Goal: Information Seeking & Learning: Understand process/instructions

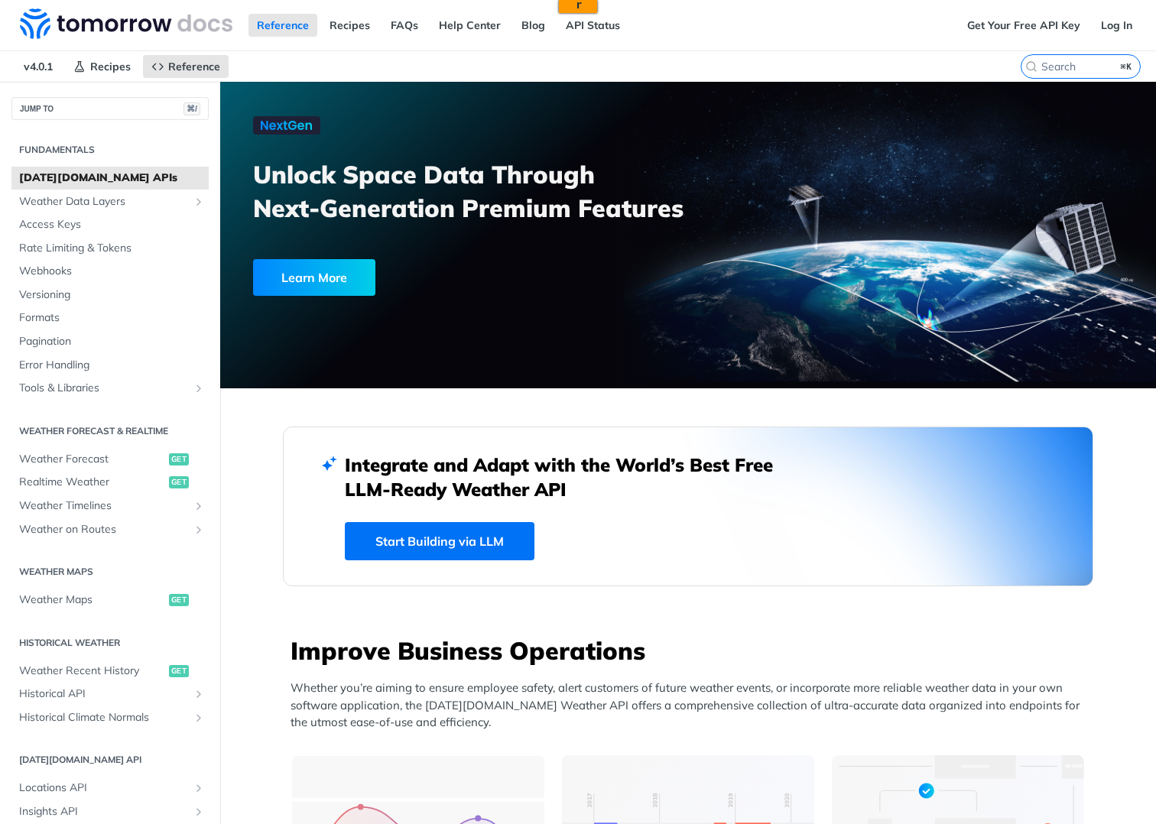
scroll to position [532, 0]
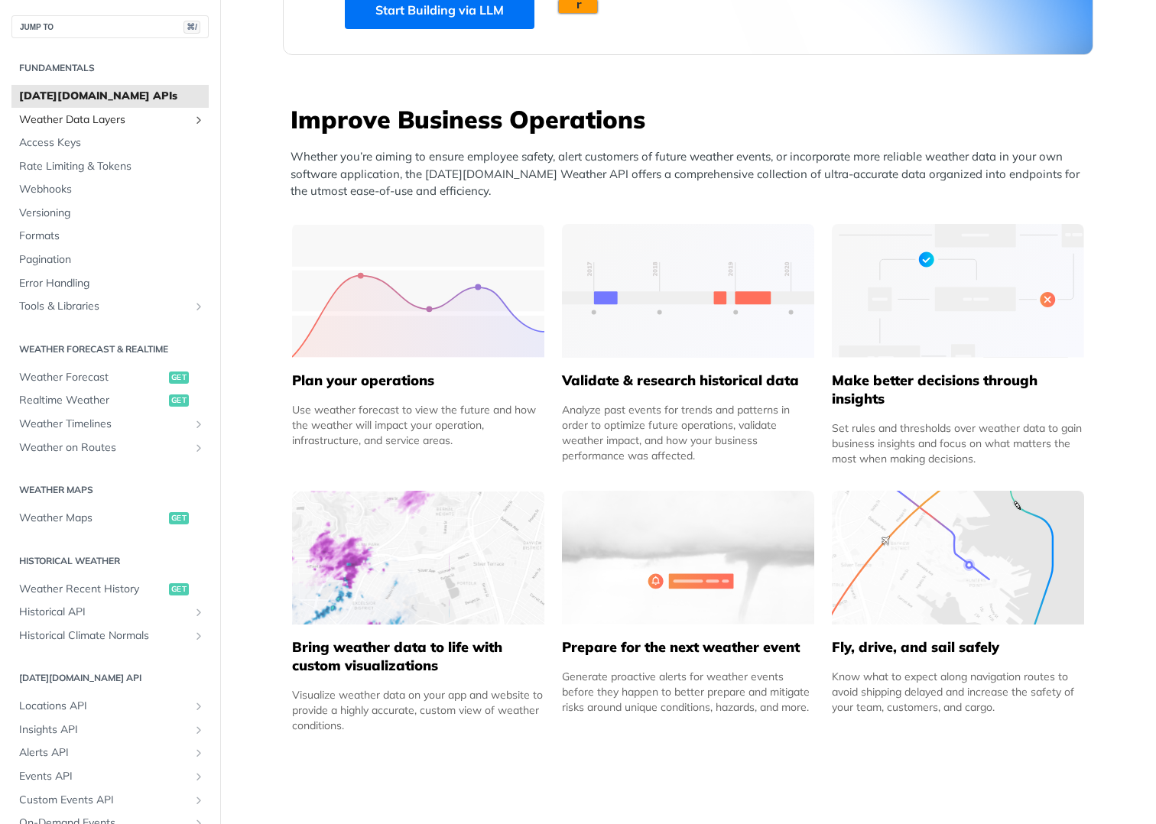
click at [122, 123] on span "Weather Data Layers" at bounding box center [104, 119] width 170 height 15
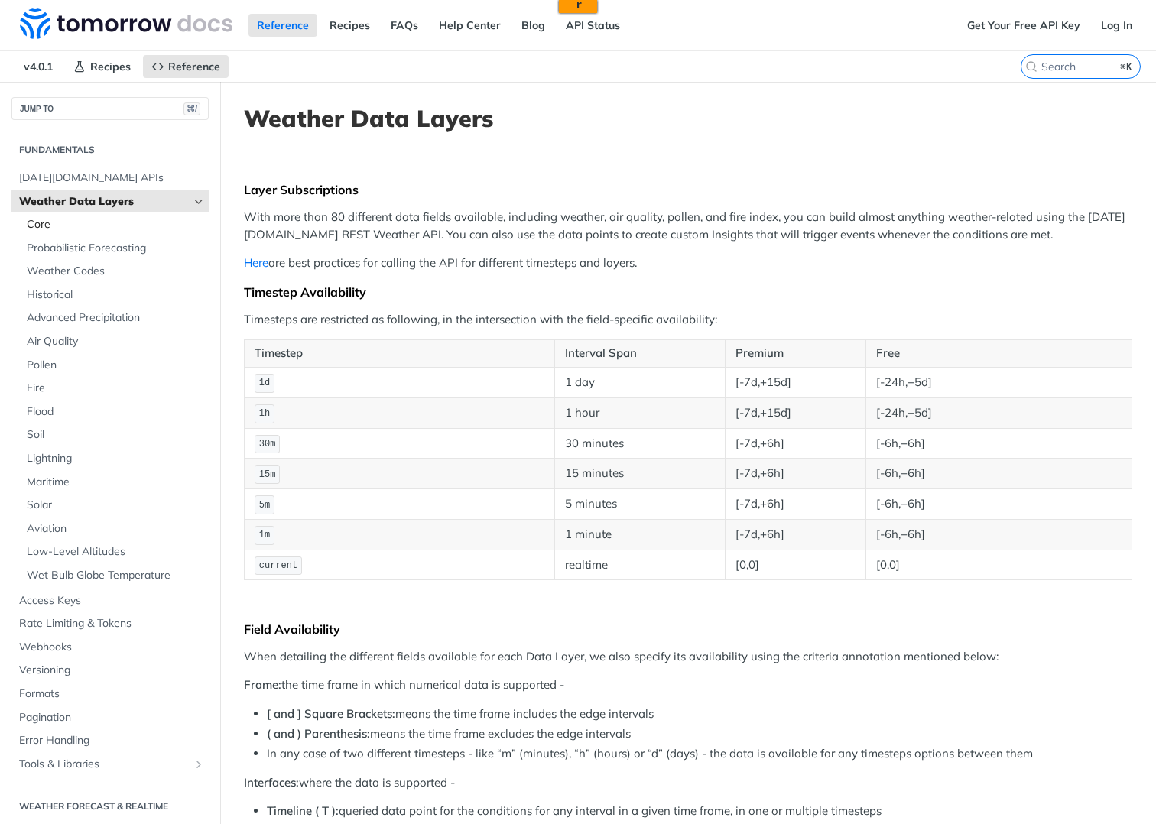
click at [110, 224] on span "Core" at bounding box center [116, 224] width 178 height 15
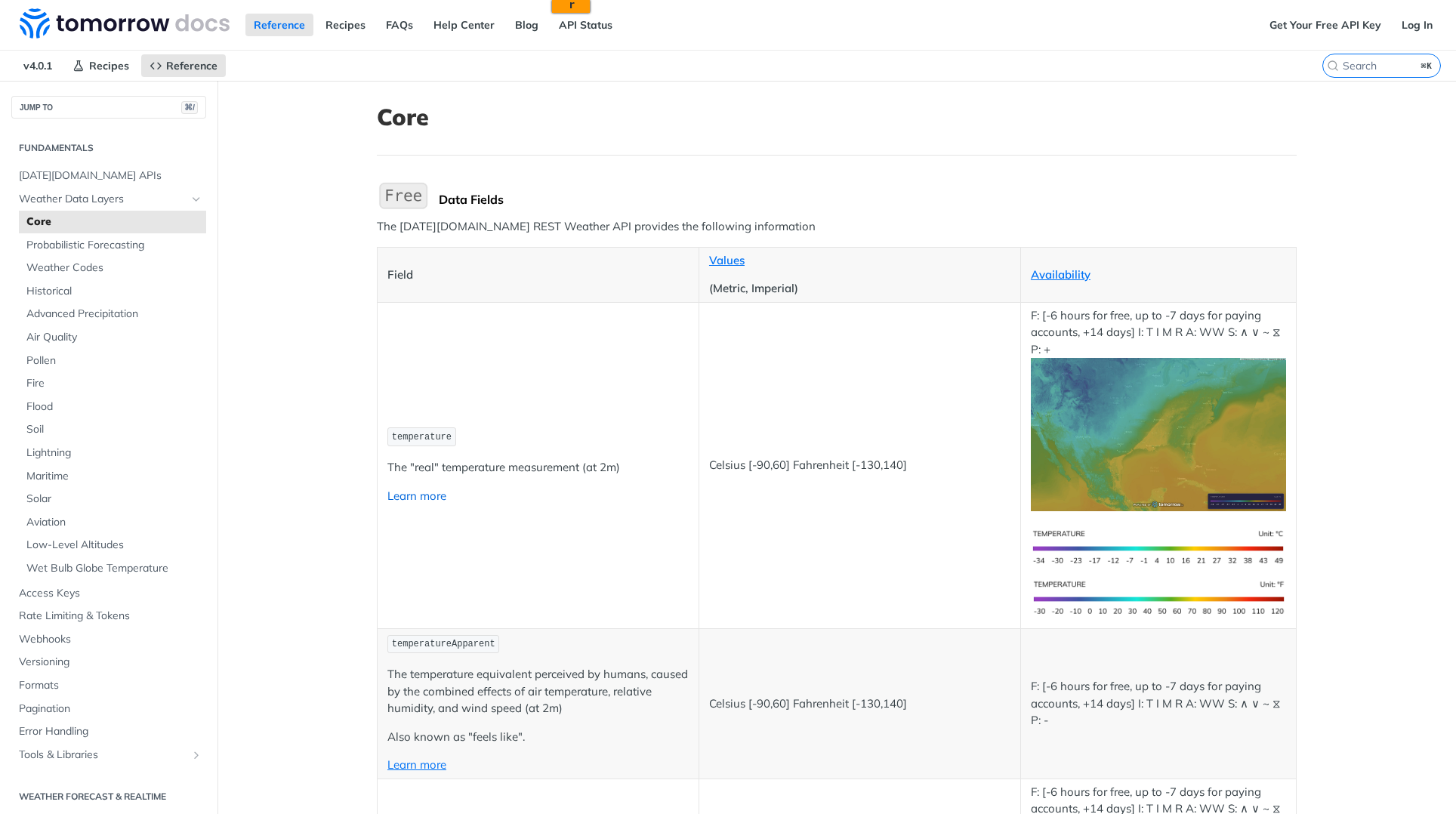
click at [422, 496] on link "Learn more" at bounding box center [417, 496] width 59 height 15
click at [139, 201] on span "Weather Data Layers" at bounding box center [103, 199] width 168 height 15
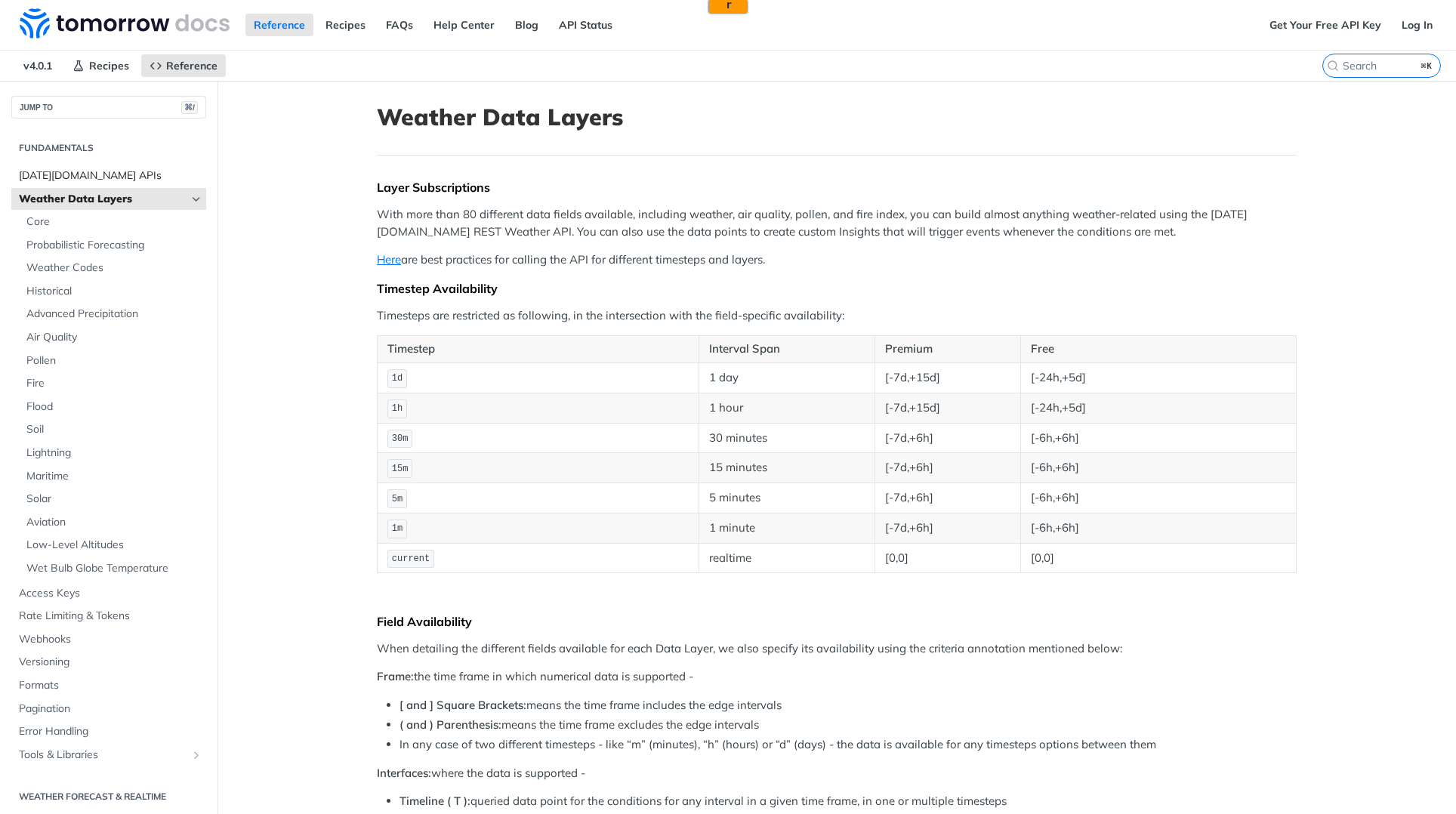
click at [149, 178] on span "[DATE][DOMAIN_NAME] APIs" at bounding box center [111, 176] width 184 height 15
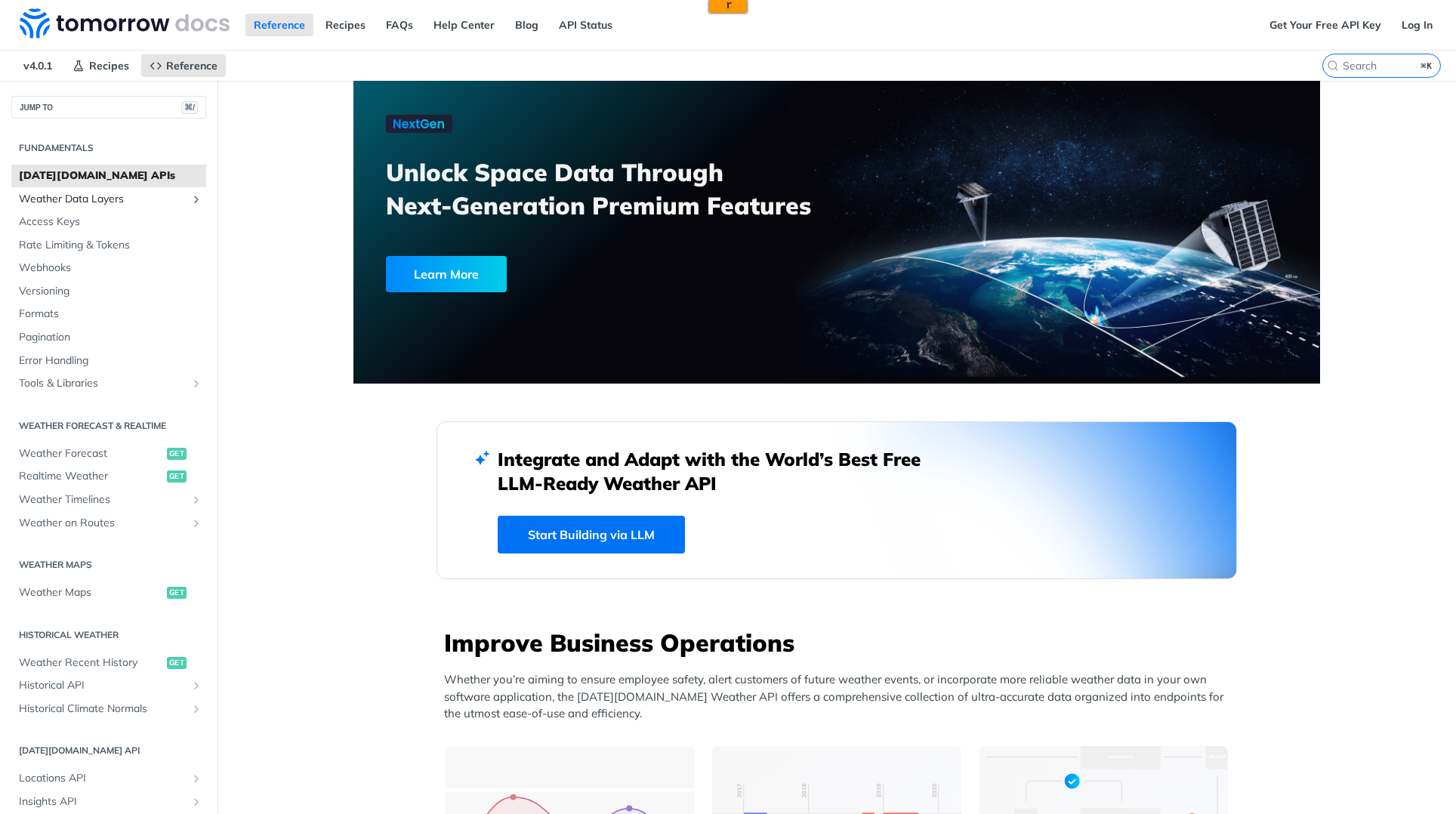
click at [111, 206] on link "Weather Data Layers" at bounding box center [108, 199] width 195 height 23
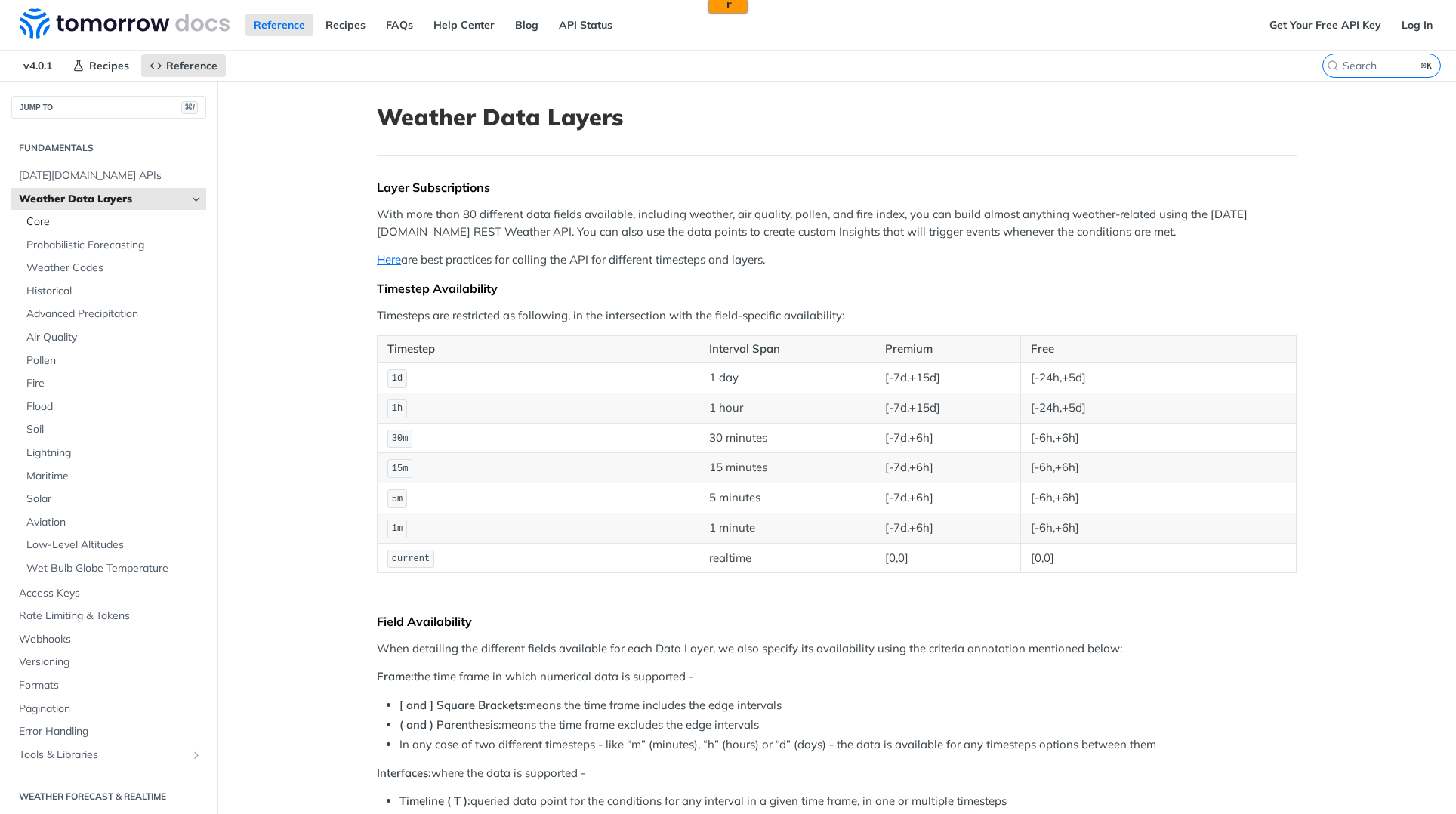
click at [107, 218] on span "Core" at bounding box center [115, 221] width 176 height 15
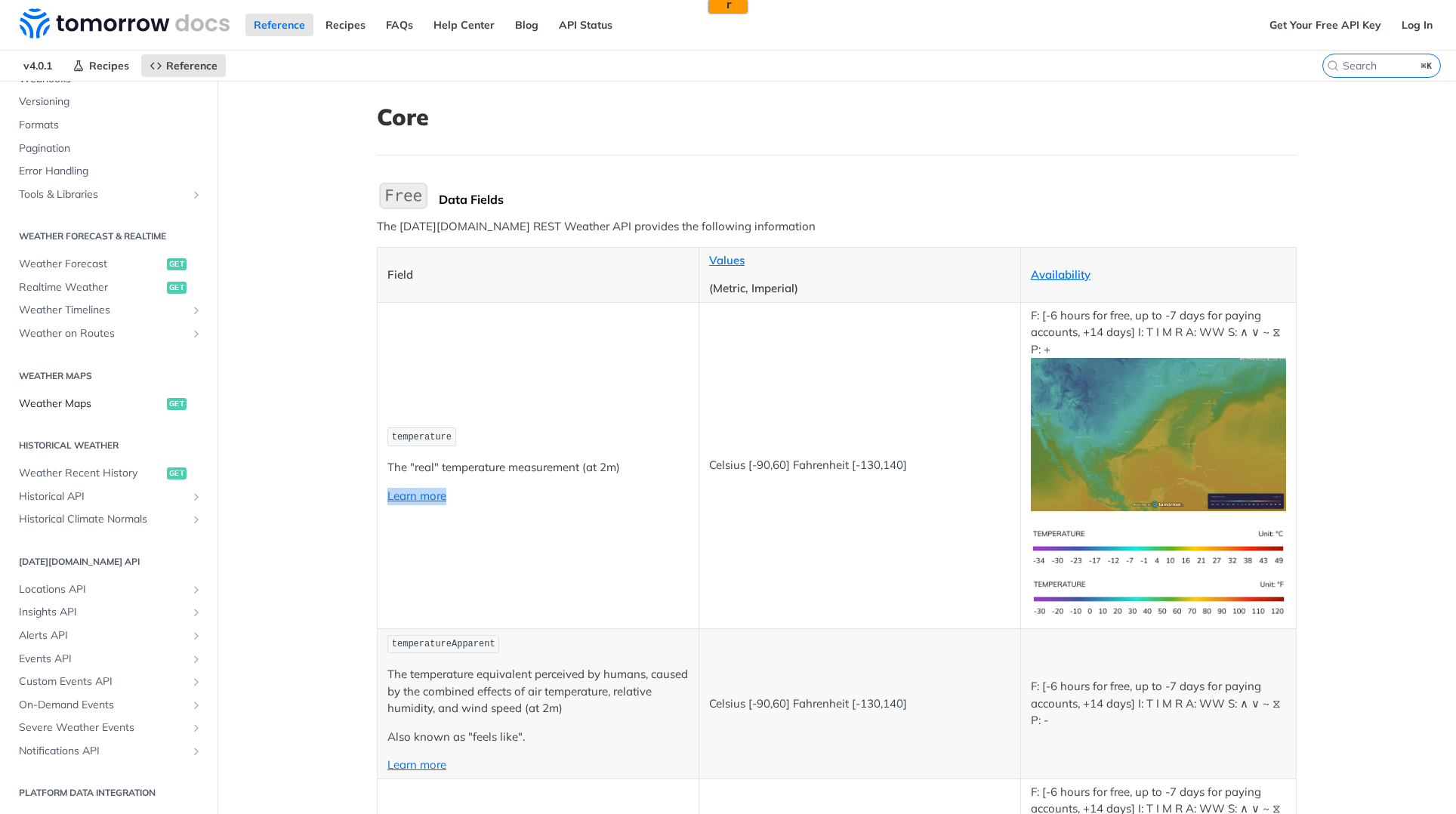
click at [98, 406] on span "Weather Maps" at bounding box center [91, 403] width 144 height 15
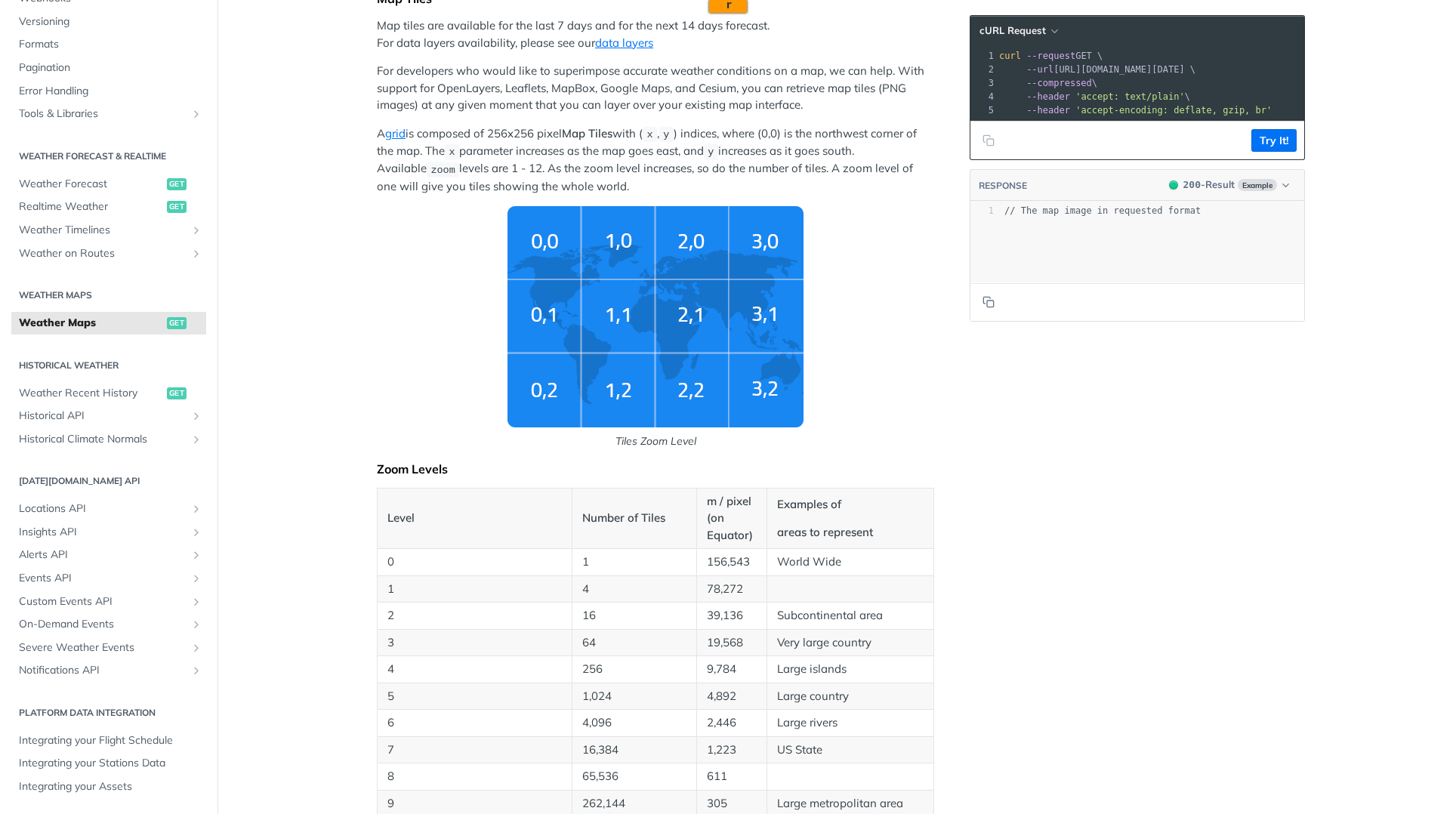
scroll to position [329, 0]
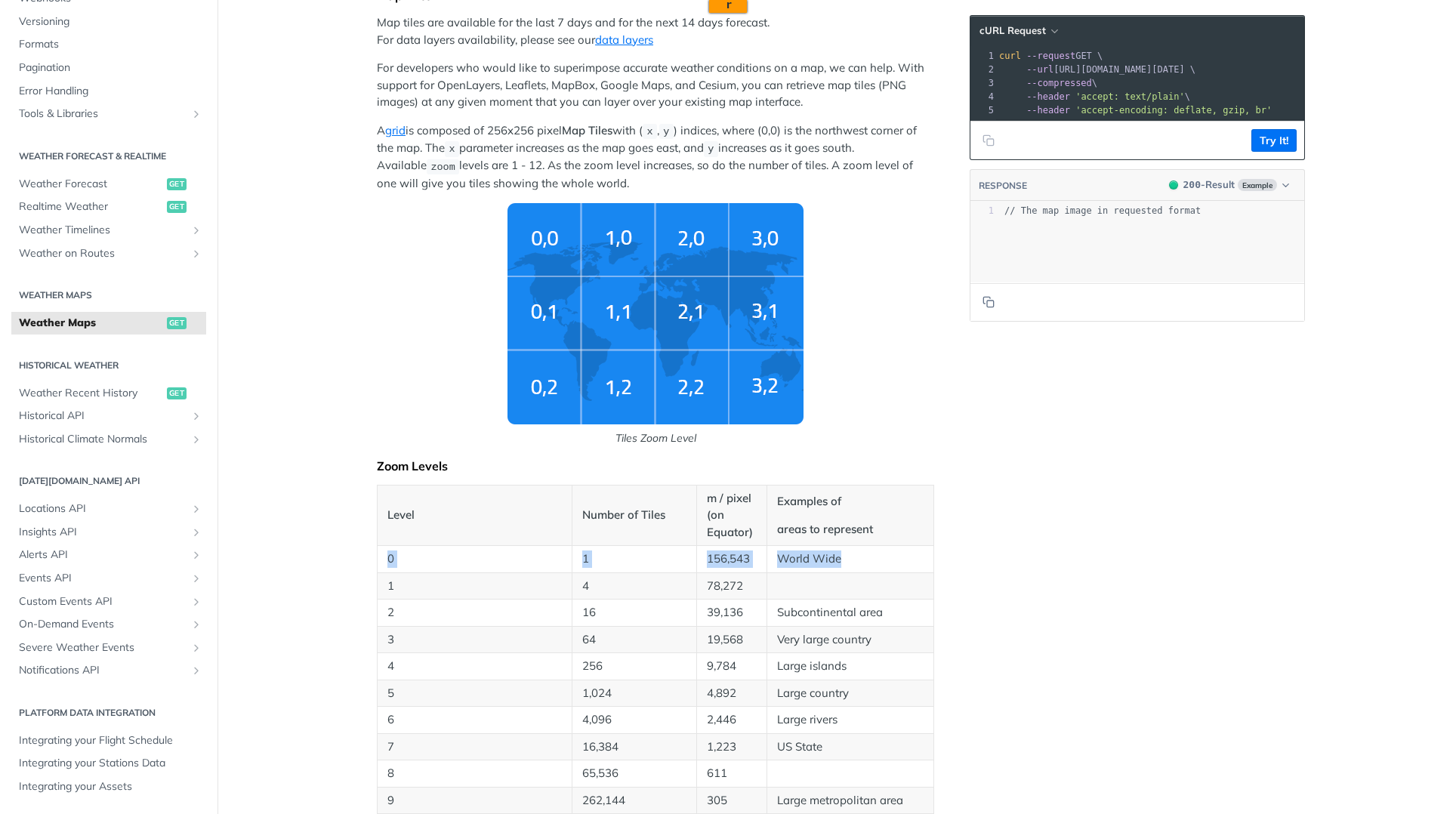
drag, startPoint x: 380, startPoint y: 557, endPoint x: 882, endPoint y: 562, distance: 502.0
click at [880, 562] on tr "0 1 156,543 World Wide" at bounding box center [656, 560] width 557 height 28
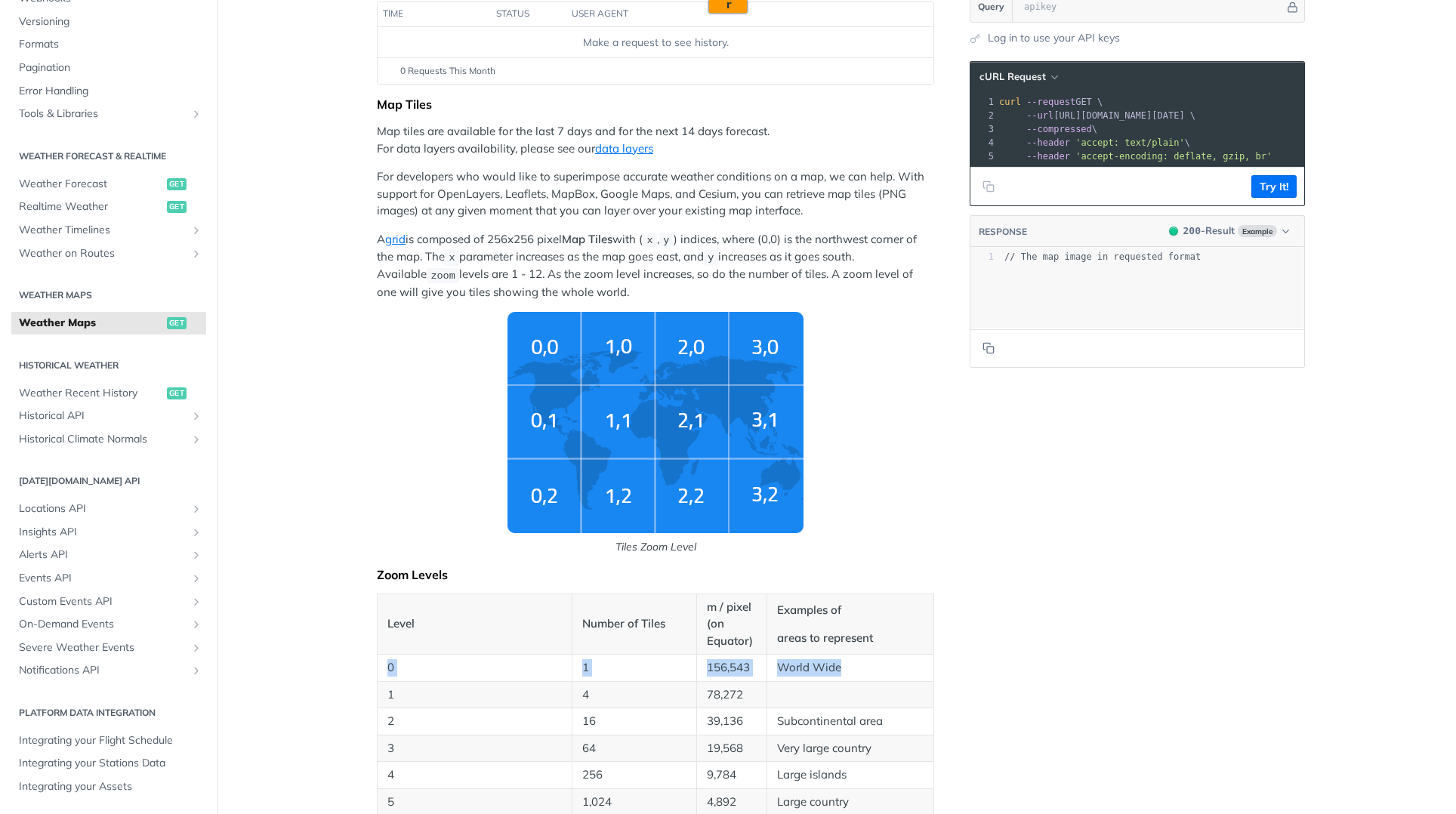
scroll to position [223, 0]
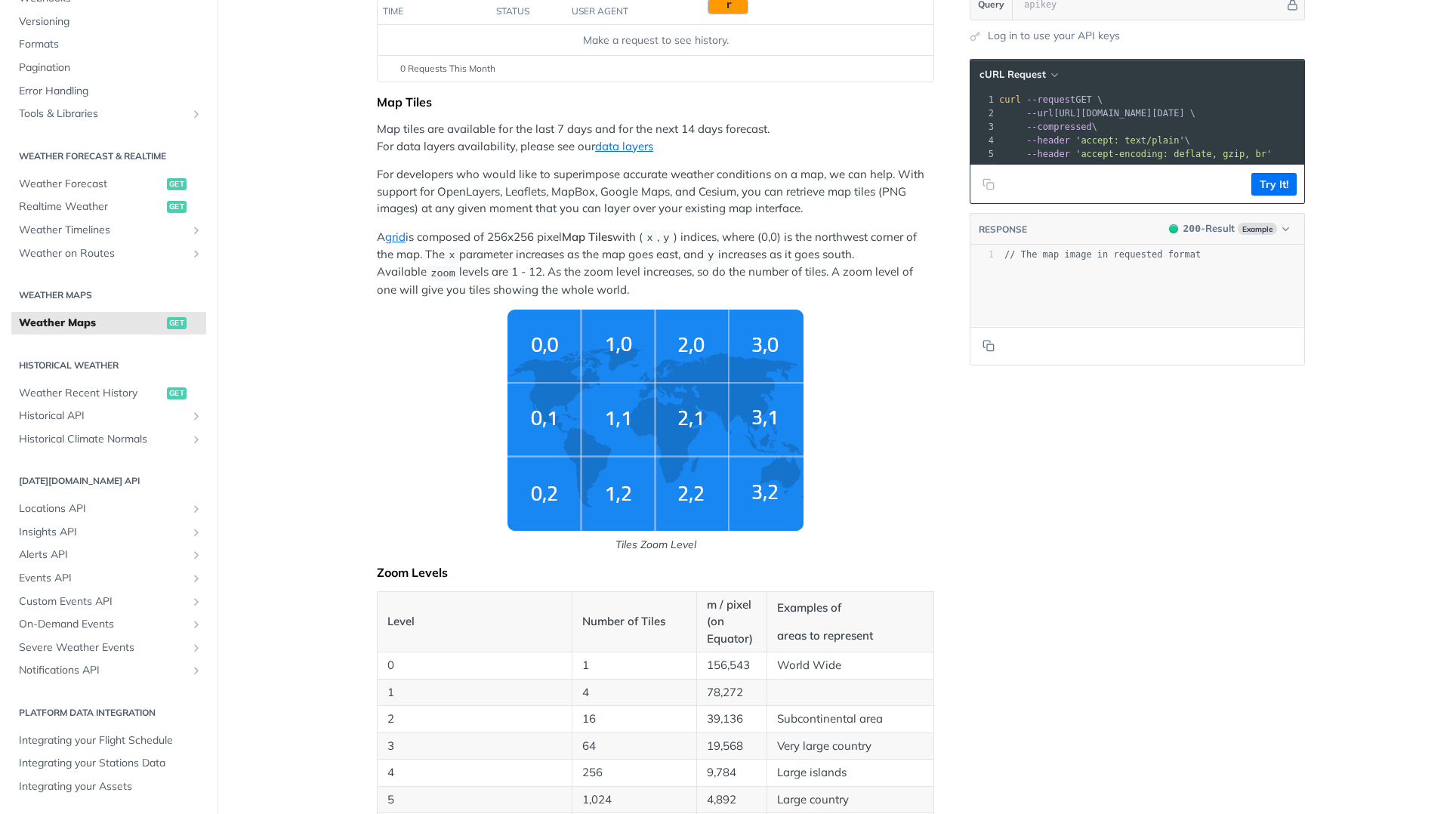
drag, startPoint x: 419, startPoint y: 778, endPoint x: 400, endPoint y: 778, distance: 19.0
click at [419, 778] on p "4" at bounding box center [474, 773] width 175 height 18
drag, startPoint x: 380, startPoint y: 774, endPoint x: 880, endPoint y: 774, distance: 500.0
click at [880, 774] on tr "4 256 9,784 Large islands" at bounding box center [656, 773] width 557 height 28
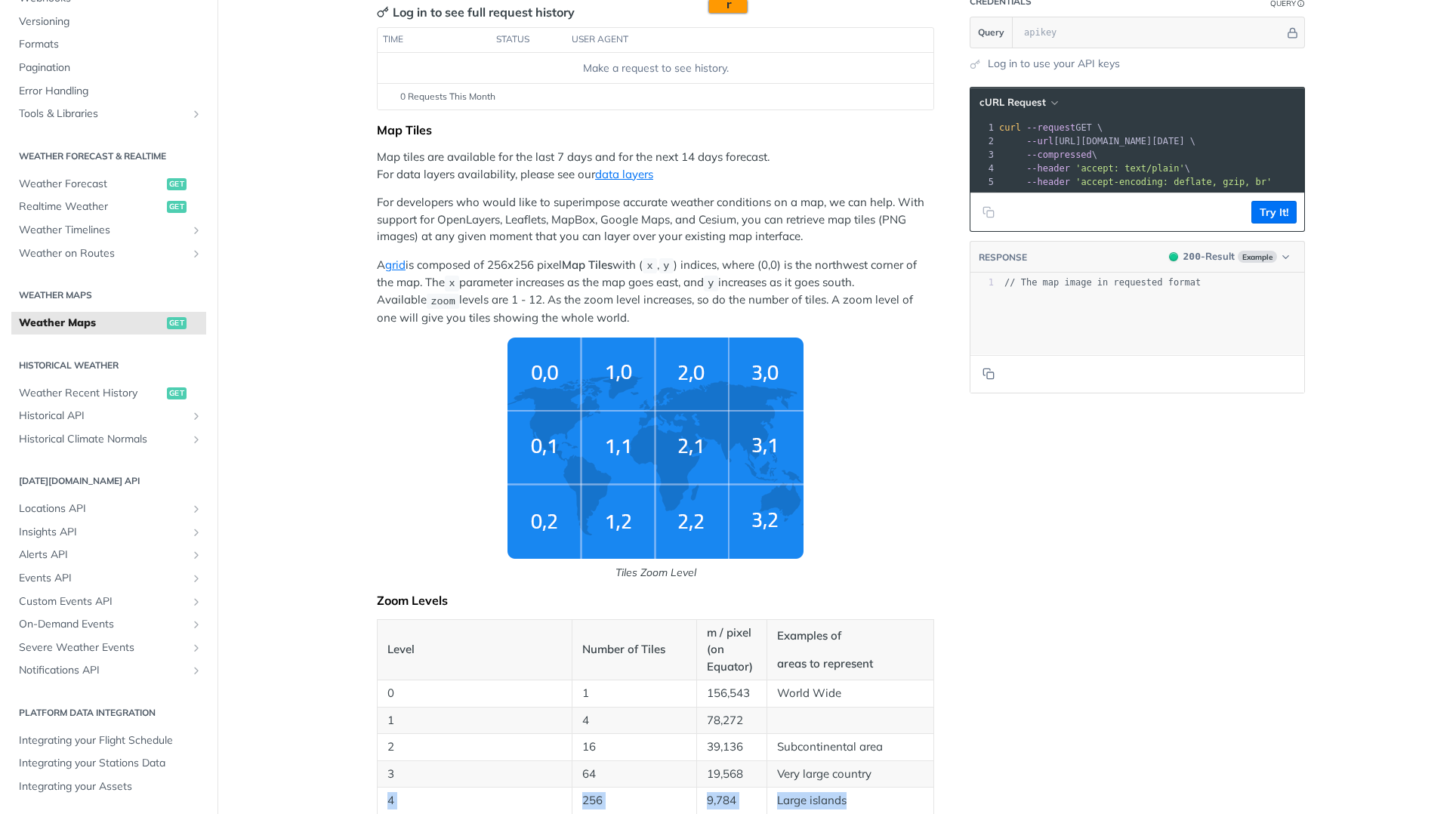
scroll to position [0, 0]
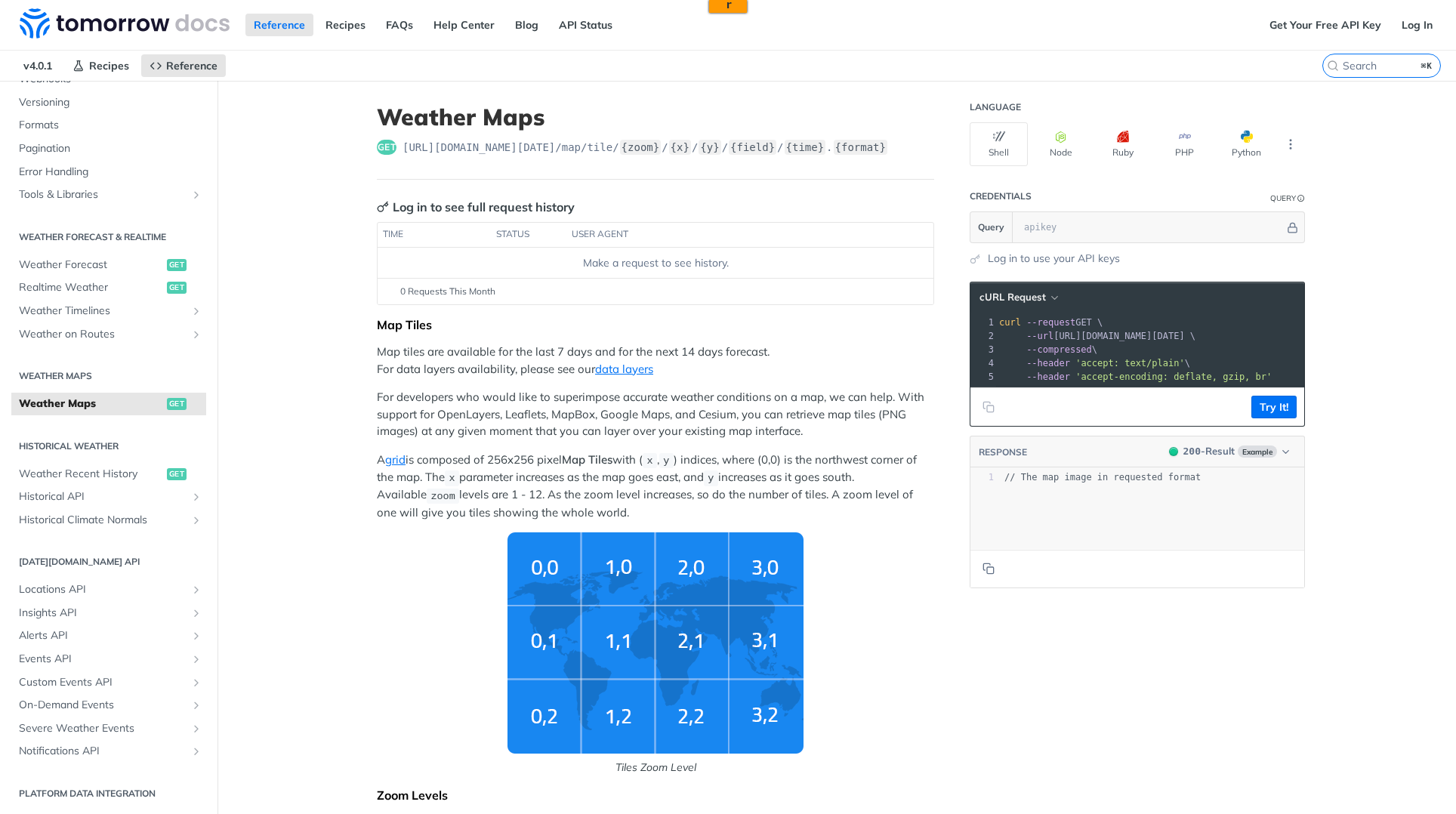
click at [838, 586] on span "Tiles Zoom Level" at bounding box center [656, 654] width 557 height 243
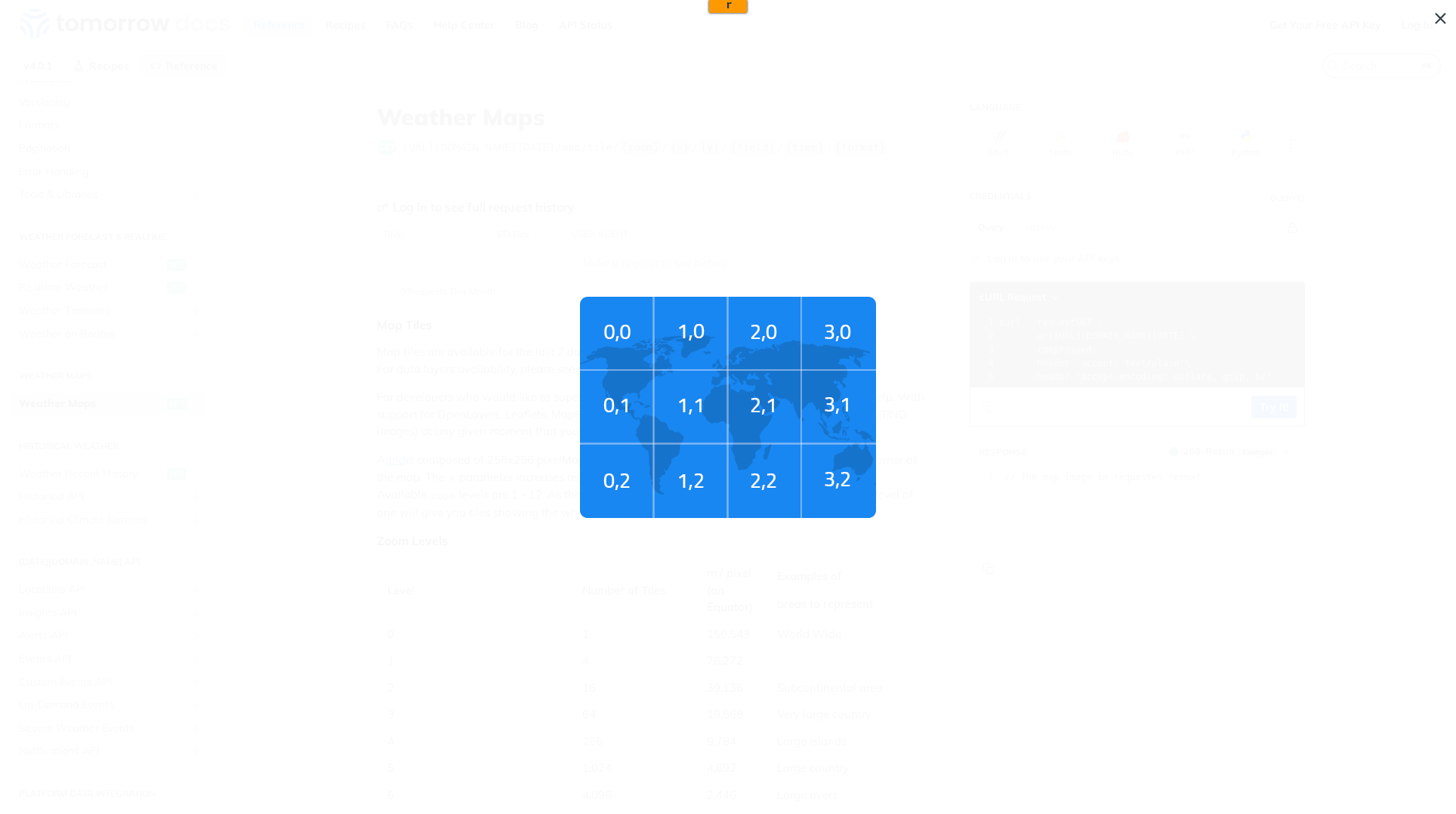
click at [911, 576] on span "Tiles Zoom Level" at bounding box center [728, 407] width 1456 height 814
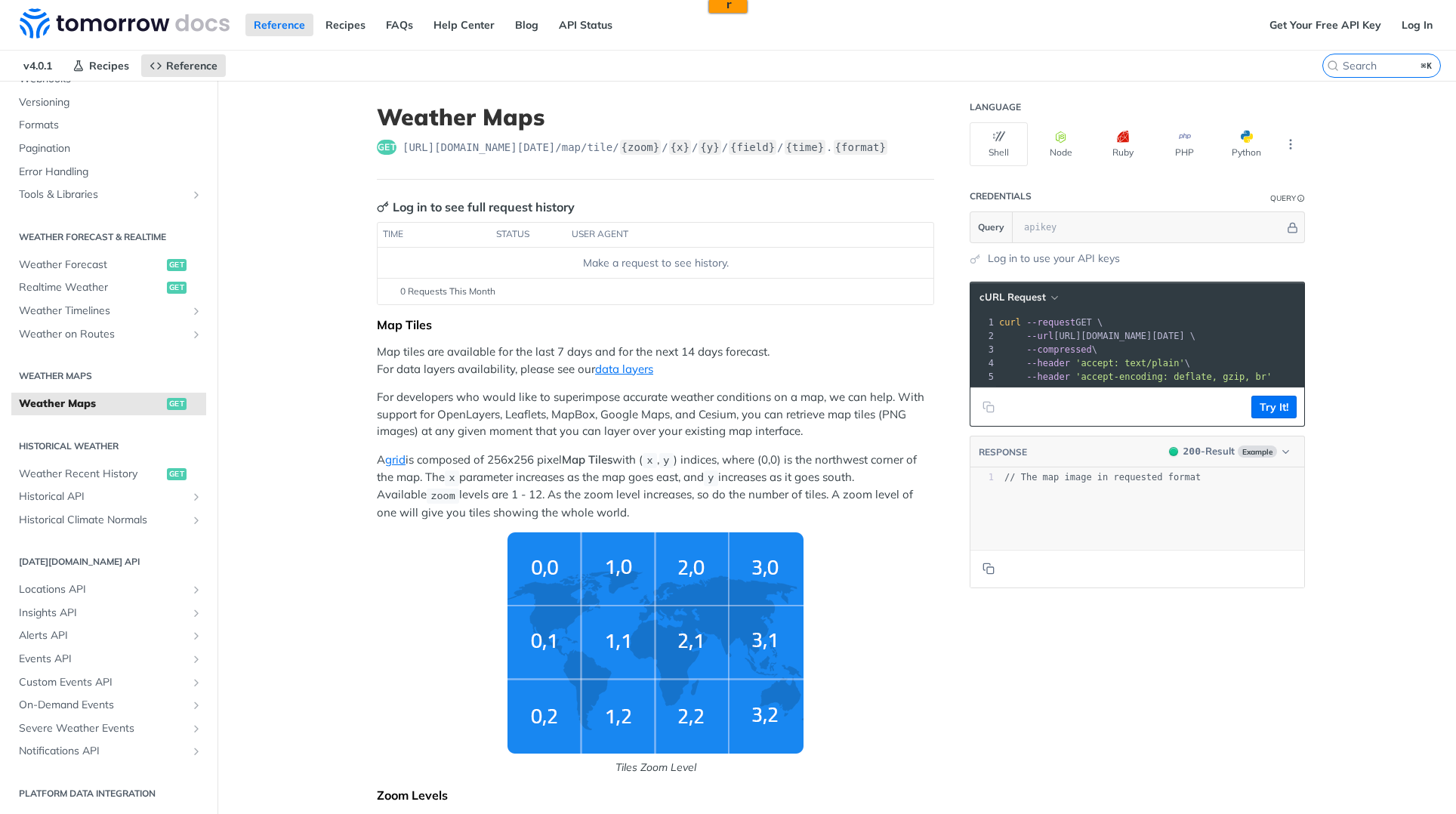
click at [792, 366] on p "Map tiles are available for the last 7 days and for the next 14 days forecast. …" at bounding box center [656, 361] width 557 height 34
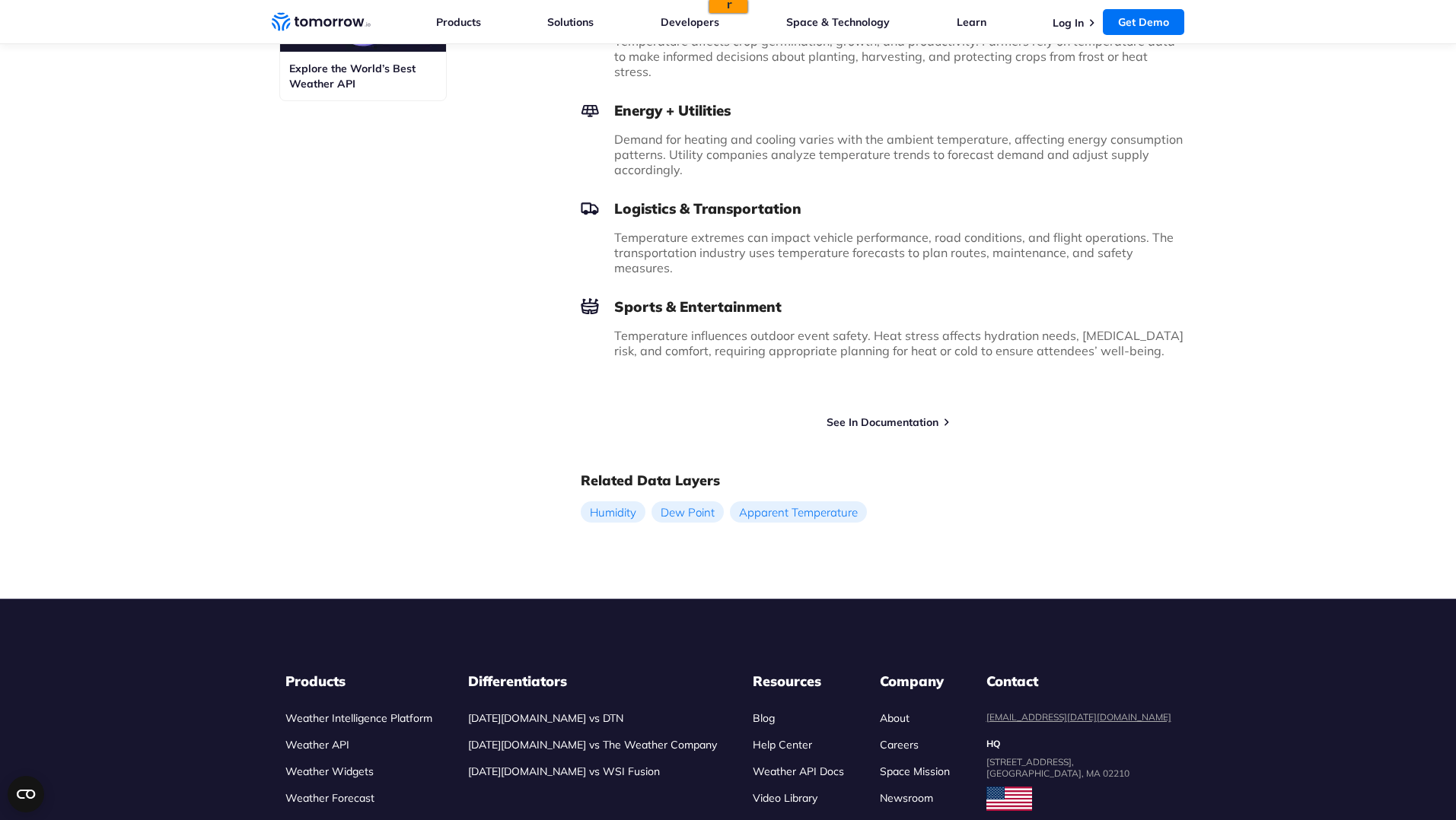
scroll to position [781, 0]
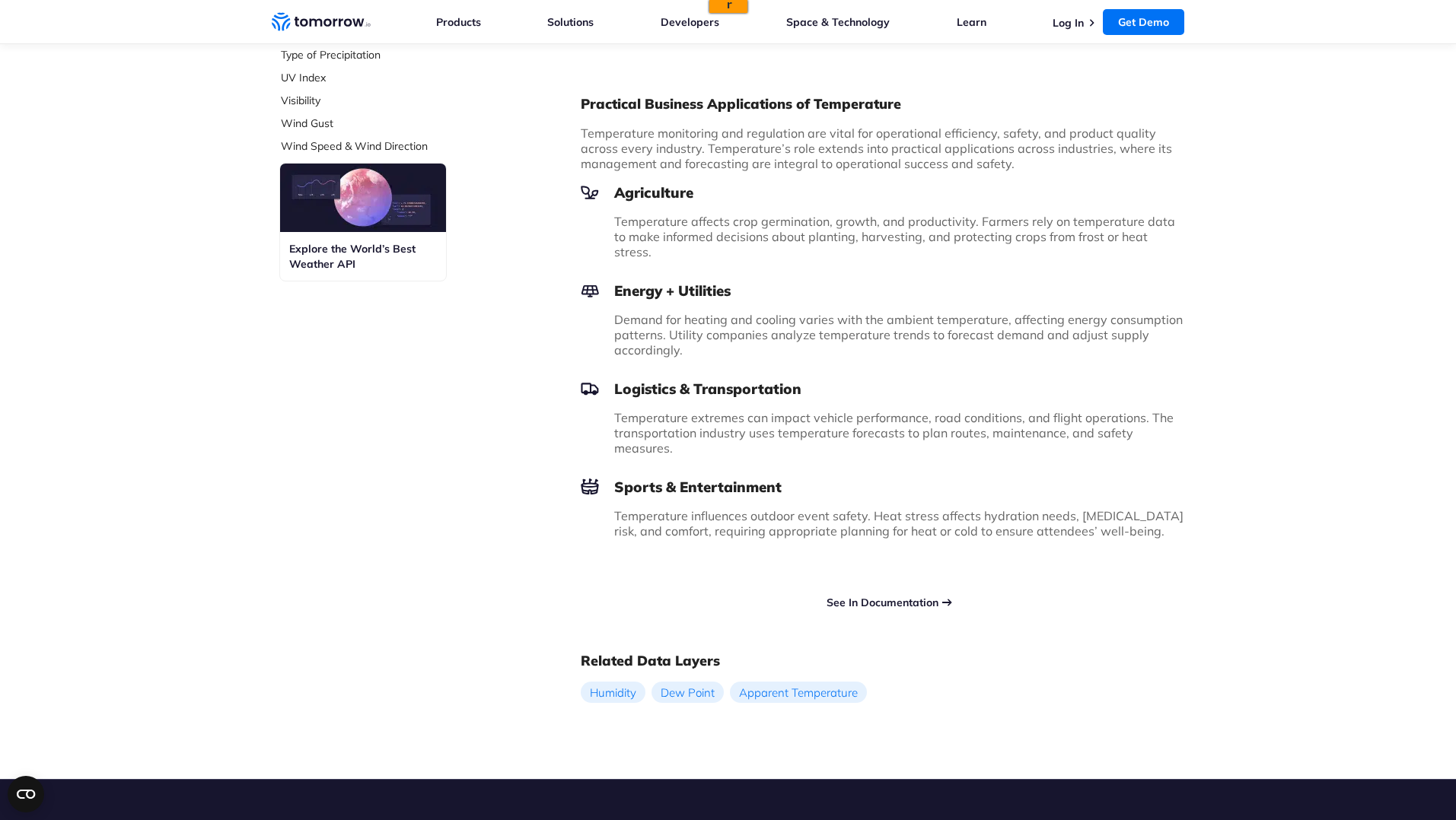
click at [896, 596] on link "See In Documentation" at bounding box center [883, 603] width 111 height 14
click at [898, 596] on link "See In Documentation" at bounding box center [883, 603] width 111 height 14
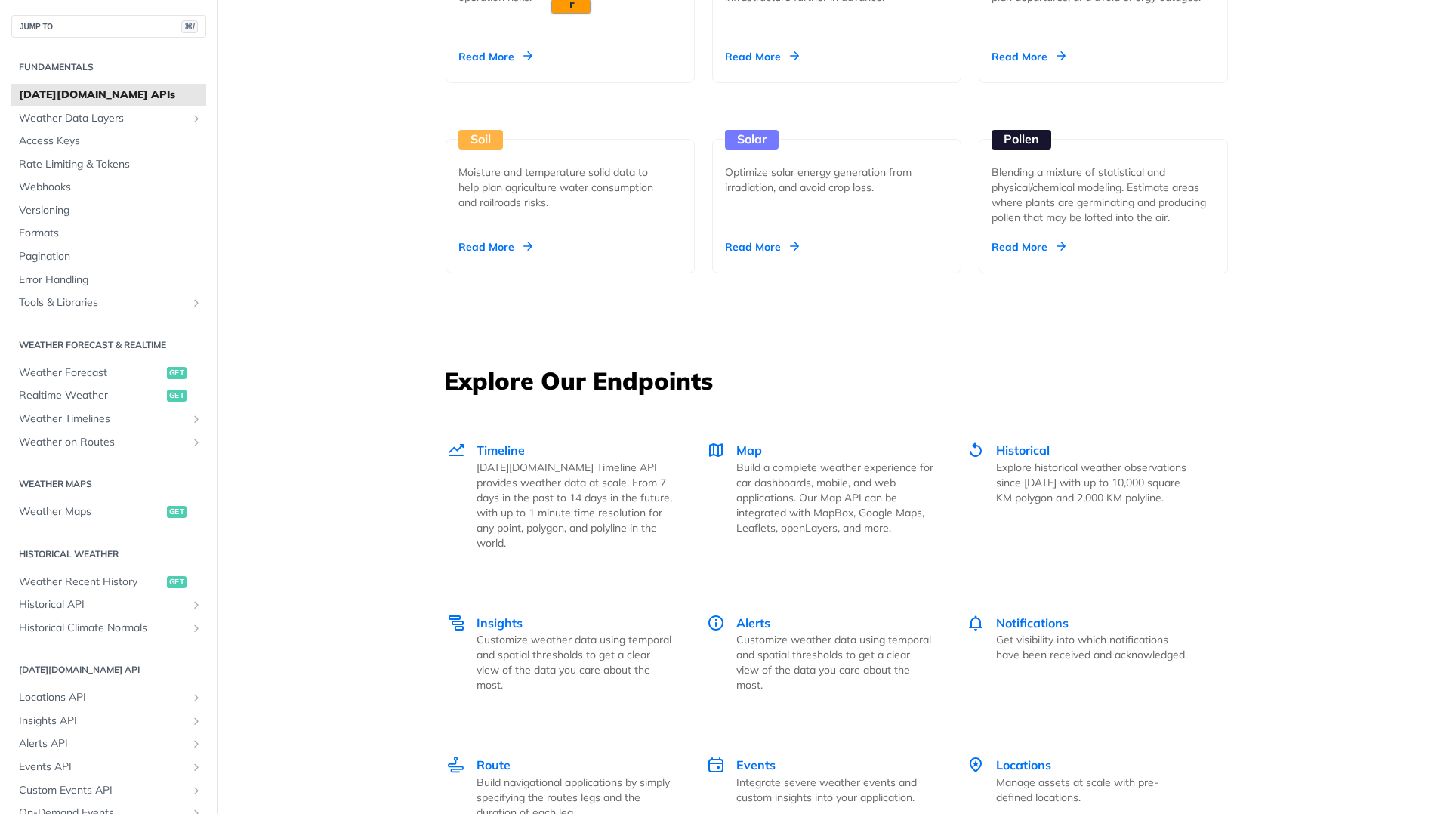
scroll to position [1744, 0]
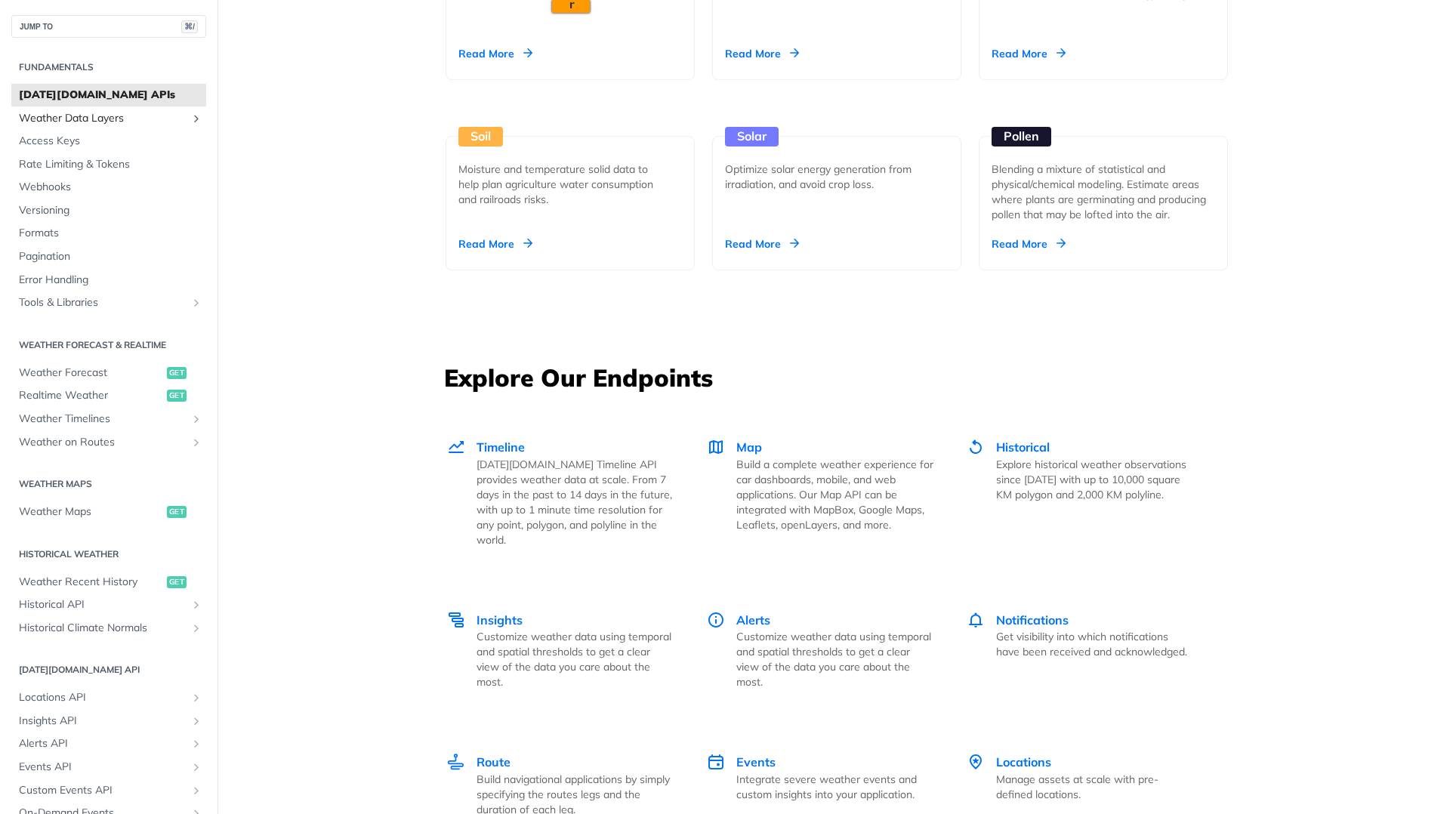
click at [118, 121] on span "Weather Data Layers" at bounding box center [103, 118] width 168 height 15
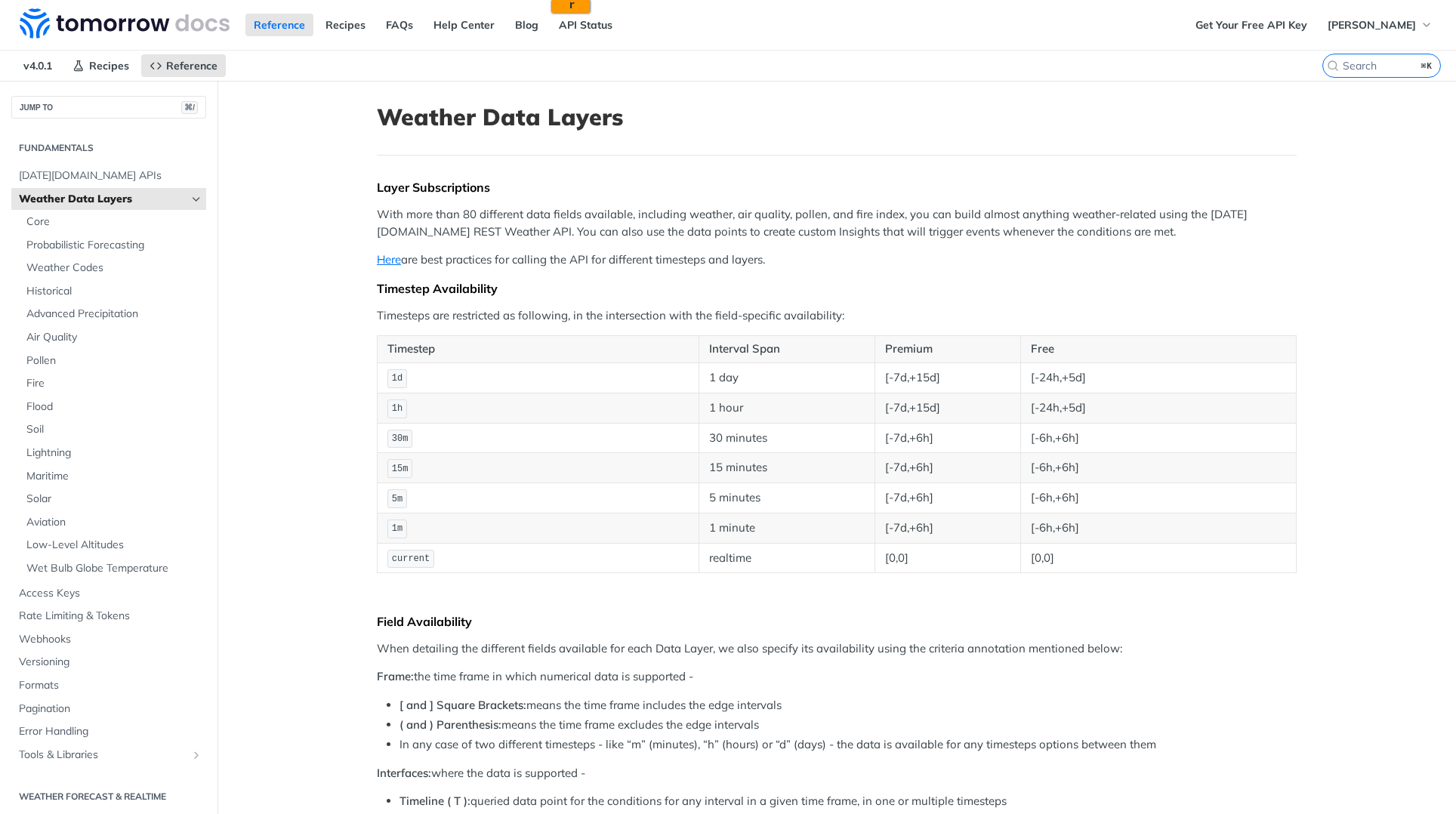
click at [115, 149] on h2 "Fundamentals" at bounding box center [108, 148] width 195 height 14
click at [101, 223] on span "Core" at bounding box center [115, 221] width 176 height 15
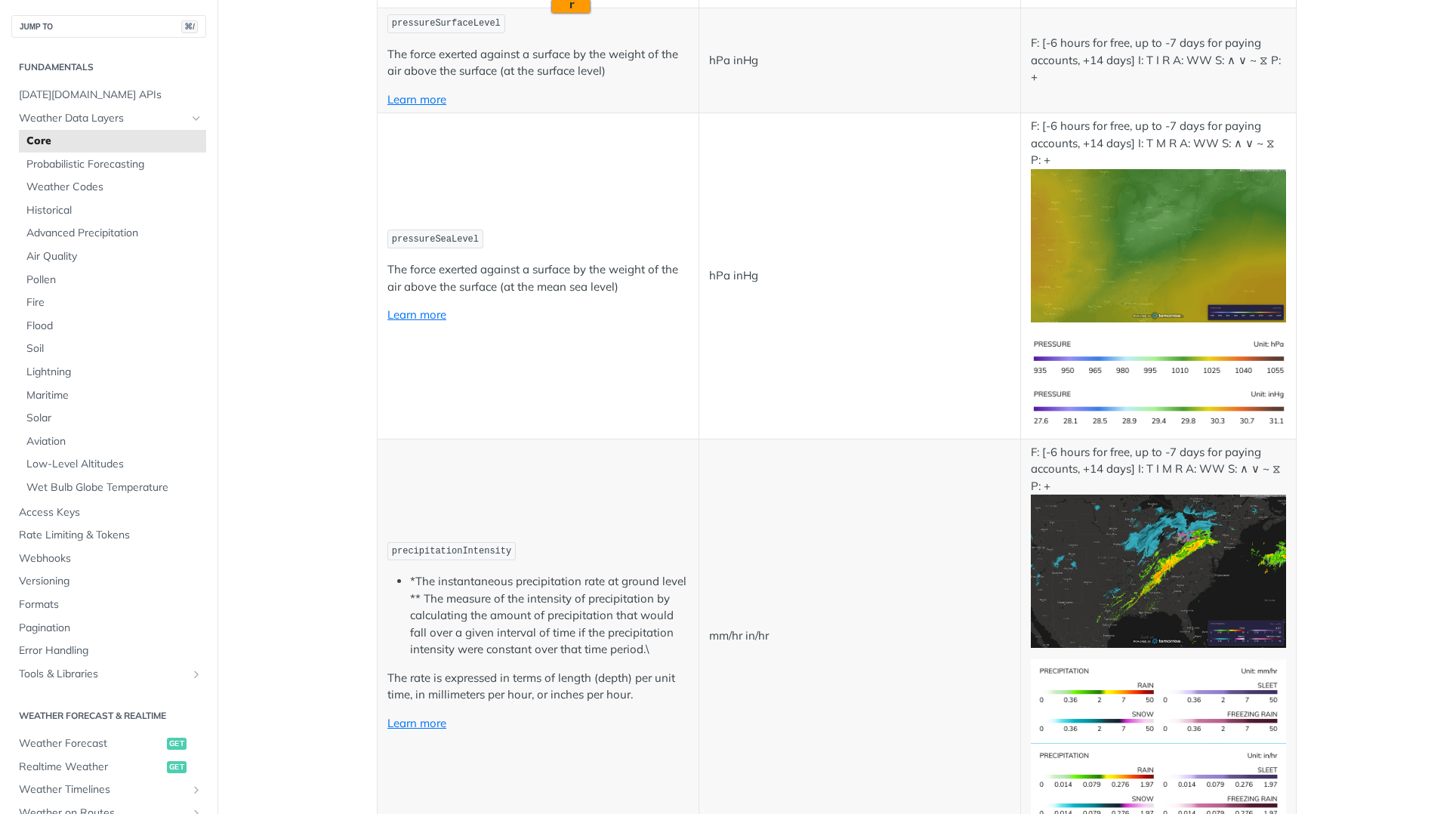
scroll to position [1345, 0]
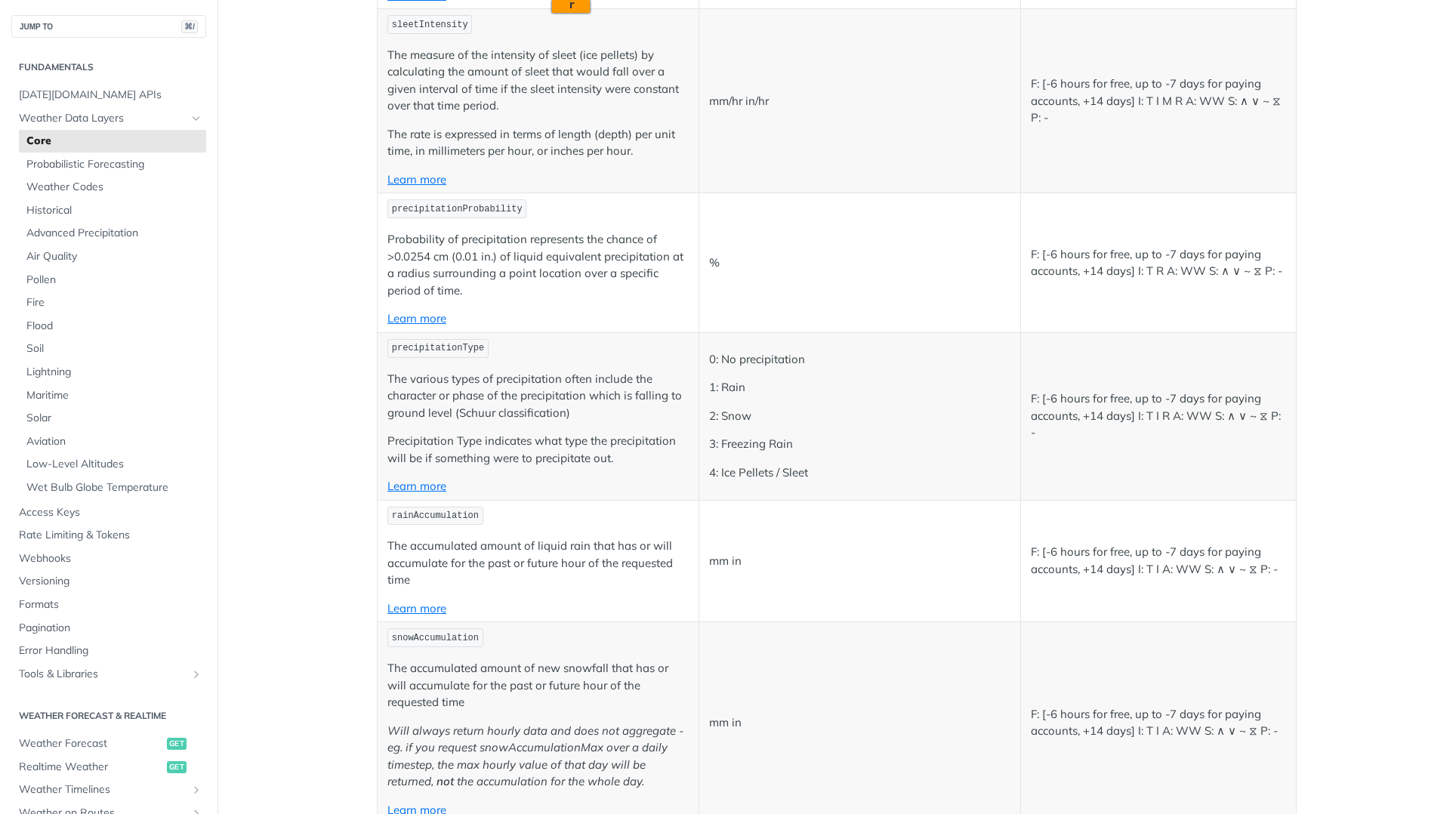
click at [336, 422] on main "JUMP TO ⌘/ Fundamentals Tomorrow.io APIs Weather Data Layers Core Probabilistic…" at bounding box center [728, 723] width 1456 height 6164
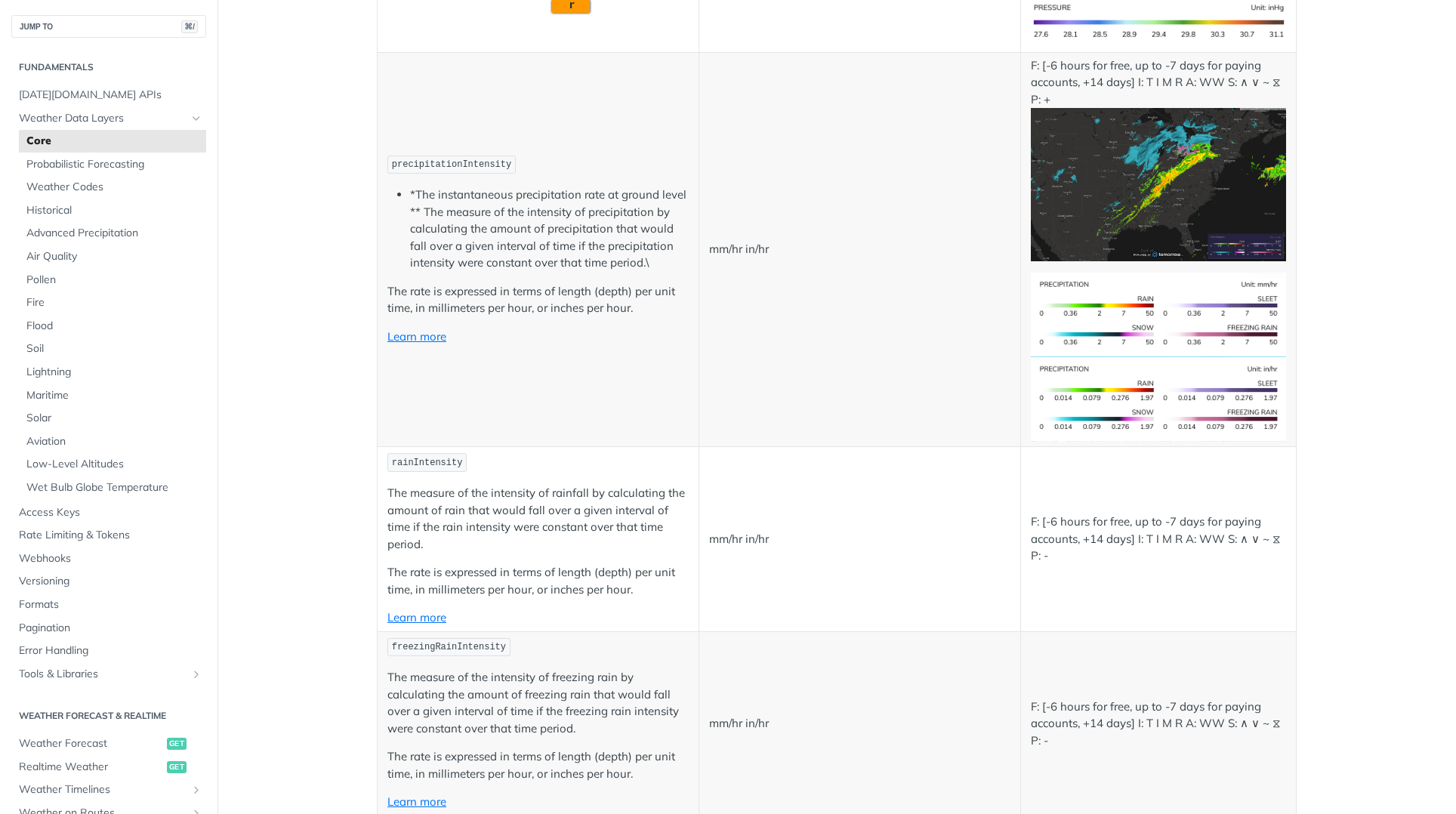
scroll to position [2610, 0]
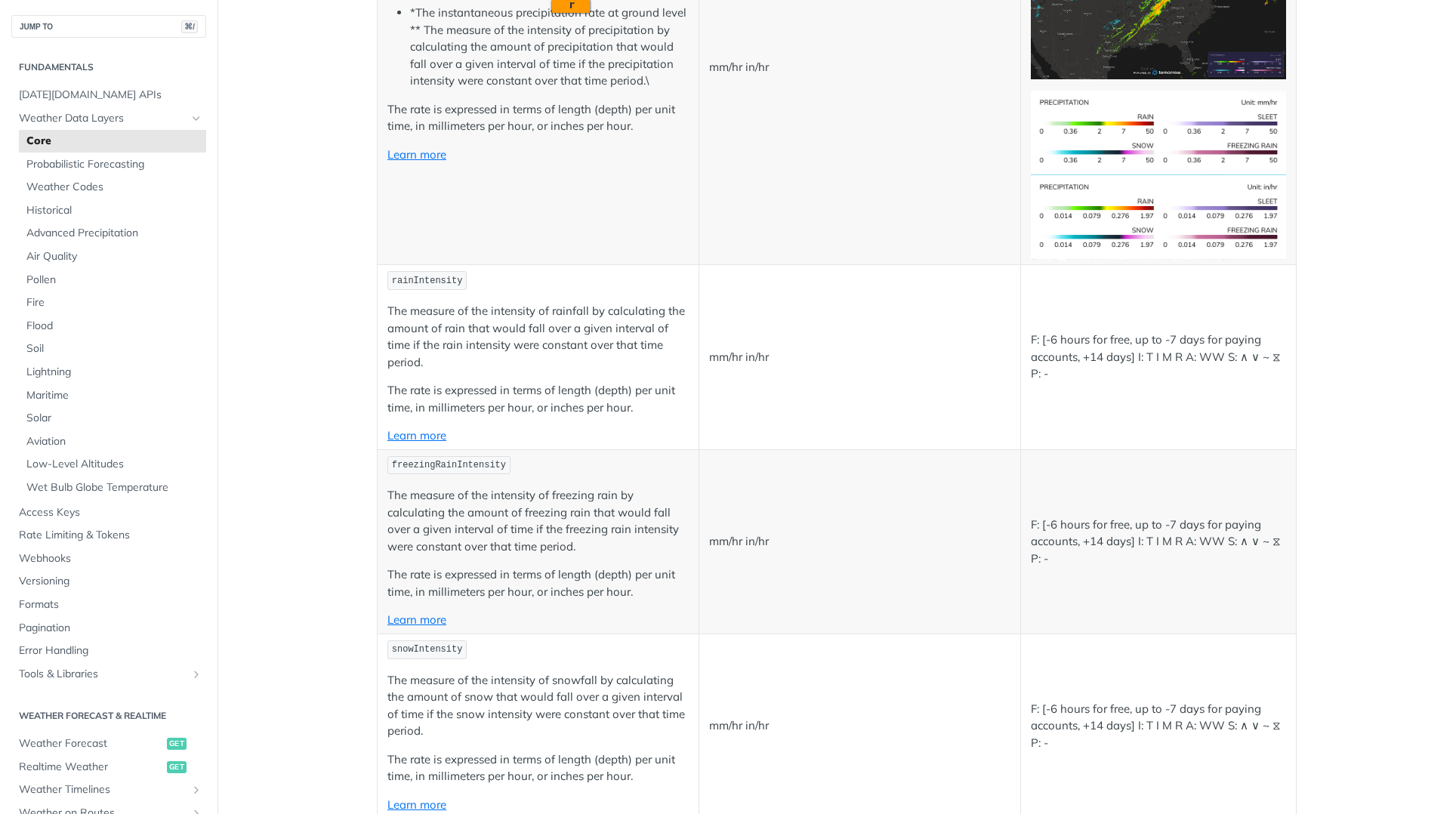
click at [731, 76] on p "mm/hr in/hr" at bounding box center [859, 68] width 301 height 18
click at [798, 265] on td "mm/hr in/hr" at bounding box center [859, 67] width 322 height 395
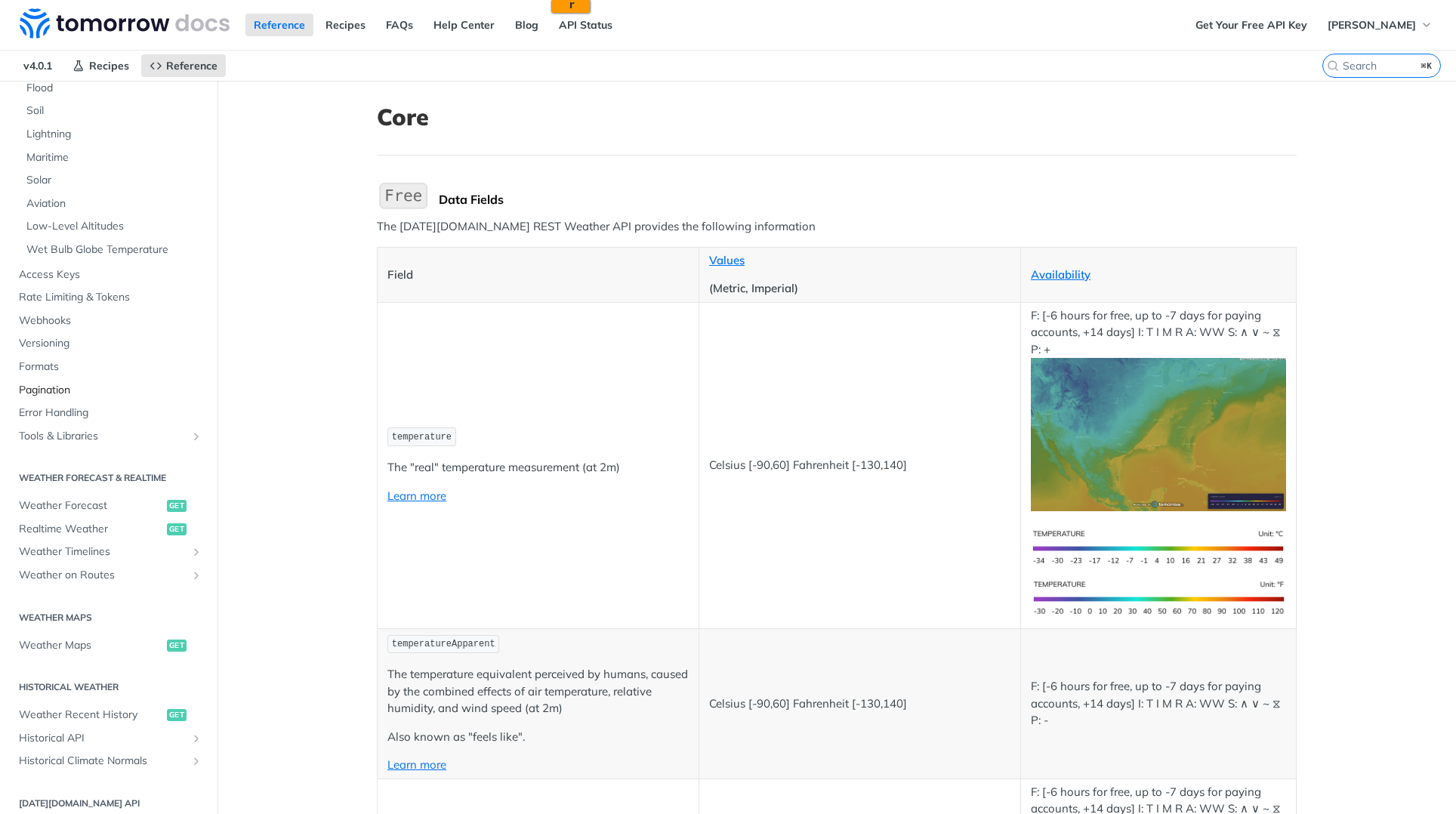
scroll to position [521, 0]
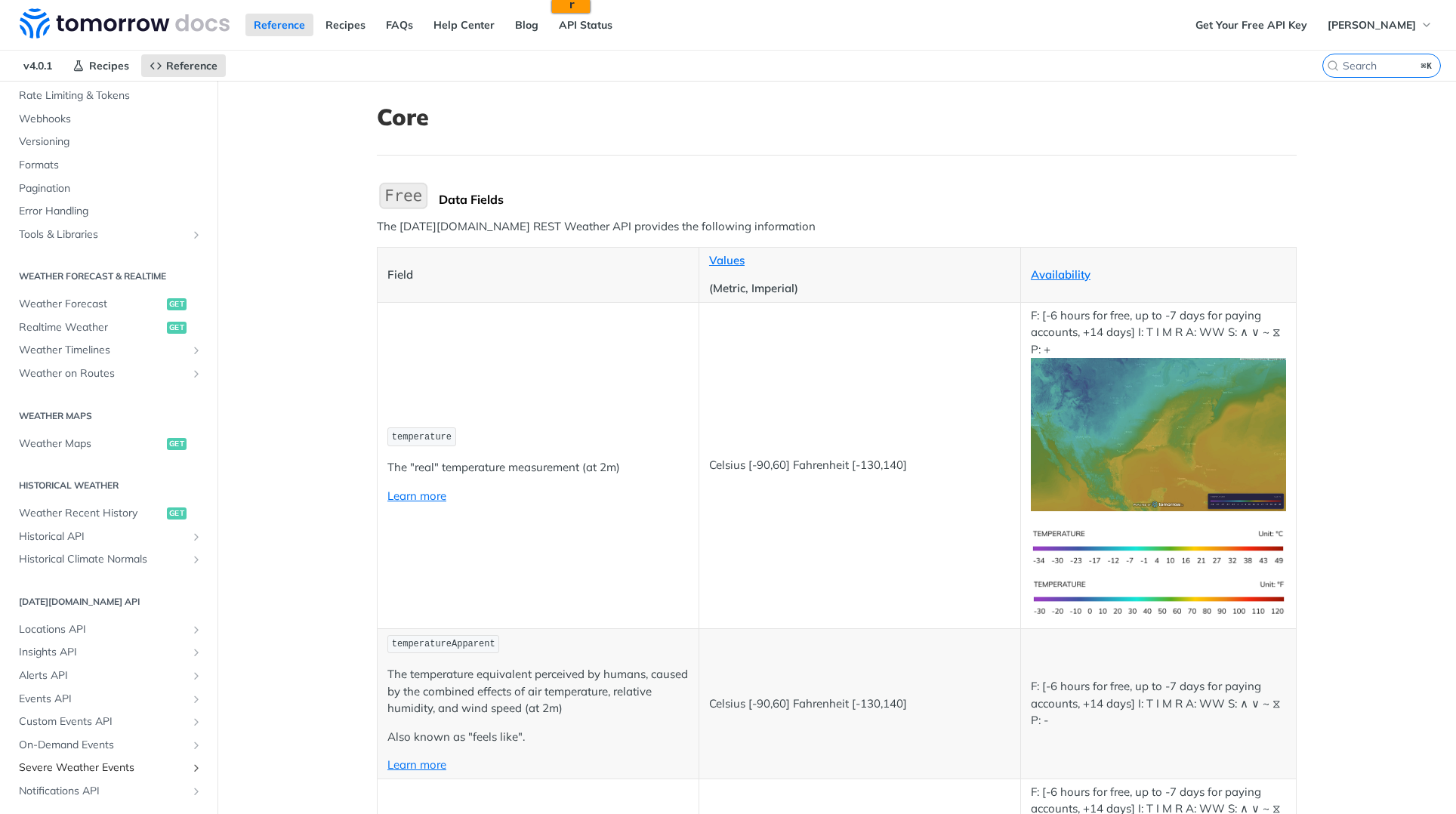
click at [111, 770] on span "Severe Weather Events" at bounding box center [103, 768] width 168 height 15
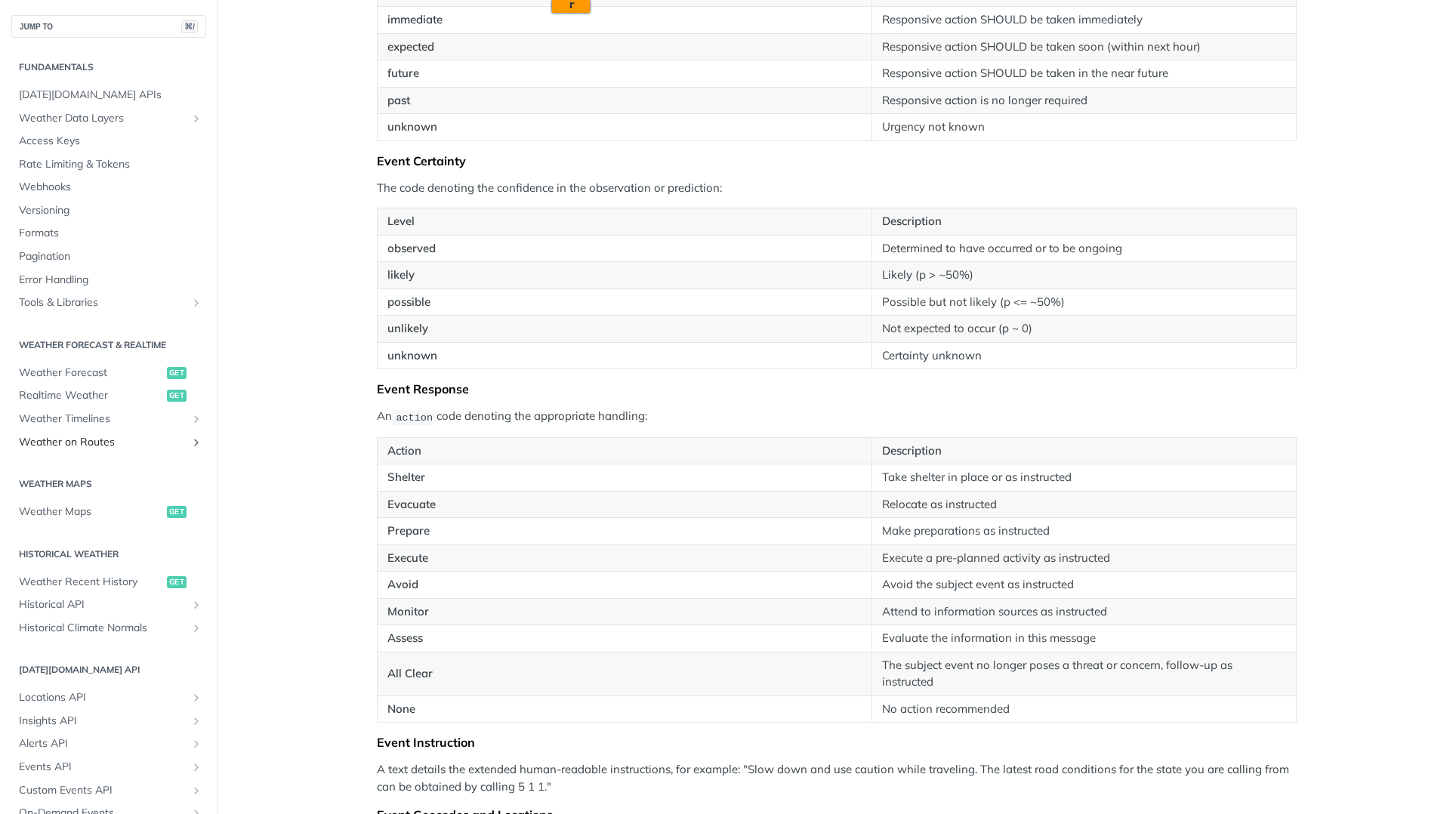
scroll to position [1957, 0]
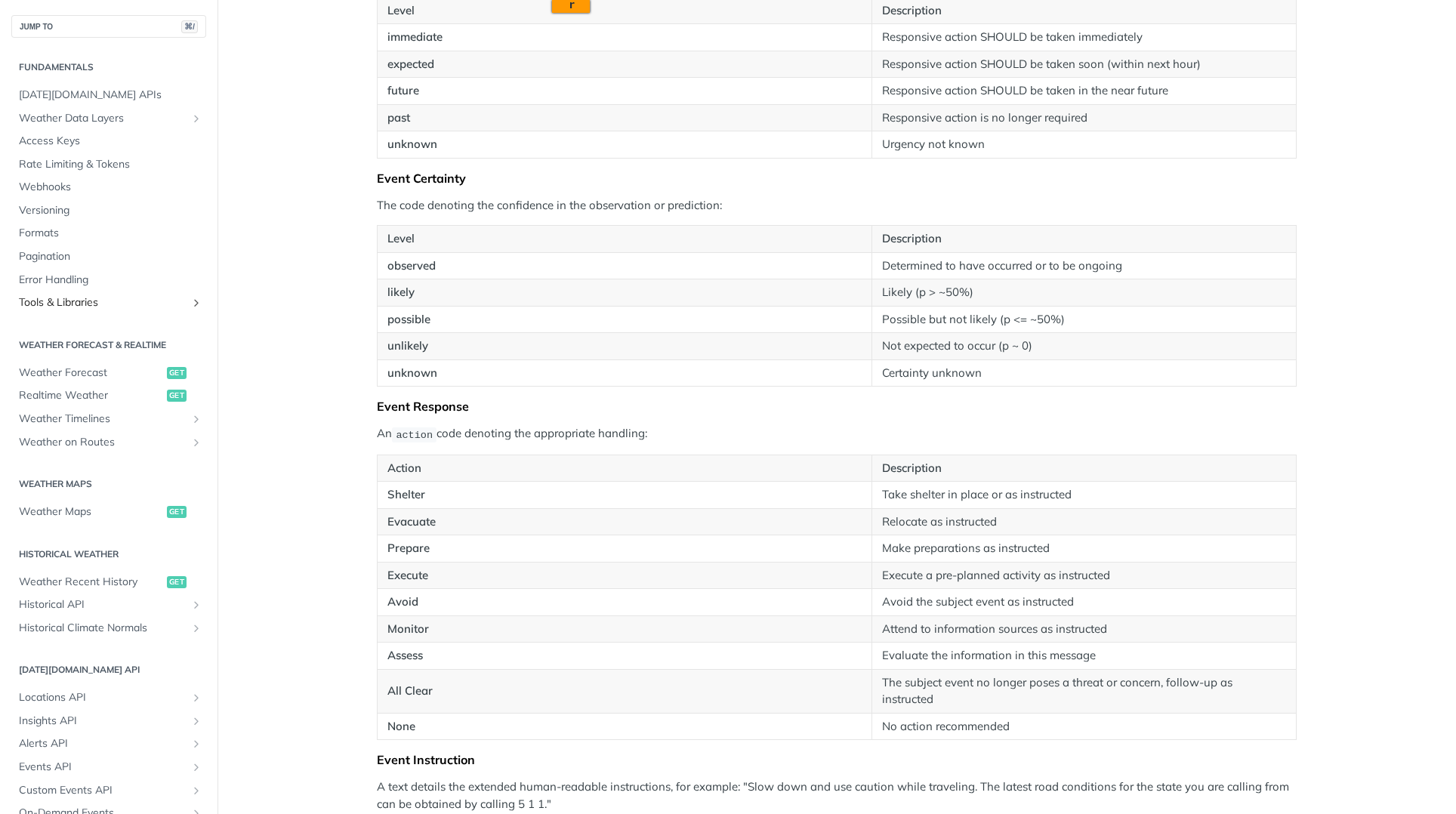
click at [111, 311] on link "Tools & Libraries" at bounding box center [108, 302] width 195 height 23
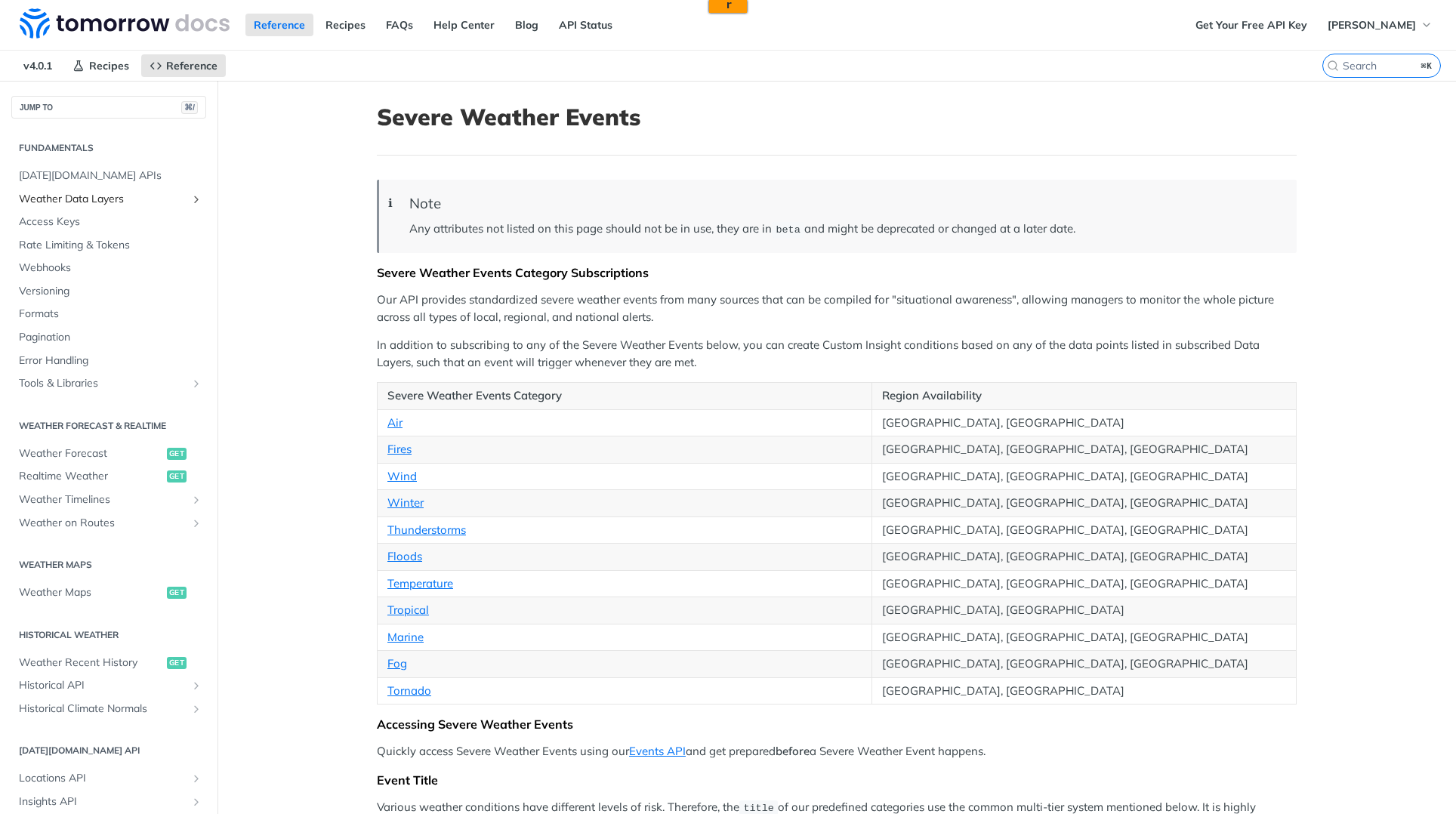
click at [84, 206] on link "Weather Data Layers" at bounding box center [108, 199] width 195 height 23
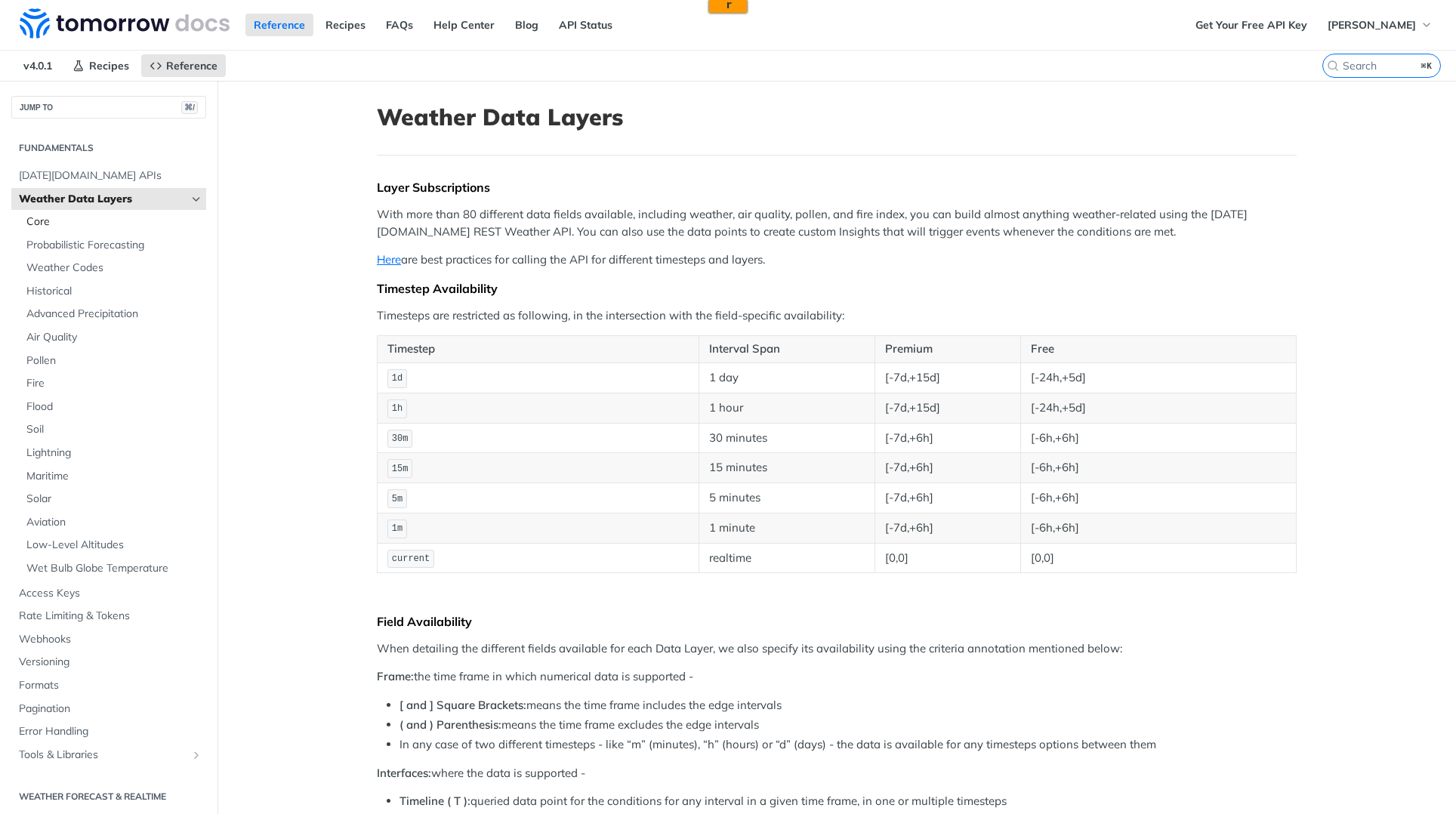
click at [85, 227] on span "Core" at bounding box center [115, 221] width 176 height 15
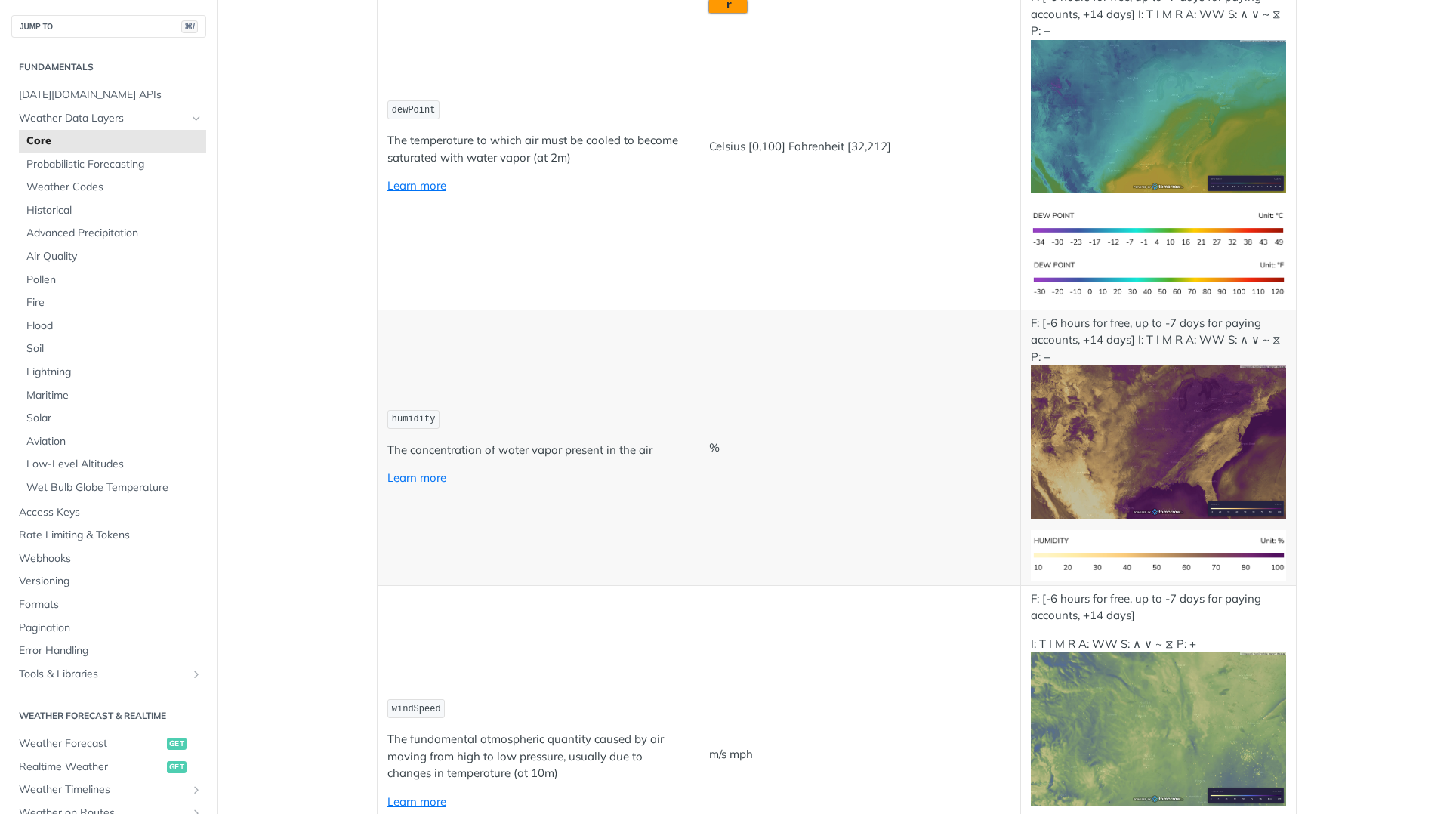
scroll to position [193, 0]
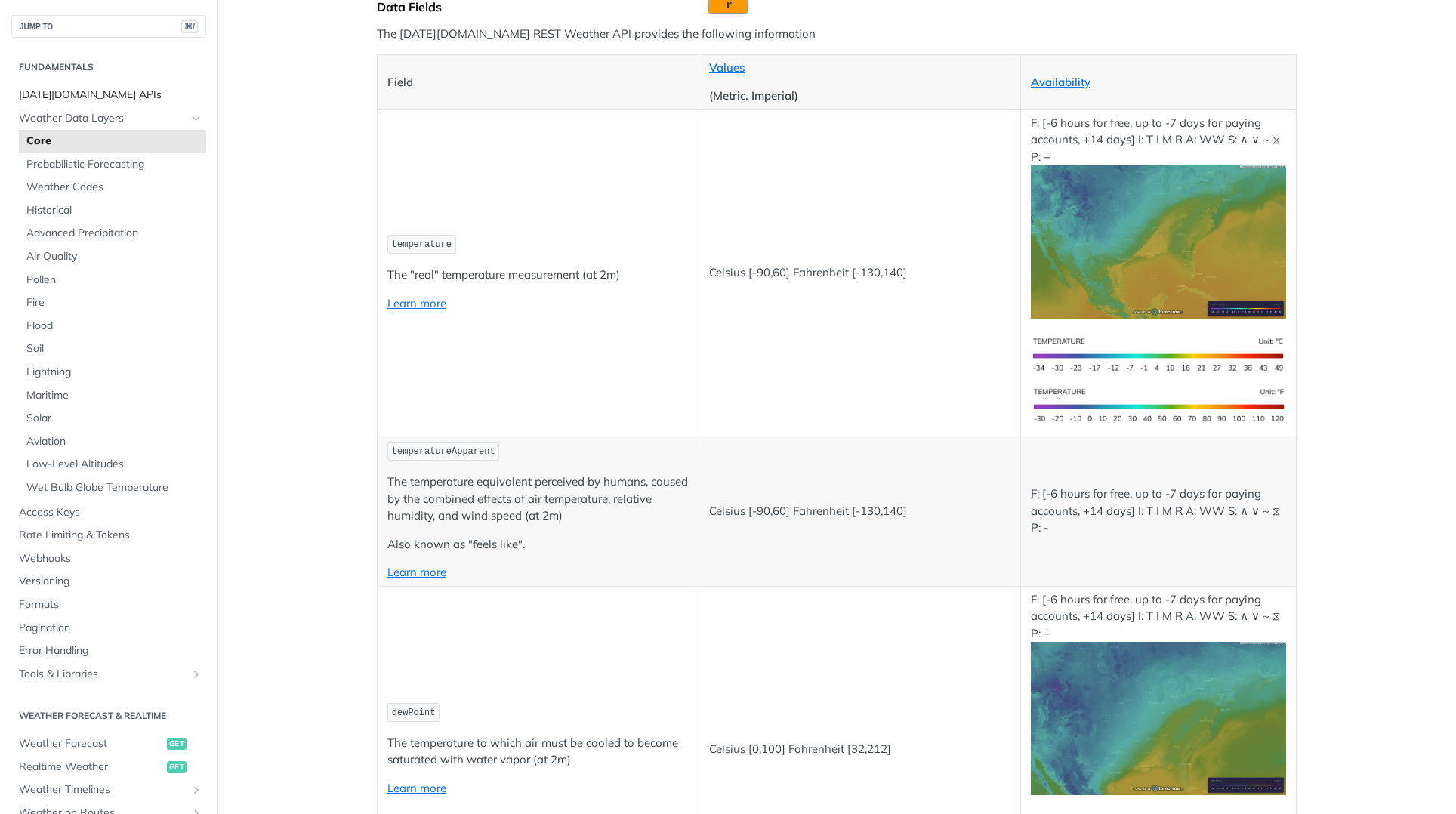
click at [91, 98] on span "[DATE][DOMAIN_NAME] APIs" at bounding box center [111, 95] width 184 height 15
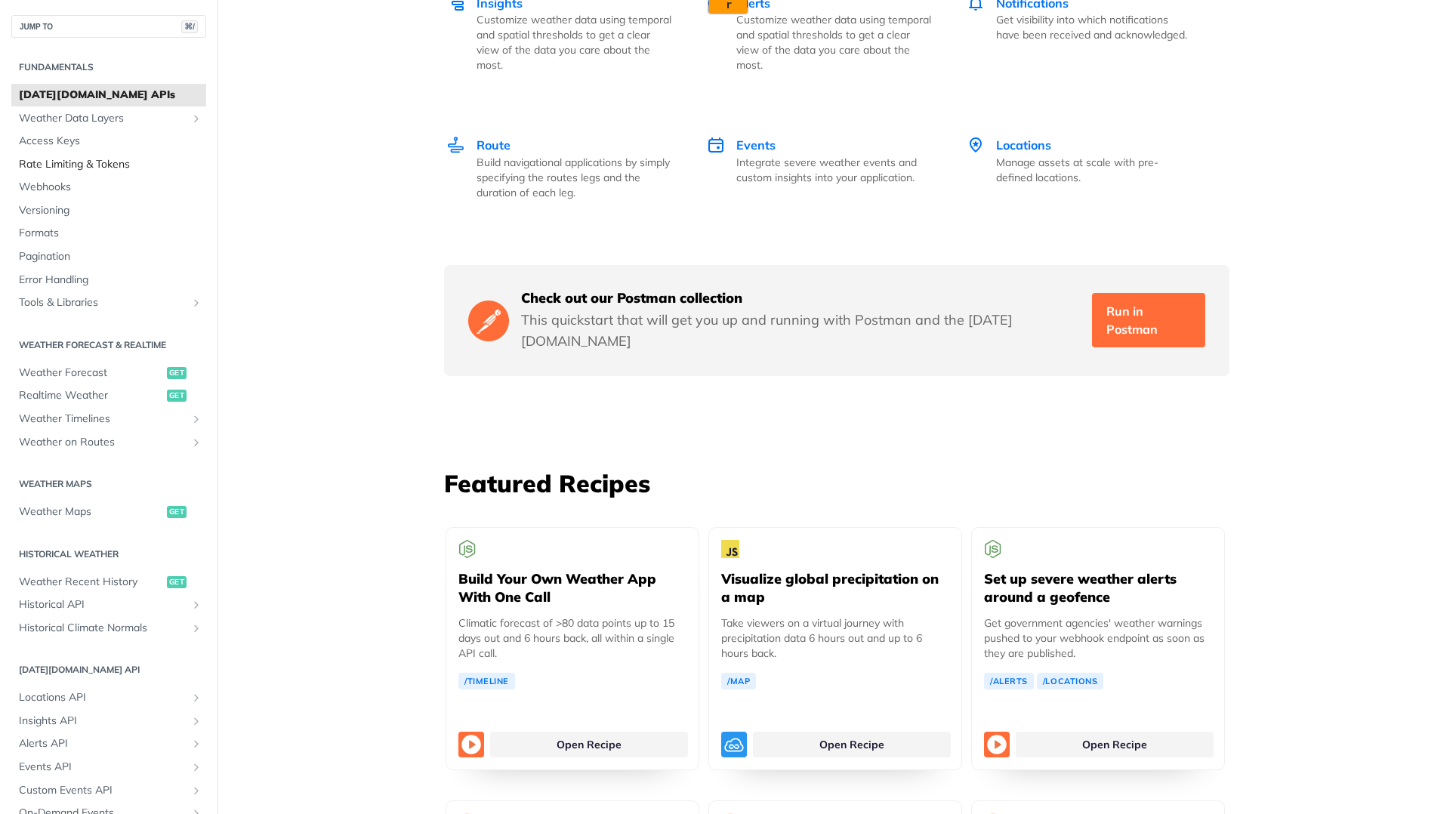
scroll to position [2362, 0]
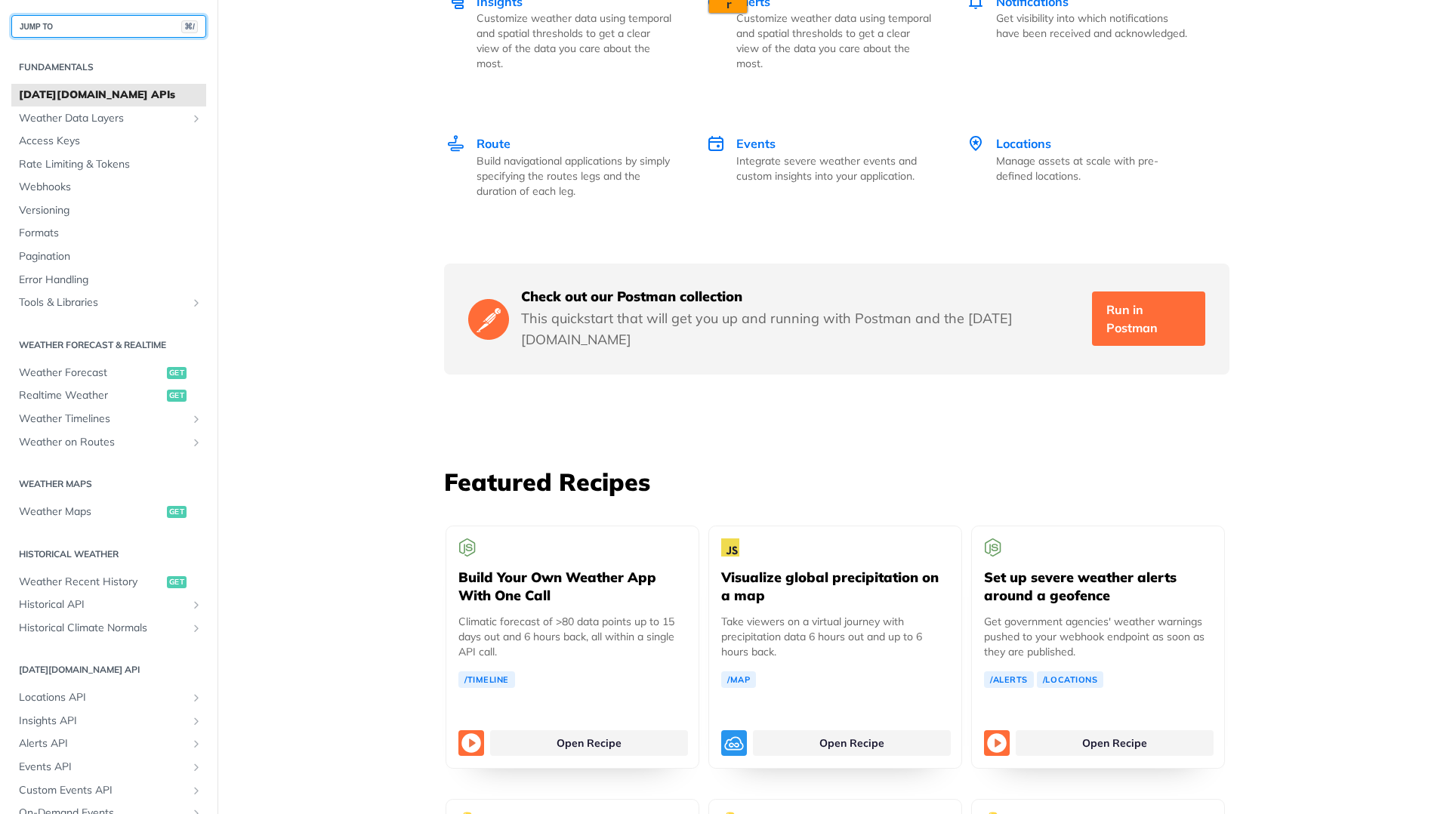
click at [133, 31] on button "JUMP TO ⌘/" at bounding box center [108, 26] width 195 height 23
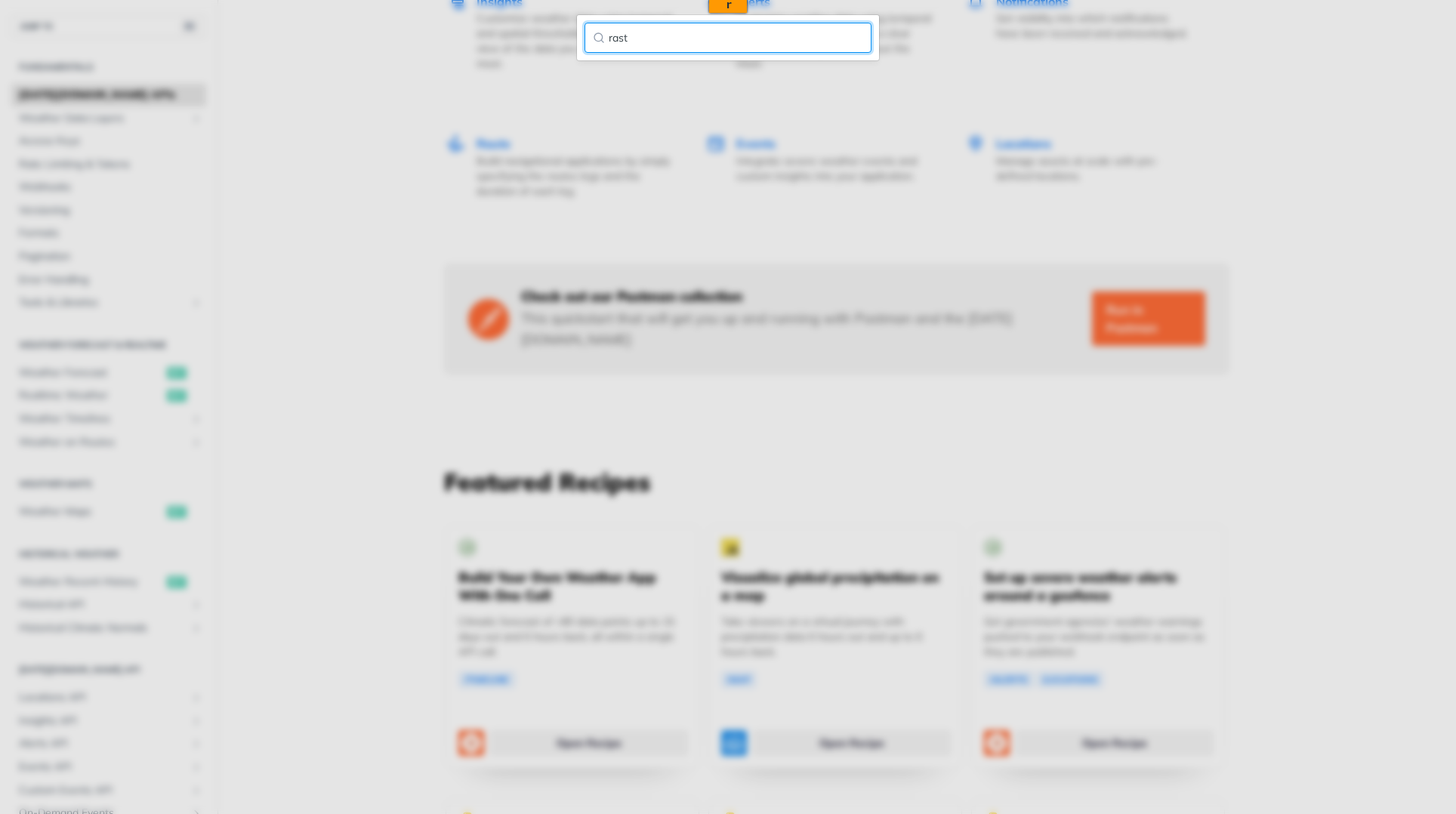
type input "rast"
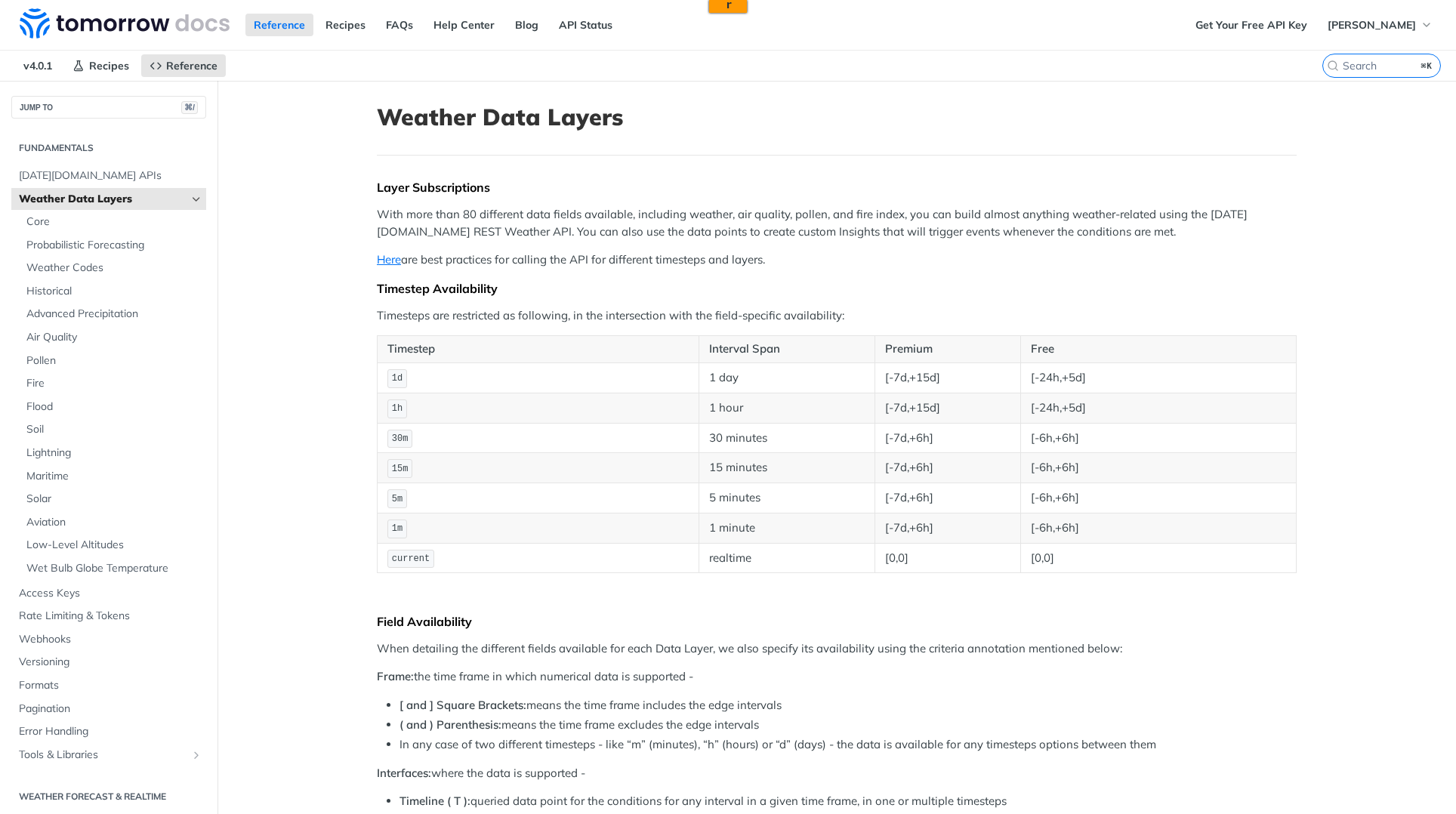
click at [569, 518] on td "1m" at bounding box center [538, 528] width 322 height 31
click at [762, 252] on p "Here are best practices for calling the API for different timesteps and layers." at bounding box center [837, 261] width 920 height 18
click at [743, 281] on div "Timestep Availability" at bounding box center [837, 287] width 920 height 15
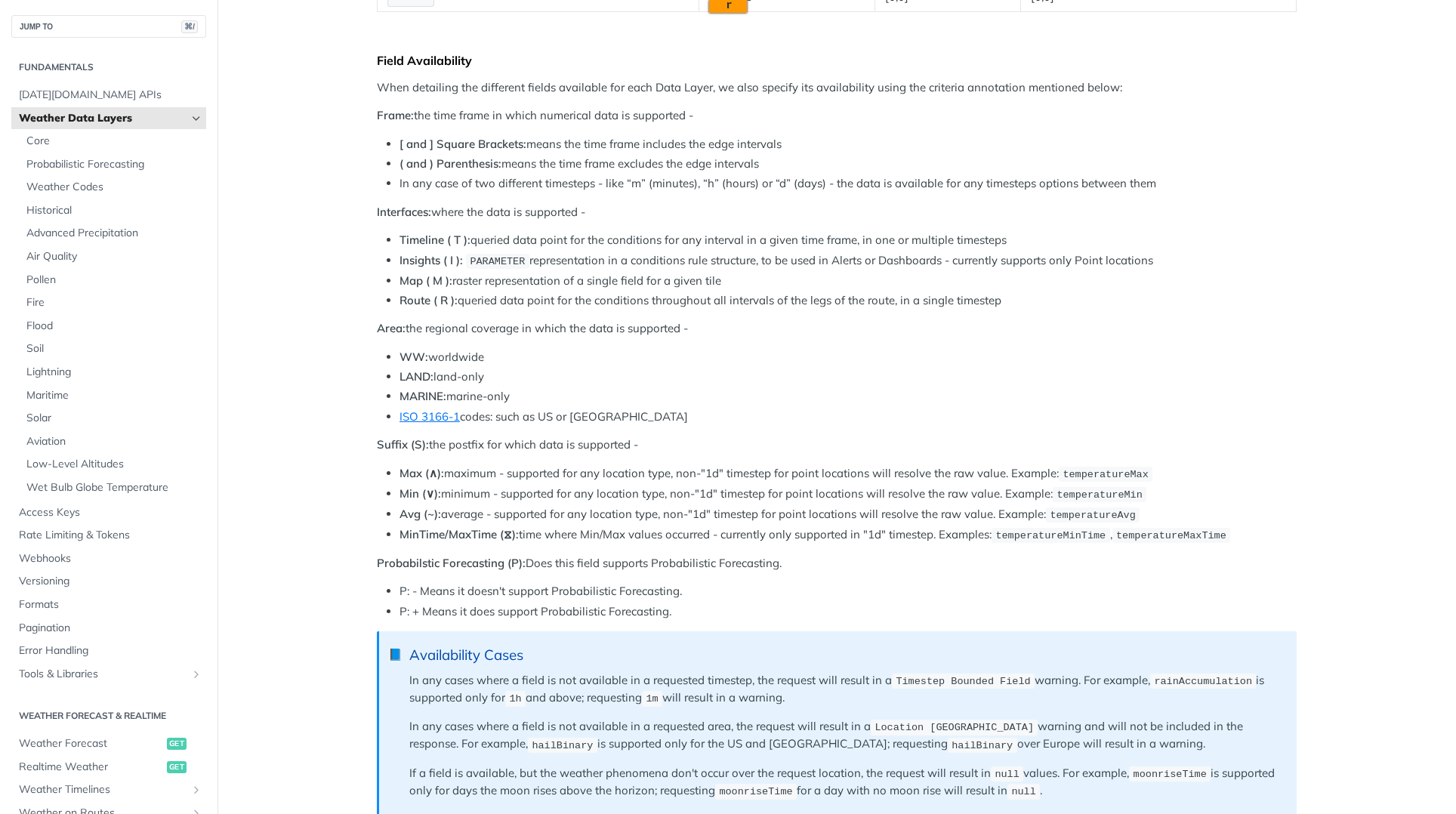
scroll to position [563, 0]
click at [95, 149] on link "Core" at bounding box center [113, 141] width 188 height 23
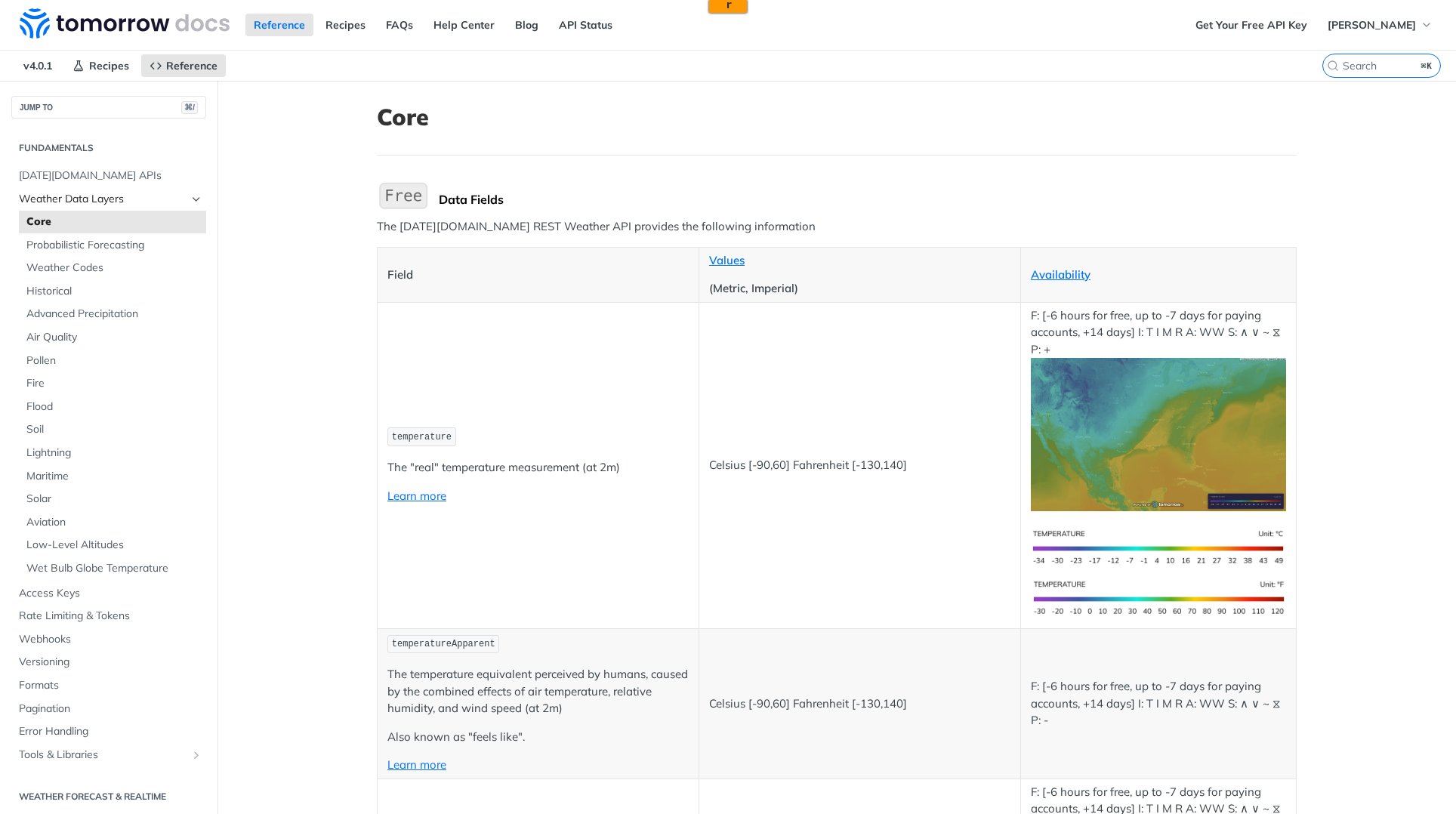
click at [107, 201] on span "Weather Data Layers" at bounding box center [103, 199] width 168 height 15
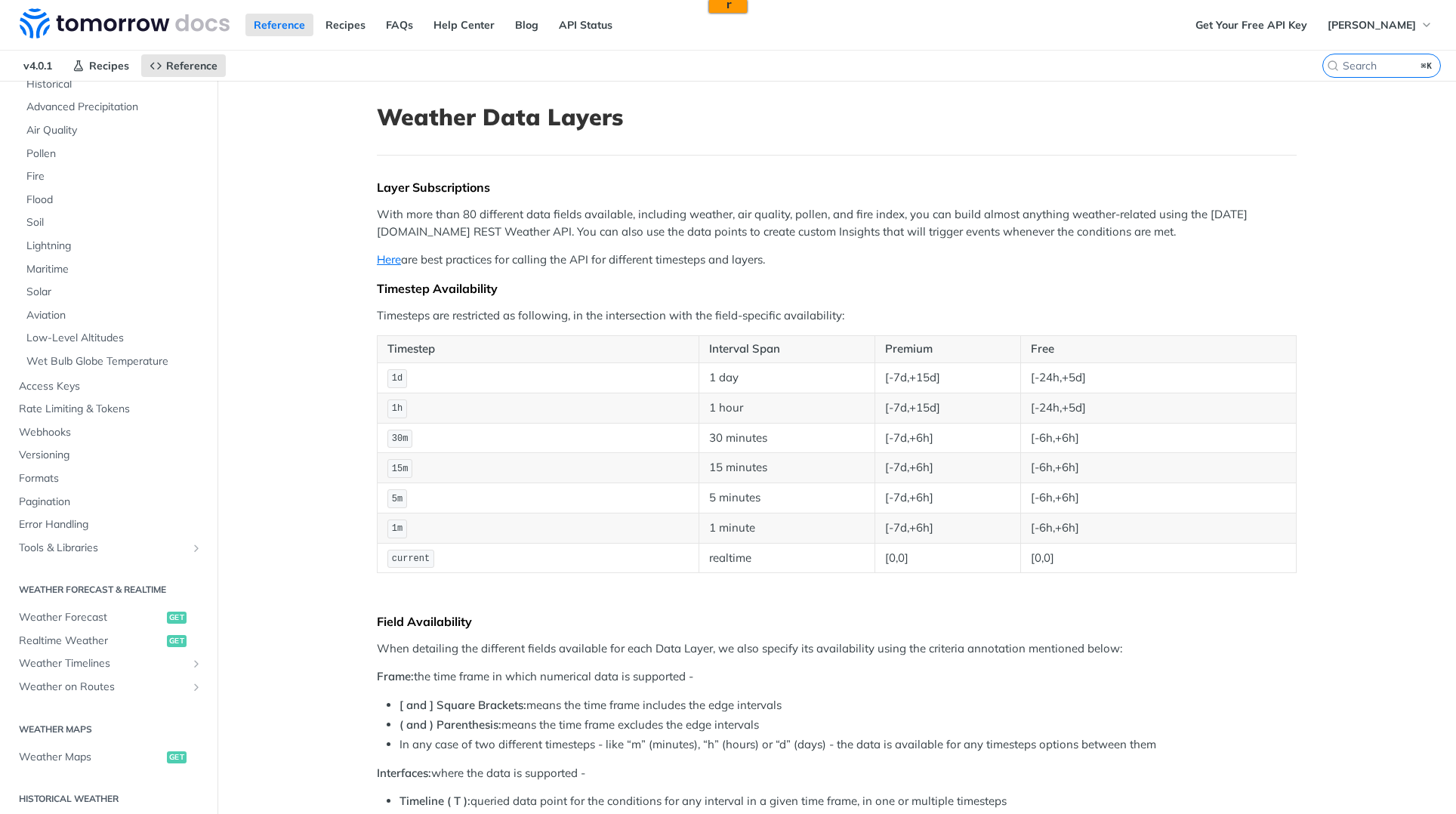
scroll to position [560, 0]
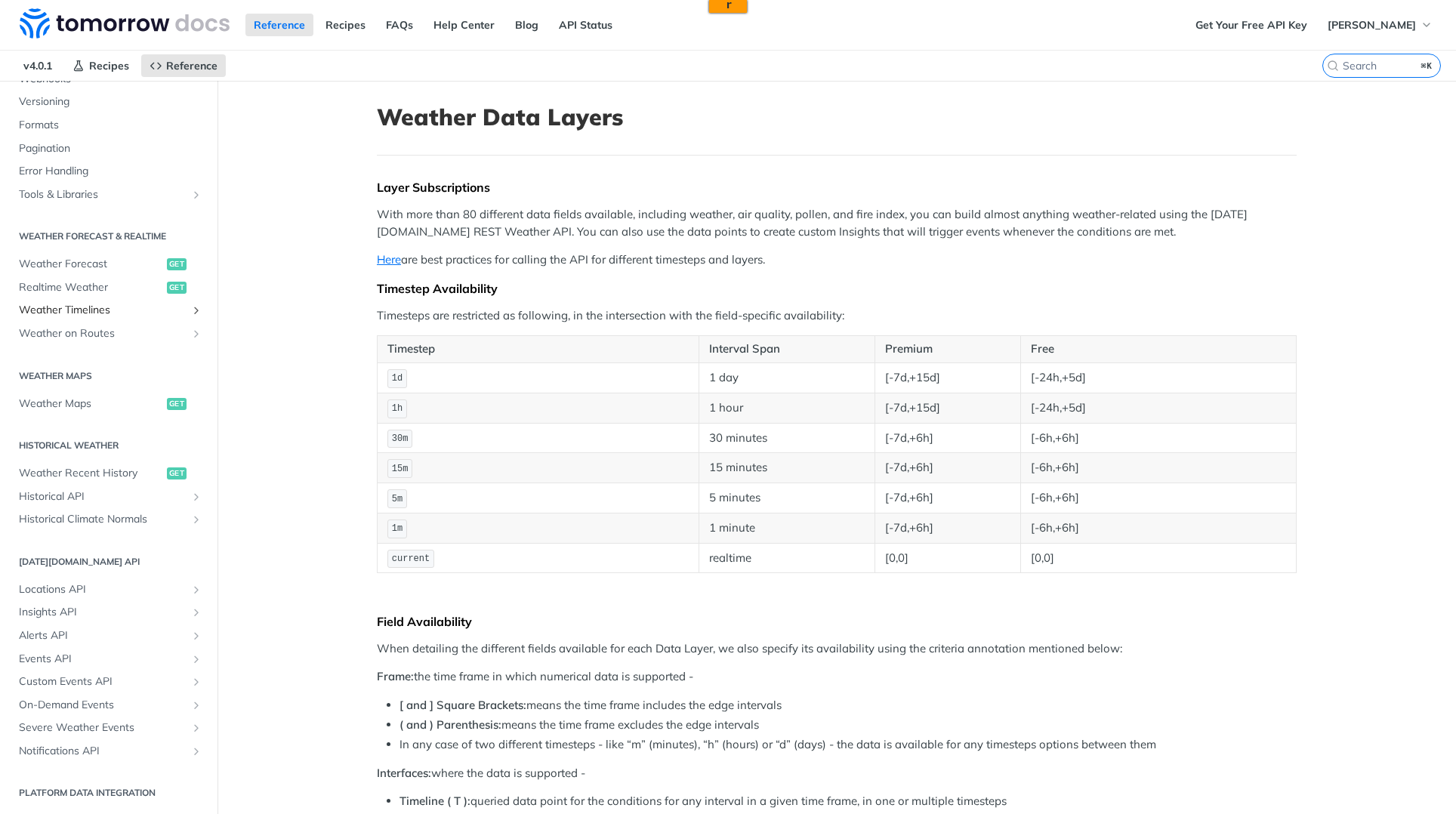
click at [136, 310] on span "Weather Timelines" at bounding box center [103, 310] width 168 height 15
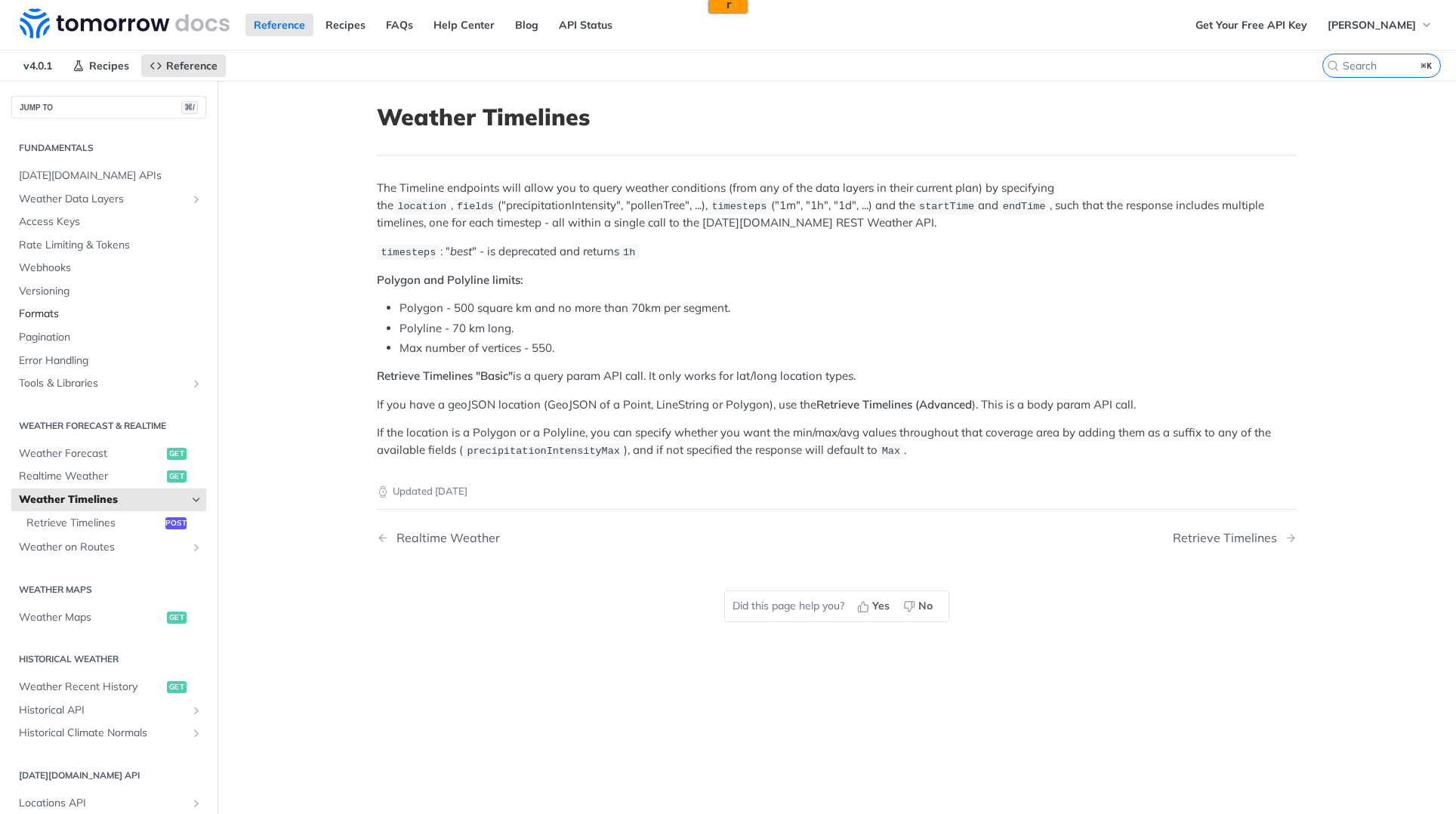
click at [88, 313] on span "Formats" at bounding box center [111, 313] width 184 height 15
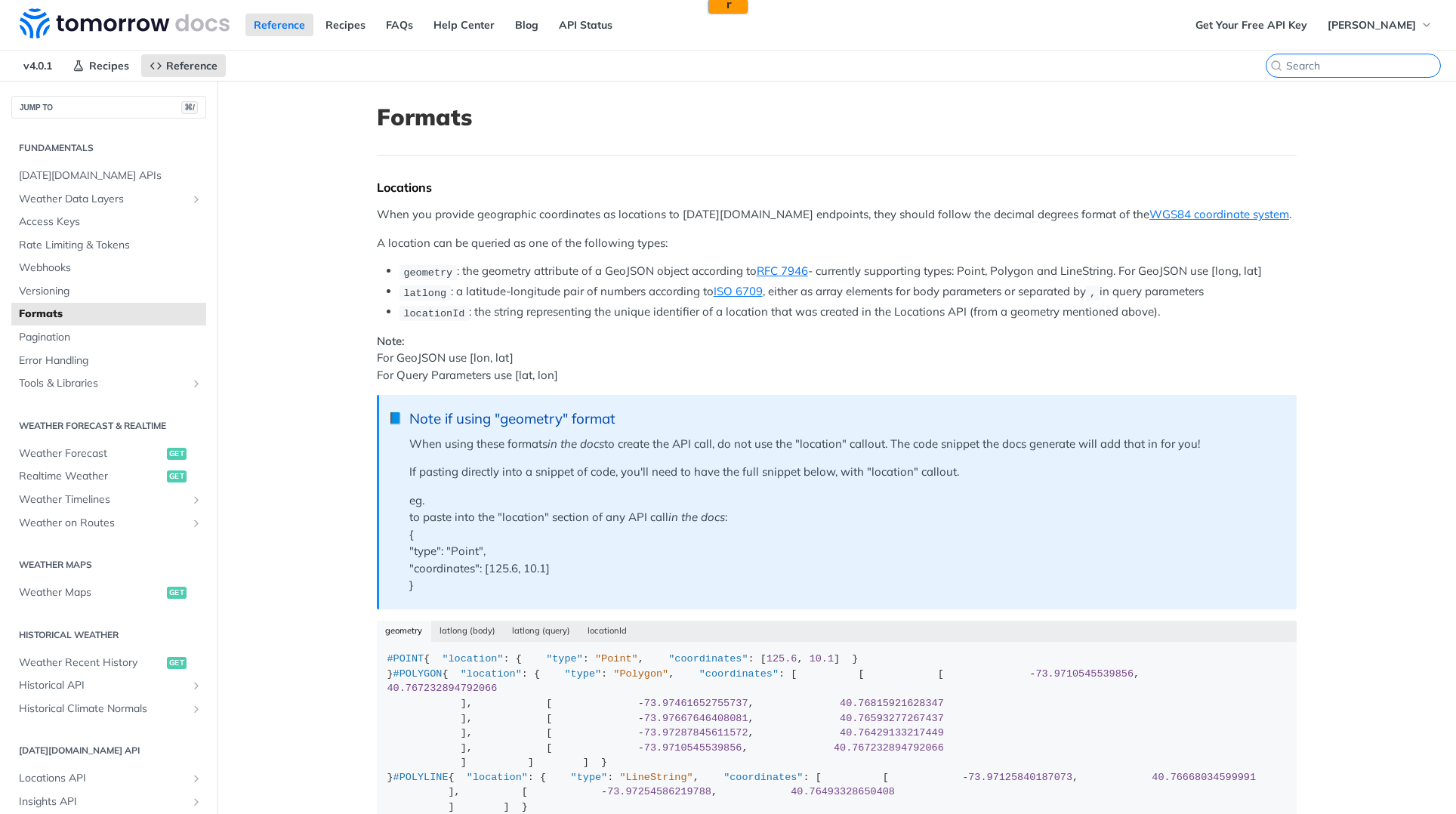
click at [1394, 59] on input "search" at bounding box center [1363, 66] width 154 height 14
click at [1386, 62] on input "search" at bounding box center [1363, 66] width 154 height 14
paste input ".png"
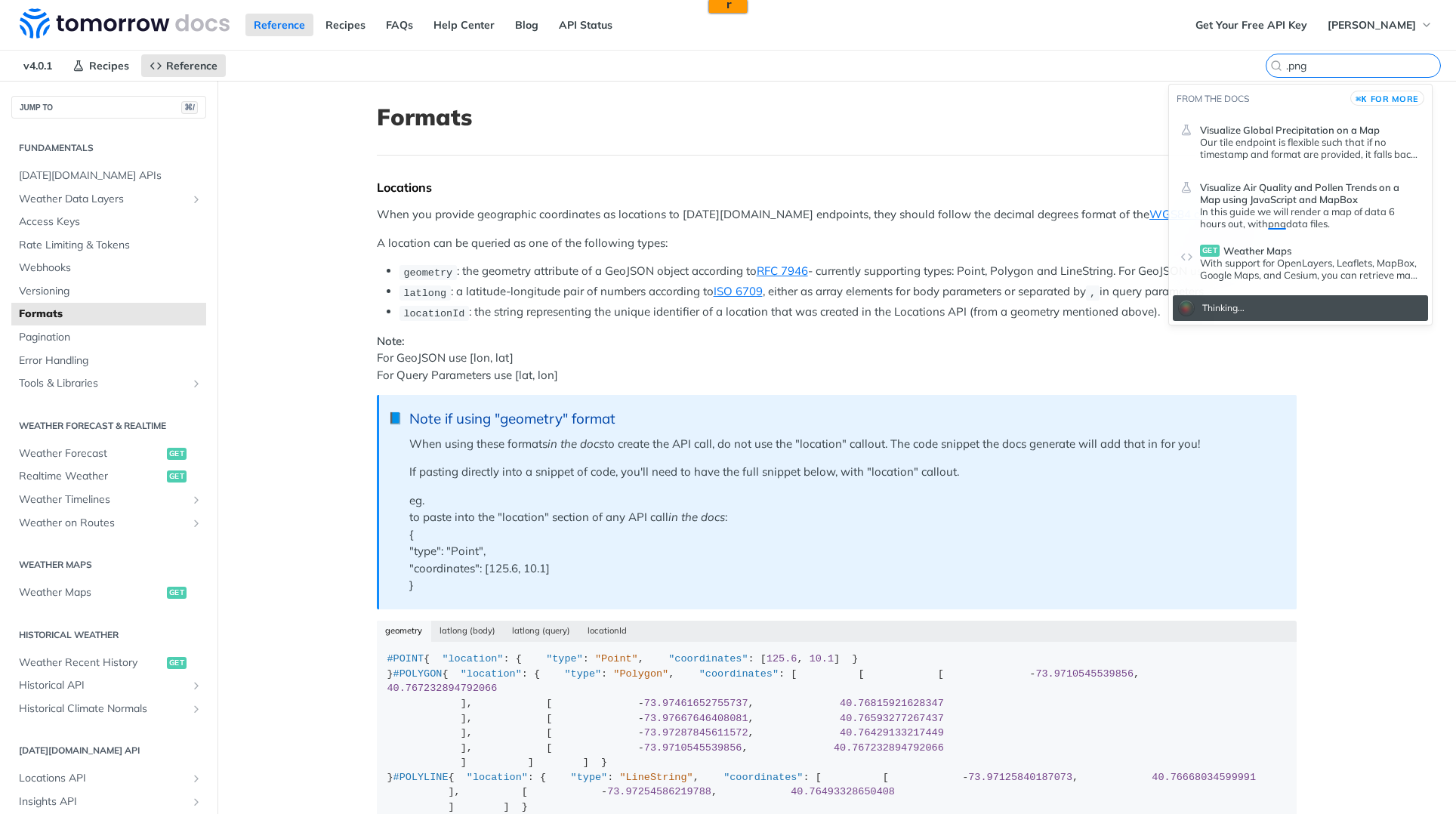
type input "png"
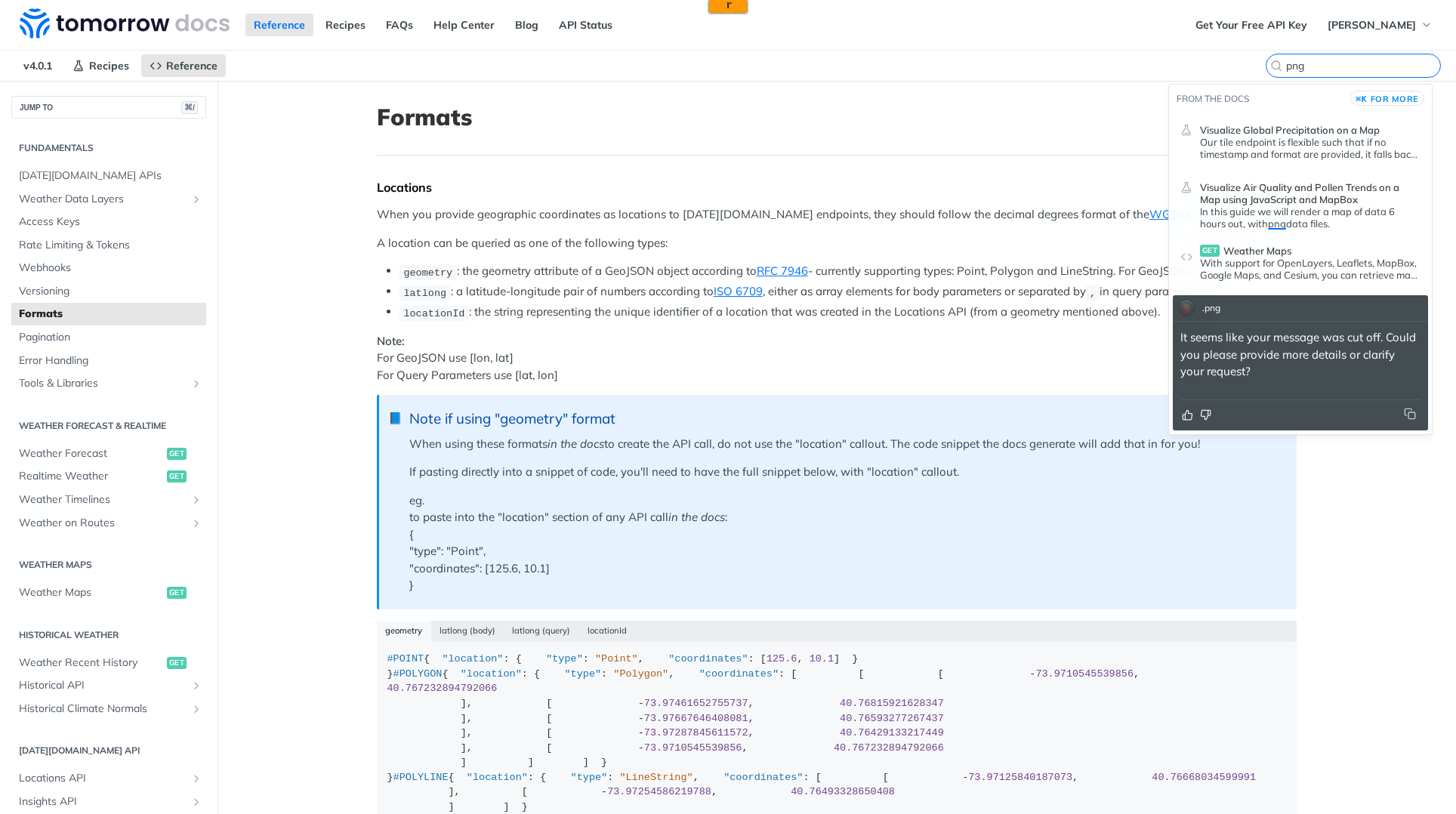
click at [1318, 71] on input "png" at bounding box center [1363, 66] width 154 height 14
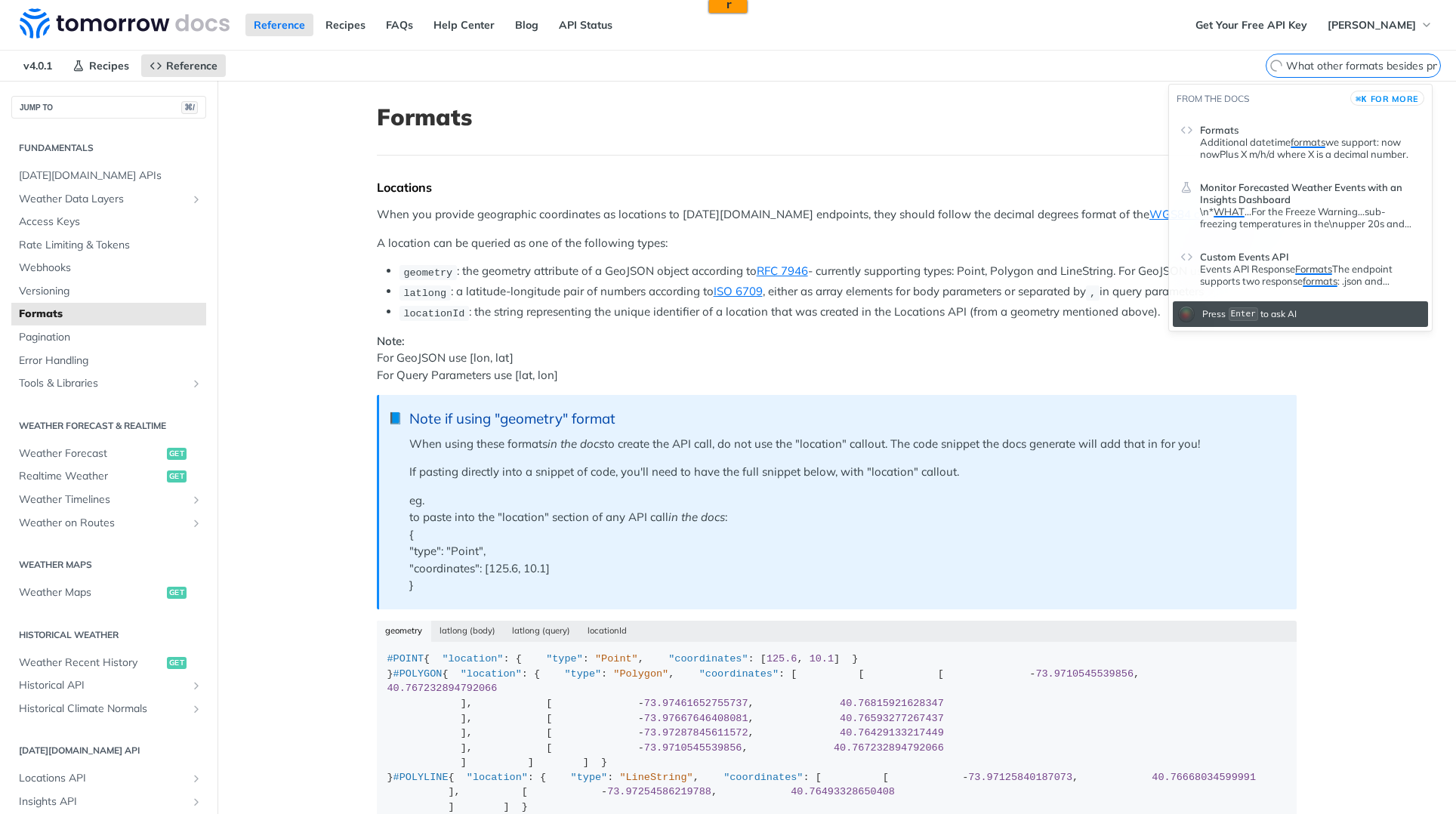
scroll to position [0, 7]
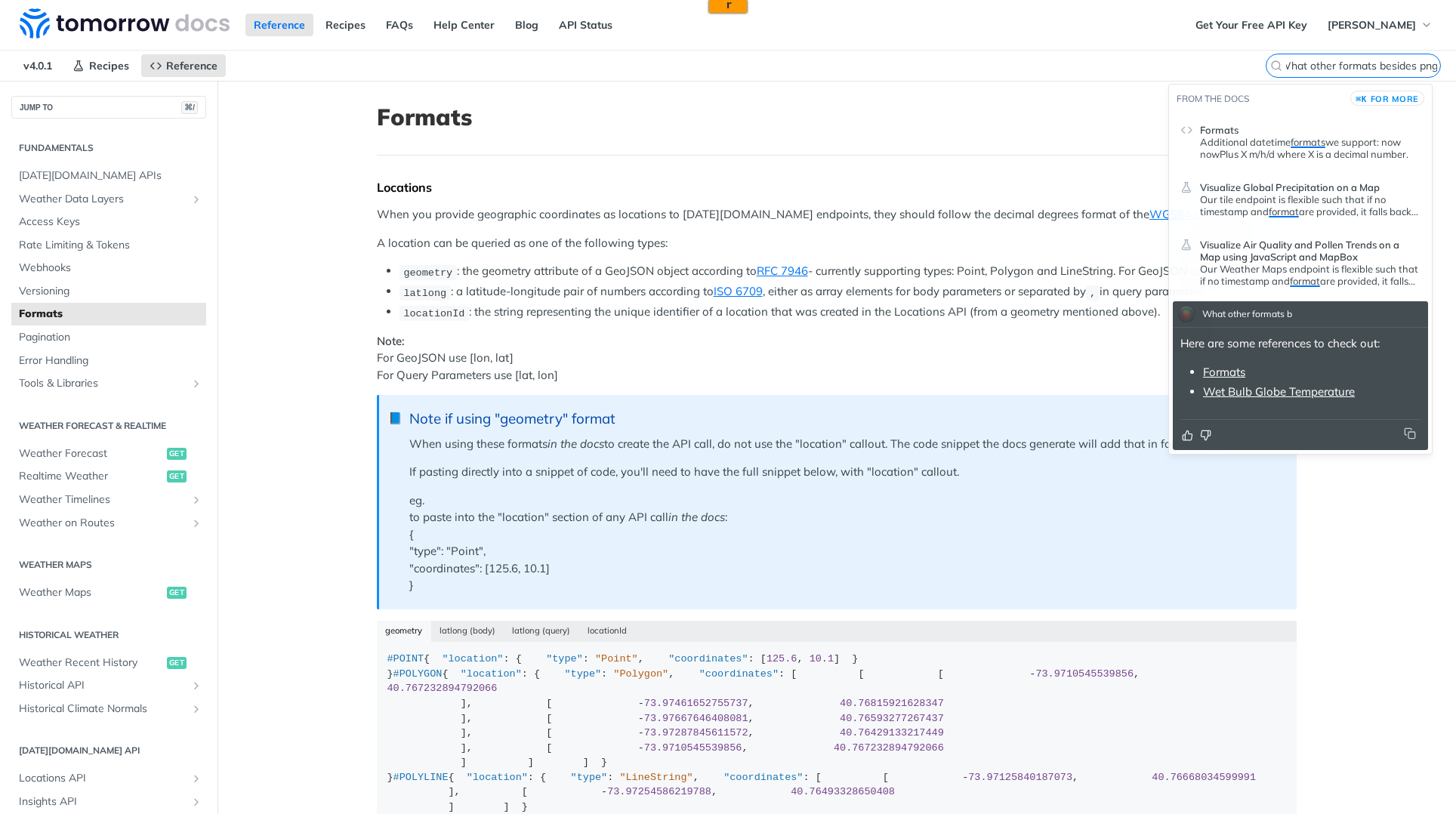
type input "What other formats besides png"
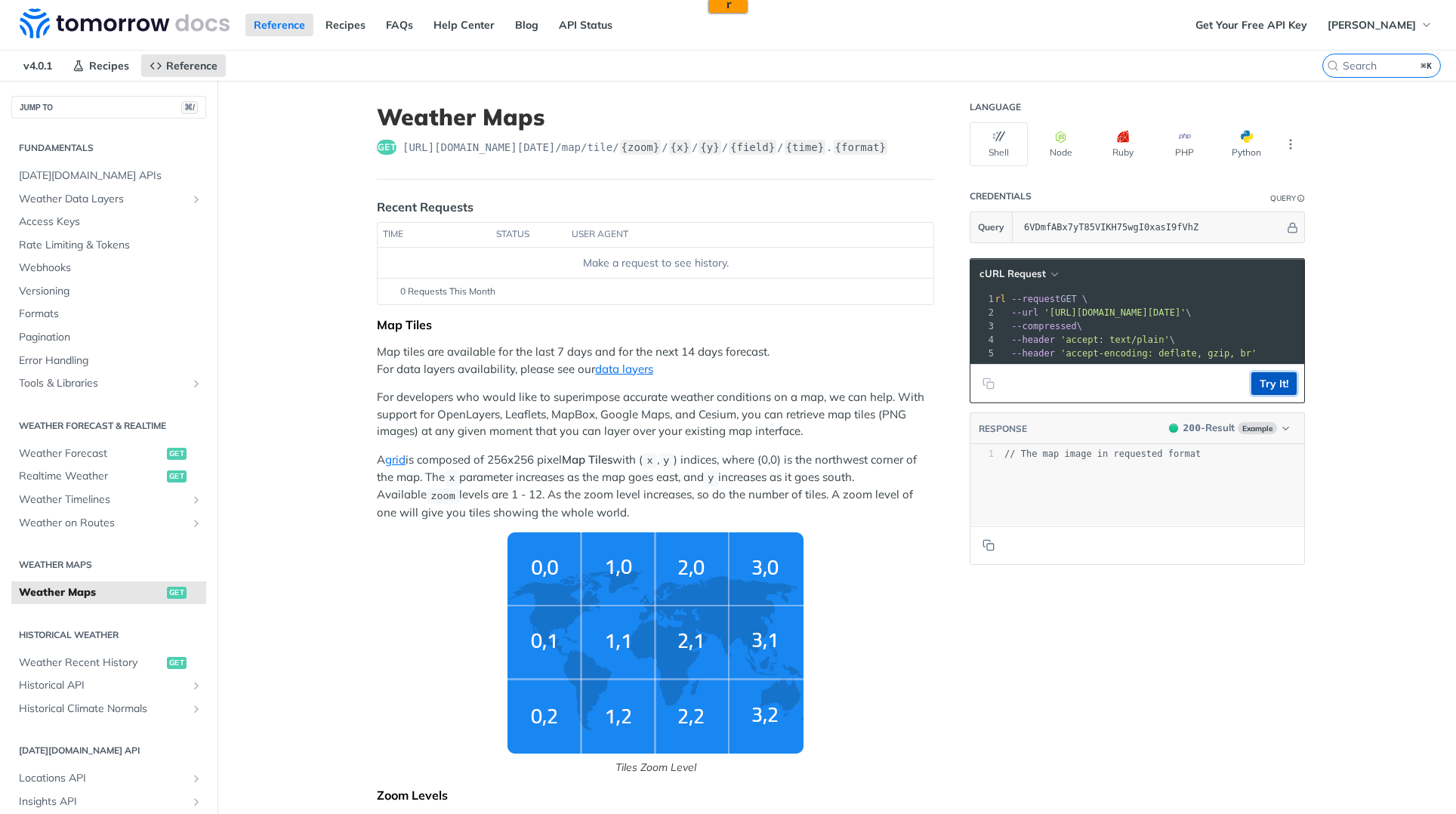
click at [1258, 395] on button "Try It!" at bounding box center [1274, 383] width 45 height 23
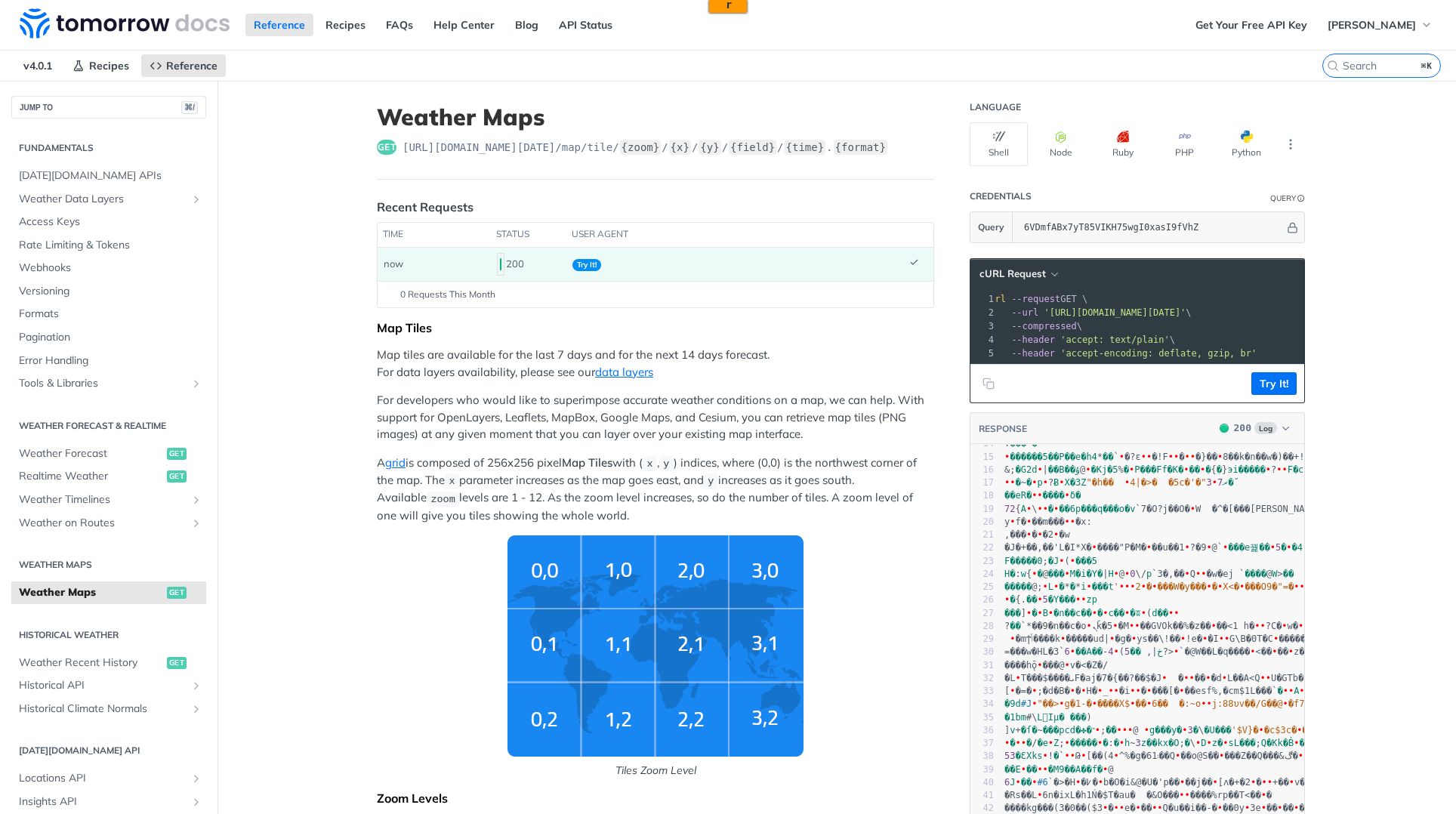
click at [1266, 331] on pre "--compressed \" at bounding box center [1330, 326] width 698 height 14
click at [1142, 347] on pre "--header 'accept-encoding: deflate, gzip, br'" at bounding box center [1345, 354] width 698 height 14
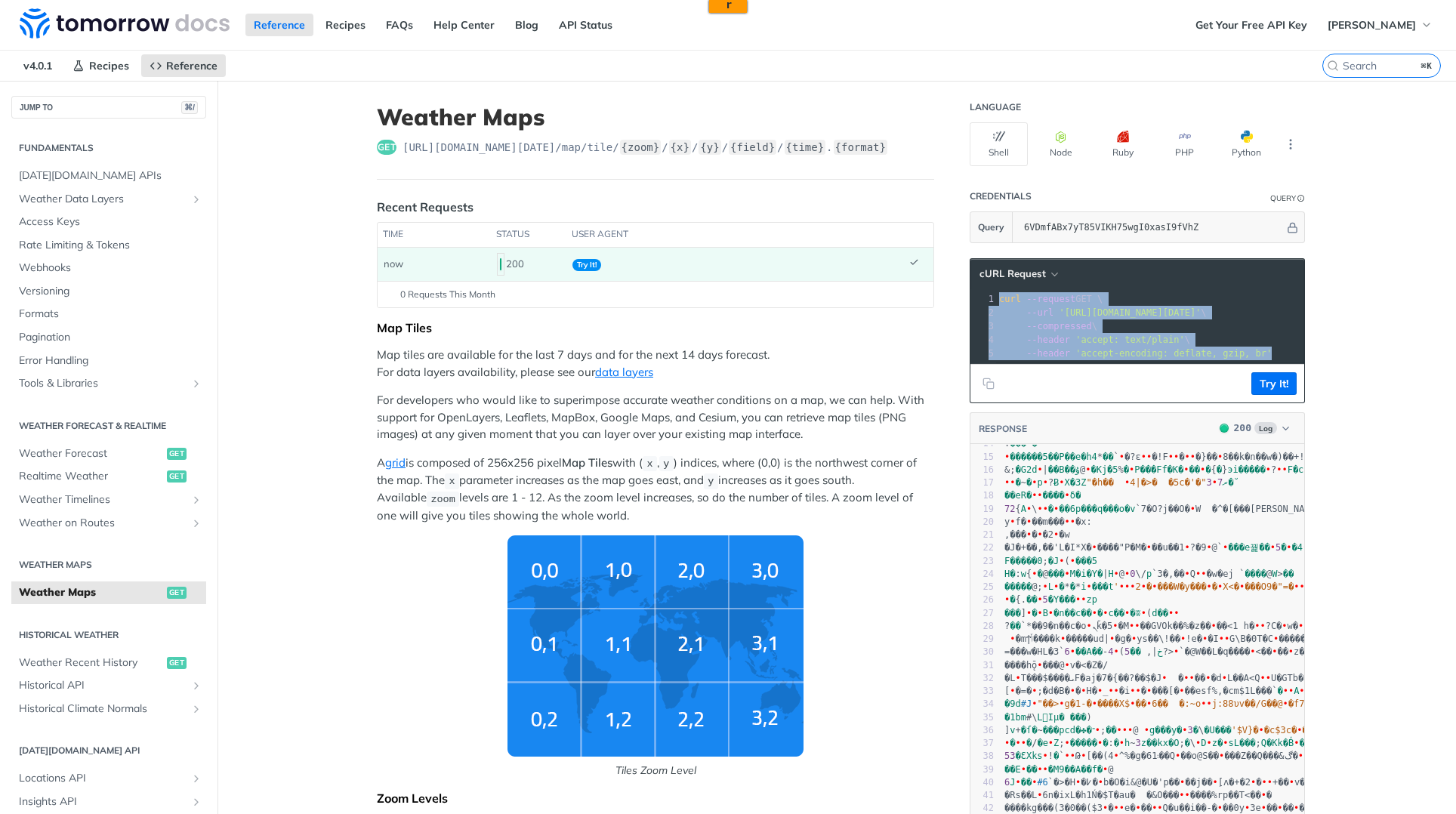
copy div "curl --request GET \ 2 --url 'https://api.tomorrow.io/v4/map/tile/5/2/3/precipi…"
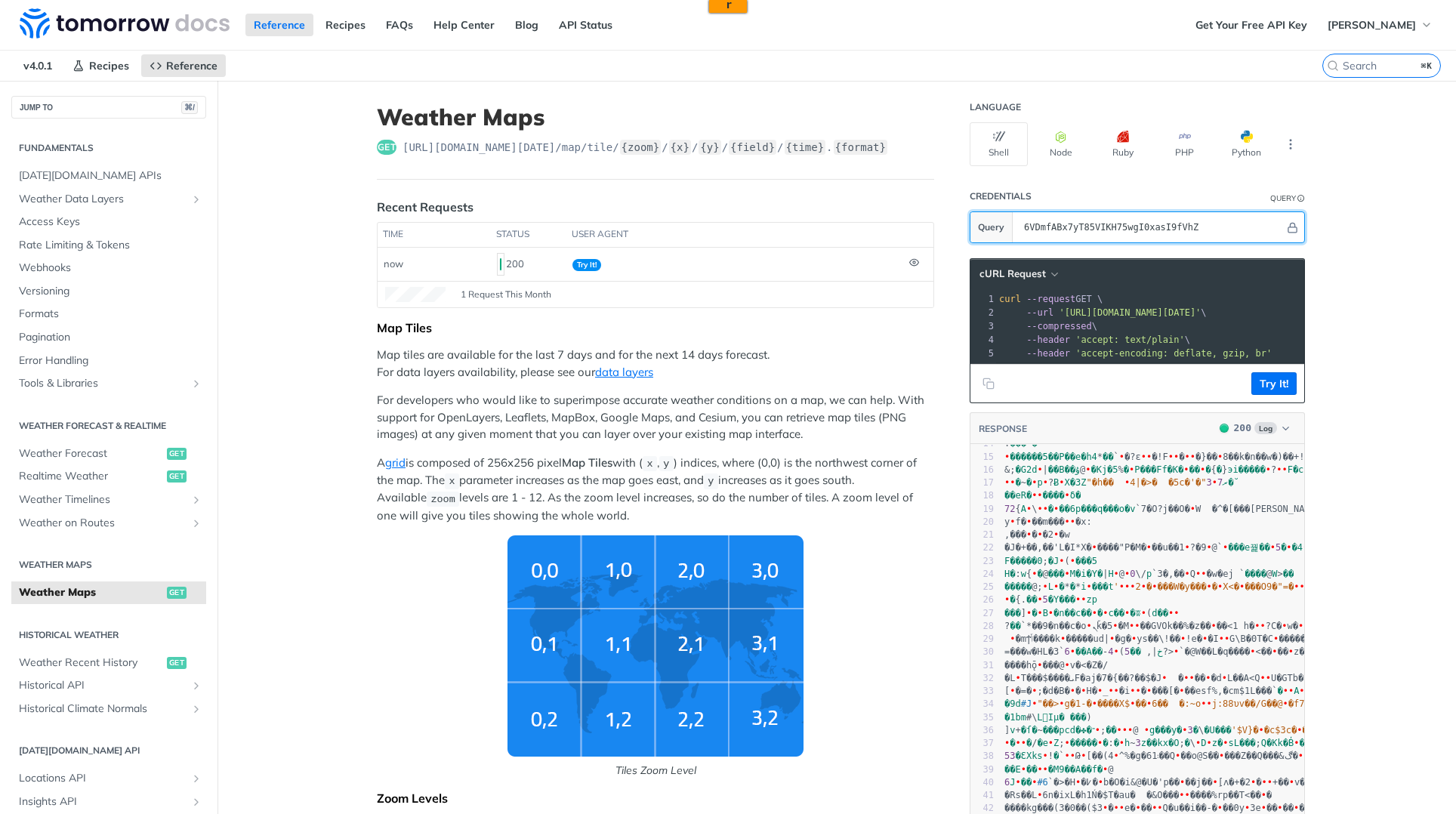
click at [1199, 233] on input "6VDmfABx7yT85VIKH75wgI0xasI9fVhZ" at bounding box center [1150, 227] width 268 height 31
click at [1292, 233] on button "Hide" at bounding box center [1293, 227] width 16 height 15
click at [1290, 231] on icon "Show" at bounding box center [1293, 227] width 10 height 11
click at [1263, 355] on span "'accept-encoding: deflate, gzip, br'" at bounding box center [1173, 354] width 197 height 11
drag, startPoint x: 1268, startPoint y: 360, endPoint x: 1238, endPoint y: 362, distance: 30.1
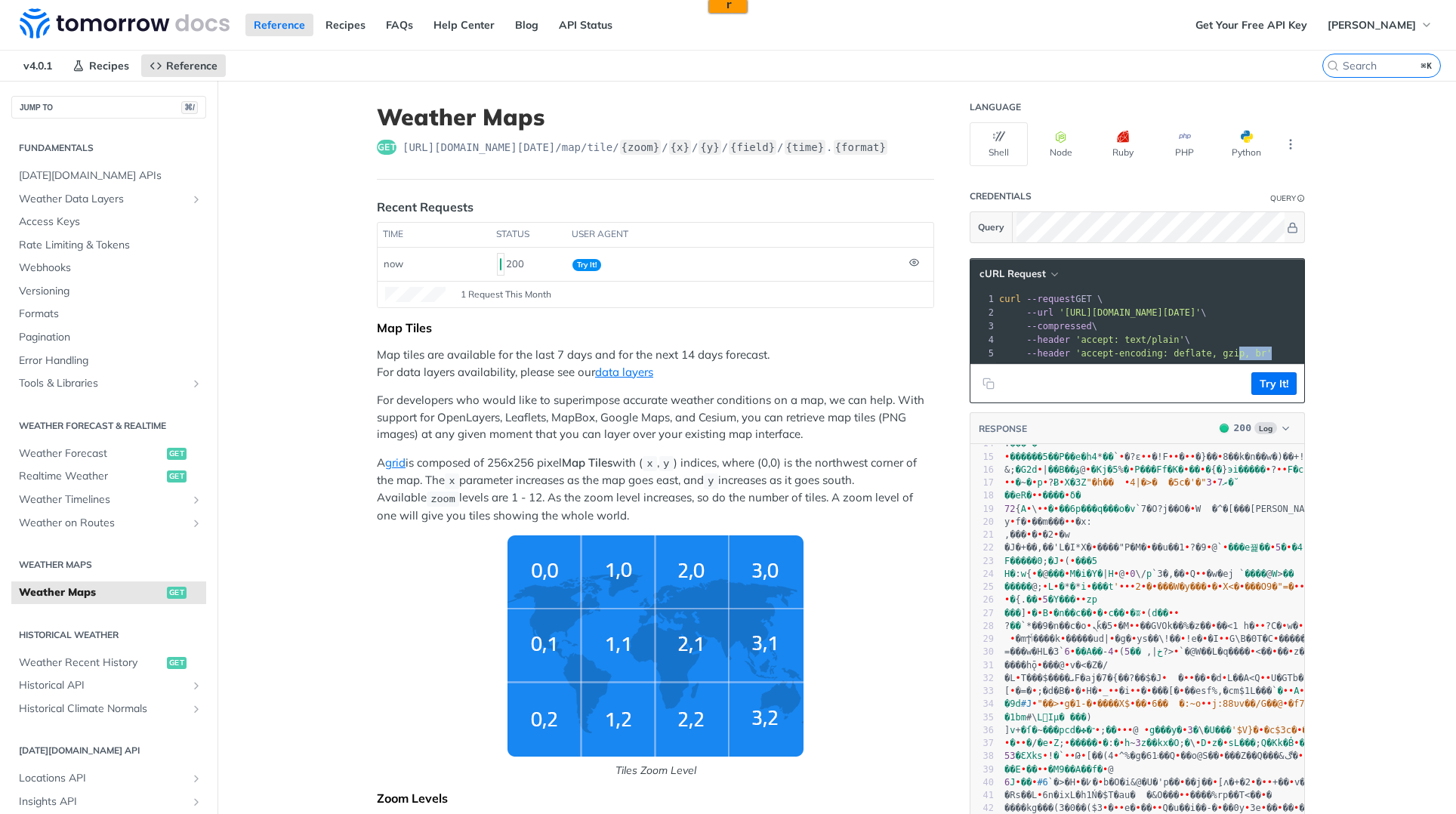
click at [1236, 360] on pre "--header 'accept-encoding: deflate, gzip, br'" at bounding box center [1345, 354] width 698 height 14
click at [1267, 395] on button "Try It!" at bounding box center [1274, 383] width 45 height 23
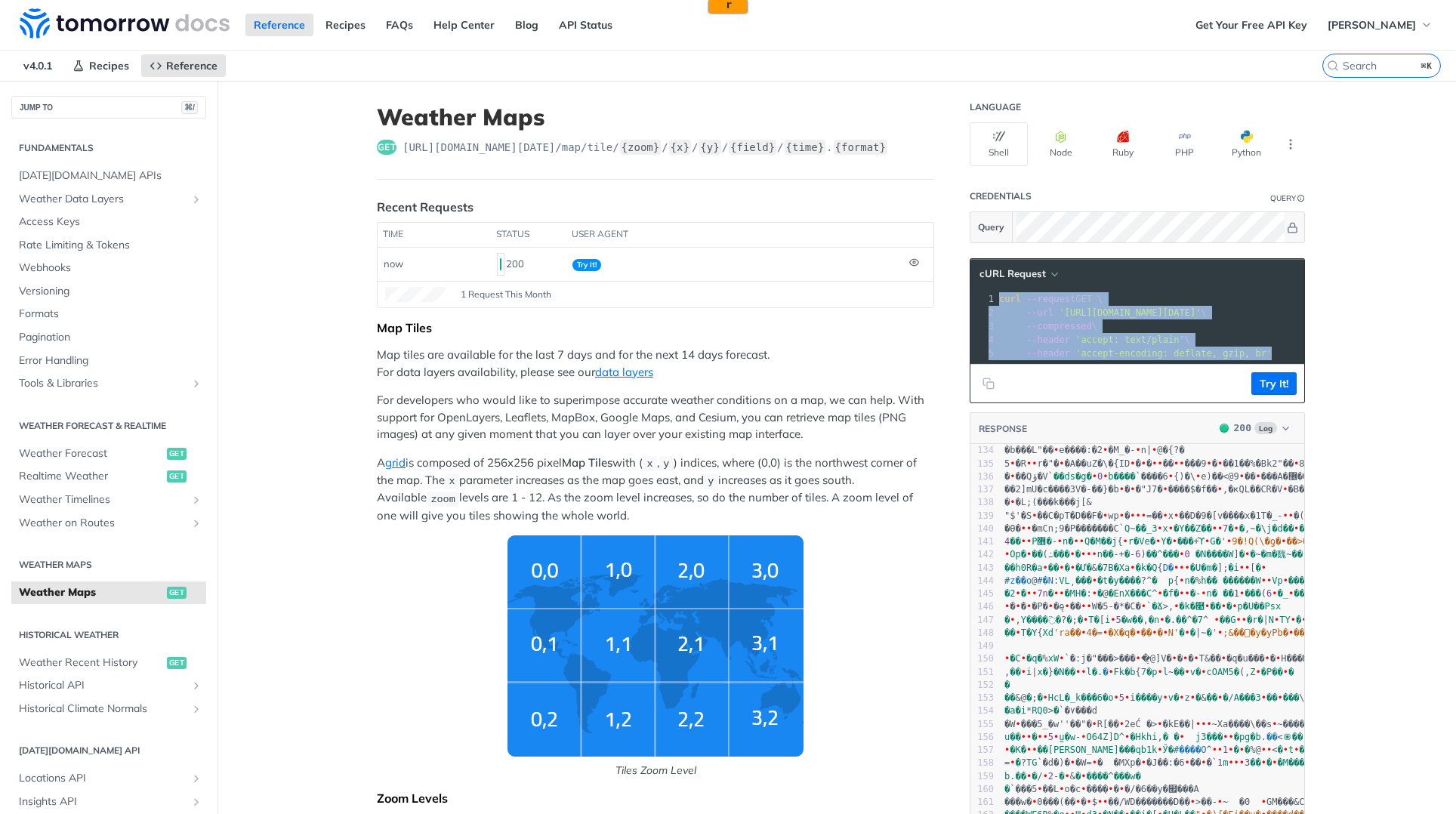
drag, startPoint x: 995, startPoint y: 300, endPoint x: 1280, endPoint y: 349, distance: 289.2
click at [1280, 349] on div "1 curl --request GET \ 2 --url 'https://api.tomorrow.io/v4/map/tile/5/2/3/preci…" at bounding box center [1345, 326] width 698 height 68
copy div "curl --request GET \ 2 --url 'https://api.tomorrow.io/v4/map/tile/5/2/3/precipi…"
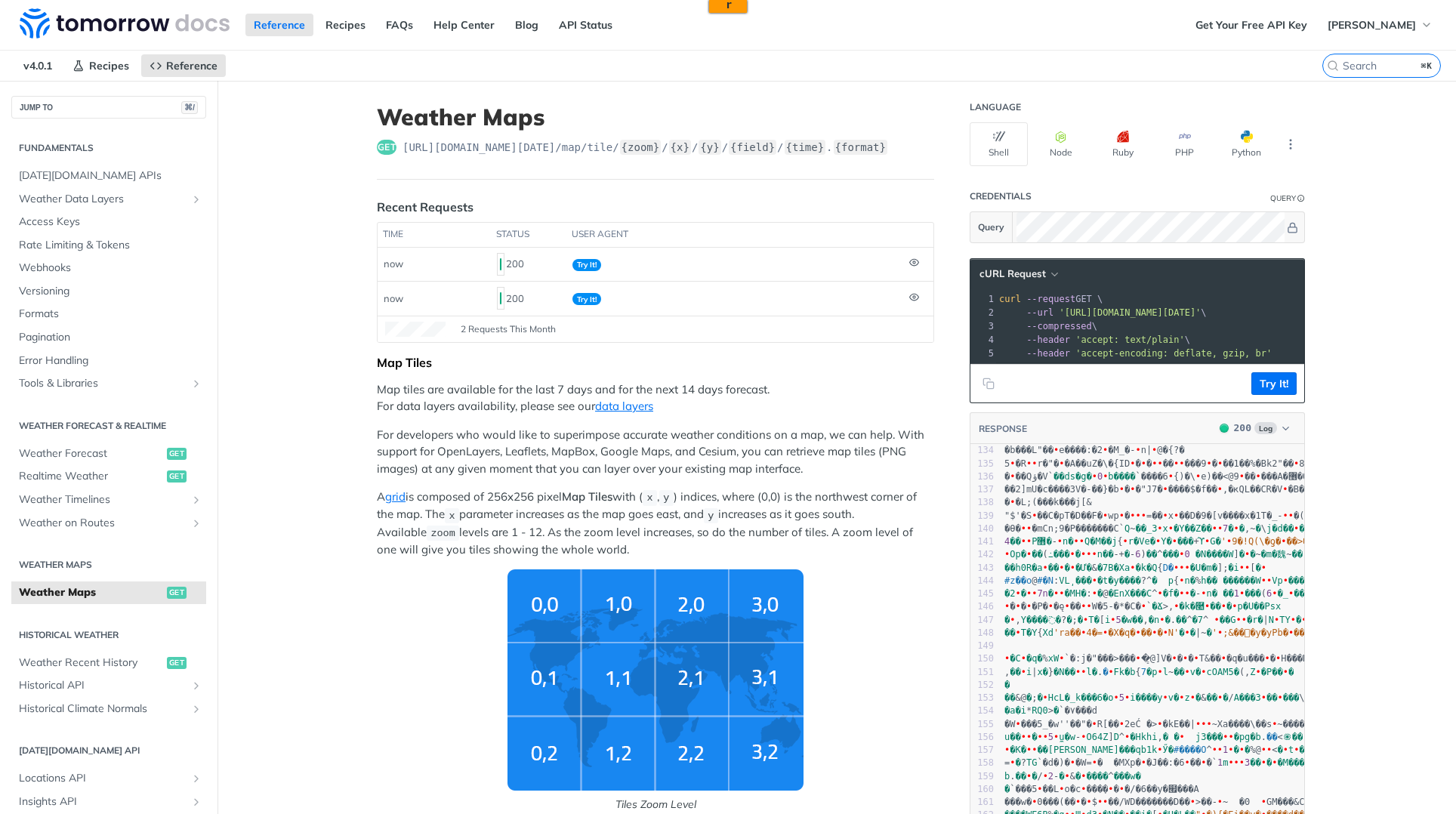
click at [768, 524] on p "A grid is composed of 256x256 pixel Map Tiles with ( x , y ) indices, where (0,…" at bounding box center [656, 524] width 557 height 69
click at [509, 268] on div "200" at bounding box center [528, 265] width 63 height 26
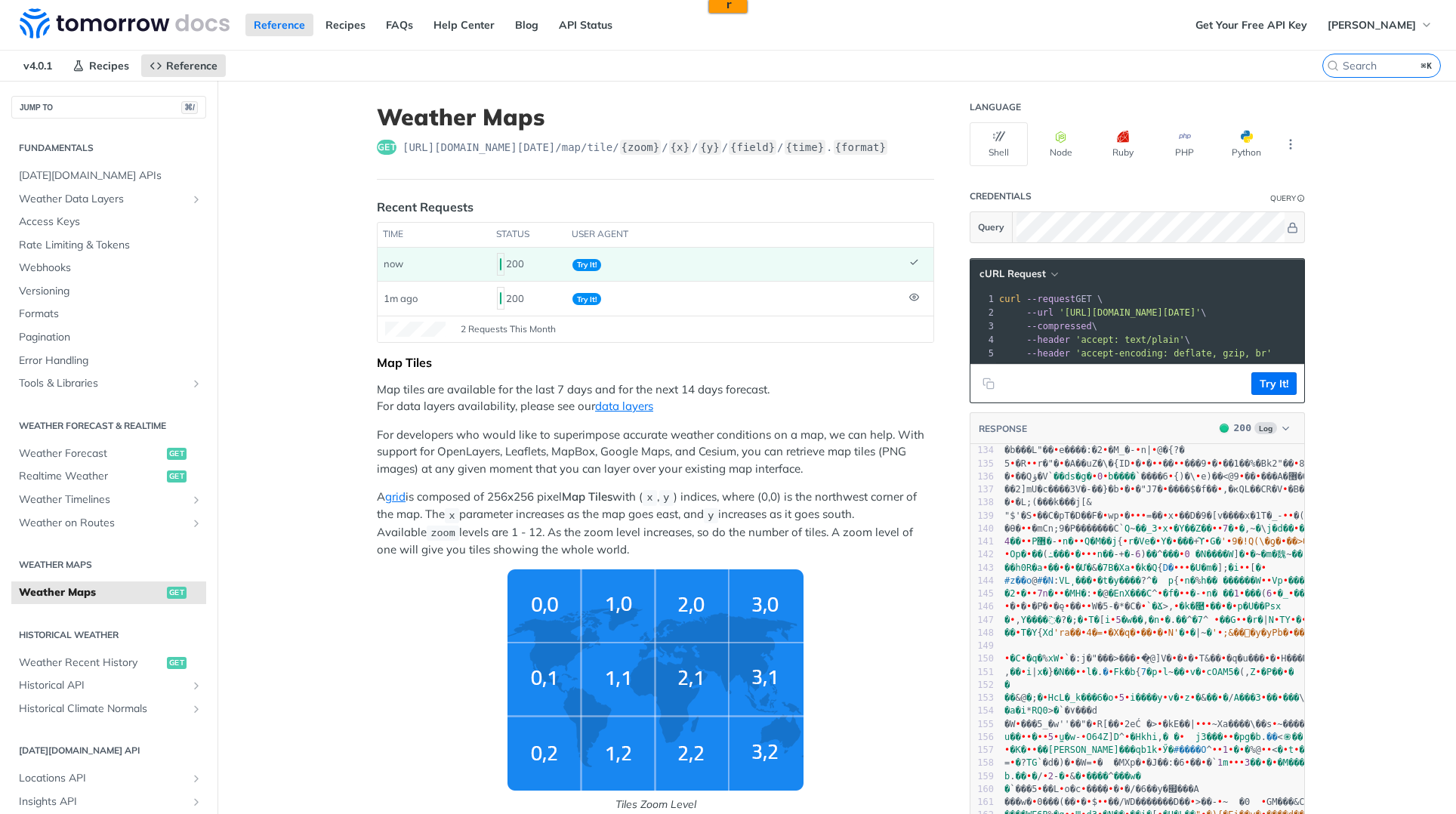
scroll to position [275, 0]
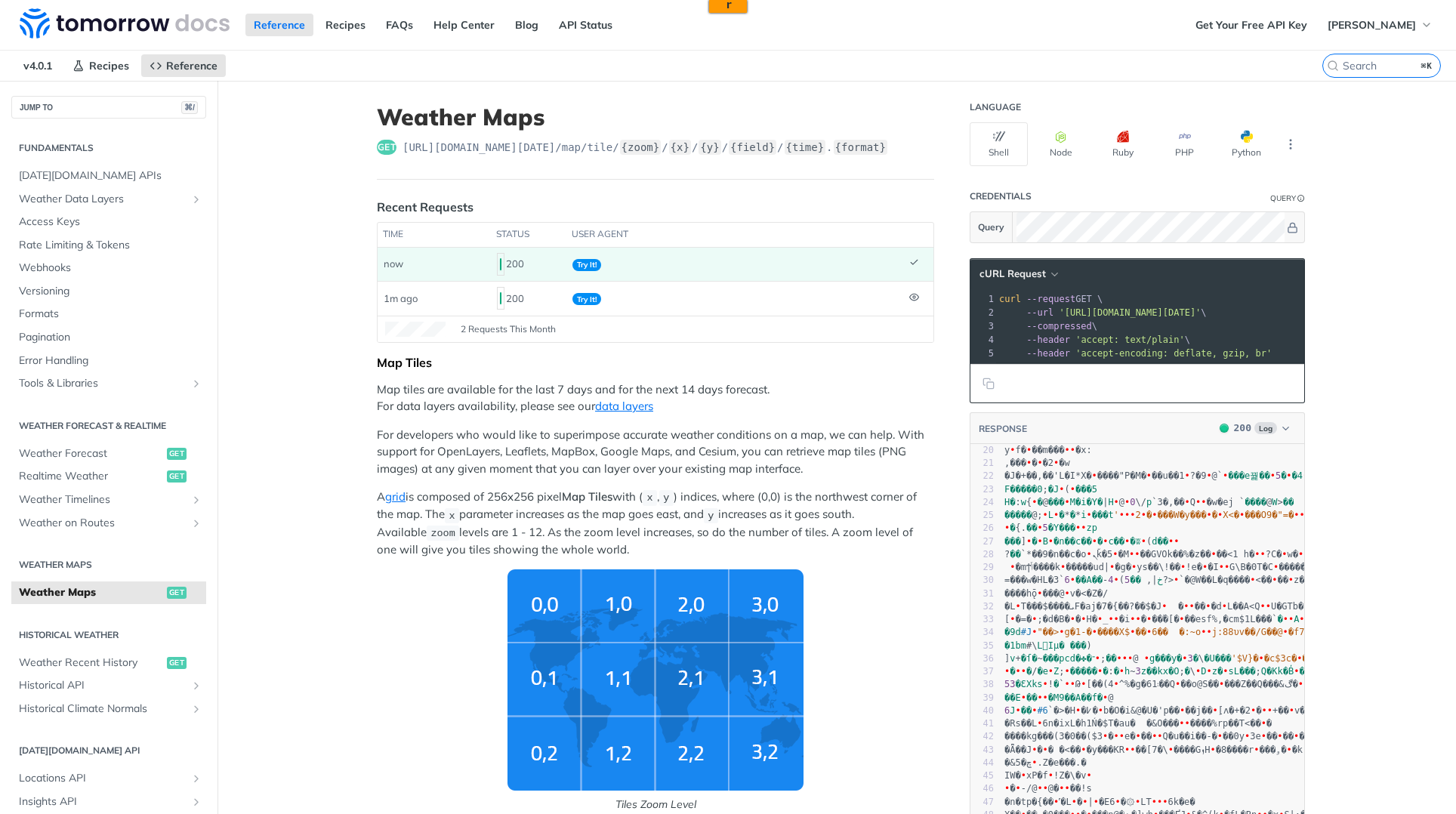
click at [881, 264] on td "Try It!" at bounding box center [735, 265] width 337 height 34
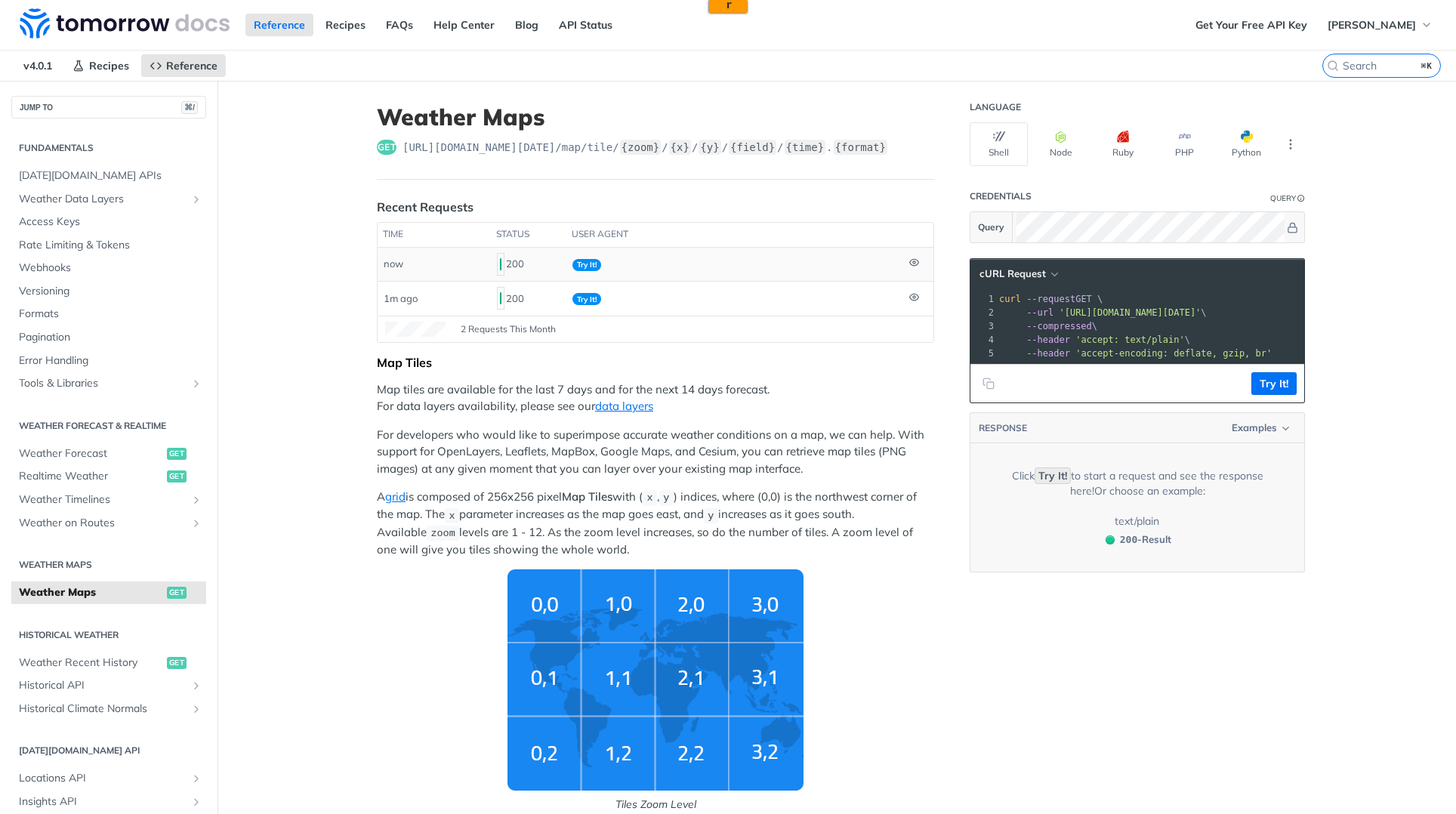
click at [881, 264] on td "Try It!" at bounding box center [735, 265] width 337 height 34
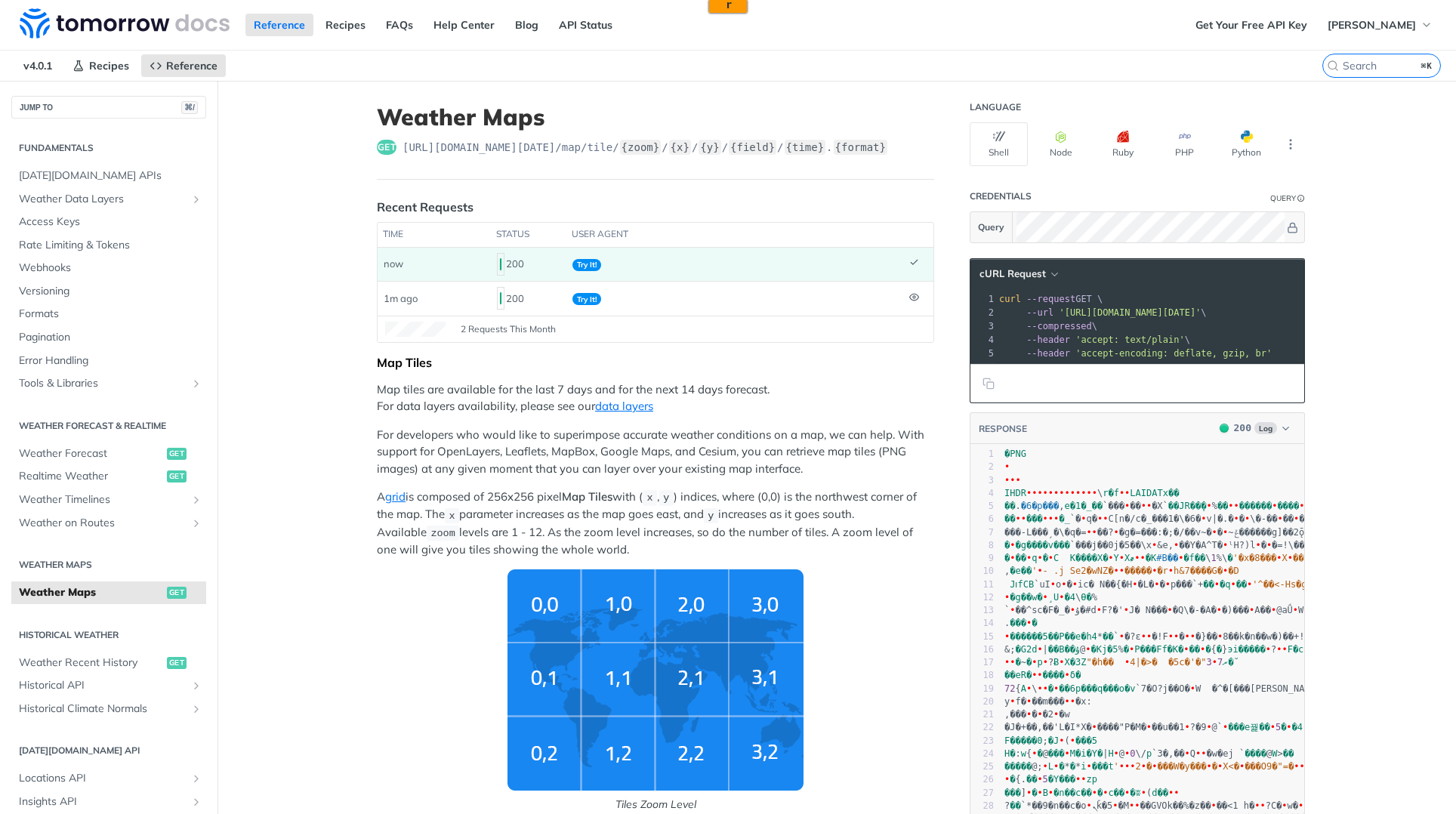
click at [881, 264] on td "Try It!" at bounding box center [735, 265] width 337 height 34
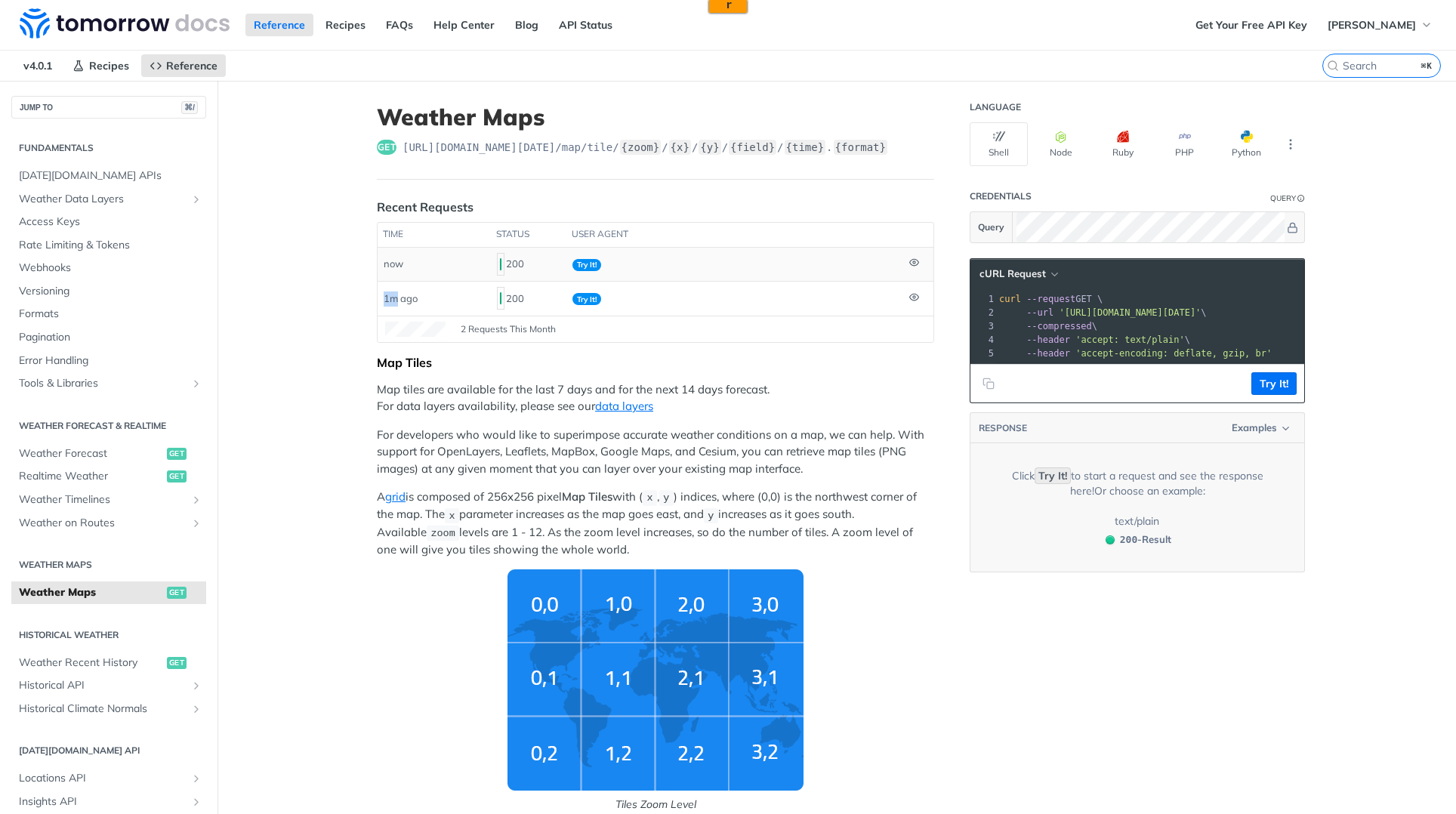
click at [881, 264] on td "Try It!" at bounding box center [735, 265] width 337 height 34
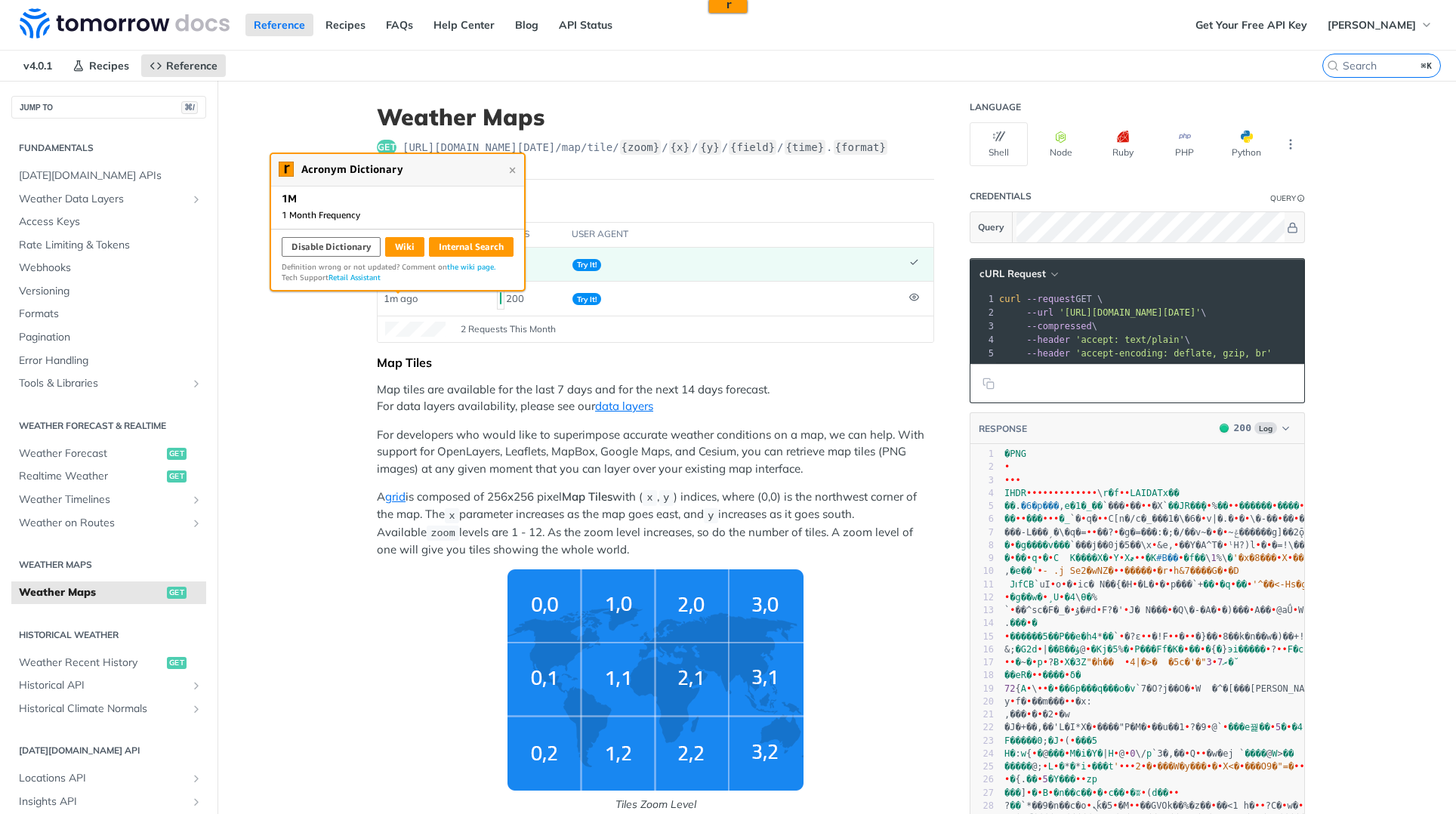
click at [881, 264] on td "Try It!" at bounding box center [735, 265] width 337 height 34
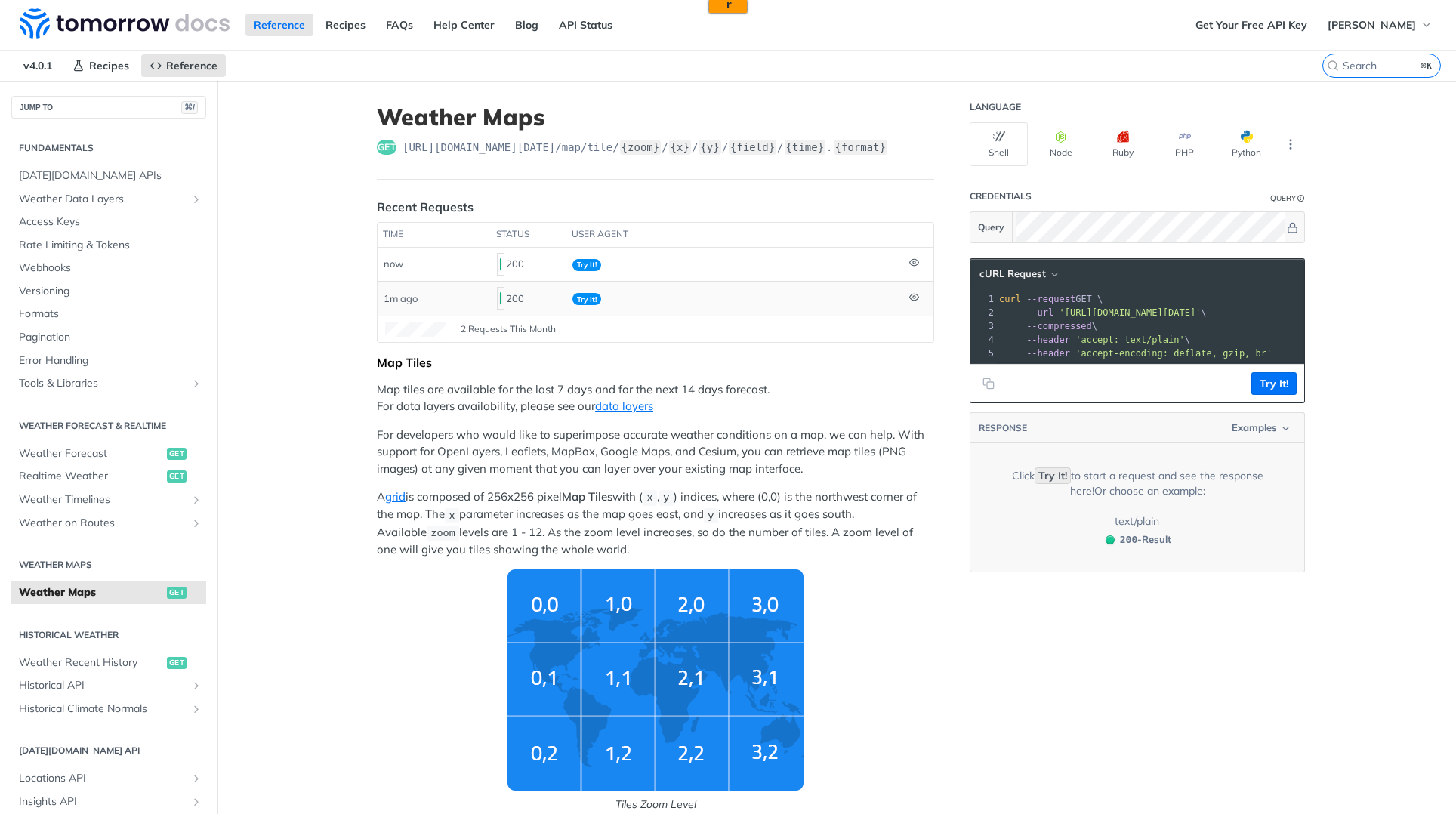
click at [875, 281] on td "Try It!" at bounding box center [735, 297] width 337 height 34
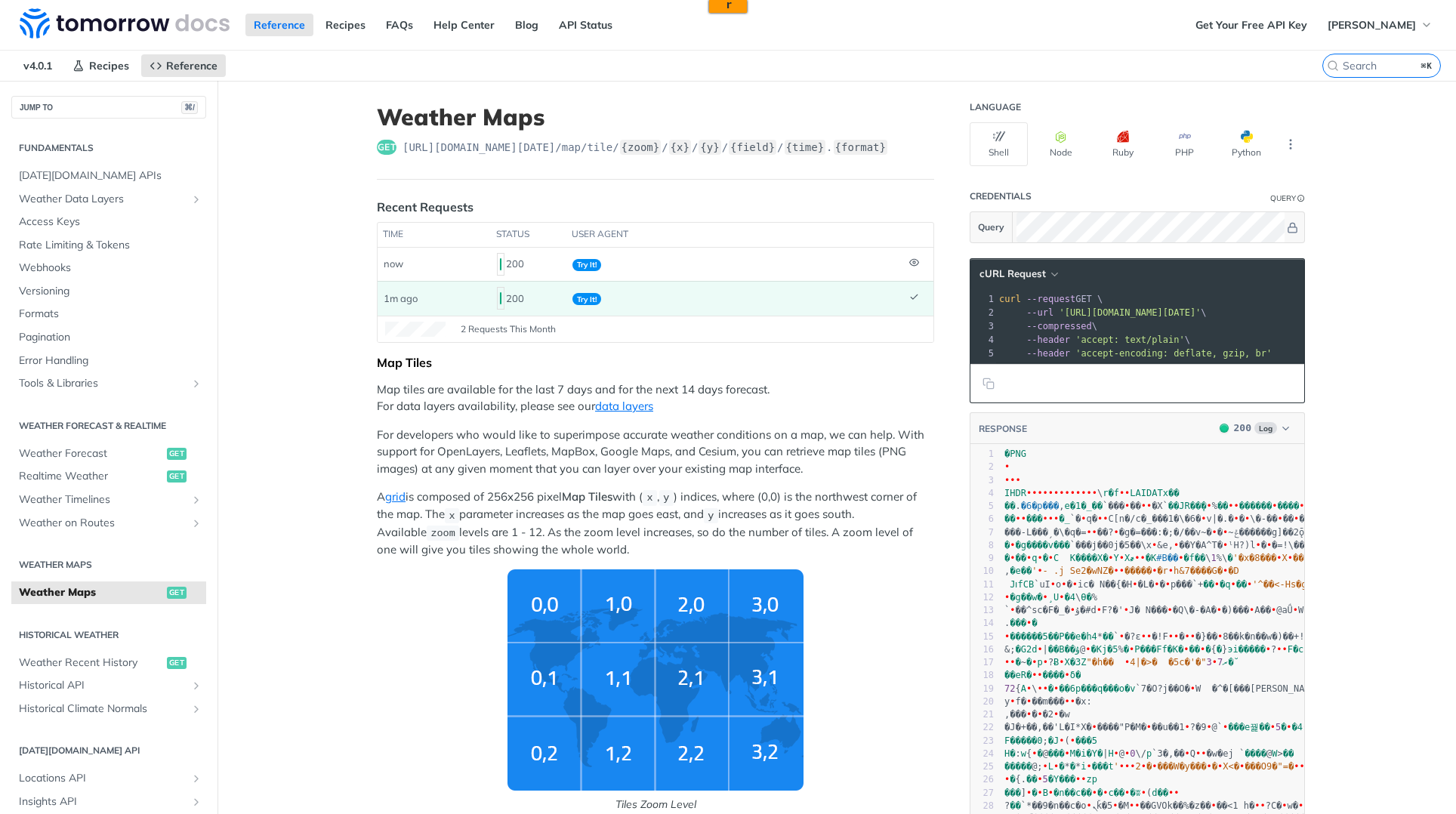
click at [866, 287] on td "Try It!" at bounding box center [735, 297] width 337 height 34
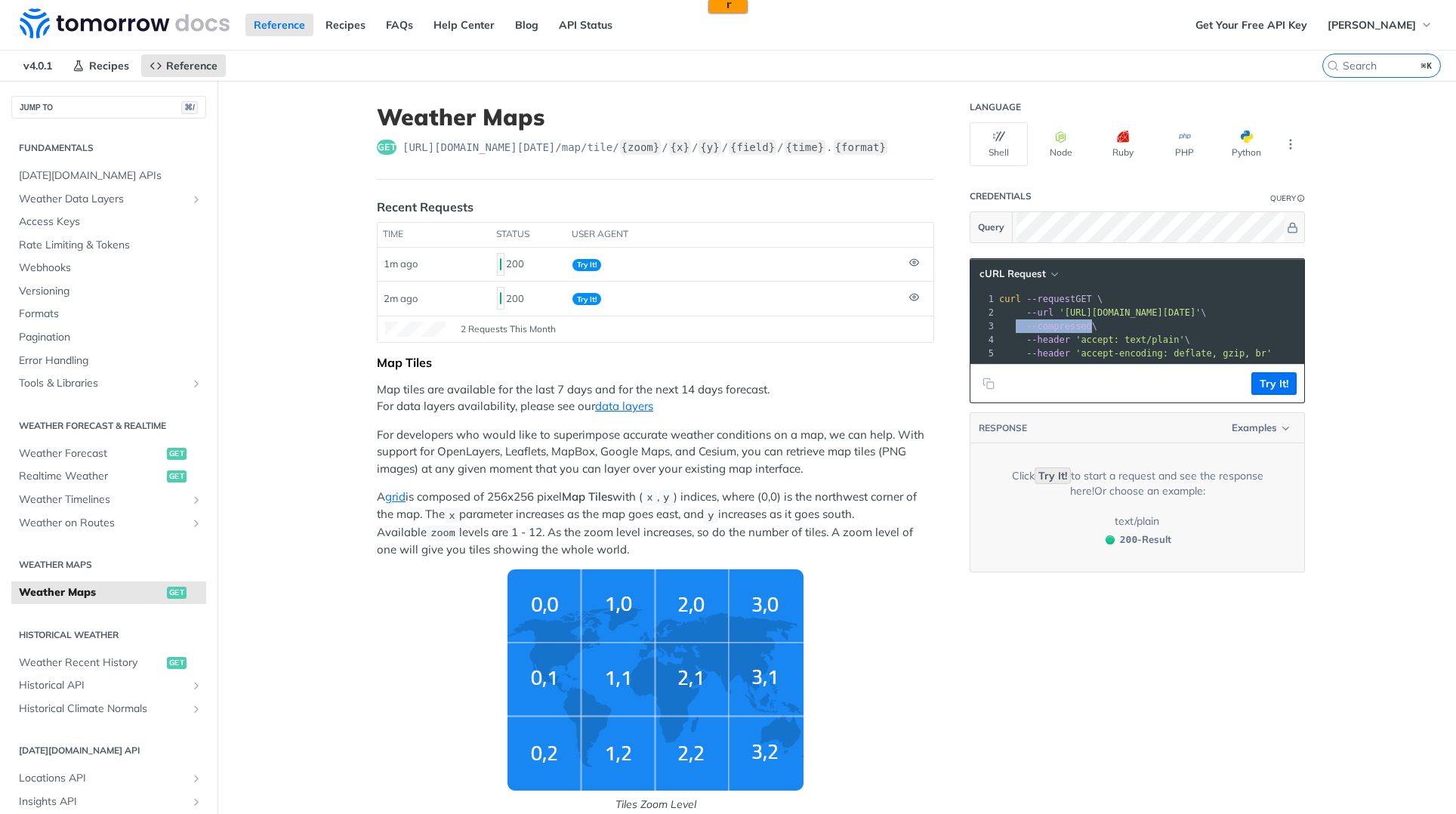
drag, startPoint x: 1088, startPoint y: 328, endPoint x: 1010, endPoint y: 329, distance: 78.0
click at [1010, 329] on span "--compressed \" at bounding box center [1048, 326] width 98 height 11
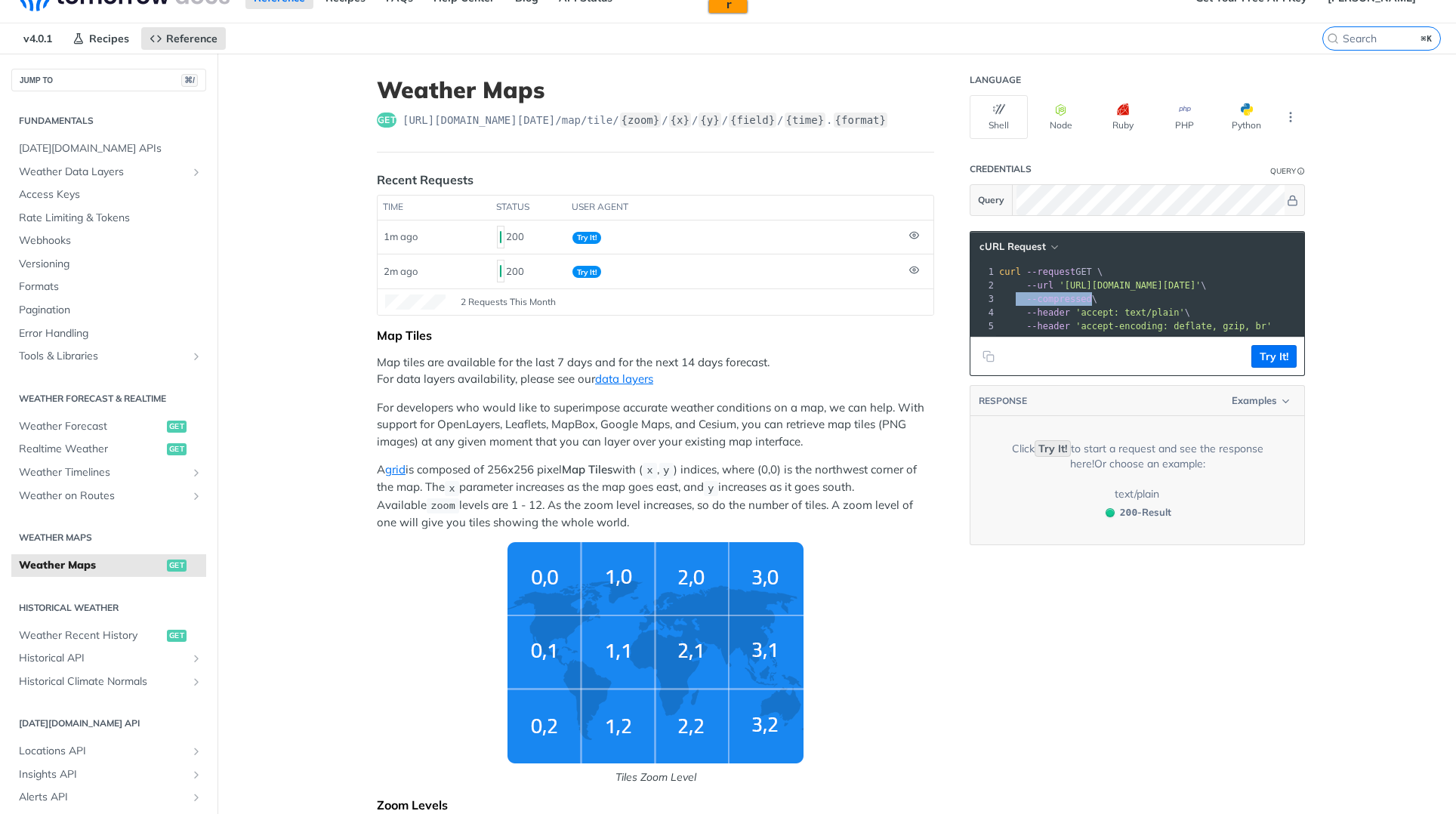
scroll to position [29, 0]
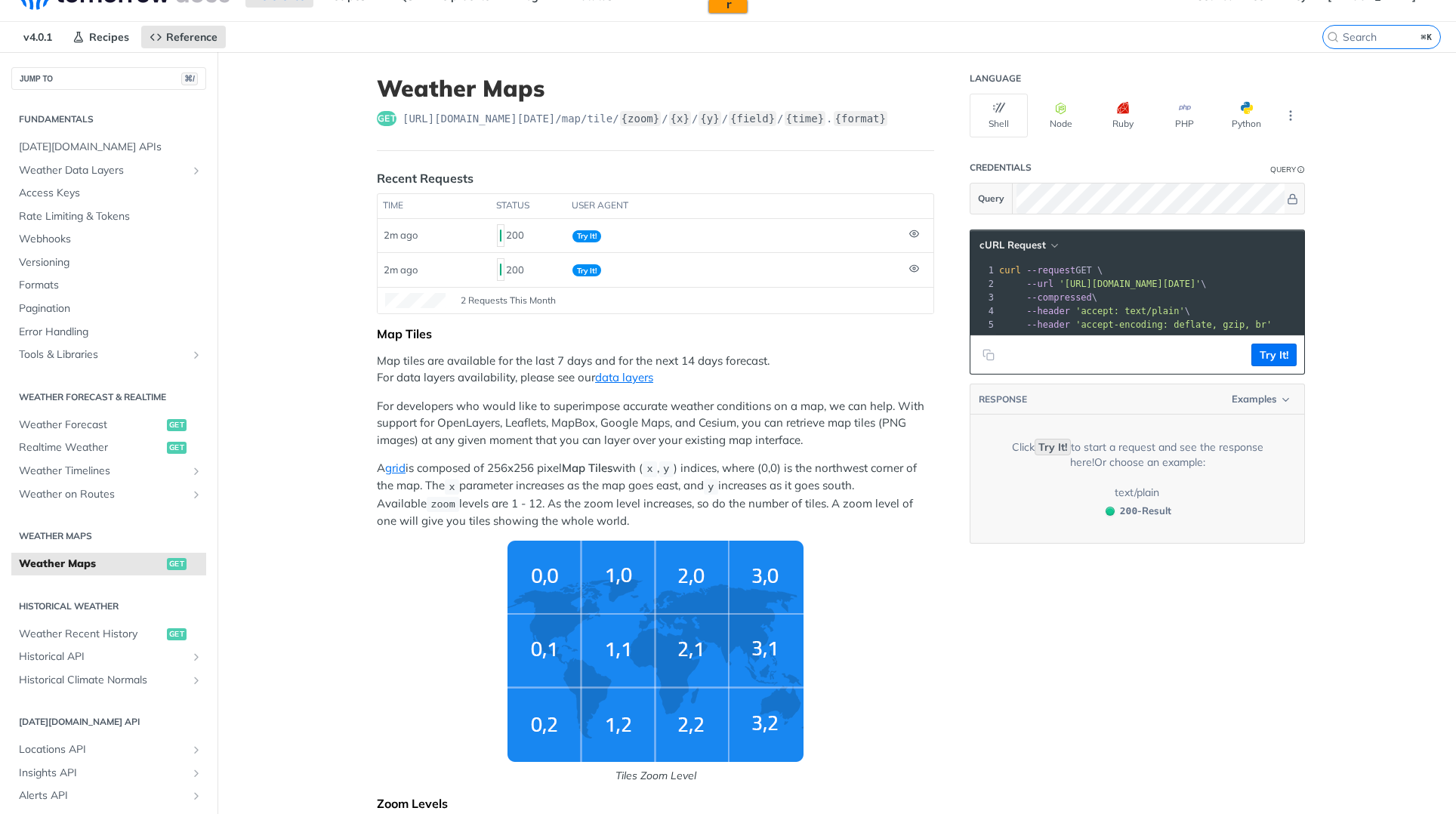
click at [1093, 350] on footer "Try It!" at bounding box center [1138, 355] width 334 height 39
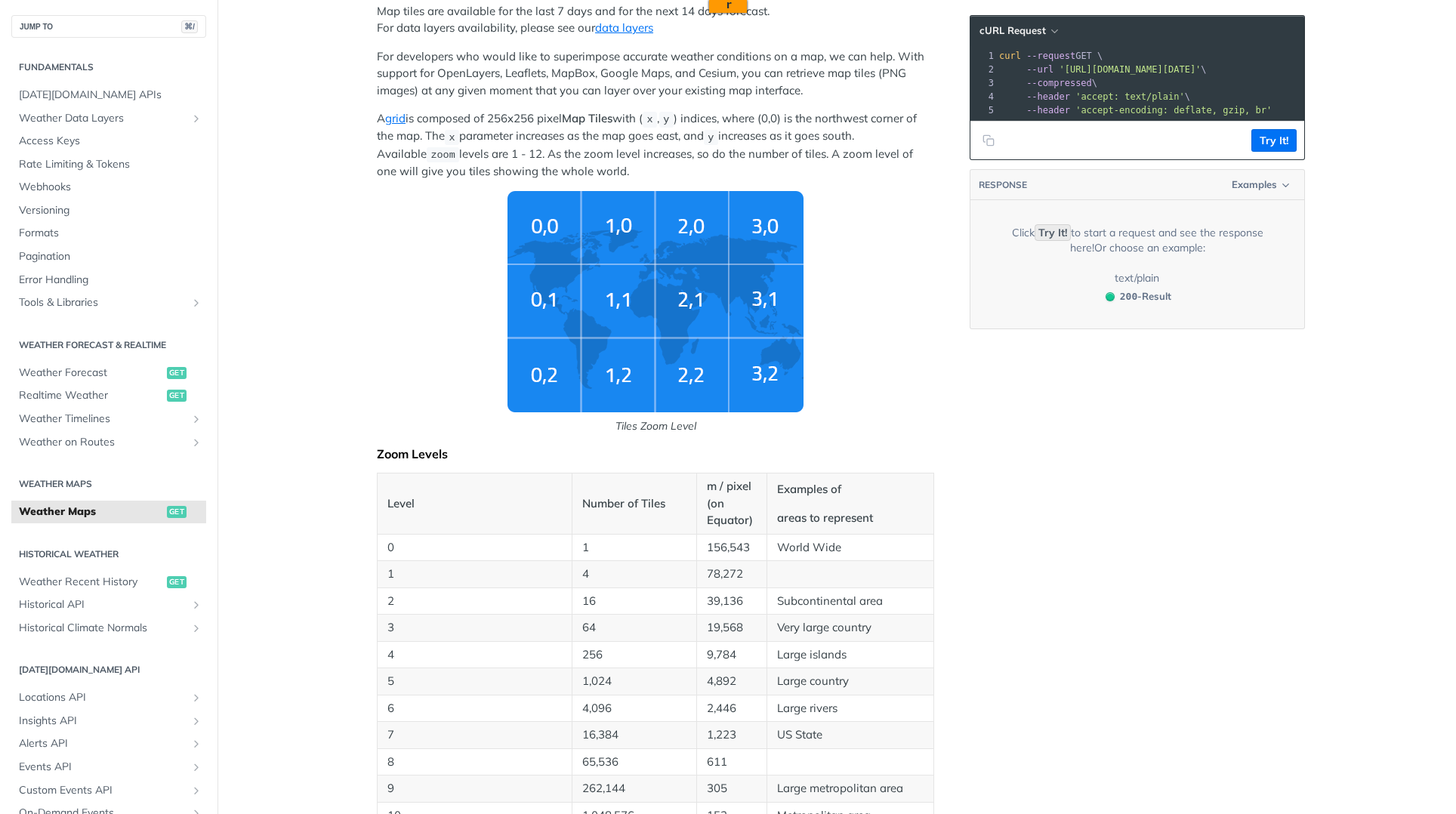
scroll to position [0, 0]
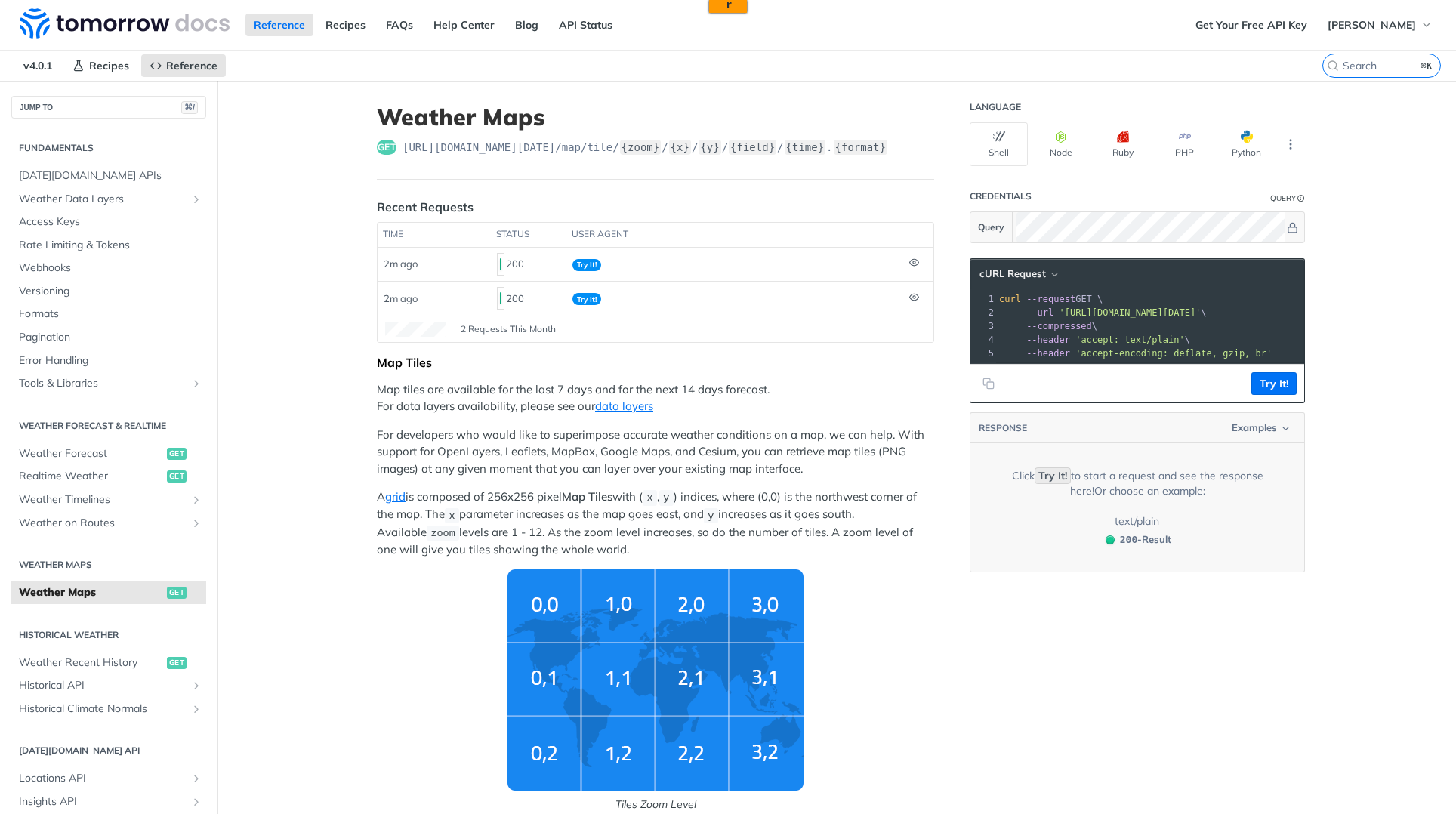
click at [855, 493] on p "A grid is composed of 256x256 pixel Map Tiles with ( x , y ) indices, where (0,…" at bounding box center [656, 524] width 557 height 69
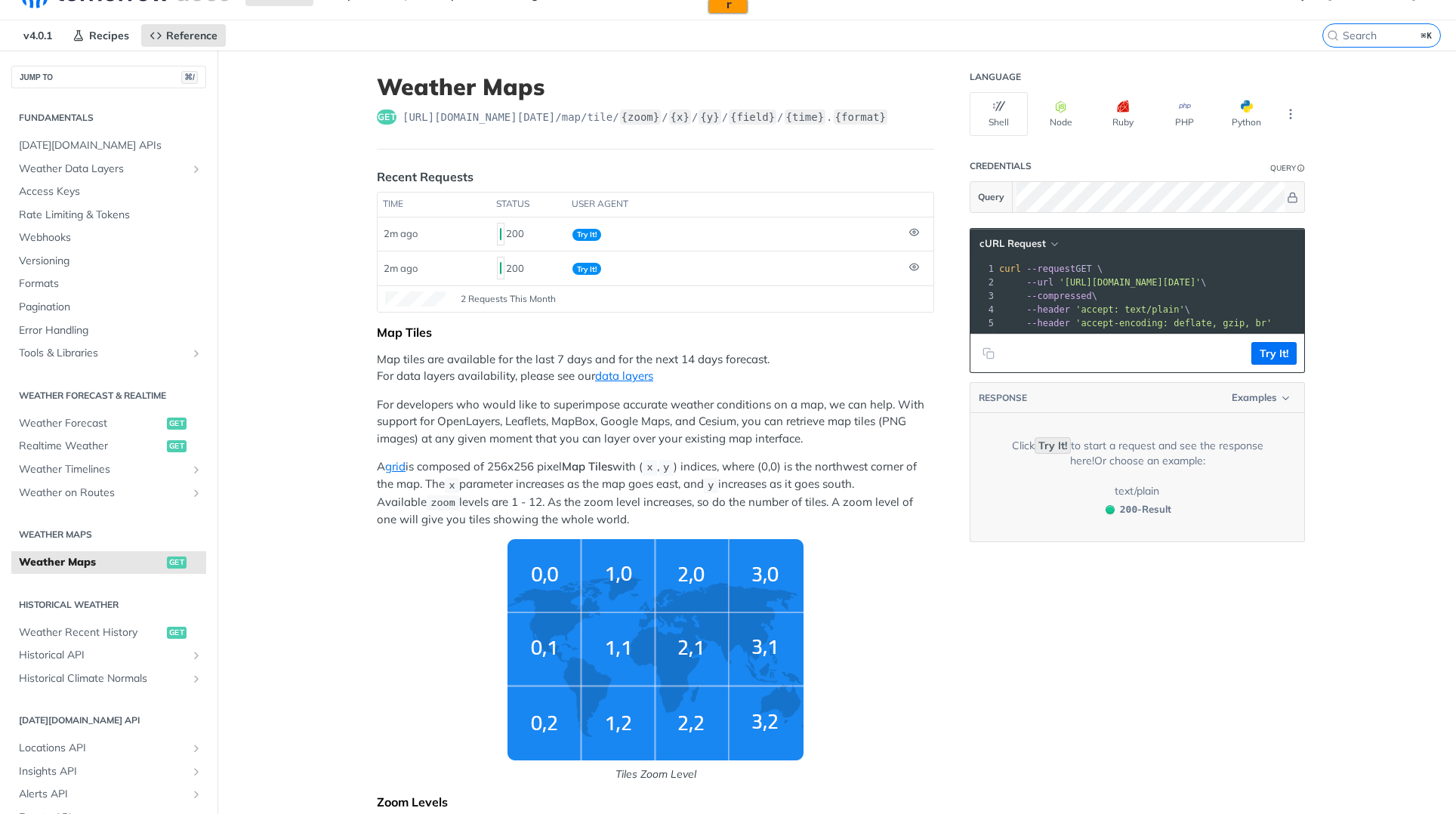
click at [865, 468] on p "A grid is composed of 256x256 pixel Map Tiles with ( x , y ) indices, where (0,…" at bounding box center [656, 493] width 557 height 69
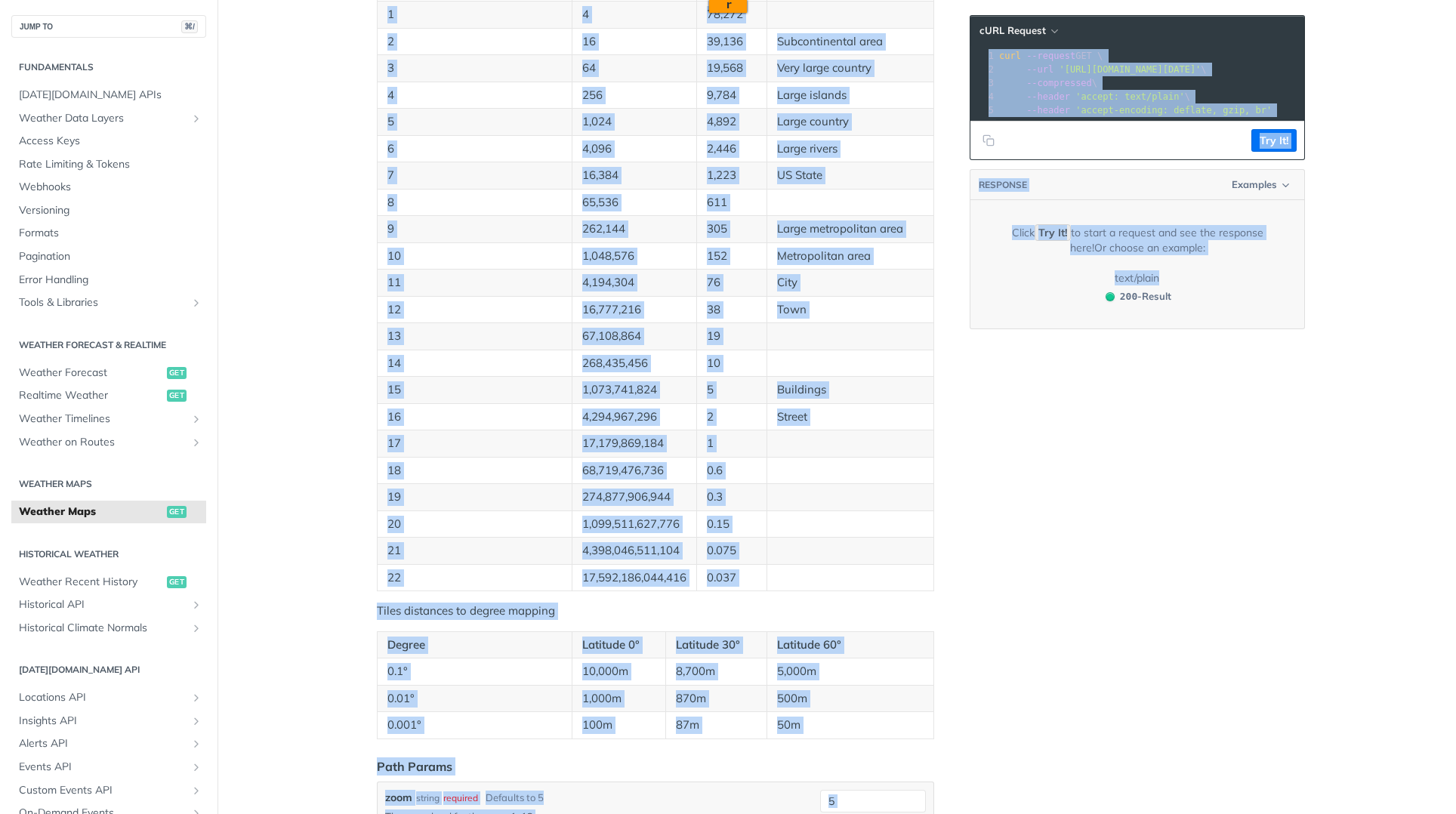
scroll to position [2045, 0]
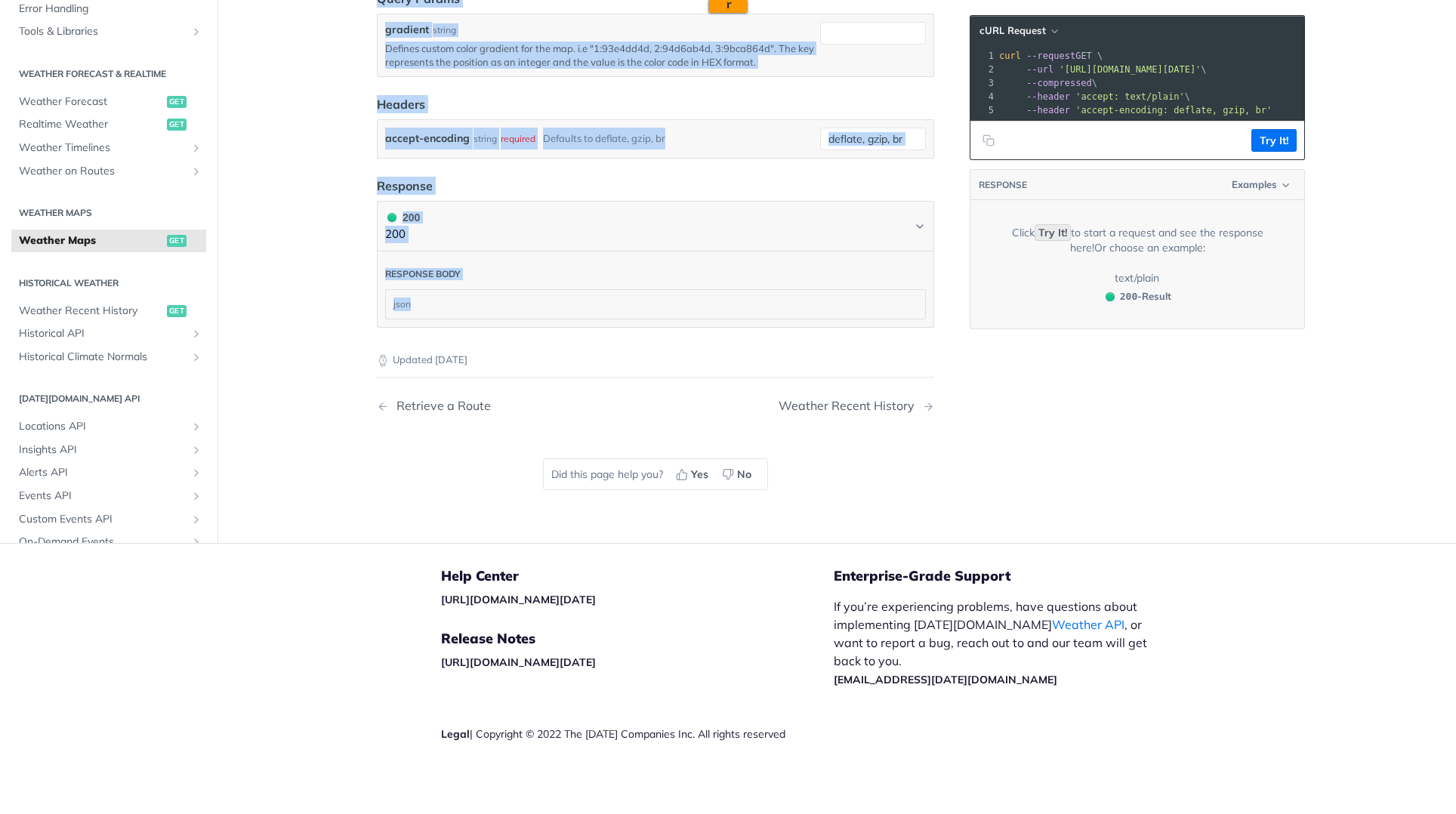
drag, startPoint x: 368, startPoint y: 329, endPoint x: 641, endPoint y: 364, distance: 275.2
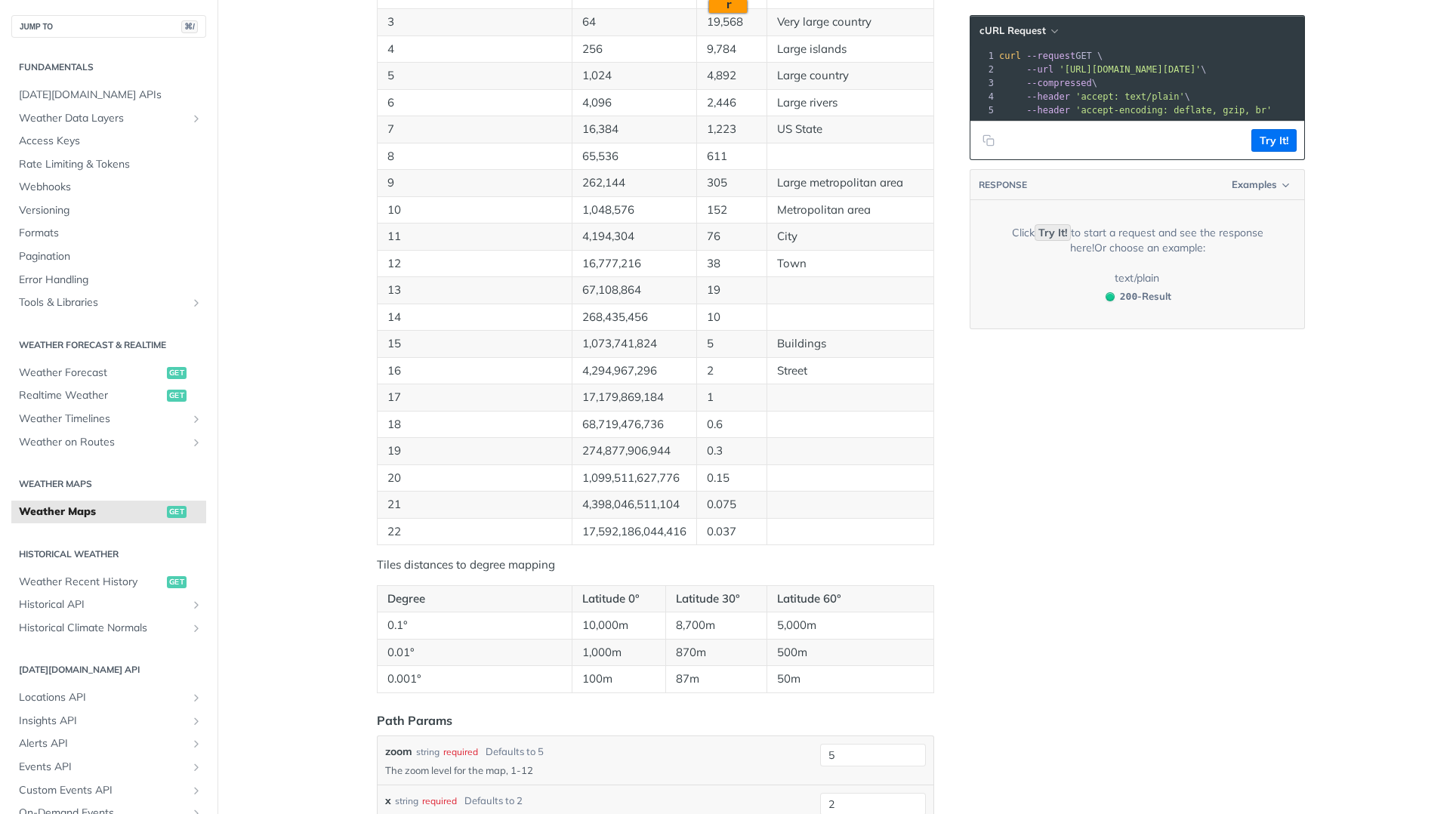
click at [1179, 523] on div "Language Shell Node Ruby PHP Python Credentials Query Query cURL Request xxxxxx…" at bounding box center [1139, 350] width 363 height 2507
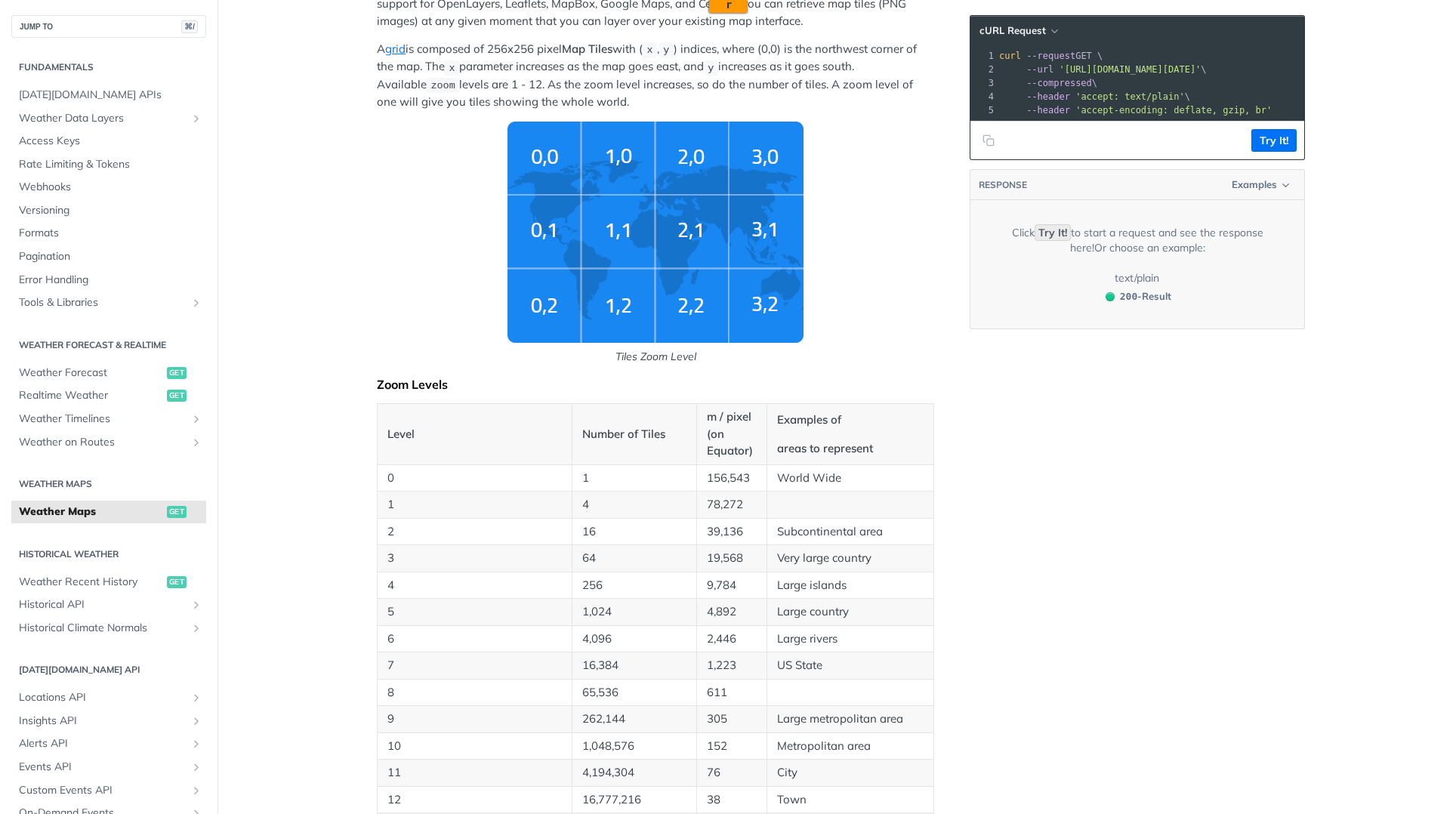
scroll to position [100, 0]
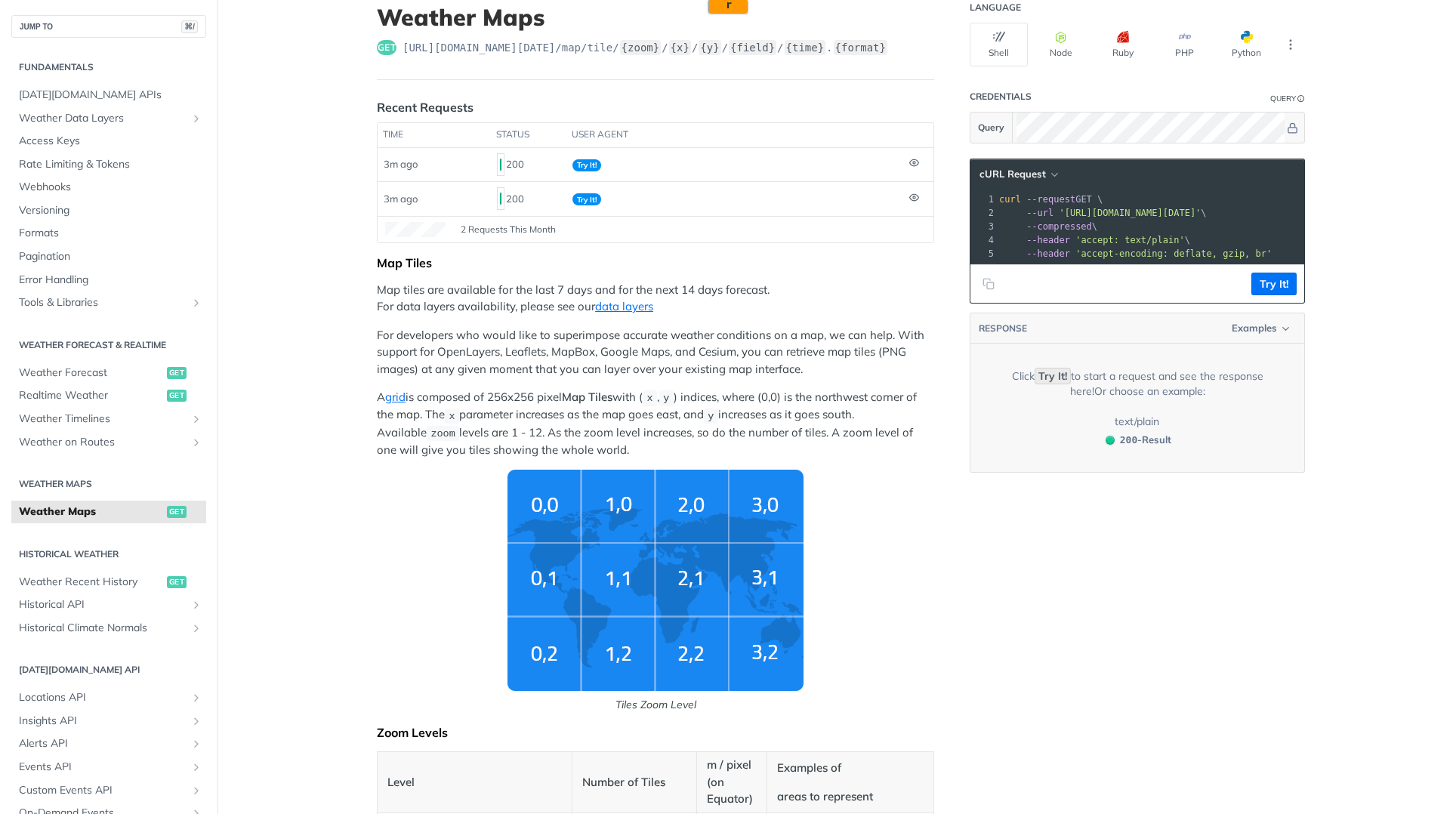
drag, startPoint x: 1084, startPoint y: 544, endPoint x: 1027, endPoint y: 541, distance: 57.1
click at [827, 423] on p "A grid is composed of 256x256 pixel Map Tiles with ( x , y ) indices, where (0,…" at bounding box center [656, 424] width 557 height 69
click at [826, 422] on p "A grid is composed of 256x256 pixel Map Tiles with ( x , y ) indices, where (0,…" at bounding box center [656, 424] width 557 height 69
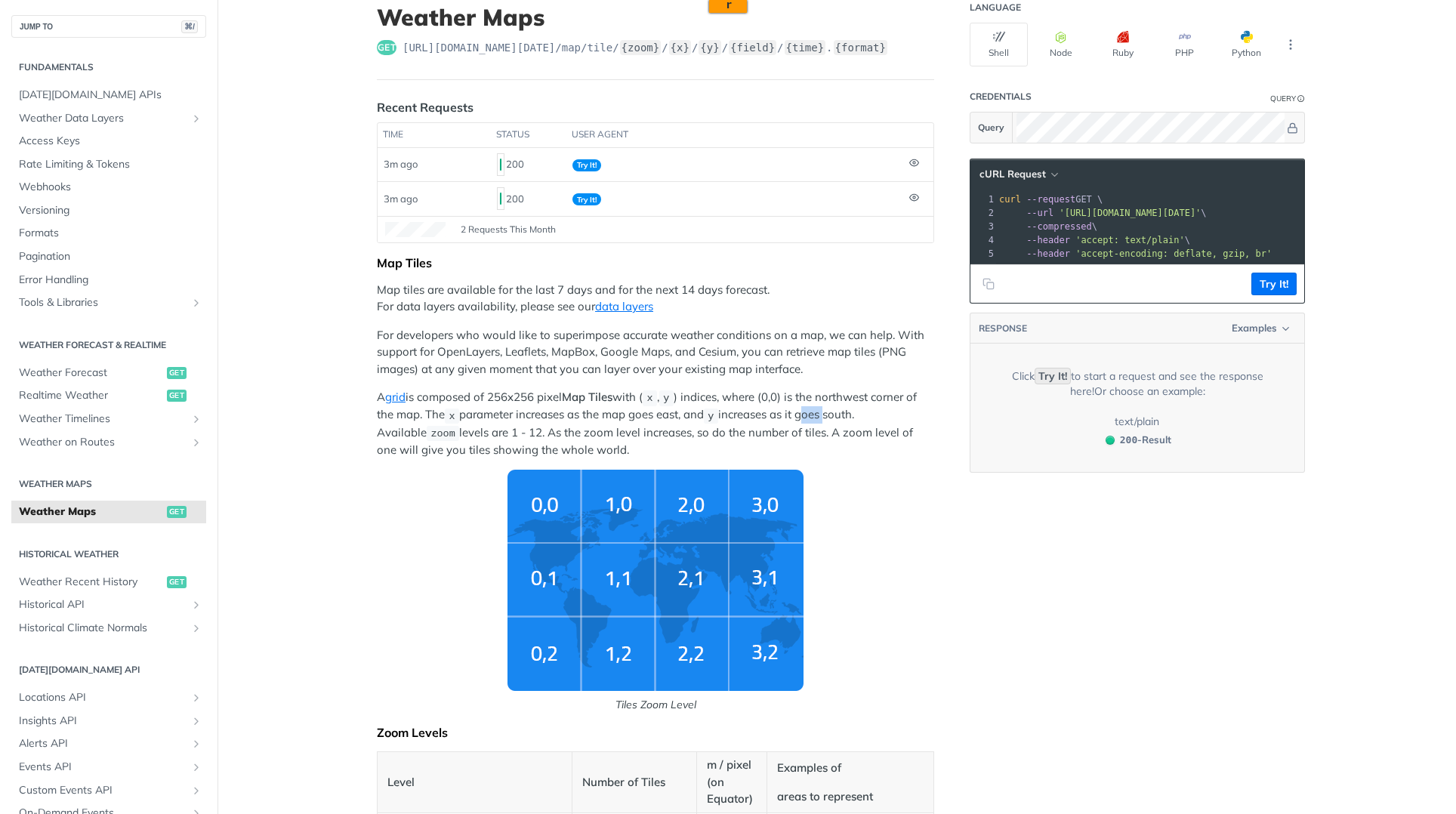
click at [826, 422] on p "A grid is composed of 256x256 pixel Map Tiles with ( x , y ) indices, where (0,…" at bounding box center [656, 424] width 557 height 69
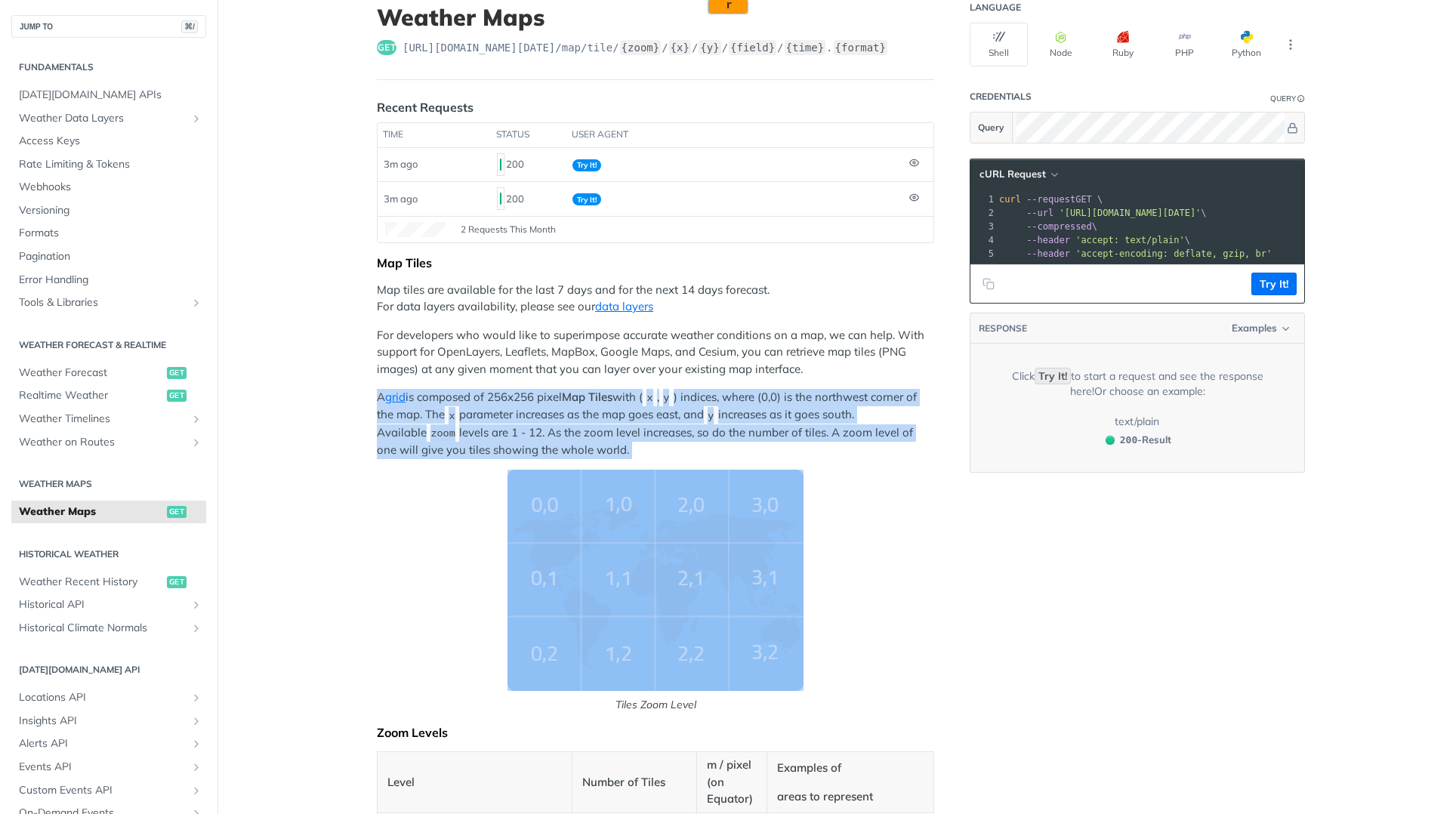
click at [826, 422] on p "A grid is composed of 256x256 pixel Map Tiles with ( x , y ) indices, where (0,…" at bounding box center [656, 424] width 557 height 69
click at [838, 425] on p "A grid is composed of 256x256 pixel Map Tiles with ( x , y ) indices, where (0,…" at bounding box center [656, 424] width 557 height 69
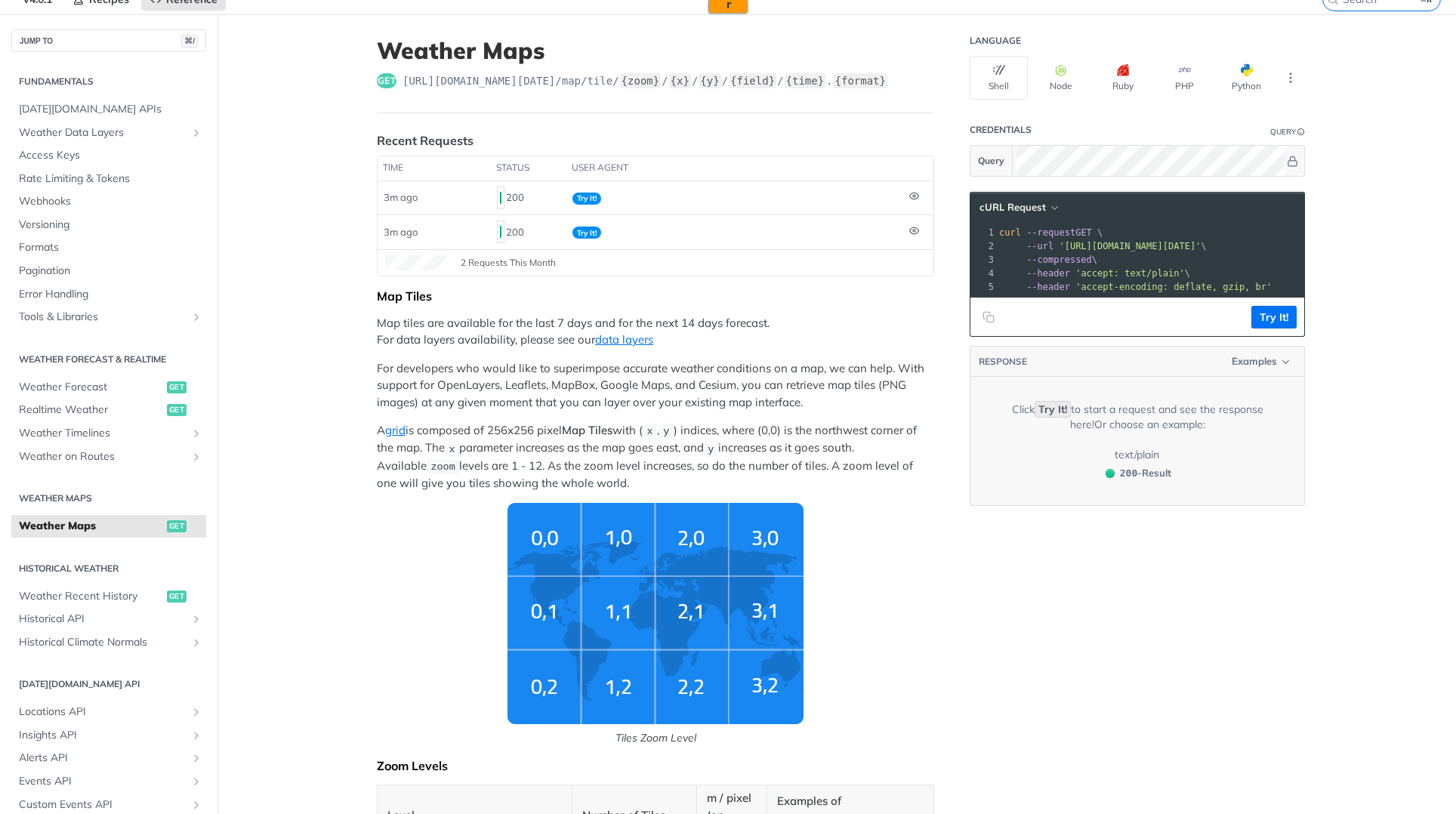
scroll to position [0, 0]
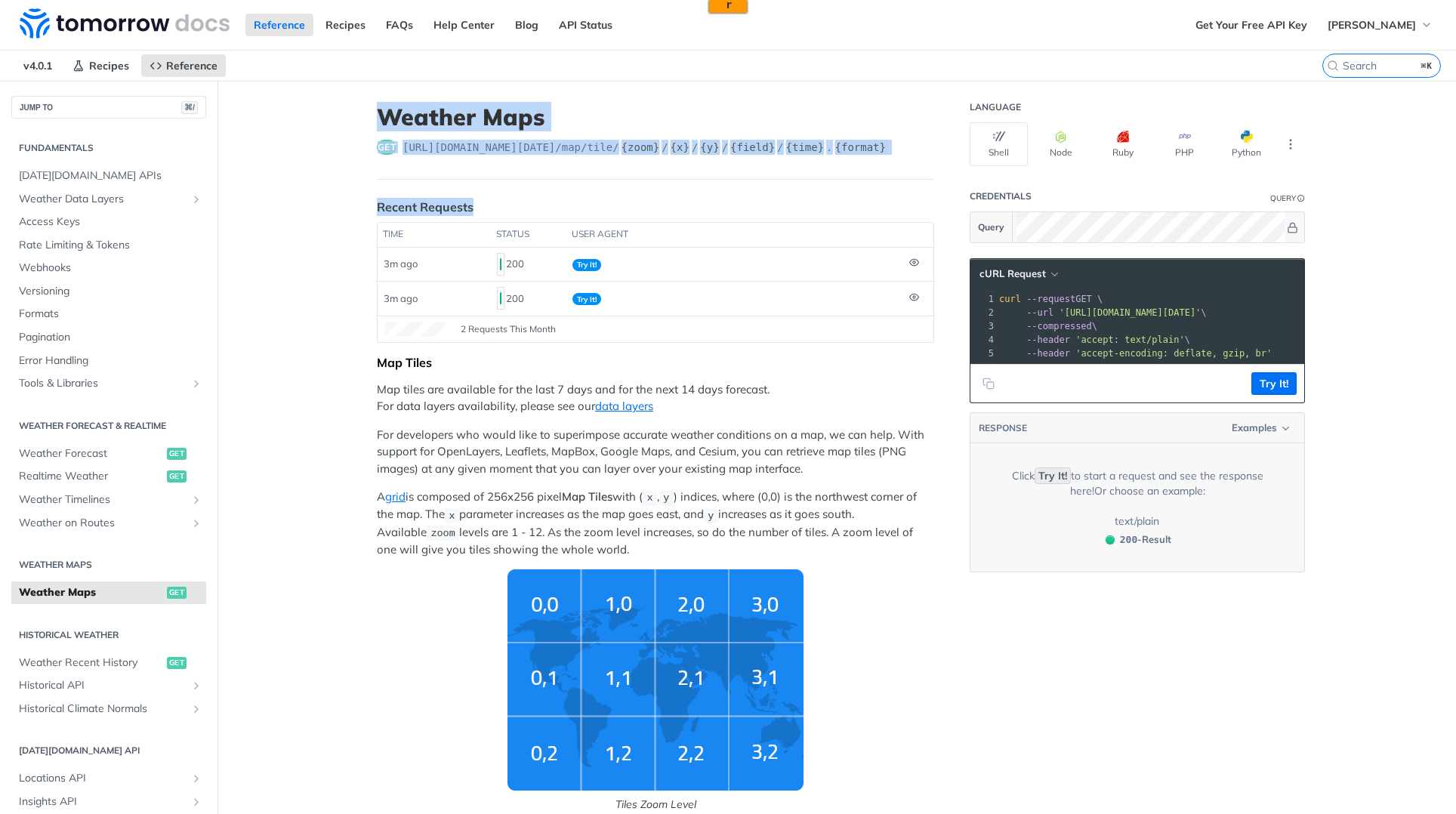
drag, startPoint x: 370, startPoint y: 119, endPoint x: 1073, endPoint y: 181, distance: 705.7
click at [1224, 141] on button "Python" at bounding box center [1247, 144] width 58 height 43
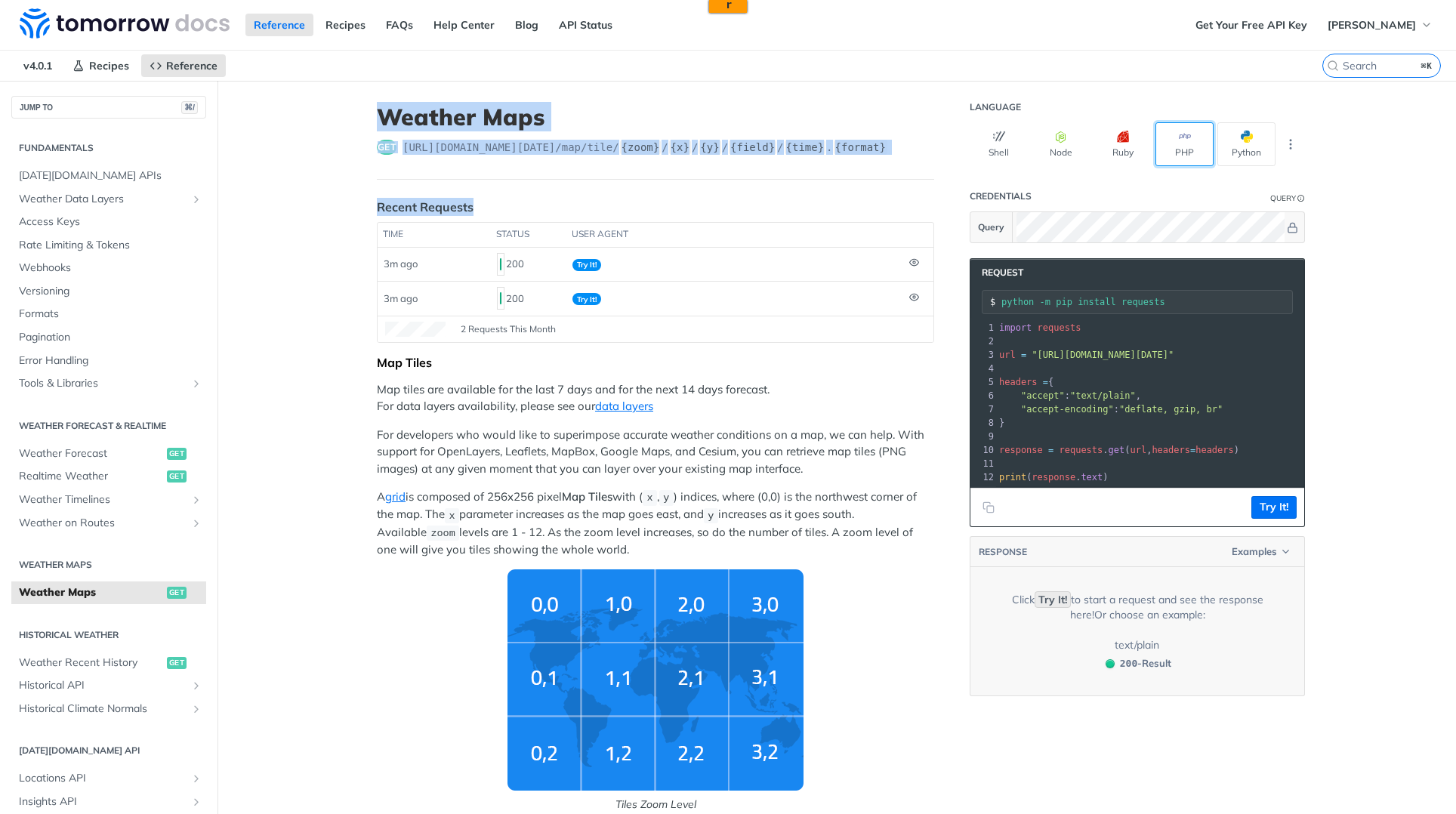
click at [1198, 144] on button "PHP" at bounding box center [1184, 144] width 58 height 43
type input "composer require guzzlehttp/guzzle"
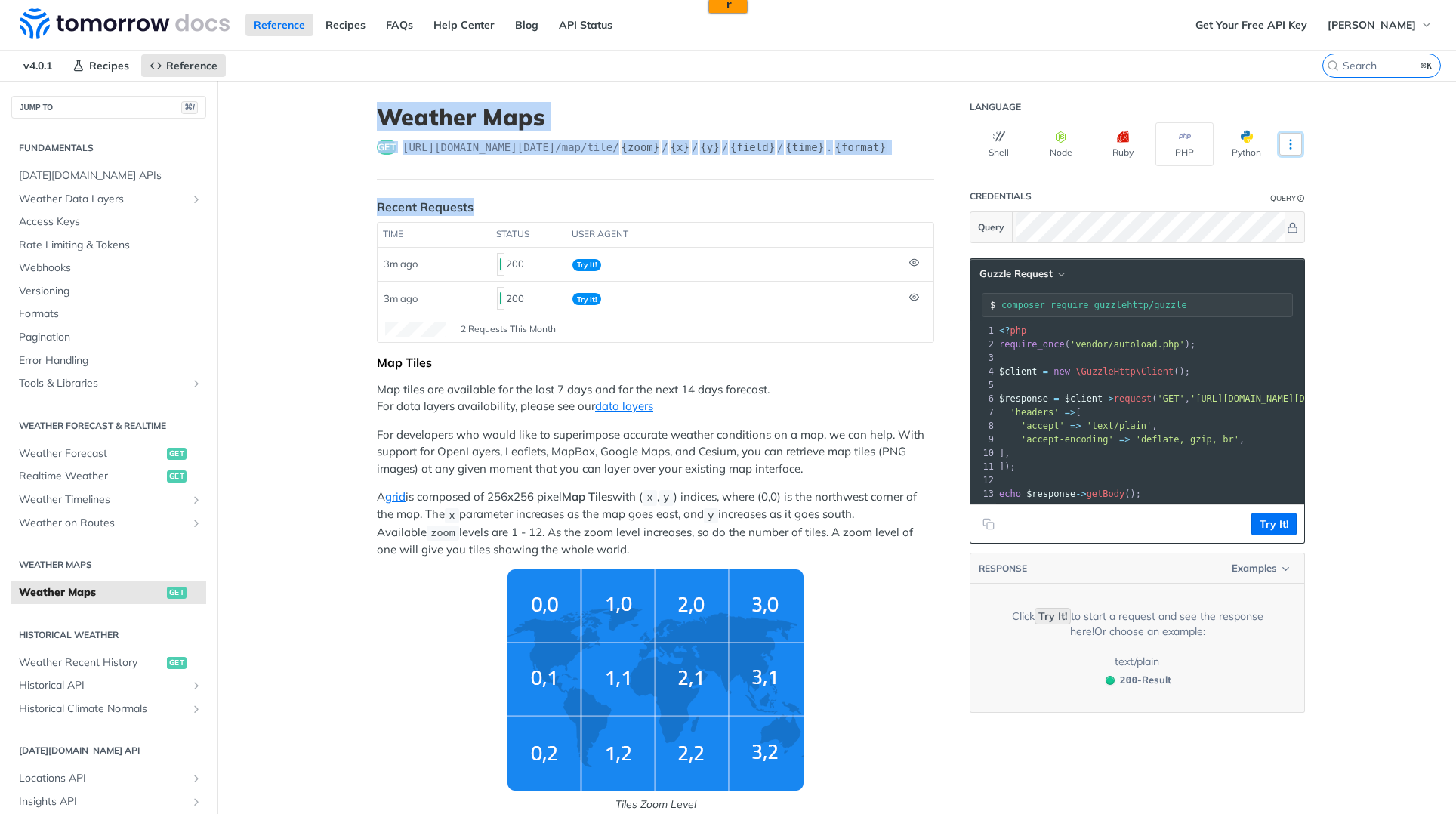
click at [1286, 146] on icon "More ellipsis" at bounding box center [1291, 144] width 14 height 14
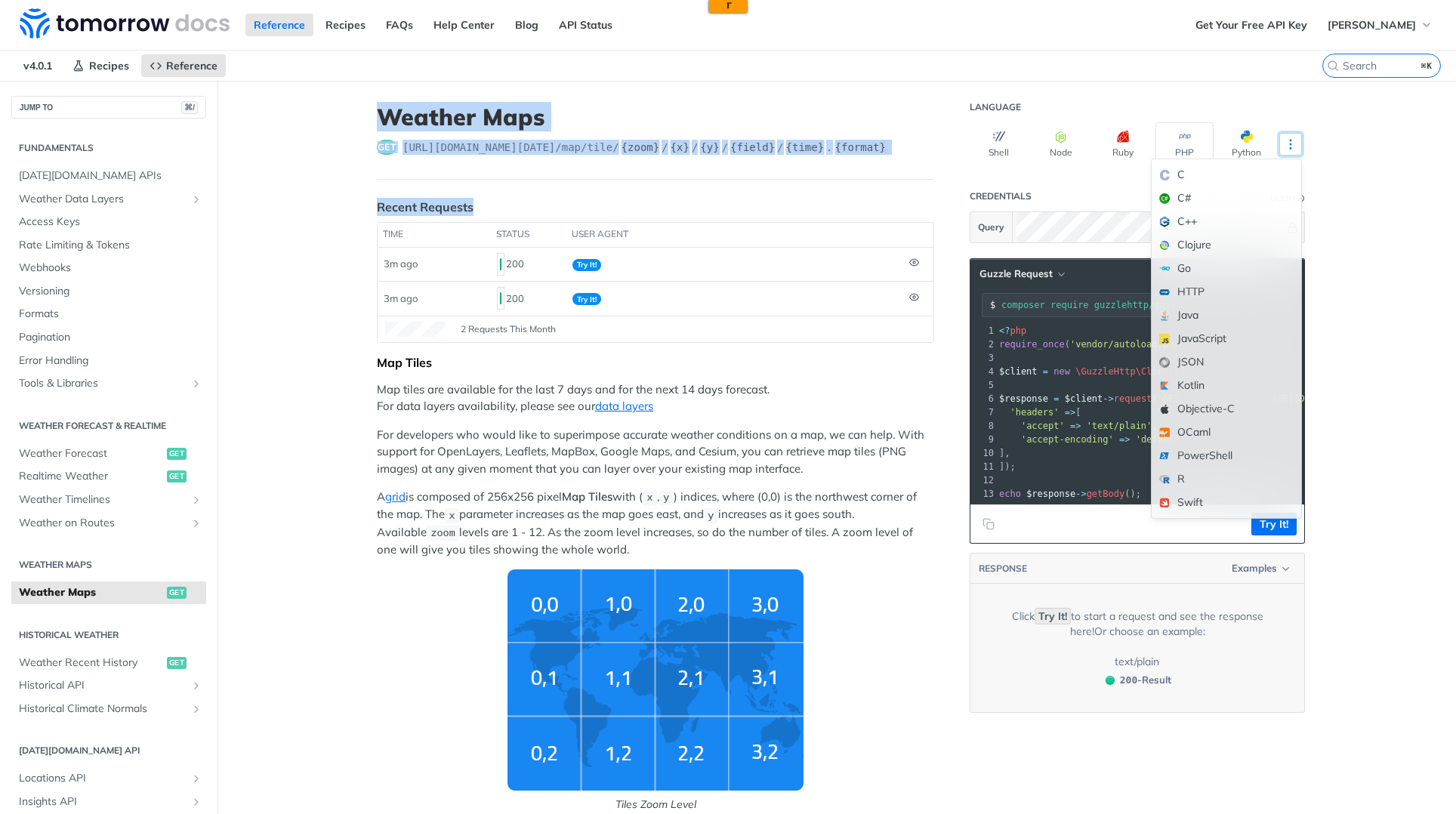
click at [1286, 146] on icon "More ellipsis" at bounding box center [1291, 144] width 14 height 14
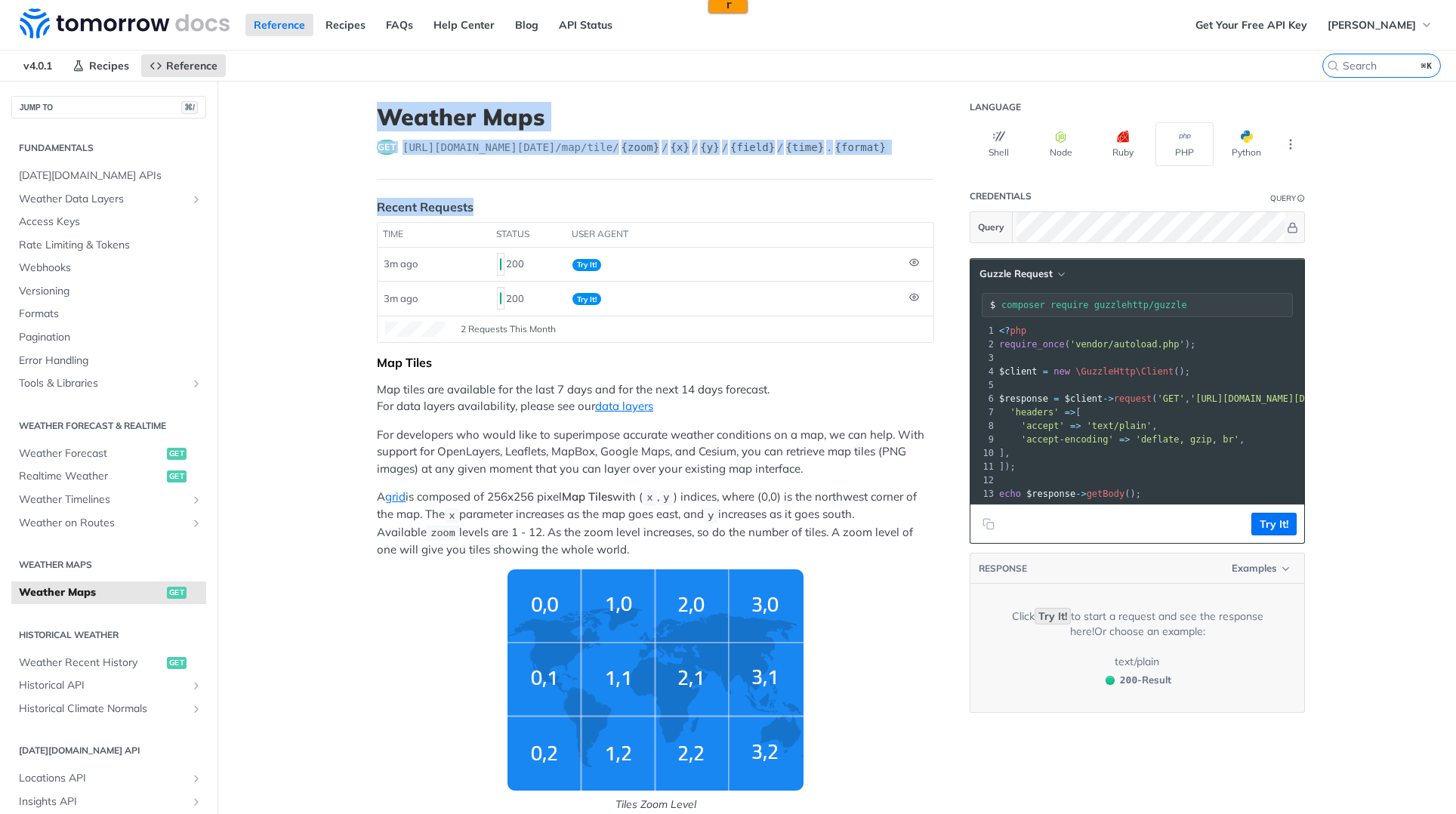
drag, startPoint x: 376, startPoint y: 121, endPoint x: 624, endPoint y: 544, distance: 490.3
click at [977, 142] on button "Shell" at bounding box center [999, 144] width 58 height 43
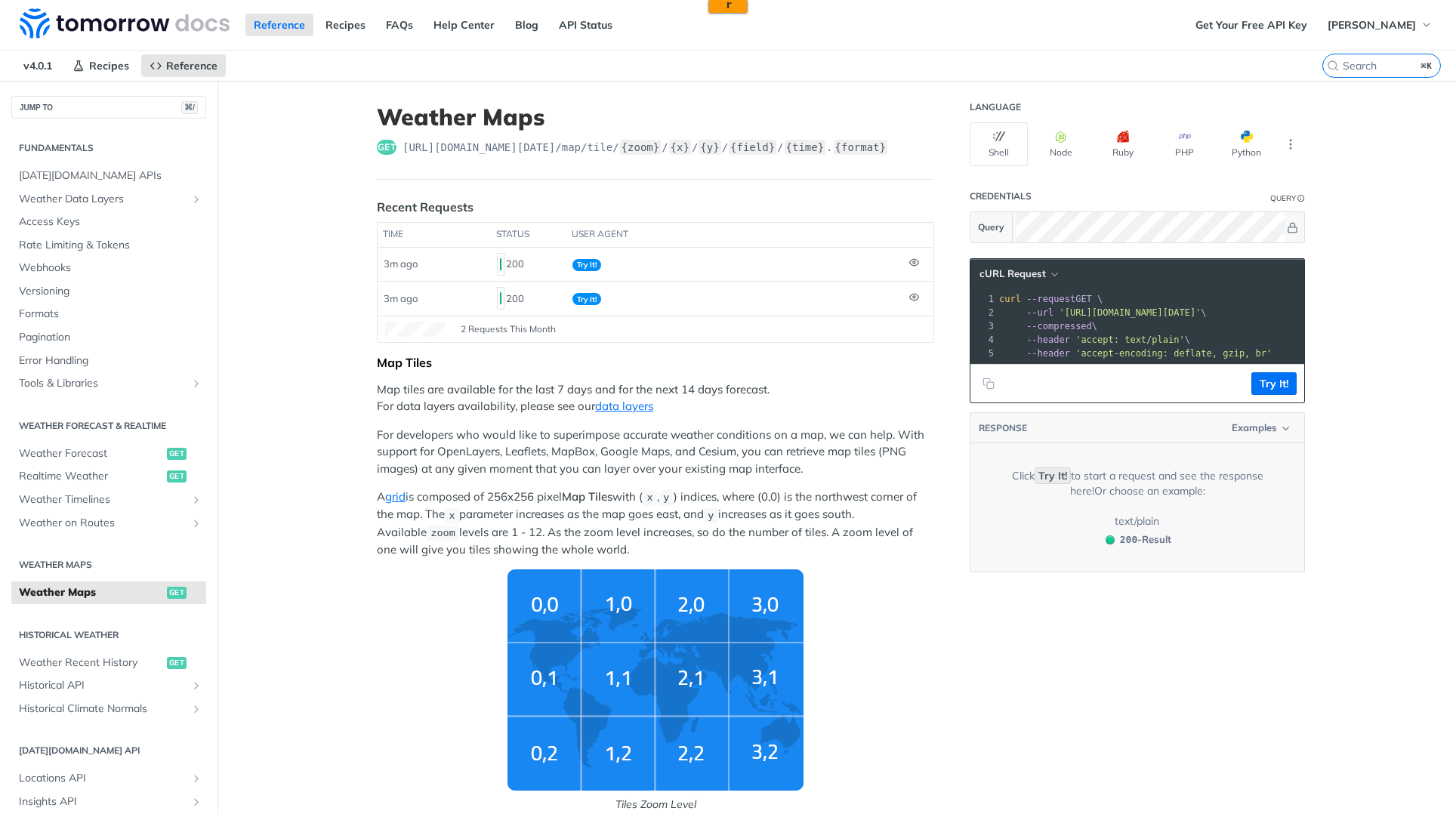
click at [772, 466] on p "For developers who would like to superimpose accurate weather conditions on a m…" at bounding box center [656, 452] width 557 height 51
click at [777, 468] on p "For developers who would like to superimpose accurate weather conditions on a m…" at bounding box center [656, 452] width 557 height 51
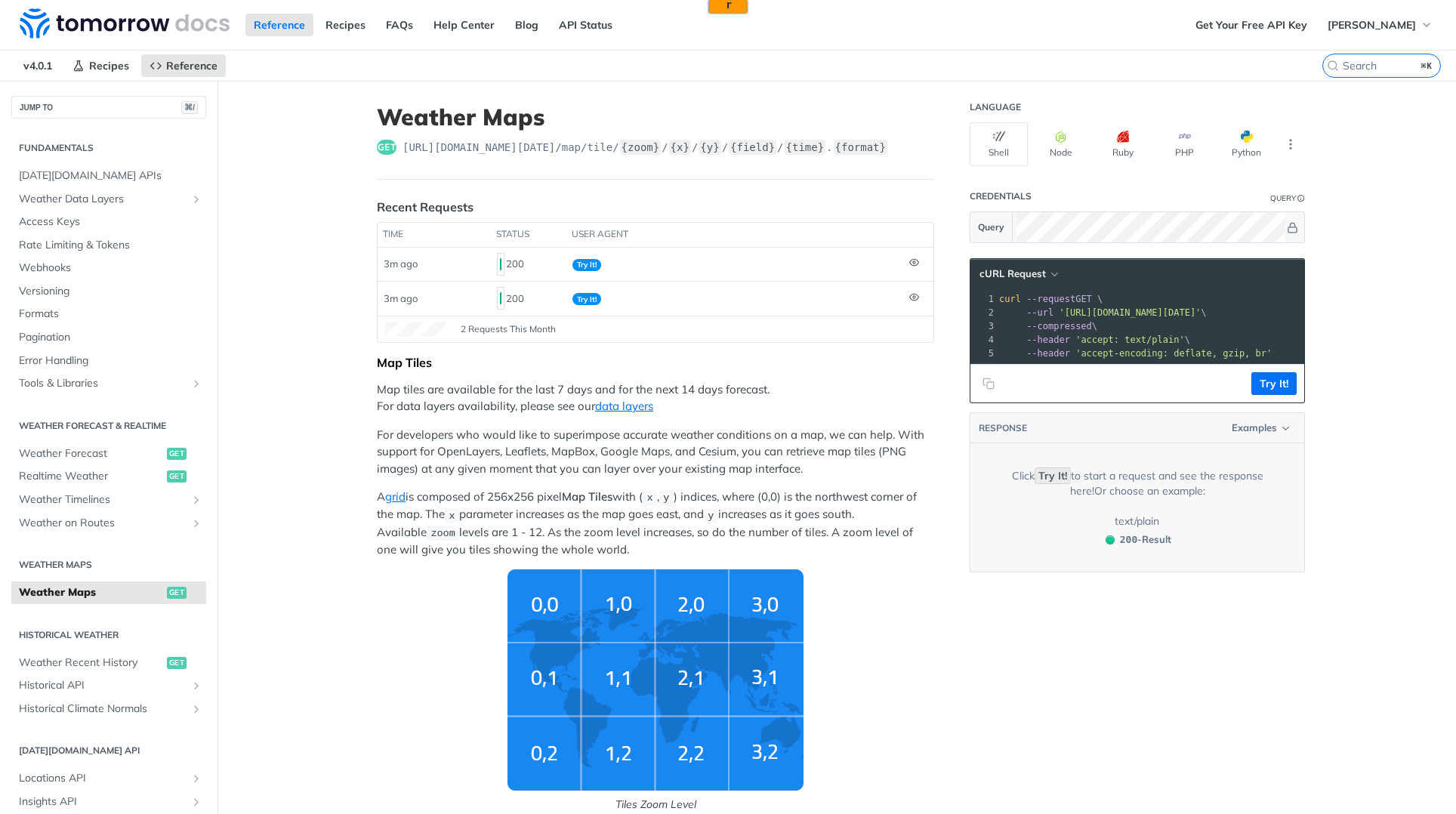
click at [785, 476] on p "For developers who would like to superimpose accurate weather conditions on a m…" at bounding box center [656, 452] width 557 height 51
click at [554, 149] on span "https://api.tomorrow.io/v4 /map/tile/ {zoom} / {x} / {y} / {field} / {time} . {…" at bounding box center [646, 146] width 486 height 15
copy span "https://api.tomorrow.io/v4 /map/tile/ {zoom} / {x} / {y} / {field} / {time} . {…"
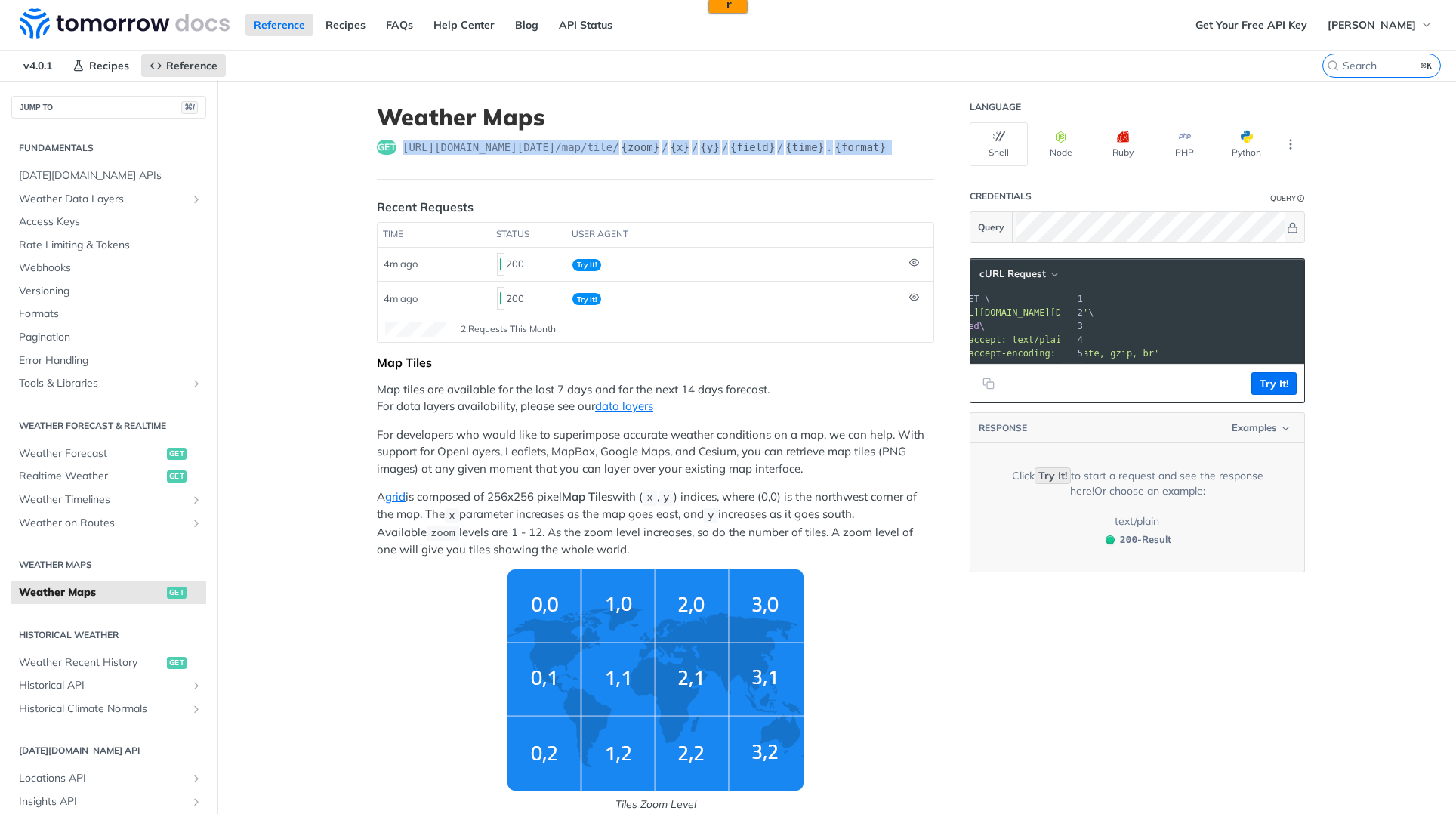
scroll to position [0, 202]
click at [822, 312] on span "'https://api.tomorrow.io/v4/map/tile/5/2/3/precipitationIntensity/now.png?apike…" at bounding box center [751, 312] width 142 height 11
copy span "6VDmfABx7yT85VIKH75wgI0xasI9fVhZ"
click at [822, 307] on span "'https://api.tomorrow.io/v4/map/tile/5/2/3/precipitationIntensity/now.png?apike…" at bounding box center [751, 312] width 142 height 11
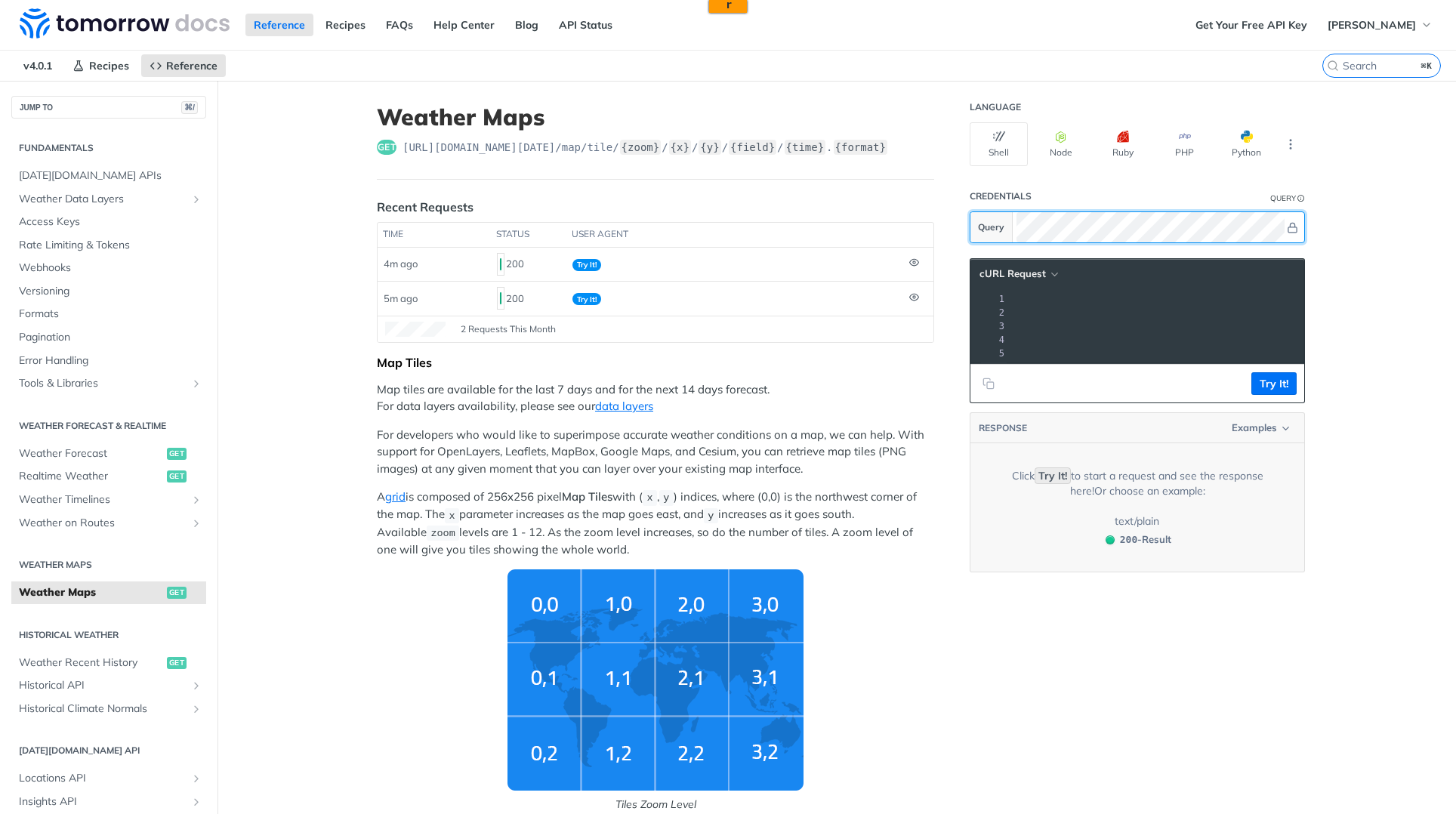
click at [977, 224] on section "Query" at bounding box center [1138, 227] width 336 height 32
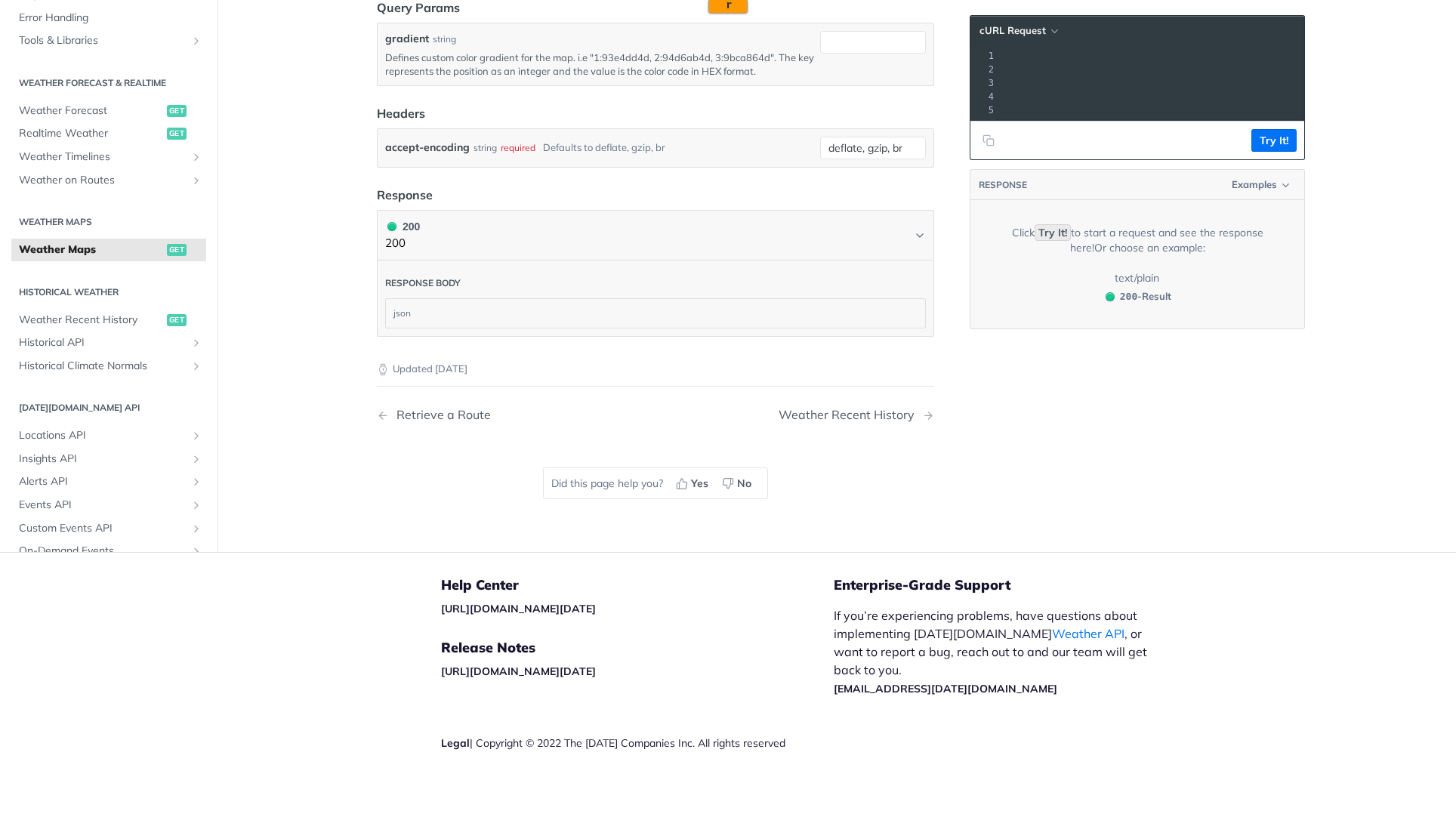
scroll to position [1511, 0]
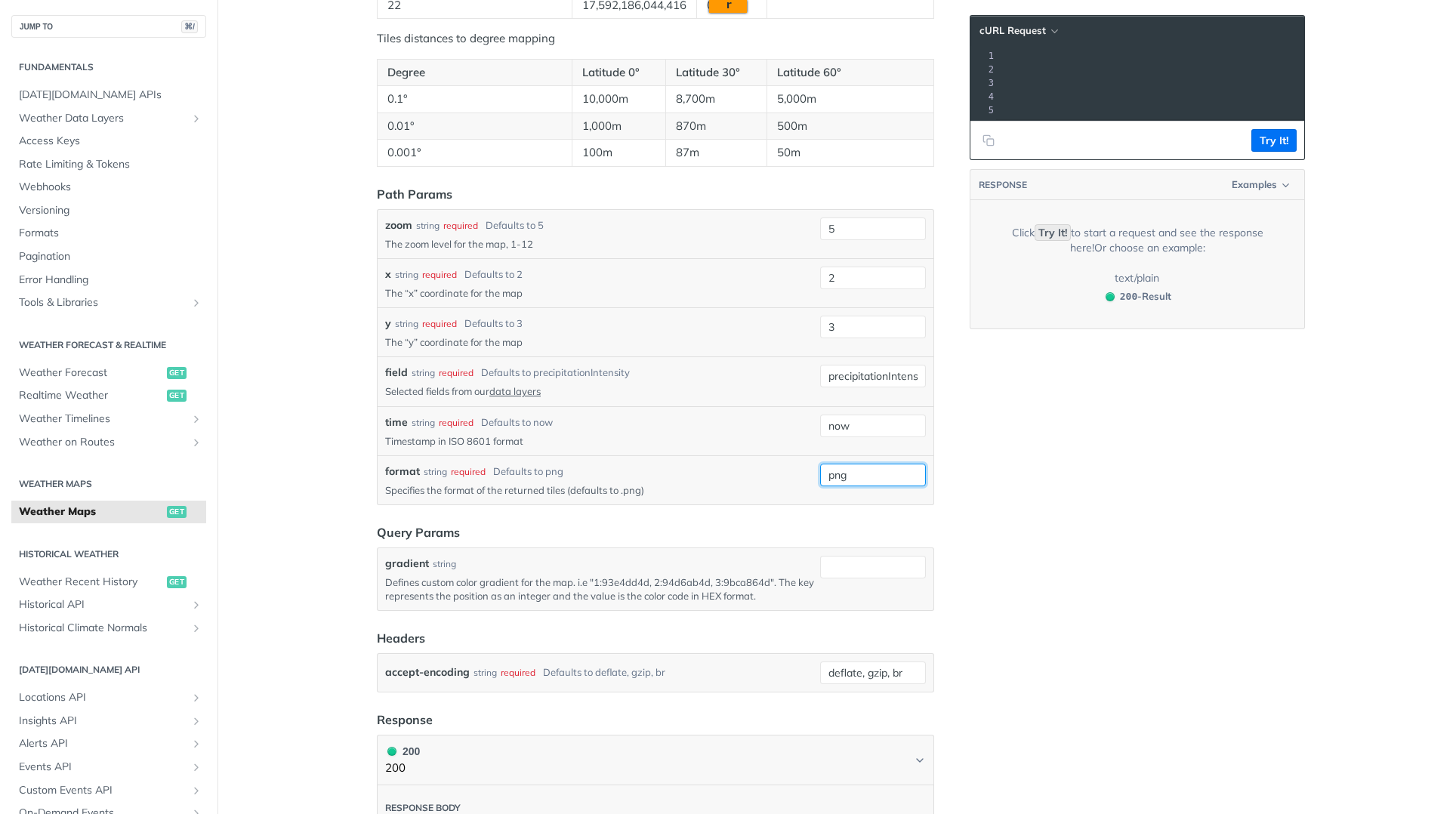
click at [859, 472] on input "png" at bounding box center [873, 475] width 106 height 23
click at [702, 485] on p "Specifies the format of the returned tiles (defaults to .png)" at bounding box center [600, 490] width 429 height 14
click at [404, 470] on label "format" at bounding box center [402, 472] width 35 height 16
click at [821, 470] on input "png" at bounding box center [873, 475] width 106 height 23
click at [404, 470] on label "format" at bounding box center [402, 472] width 35 height 16
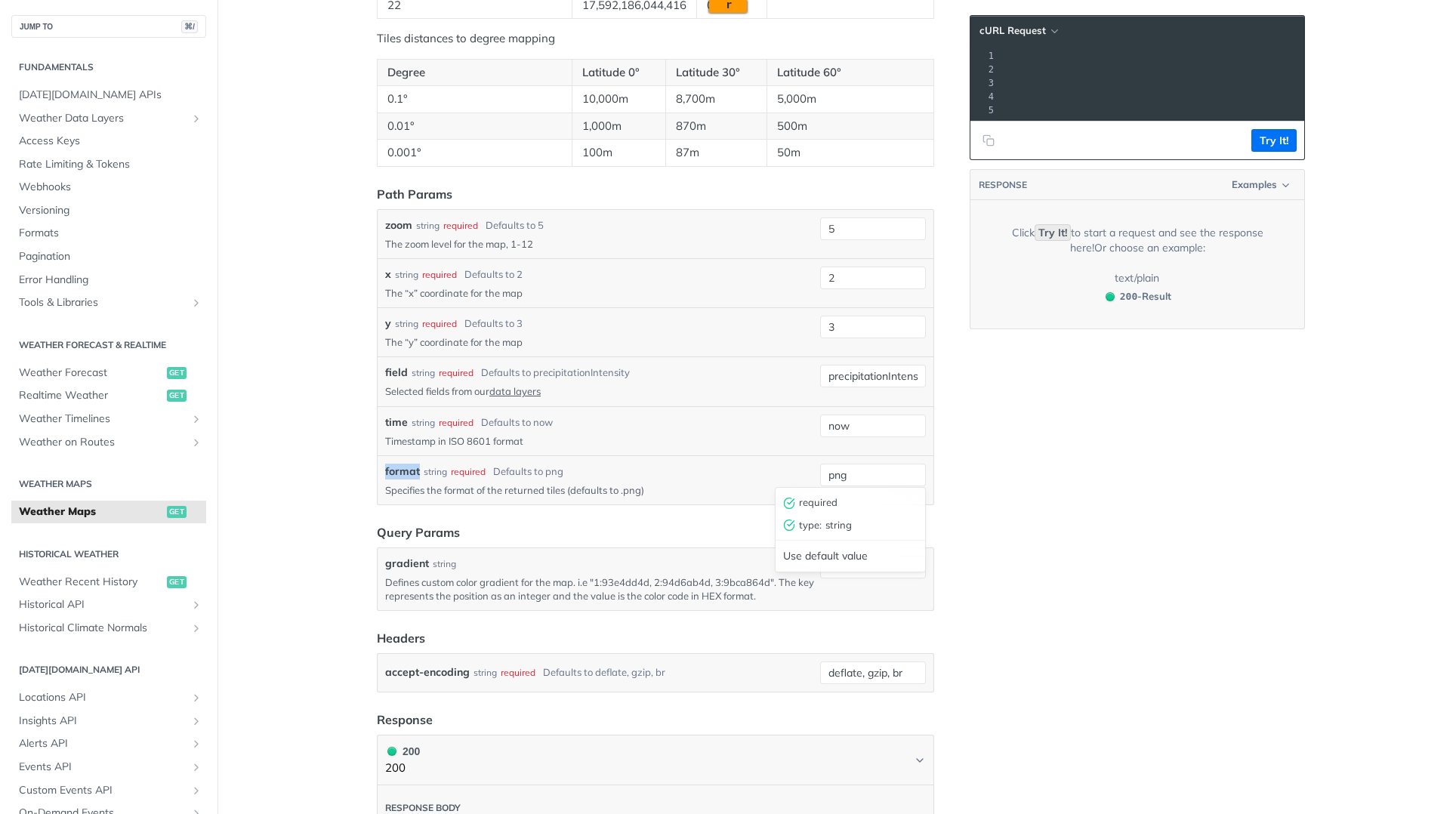
click at [821, 470] on input "png" at bounding box center [873, 475] width 106 height 23
copy label "format"
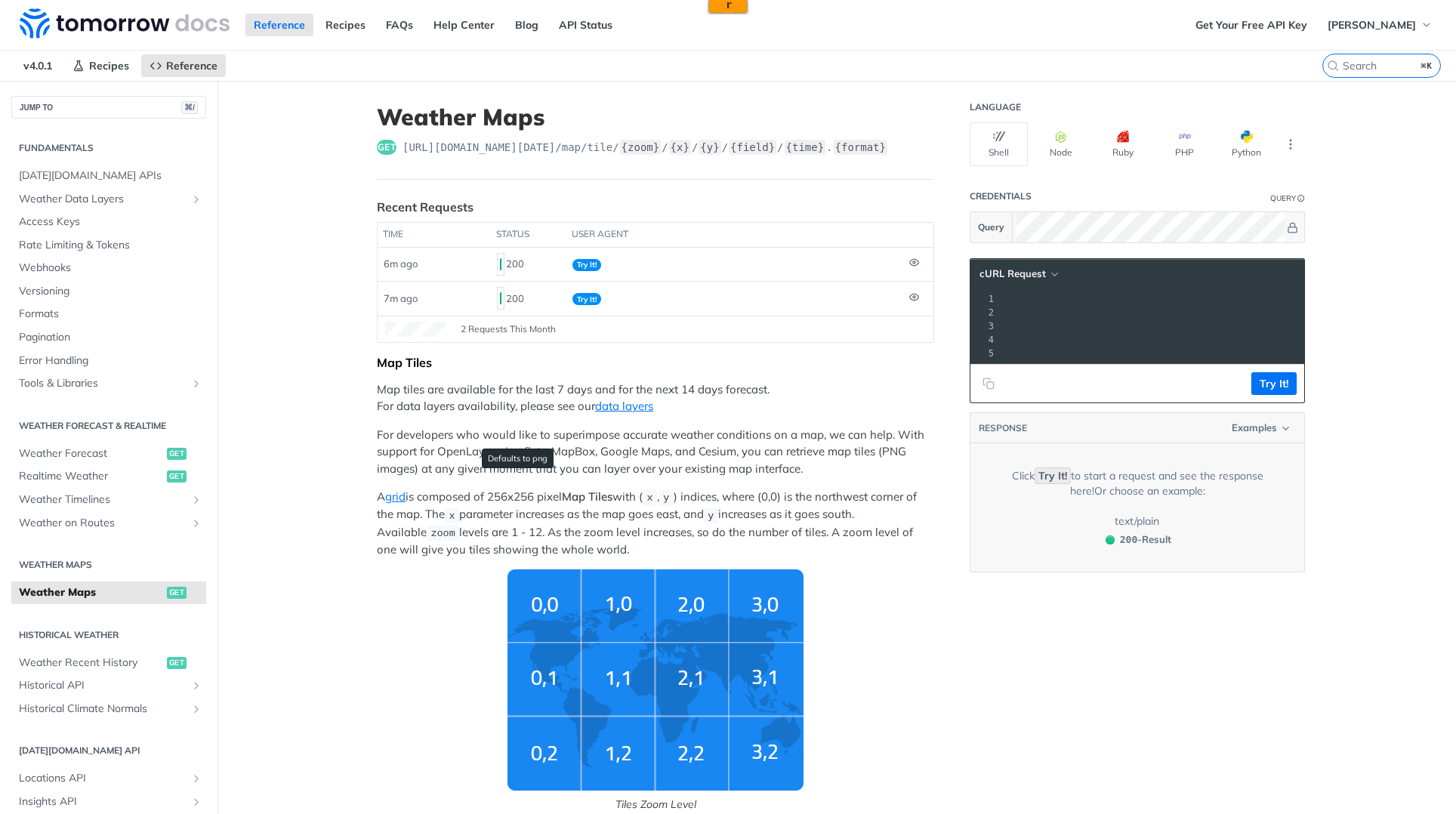
scroll to position [1543, 0]
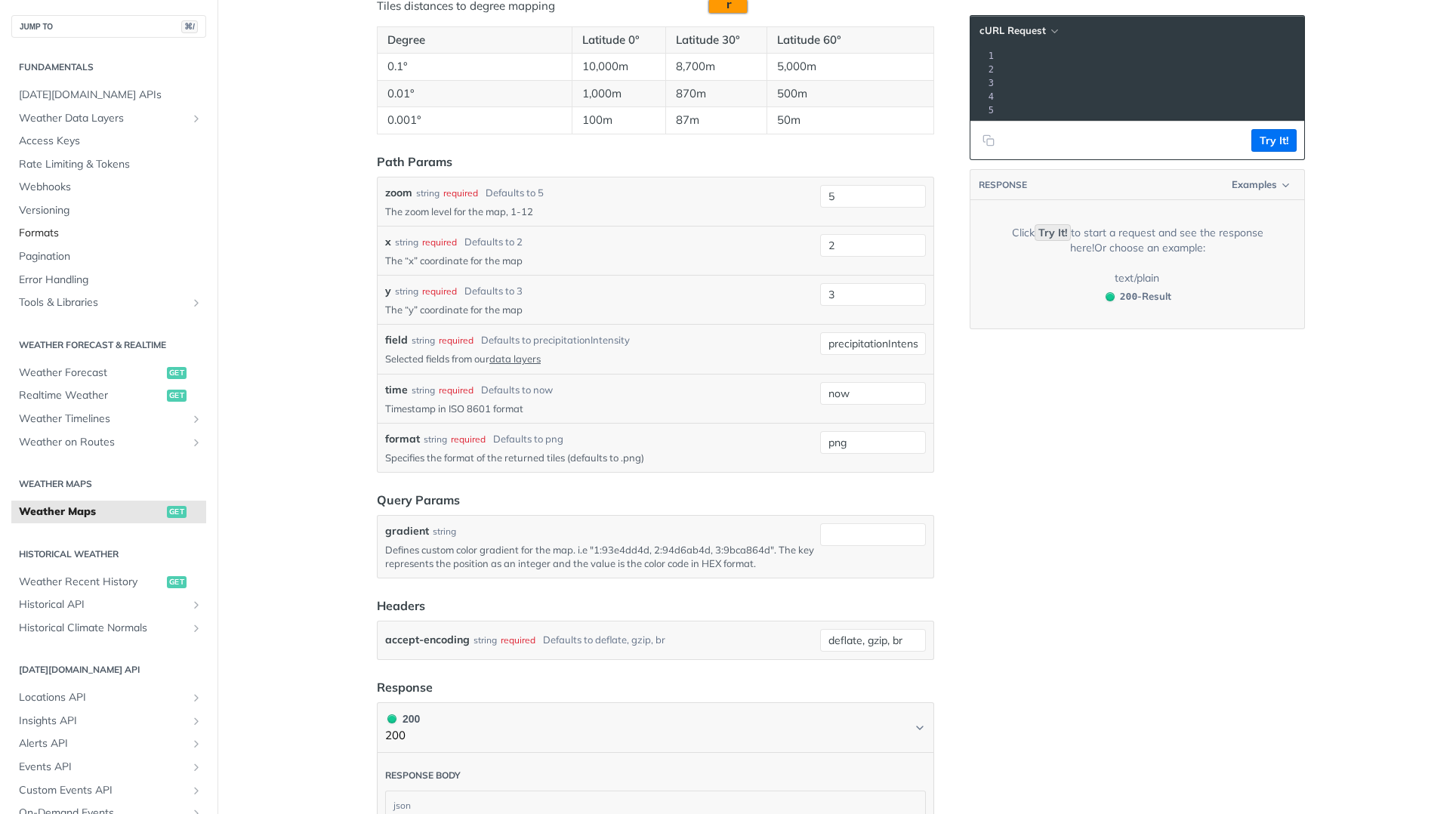
click at [96, 235] on span "Formats" at bounding box center [111, 233] width 184 height 15
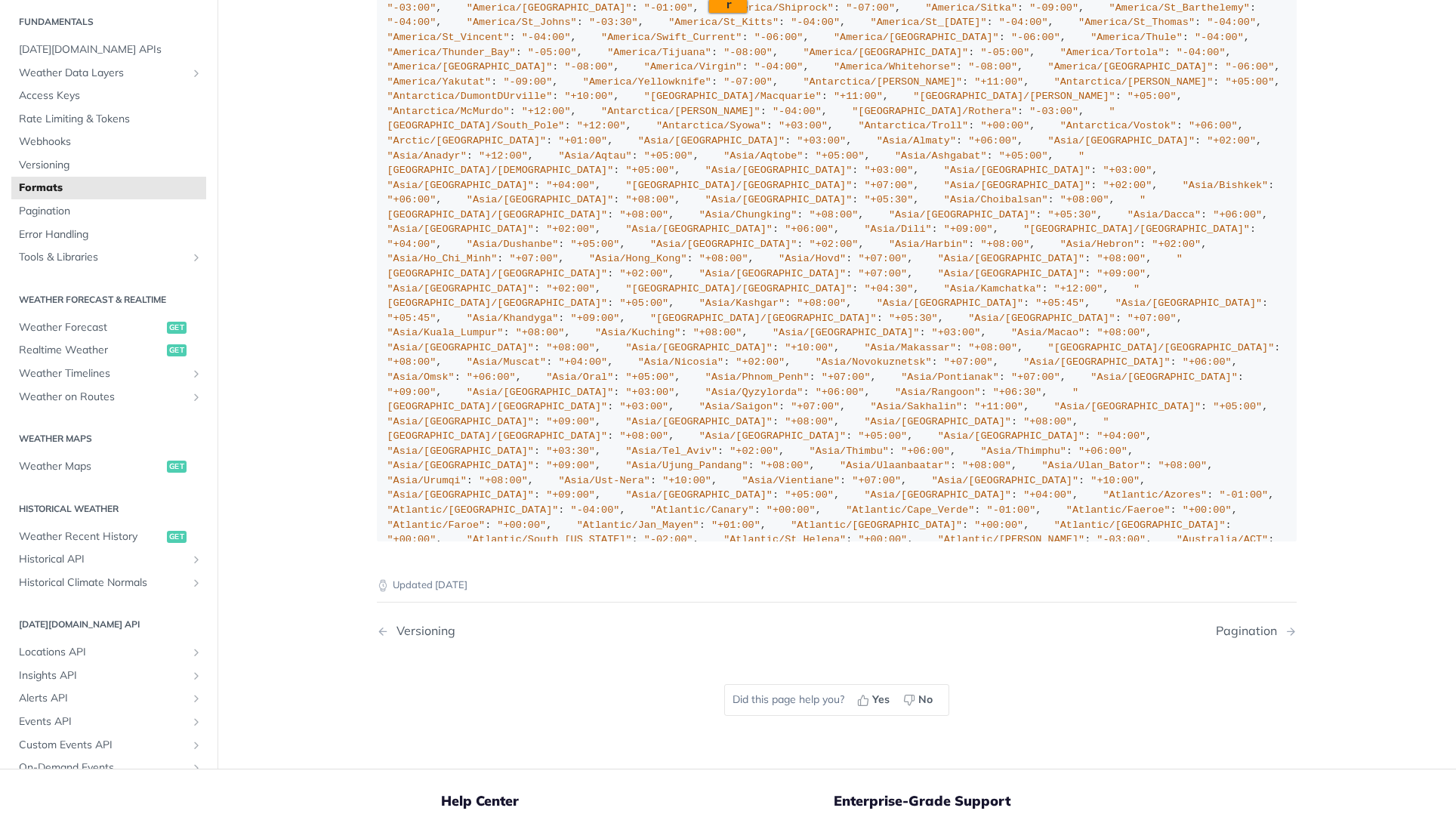
scroll to position [716, 0]
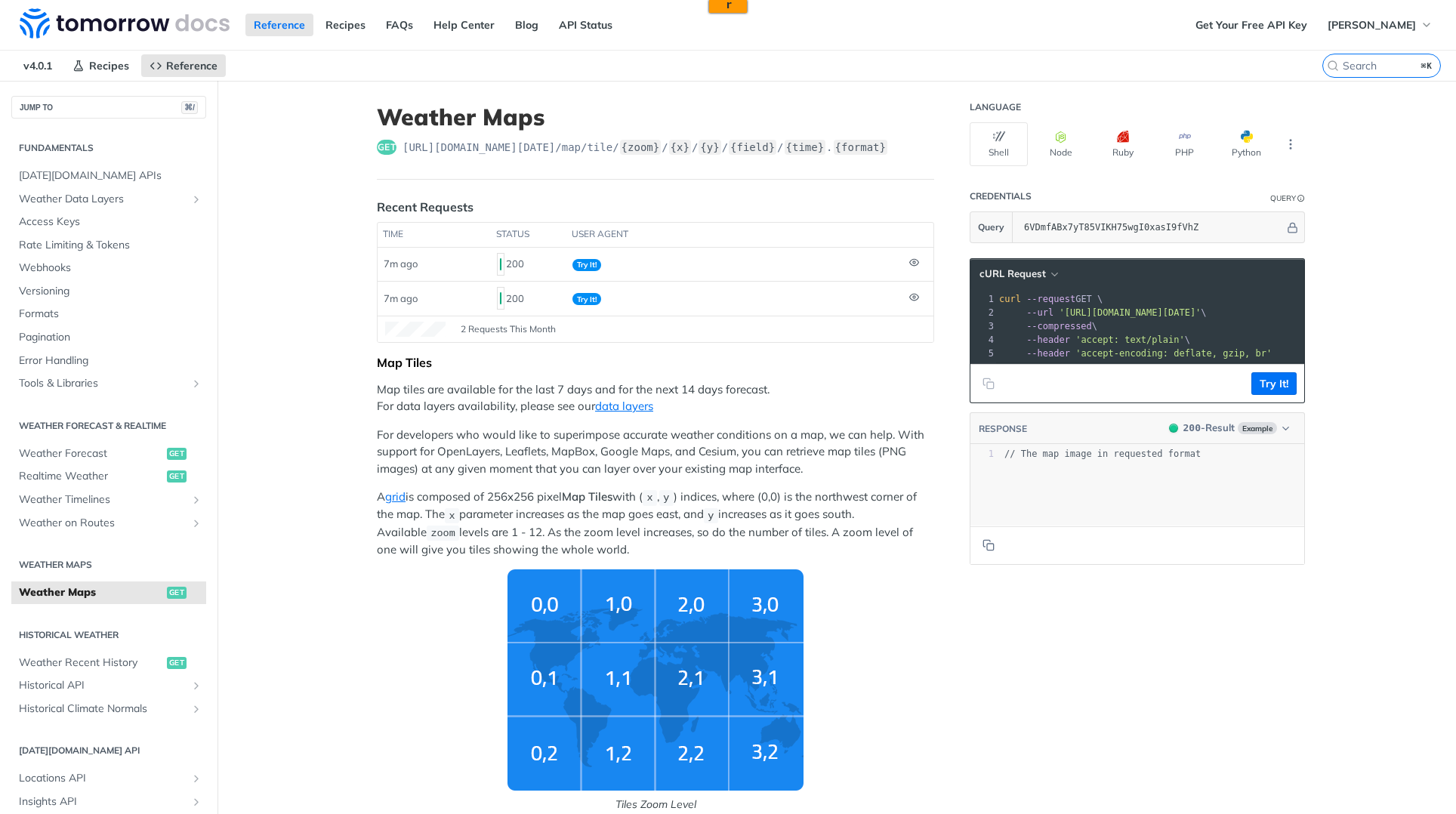
click at [862, 472] on p "For developers who would like to superimpose accurate weather conditions on a m…" at bounding box center [656, 452] width 557 height 51
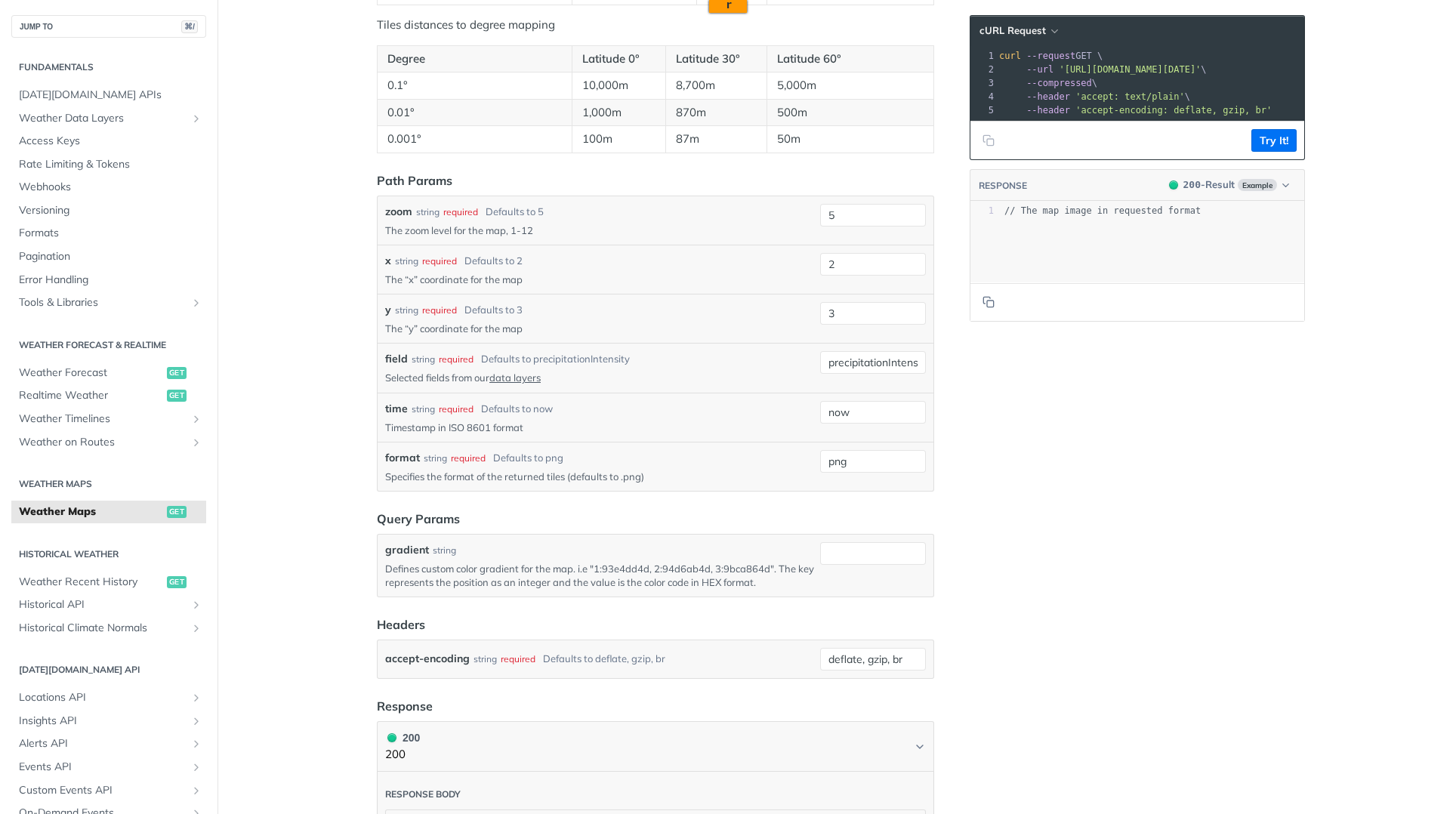
scroll to position [1511, 0]
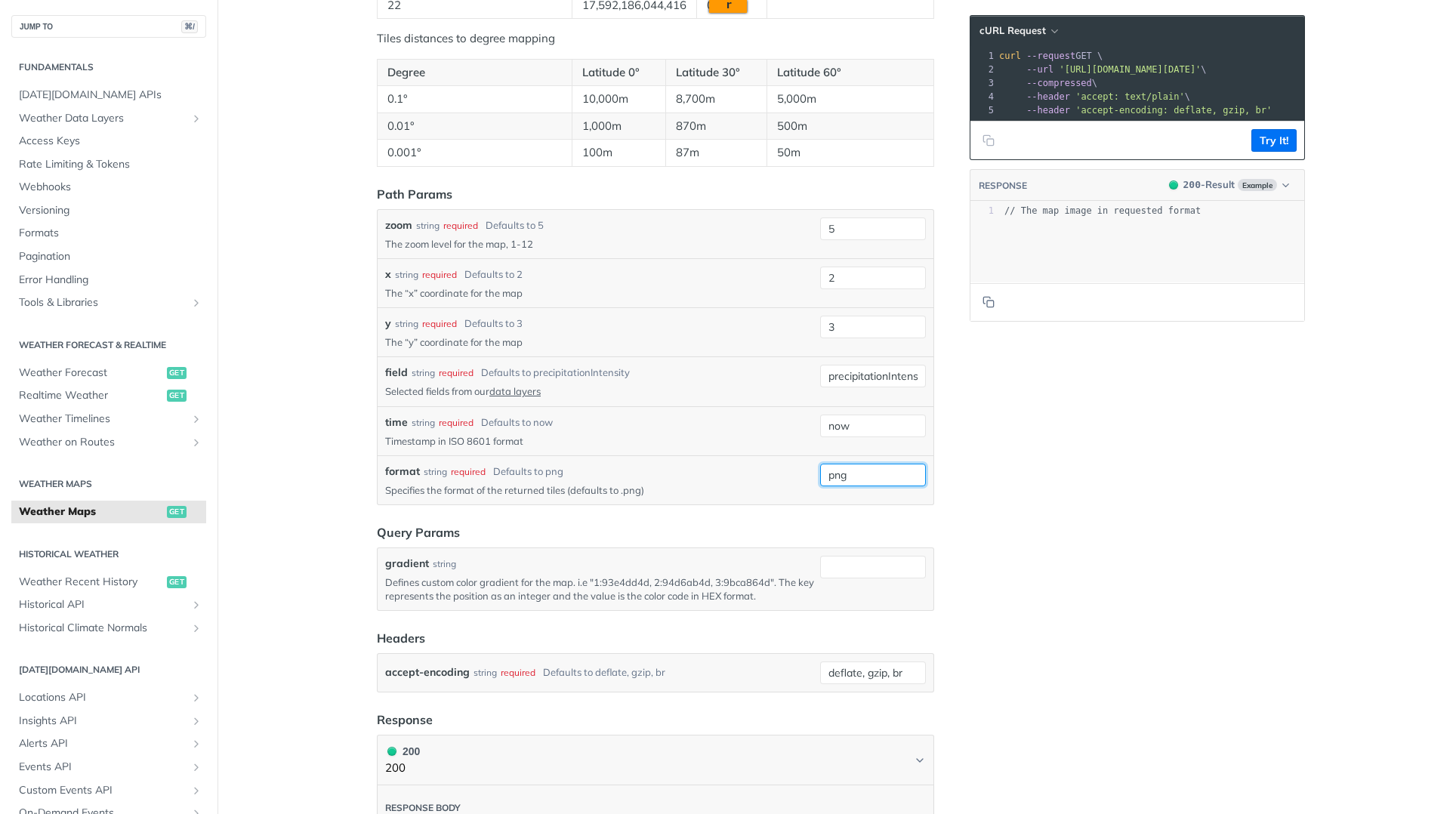
drag, startPoint x: 876, startPoint y: 479, endPoint x: 705, endPoint y: 477, distance: 171.0
click at [708, 477] on div "format string required Defaults to png Specifies the format of the returned til…" at bounding box center [656, 481] width 541 height 34
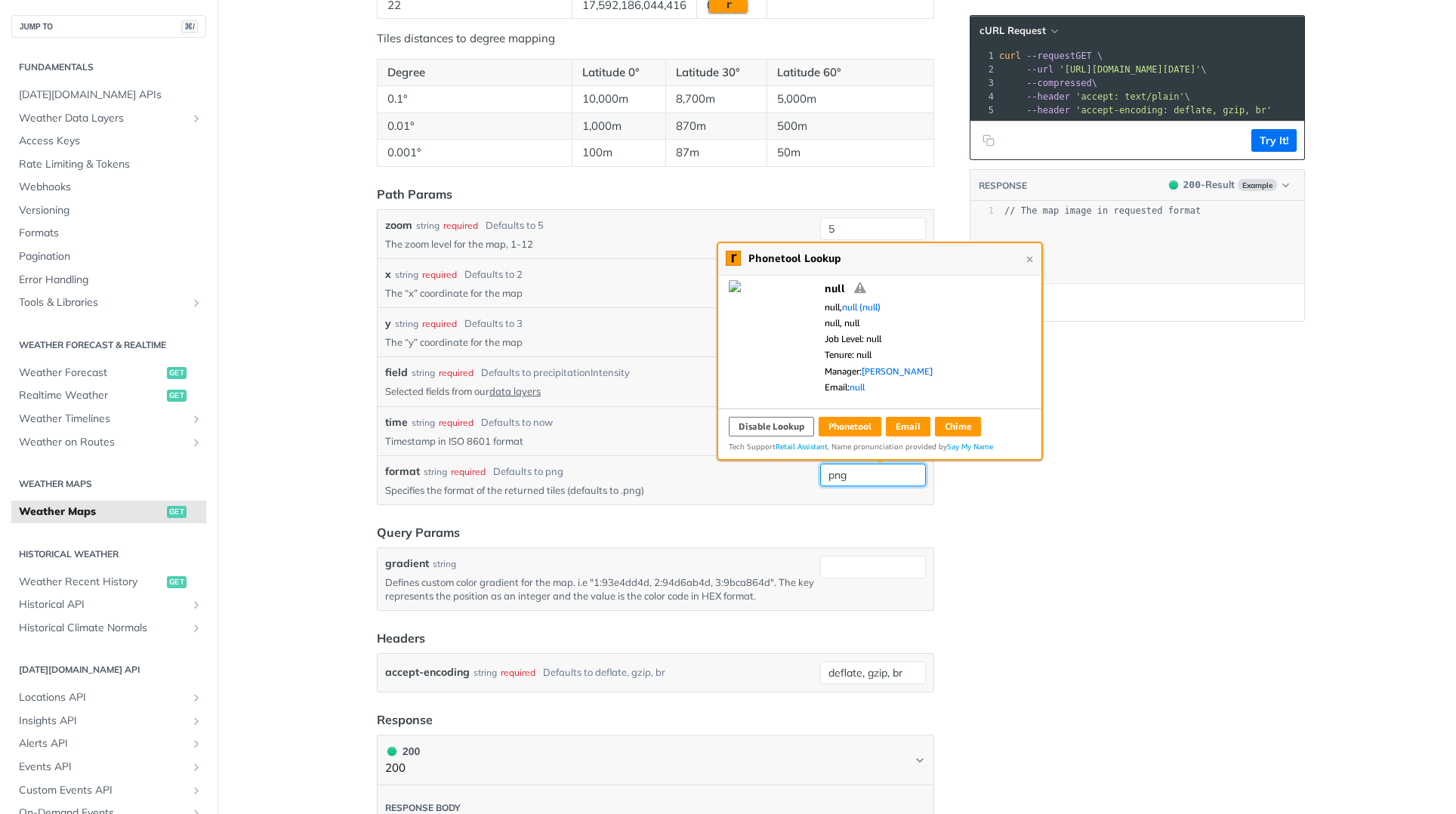
click at [862, 464] on input "png" at bounding box center [873, 475] width 106 height 23
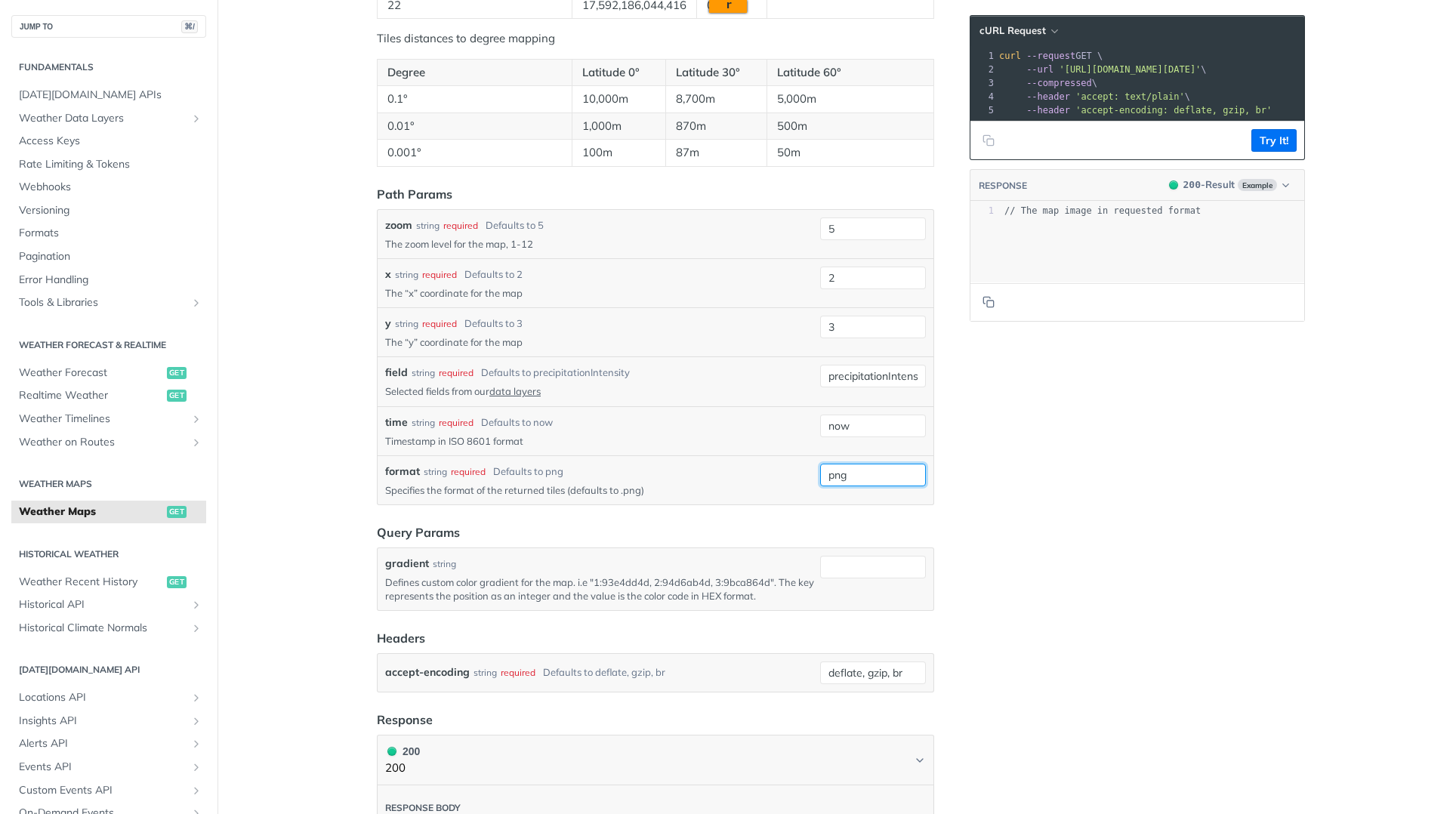
click at [863, 469] on input "png" at bounding box center [873, 475] width 106 height 23
click at [841, 476] on input "format" at bounding box center [873, 475] width 106 height 23
click at [881, 489] on div at bounding box center [873, 481] width 106 height 34
click at [872, 474] on input "format" at bounding box center [873, 475] width 106 height 23
click at [847, 557] on div "Use default value" at bounding box center [849, 556] width 149 height 24
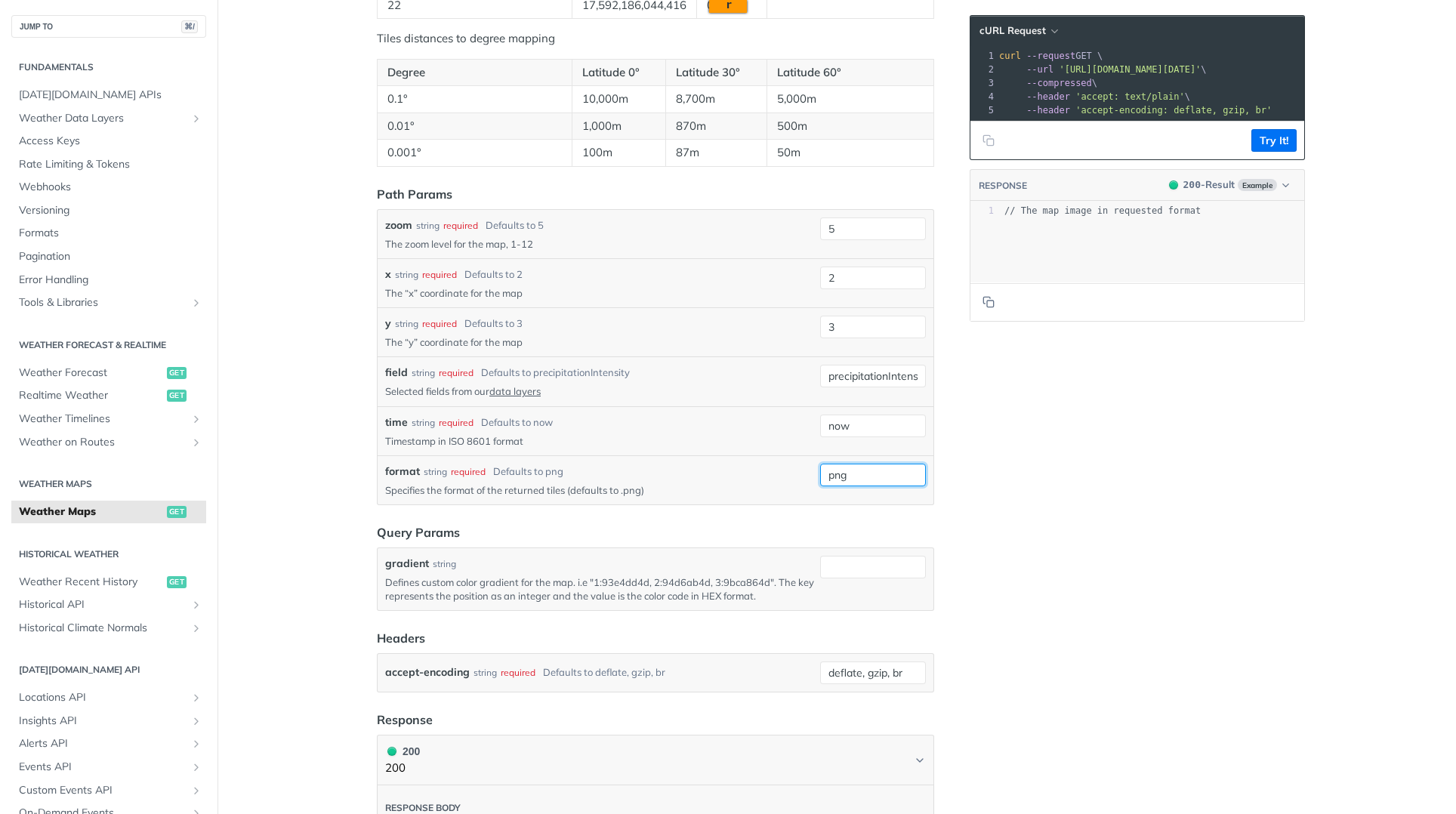
click at [888, 473] on input "png" at bounding box center [873, 475] width 106 height 23
type input "g"
type input "."
type input "geojson"
click at [900, 540] on div at bounding box center [849, 540] width 149 height 1
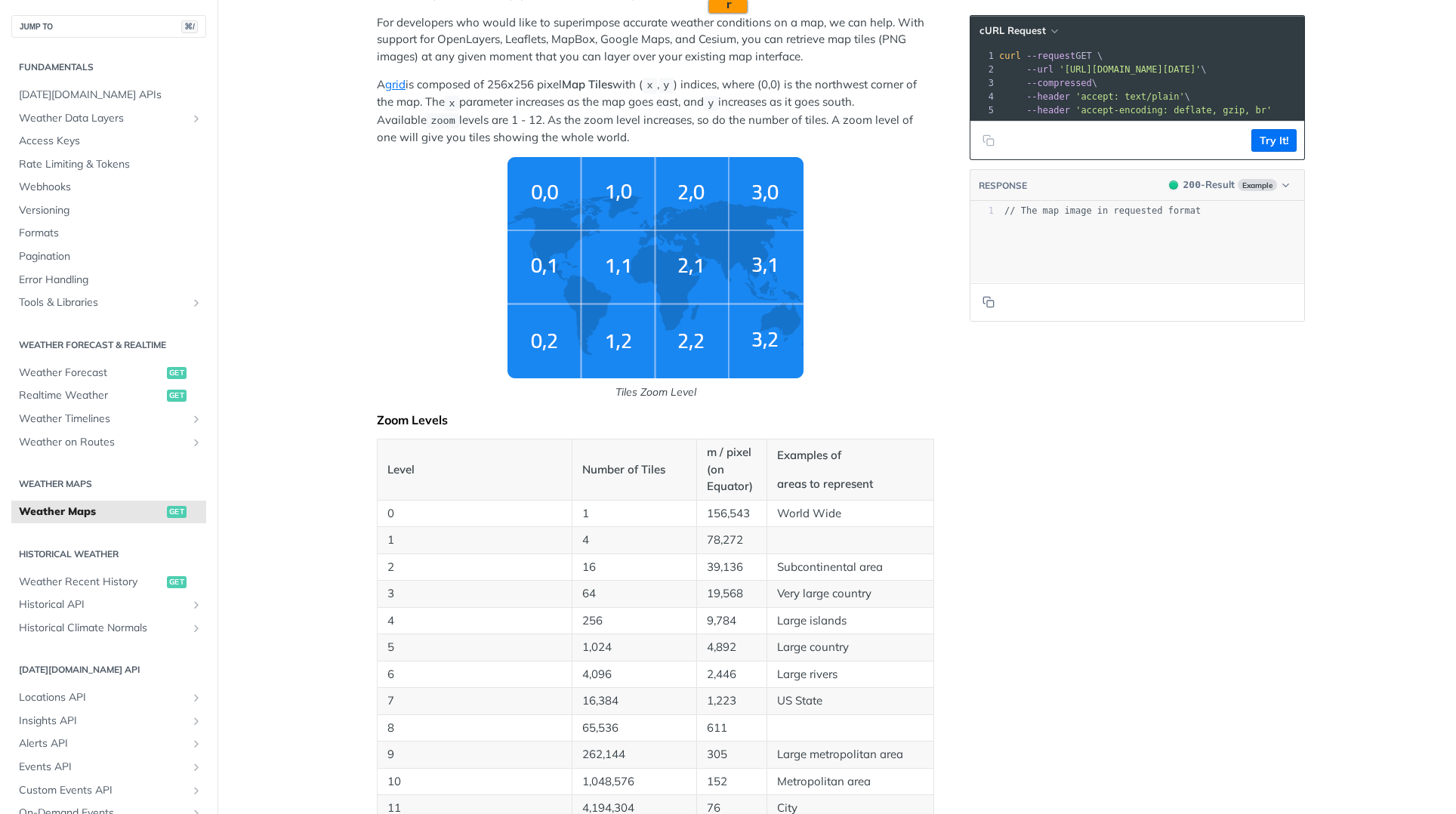
scroll to position [1143, 0]
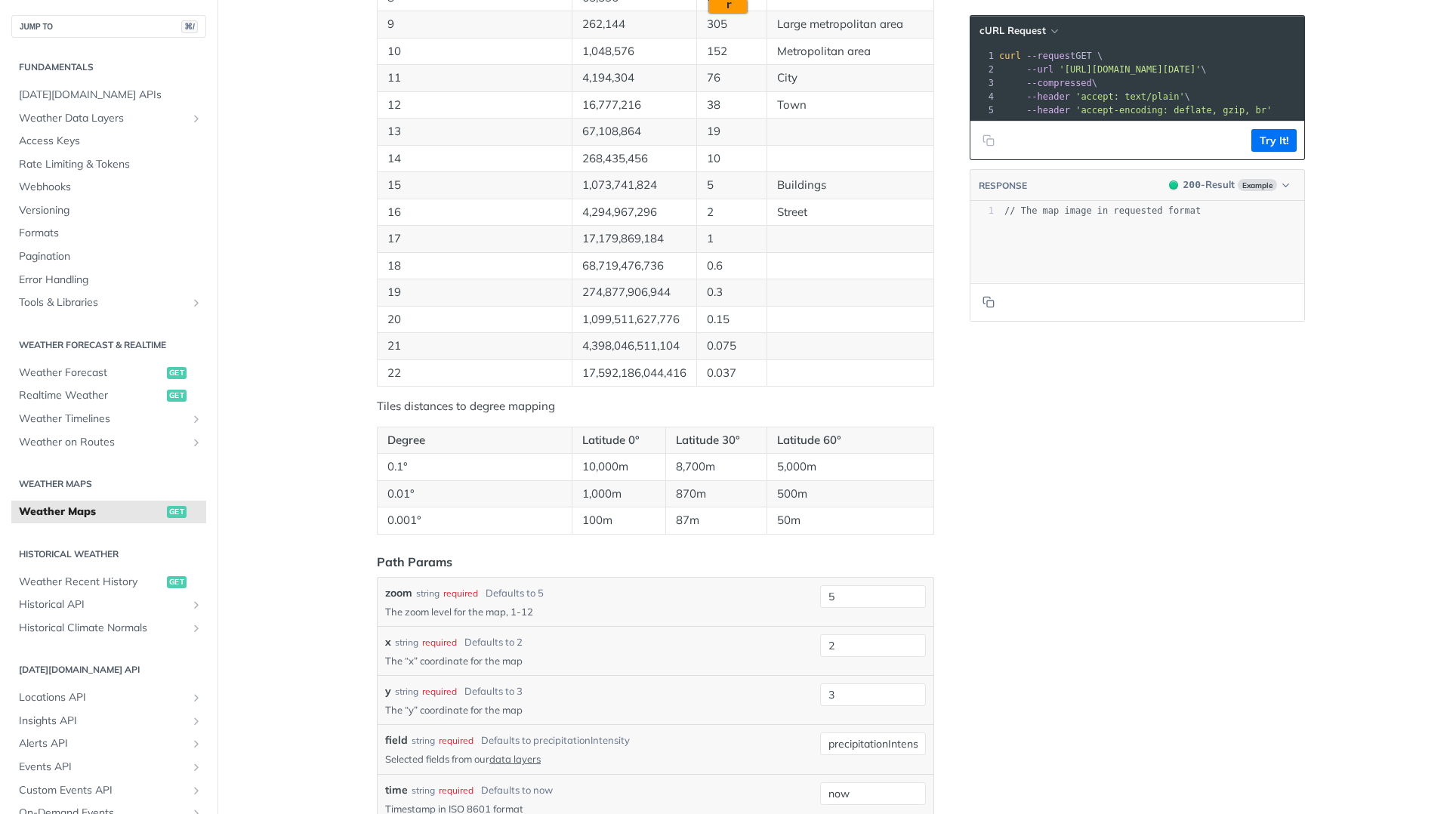
click at [1212, 252] on div "xxxxxxxxxx 1 // The map image in requested format" at bounding box center [1157, 261] width 371 height 119
type textarea "format"
click at [1215, 236] on div "xxxxxxxxxx 1 // The map image in requested format" at bounding box center [1157, 261] width 371 height 119
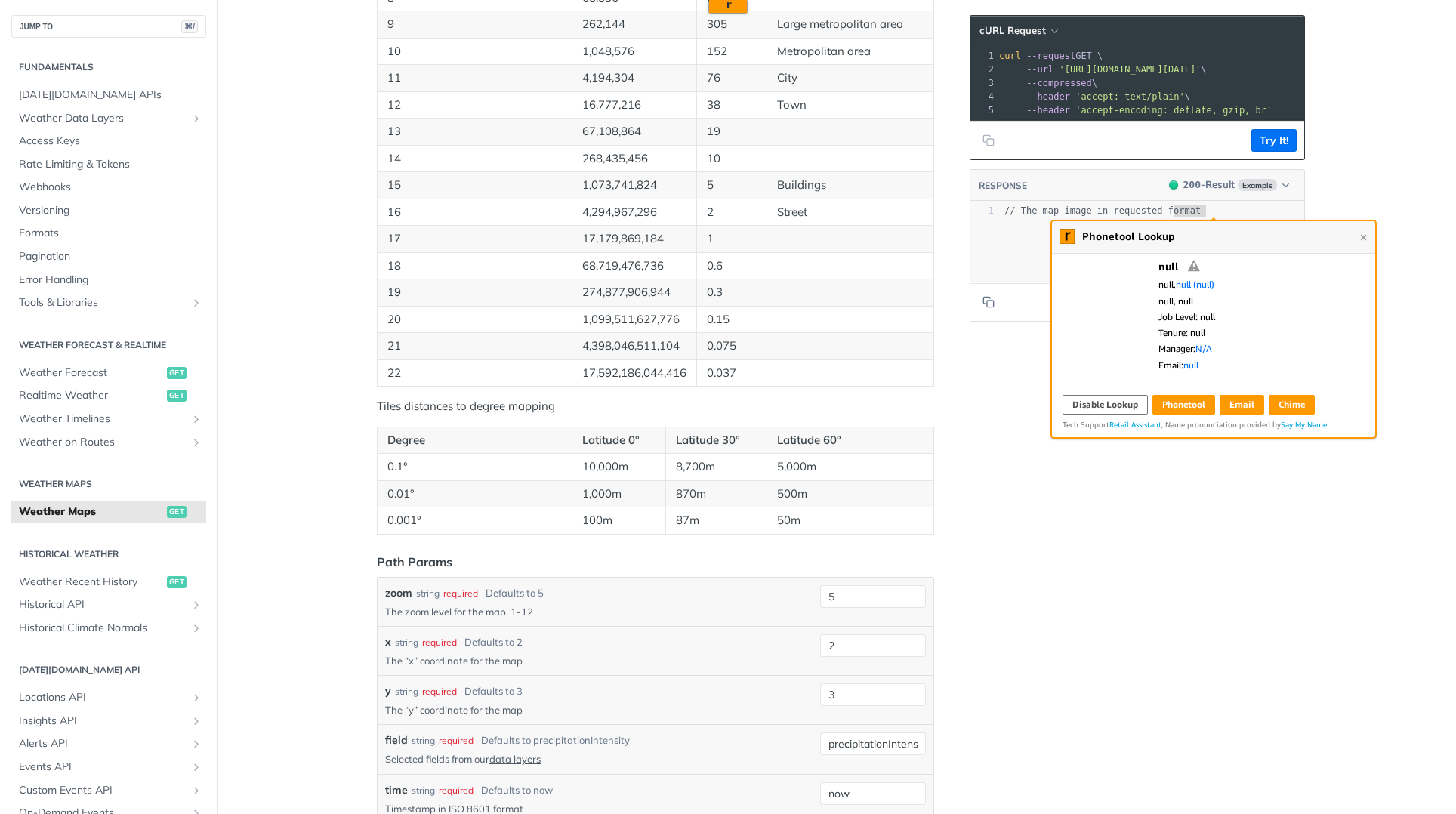
click at [1107, 467] on div "Language Shell Node Ruby PHP Python Credentials Query Query 6VDmfABx7yT85VIKH75…" at bounding box center [1139, 192] width 363 height 2507
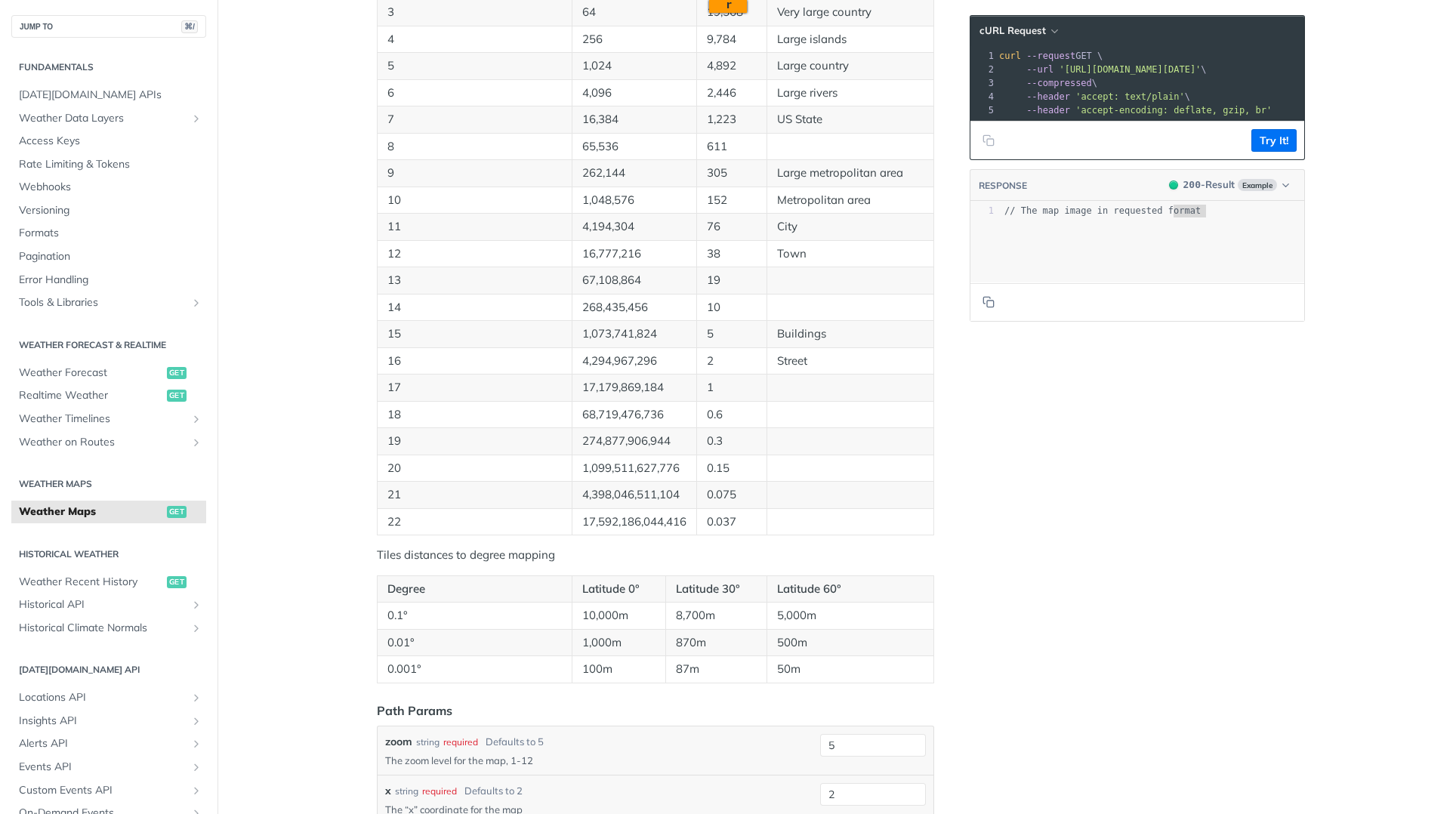
scroll to position [819, 0]
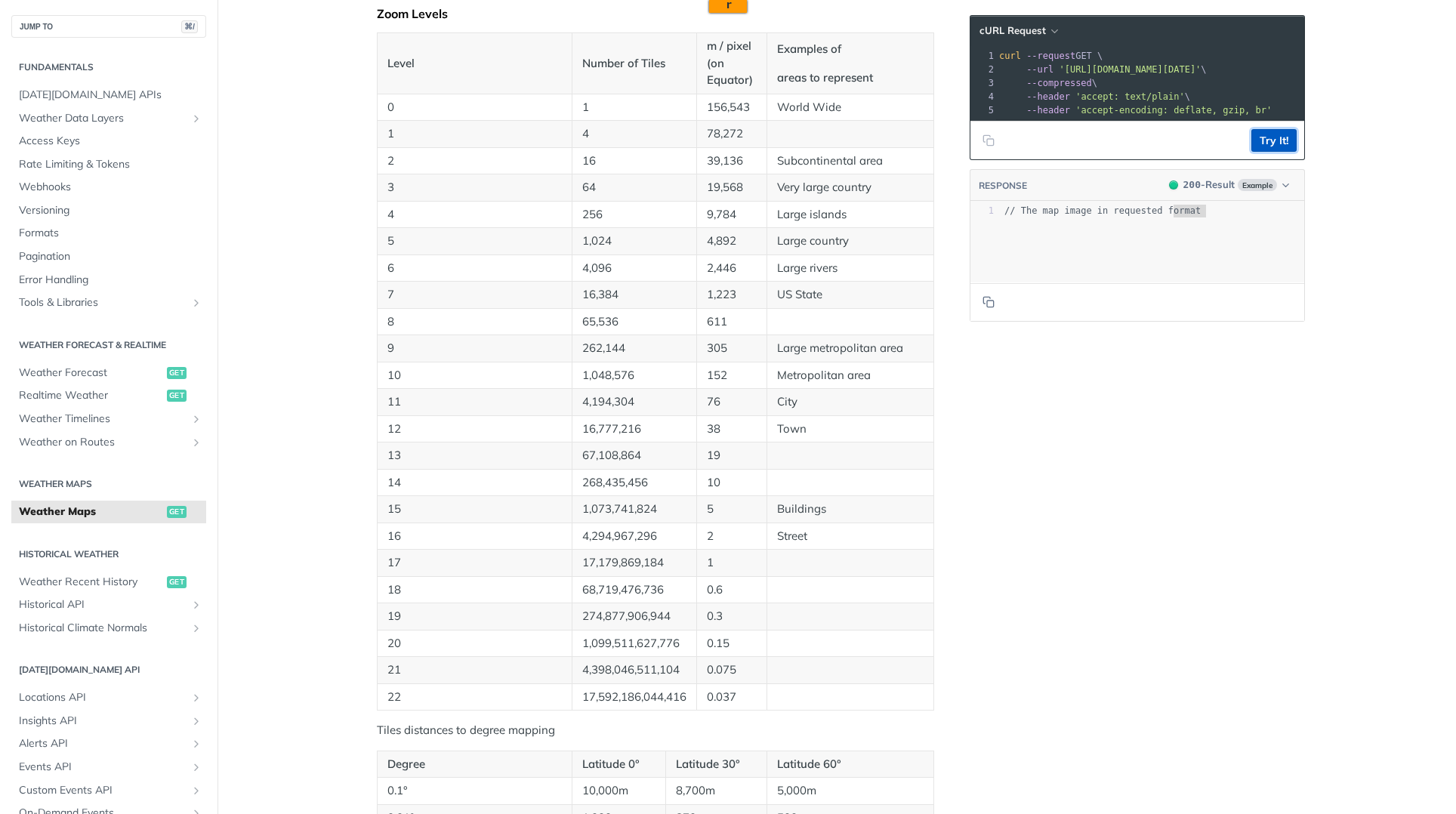
click at [1274, 152] on button "Try It!" at bounding box center [1274, 140] width 45 height 23
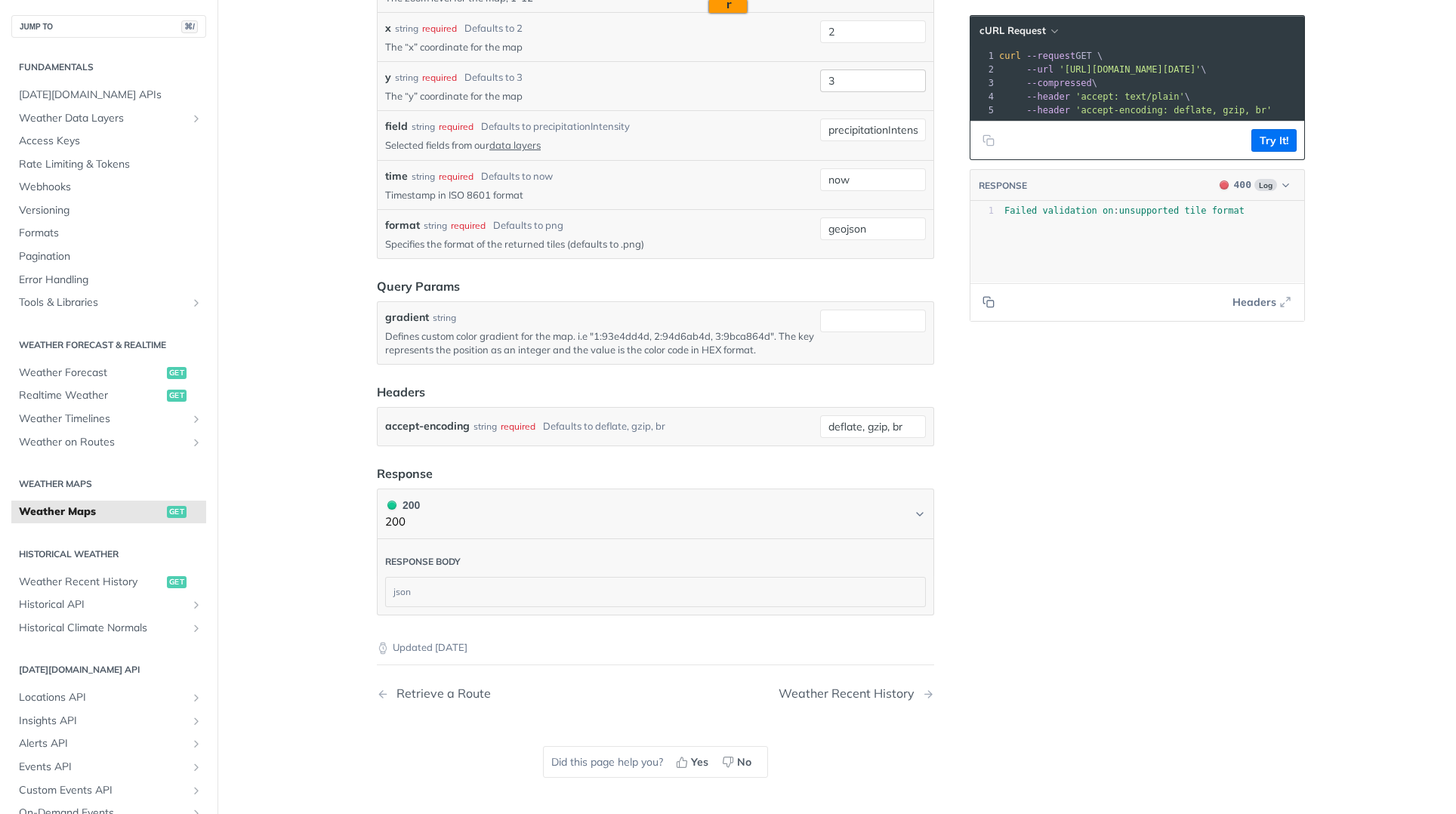
scroll to position [1435, 0]
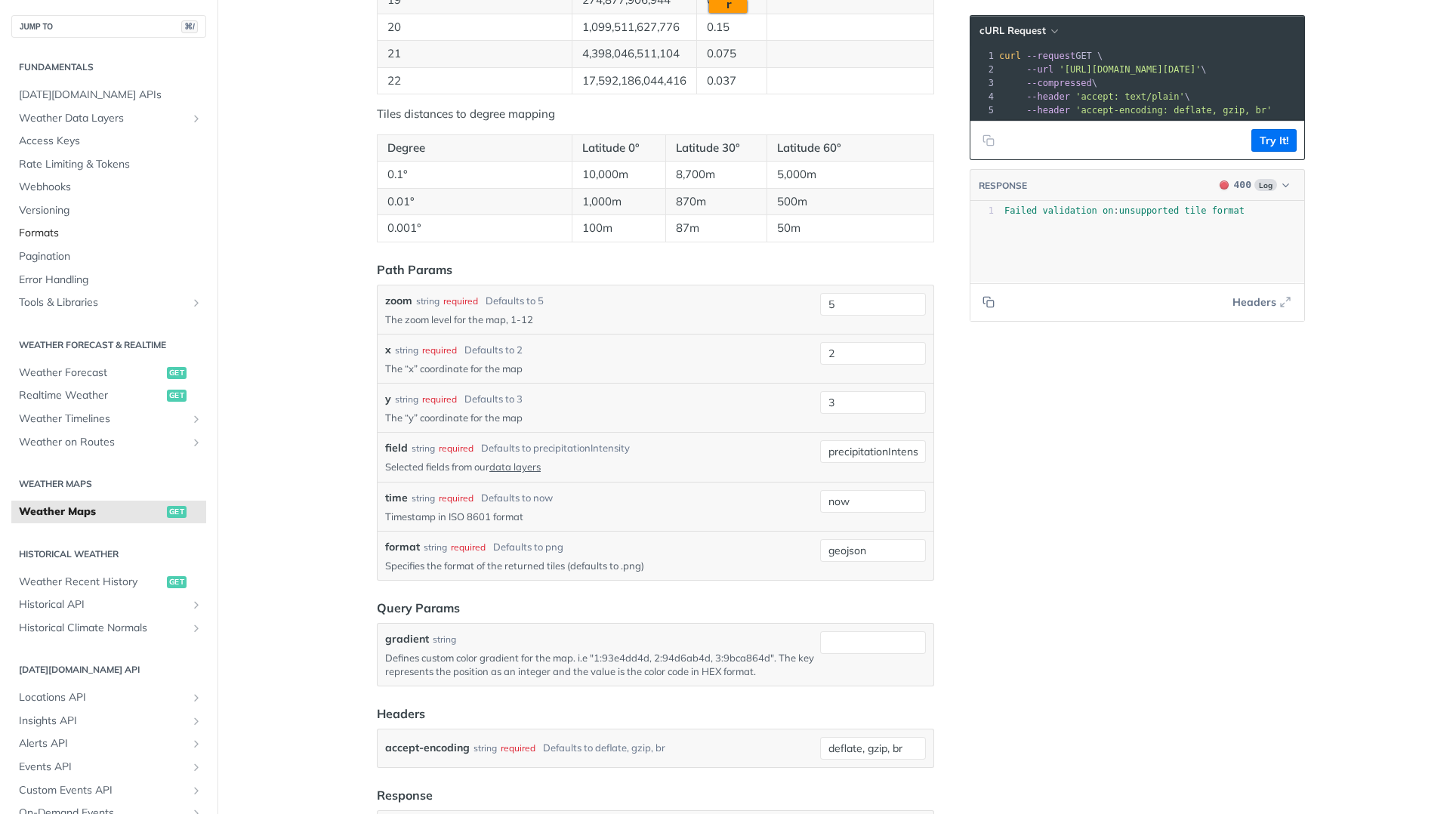
click at [76, 236] on span "Formats" at bounding box center [111, 233] width 184 height 15
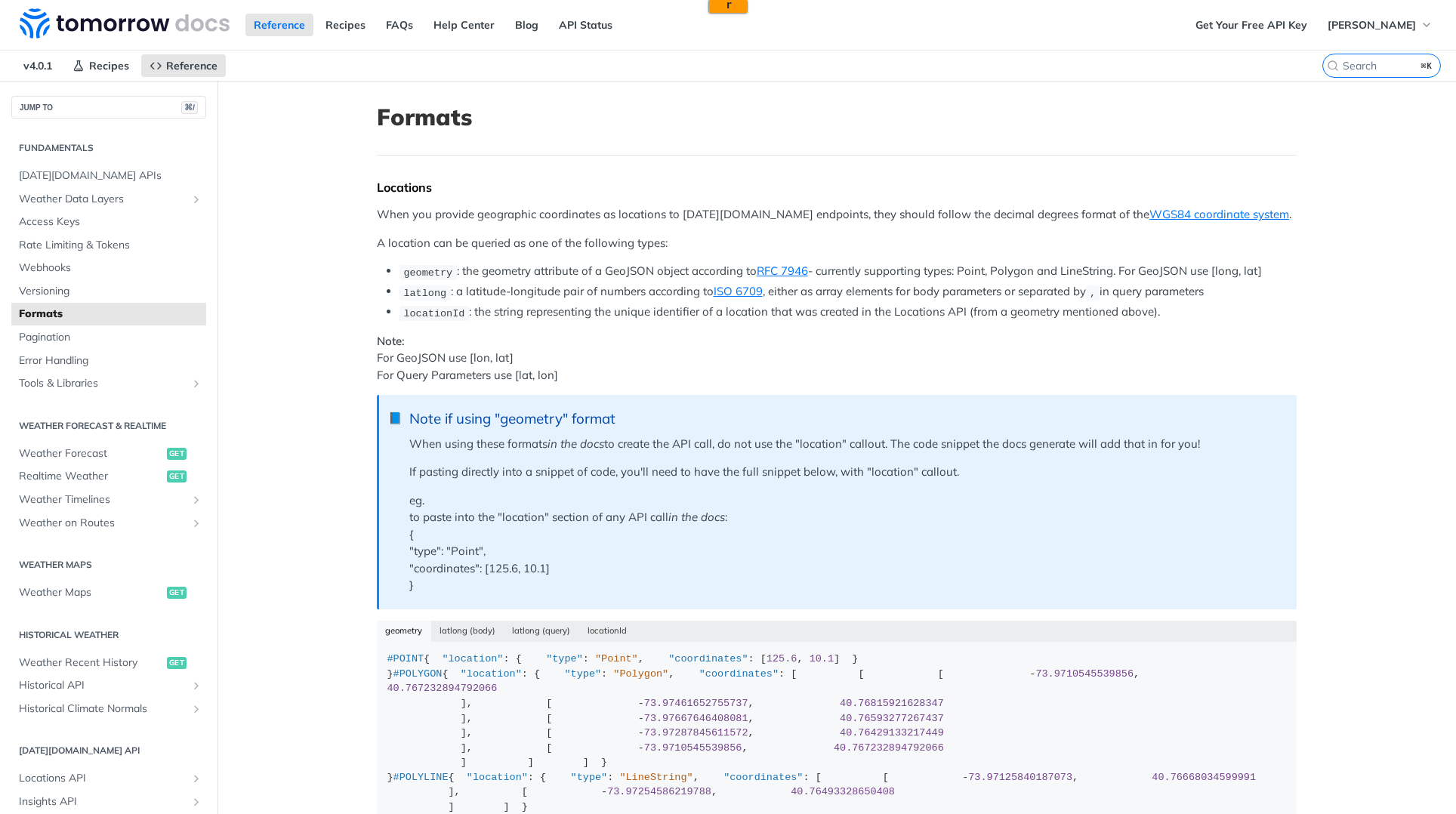
click at [418, 352] on p "Note: For GeoJSON use [lon, lat] For Query Parameters use [lat, lon]" at bounding box center [837, 359] width 920 height 51
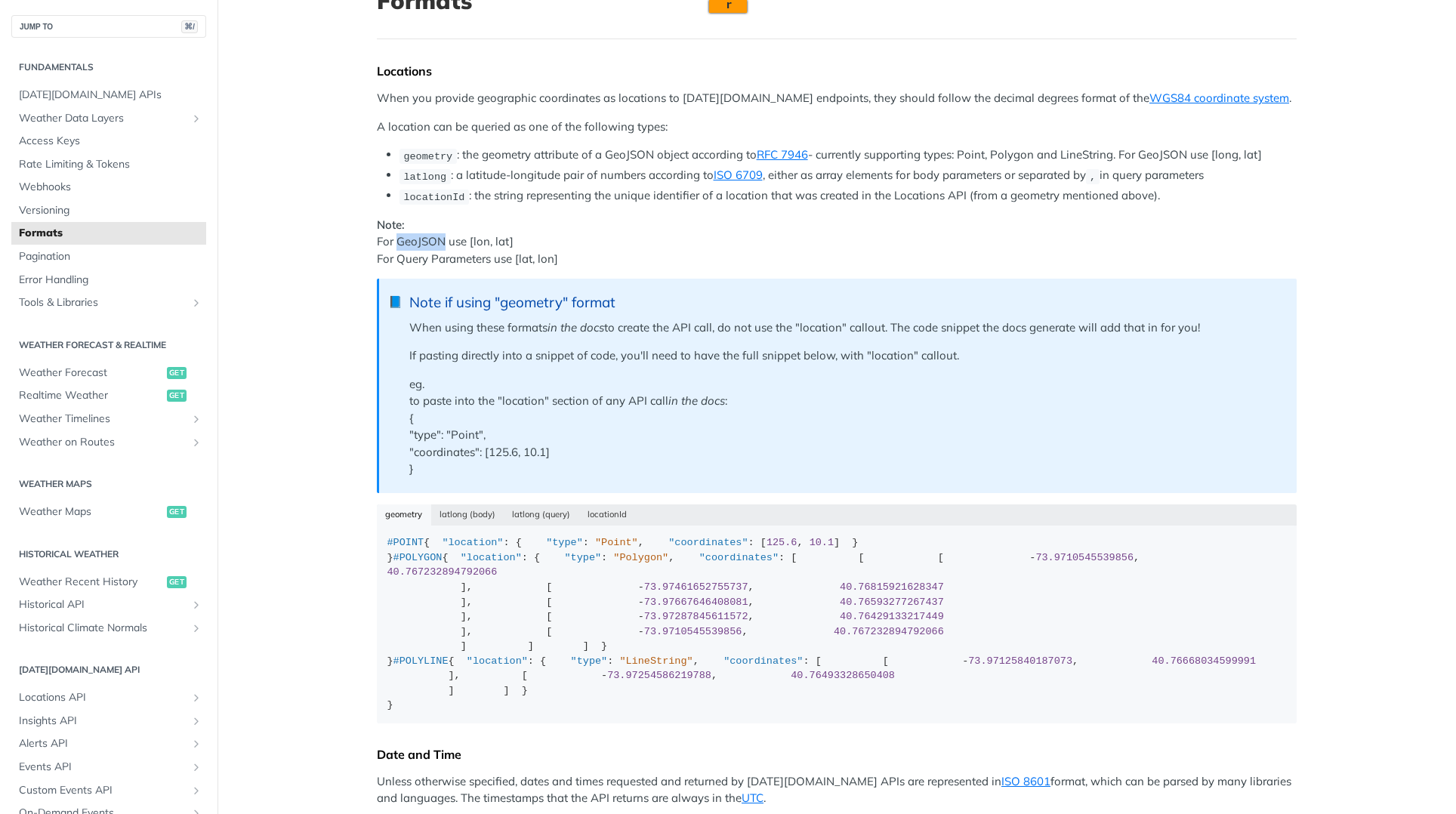
scroll to position [135, 0]
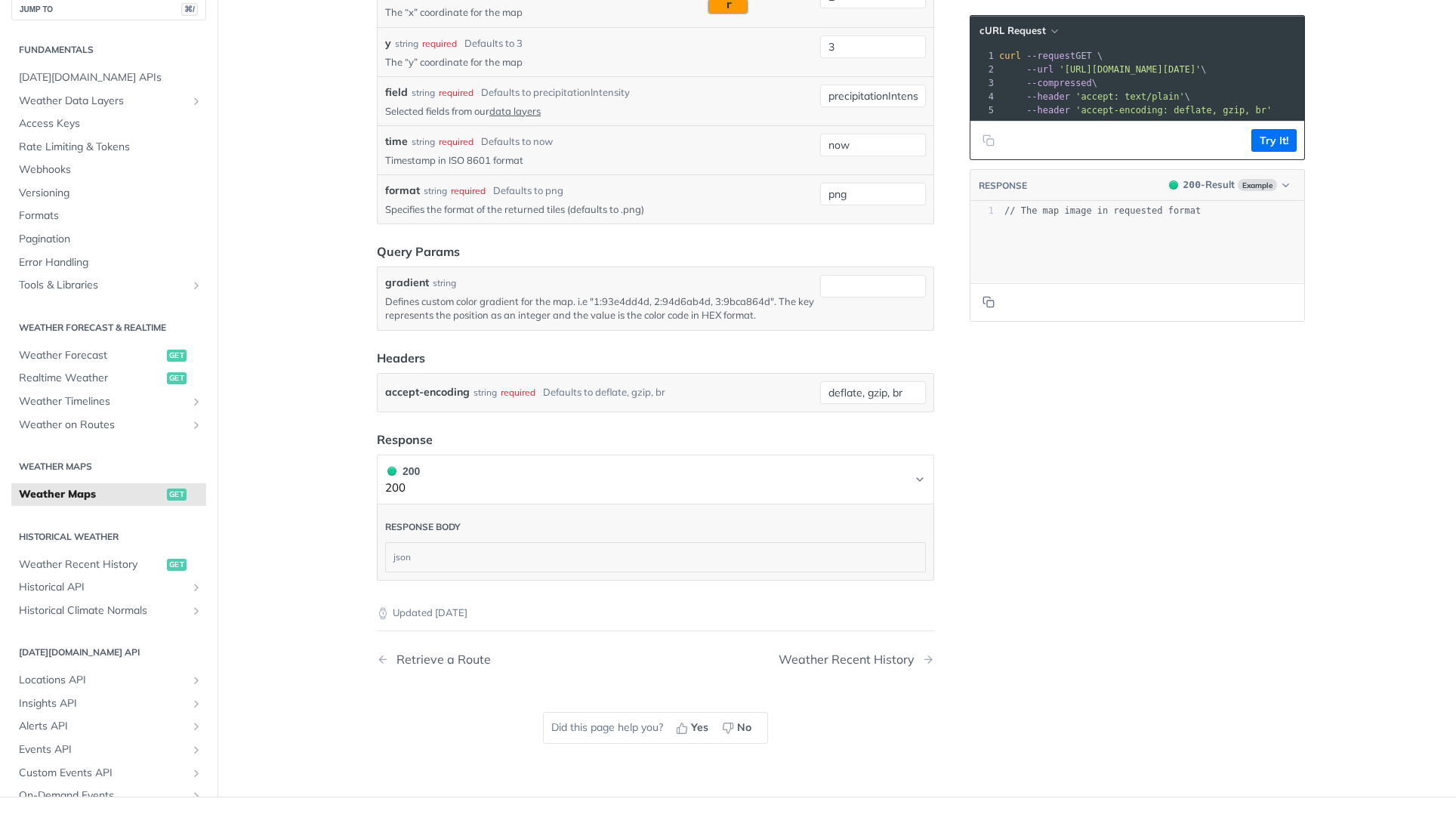
scroll to position [1827, 0]
click at [862, 190] on input "png" at bounding box center [873, 193] width 106 height 23
type input "s"
type input "json"
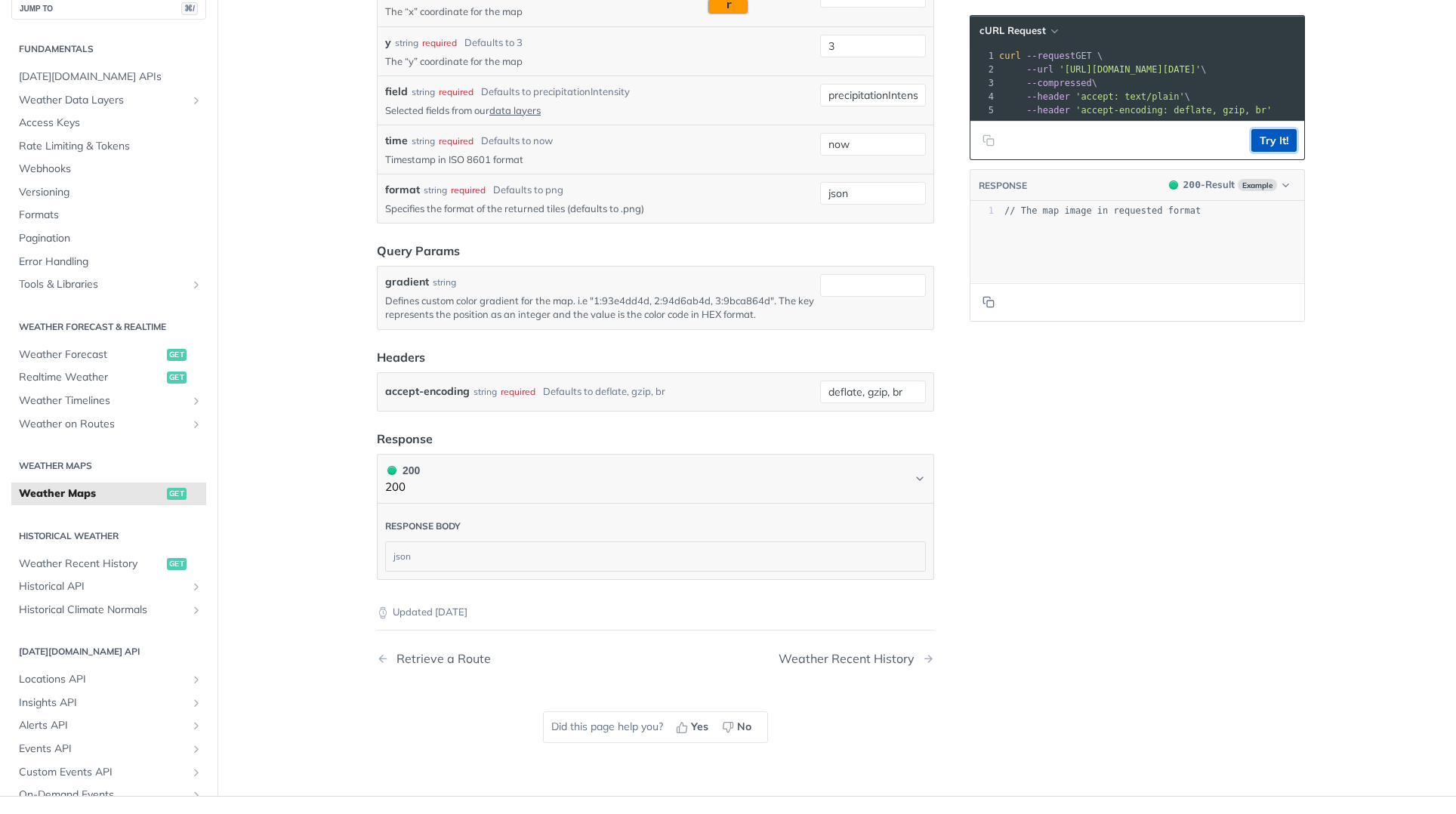
click at [1260, 152] on button "Try It!" at bounding box center [1274, 140] width 45 height 23
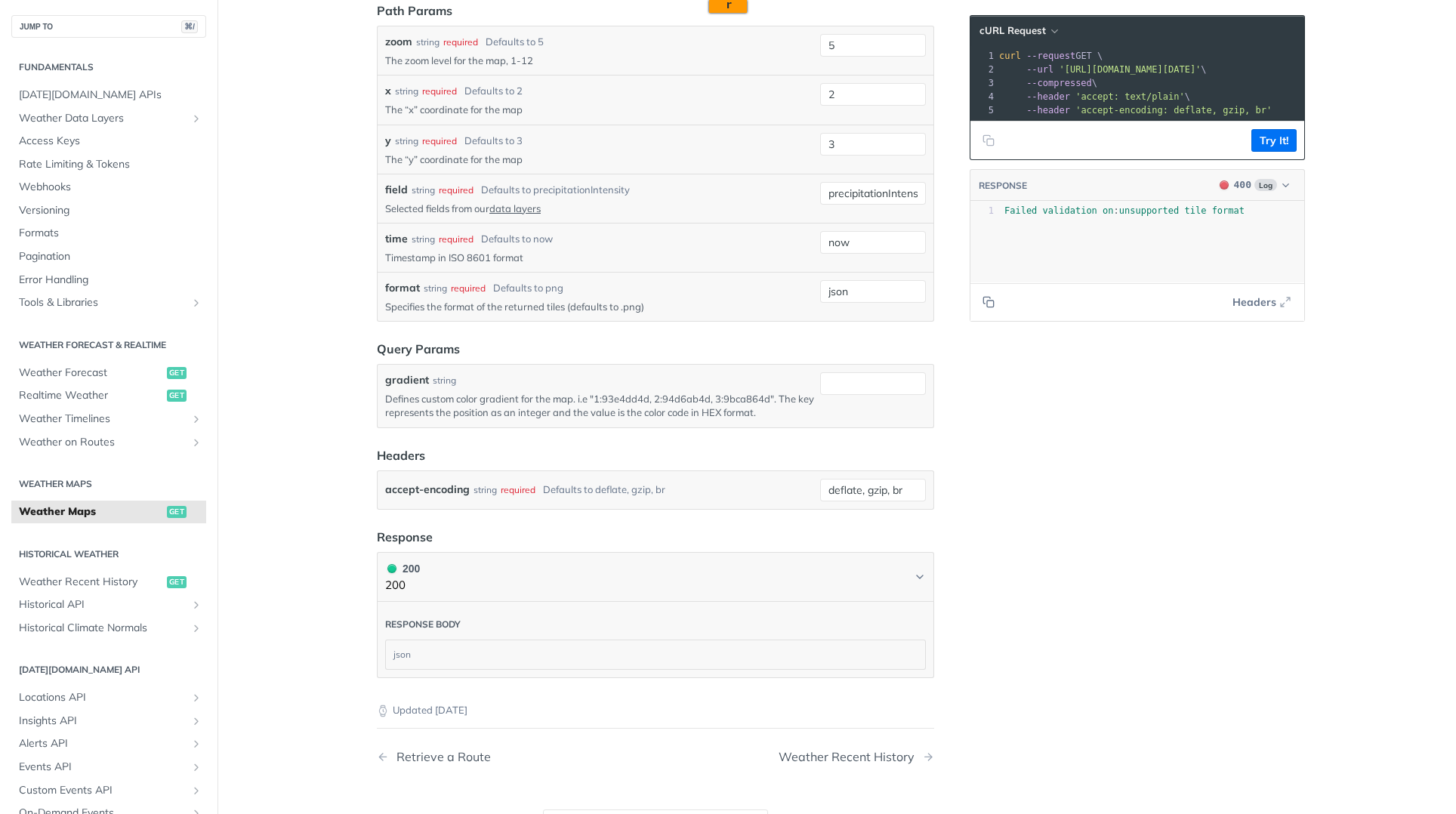
scroll to position [1727, 0]
click at [862, 296] on input "json" at bounding box center [873, 292] width 106 height 23
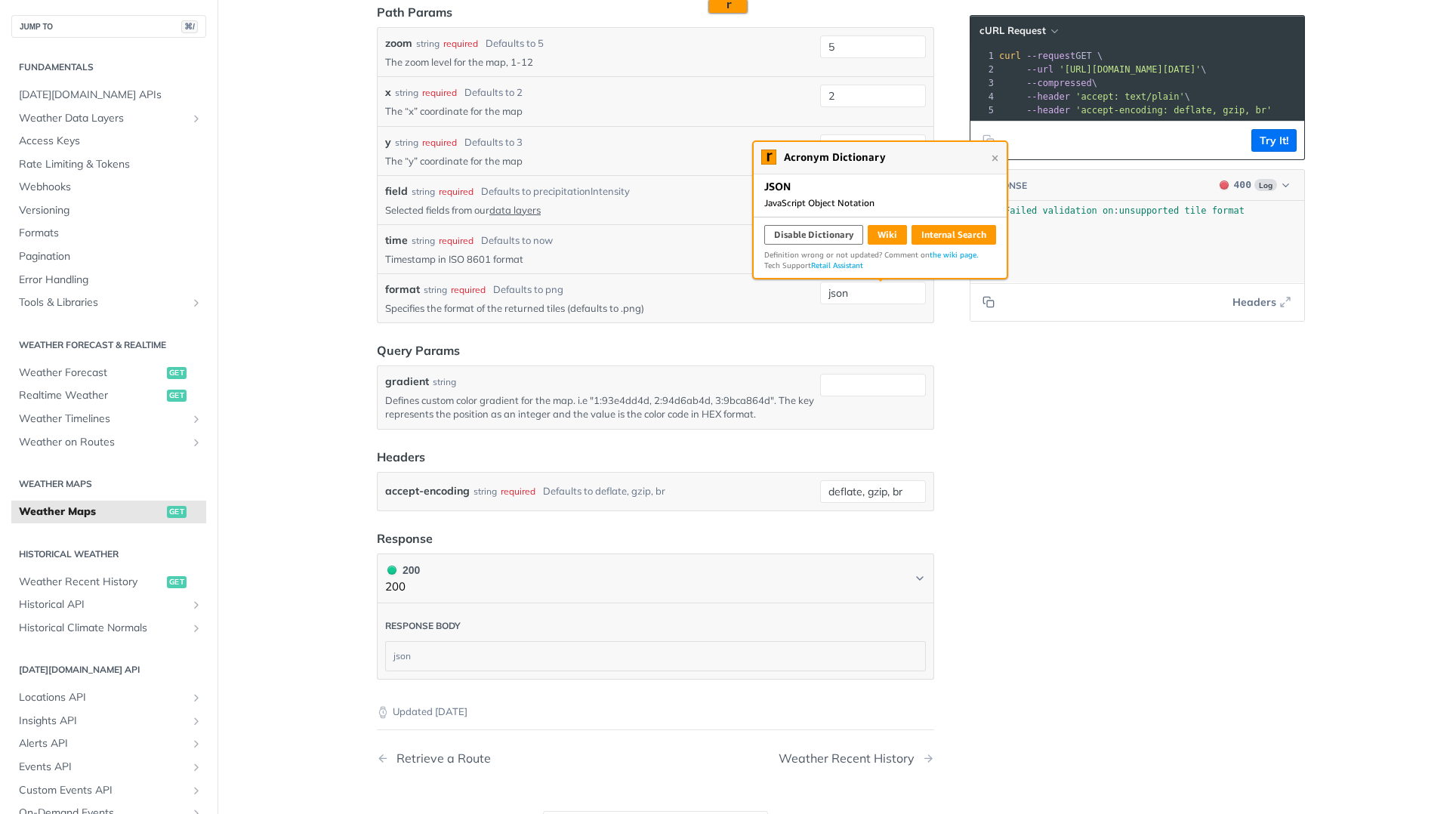
drag, startPoint x: 528, startPoint y: 308, endPoint x: 454, endPoint y: 293, distance: 75.5
click at [528, 308] on p "Specifies the format of the returned tiles (defaults to .png)" at bounding box center [600, 308] width 429 height 14
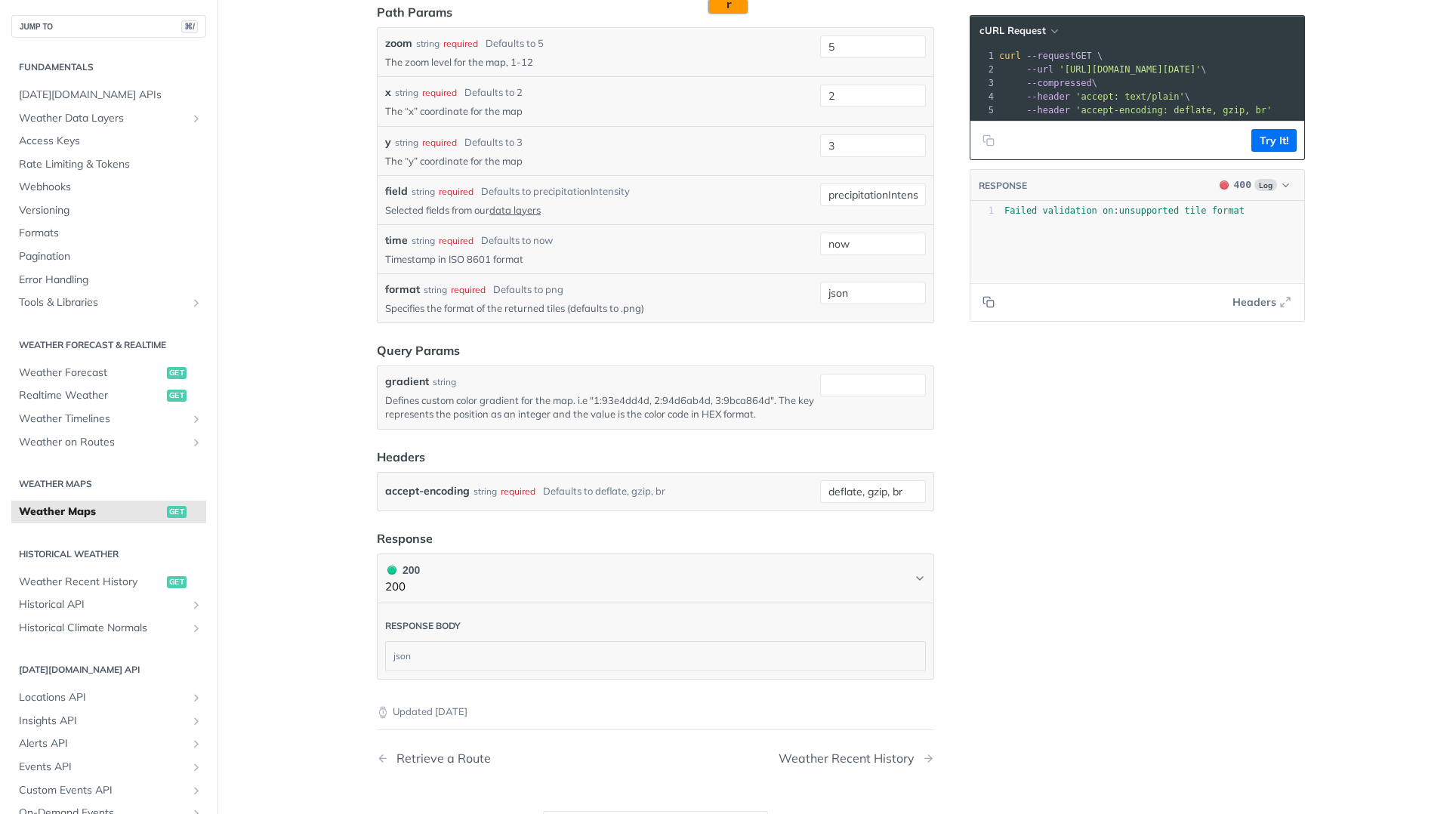
click at [406, 285] on label "format" at bounding box center [402, 289] width 35 height 16
click at [821, 285] on input "json" at bounding box center [873, 292] width 106 height 23
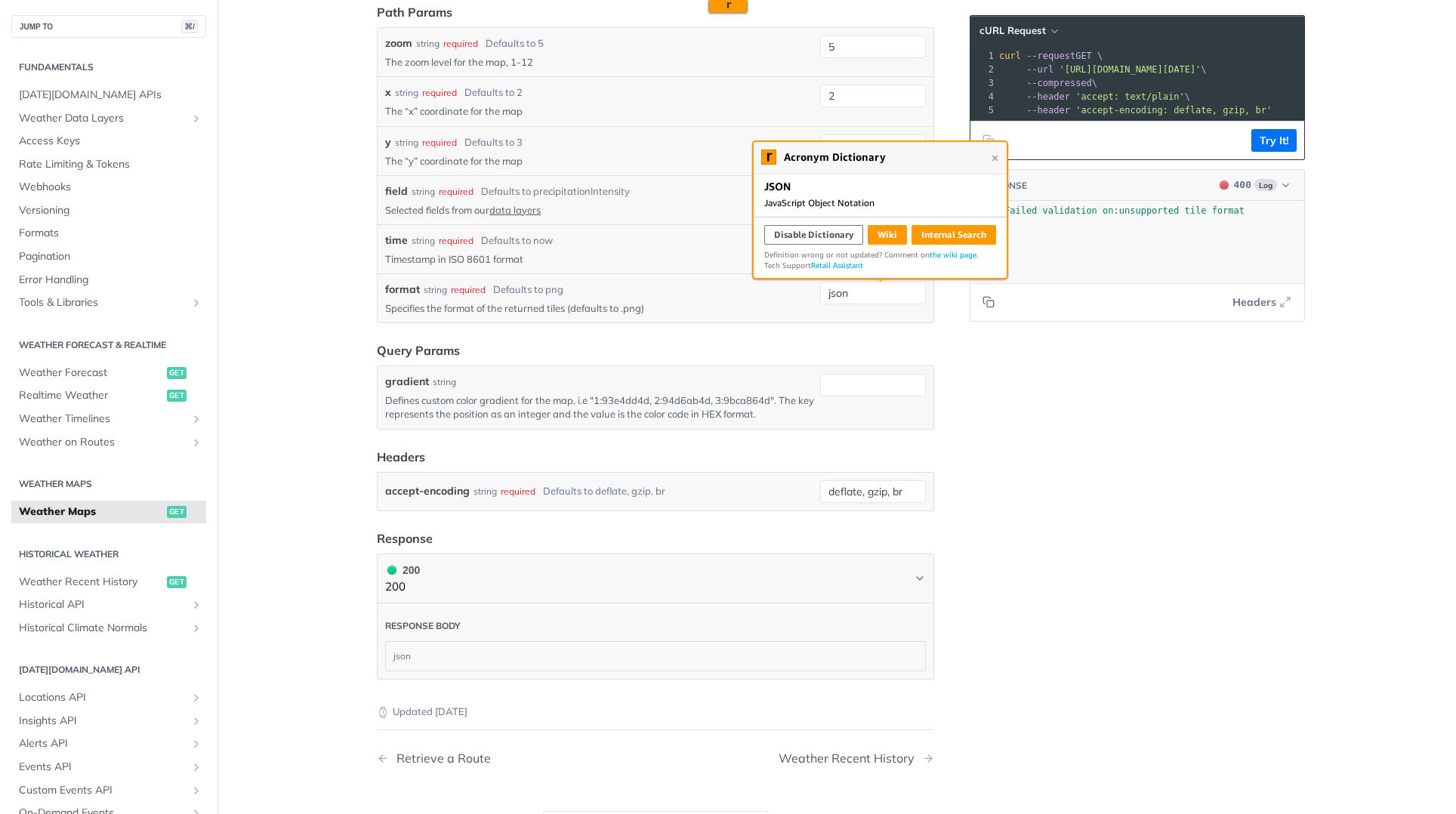
click at [406, 285] on label "format" at bounding box center [402, 289] width 35 height 16
click at [821, 285] on input "json" at bounding box center [873, 292] width 106 height 23
click at [406, 285] on label "format" at bounding box center [402, 289] width 35 height 16
click at [821, 285] on input "json" at bounding box center [873, 292] width 106 height 23
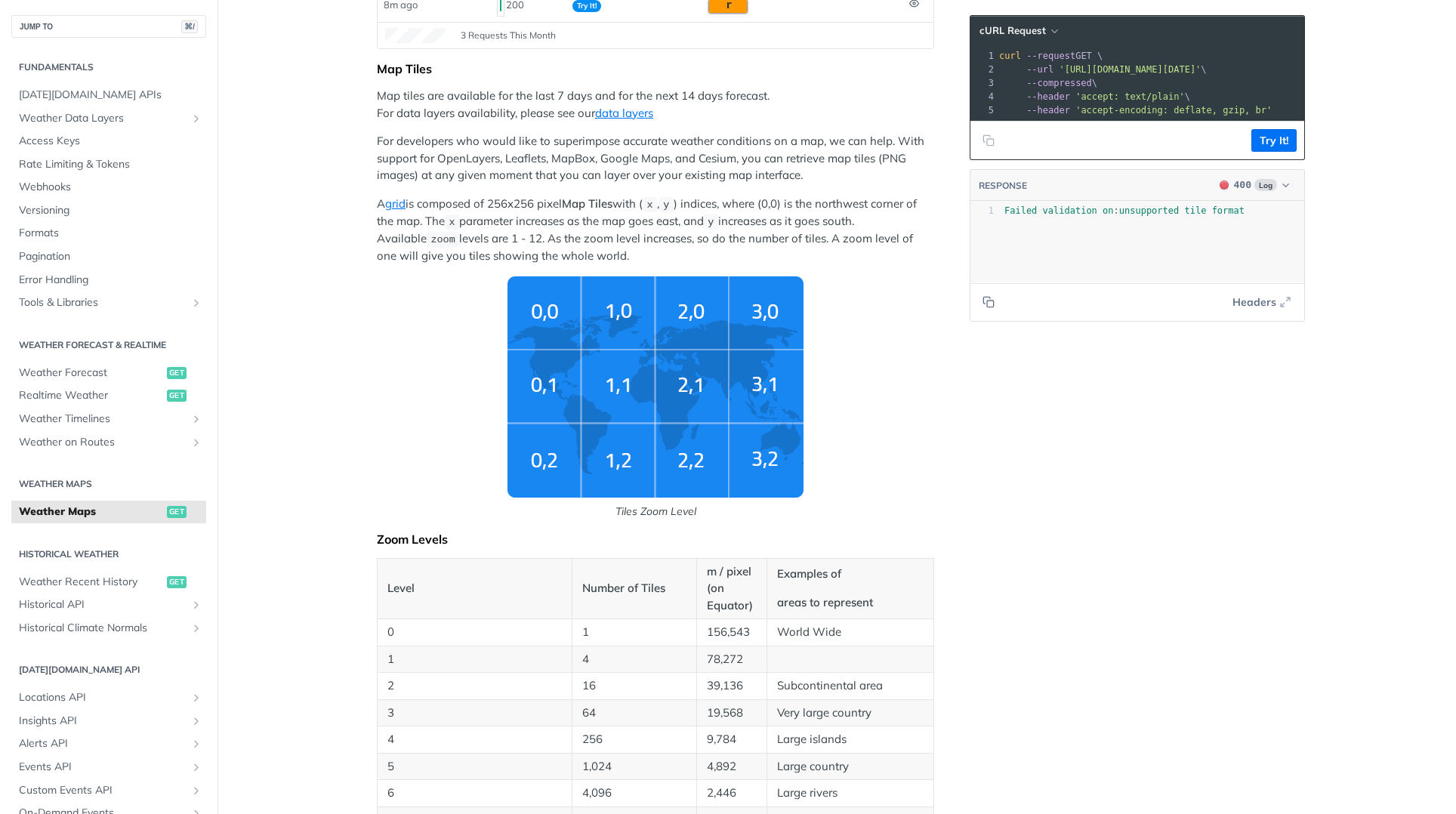
scroll to position [30, 0]
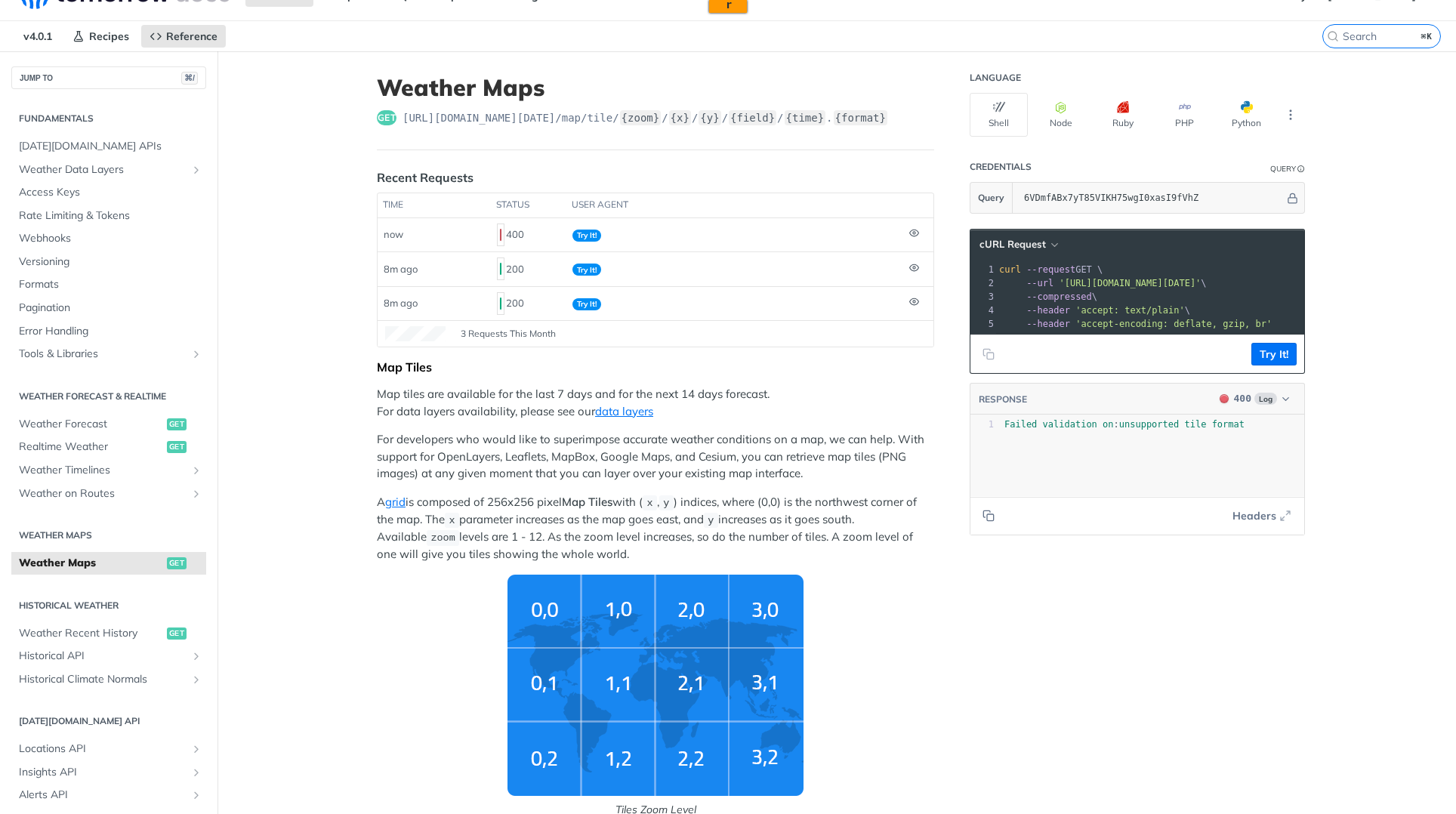
click at [1230, 326] on span "'accept-encoding: deflate, gzip, br'" at bounding box center [1173, 324] width 197 height 11
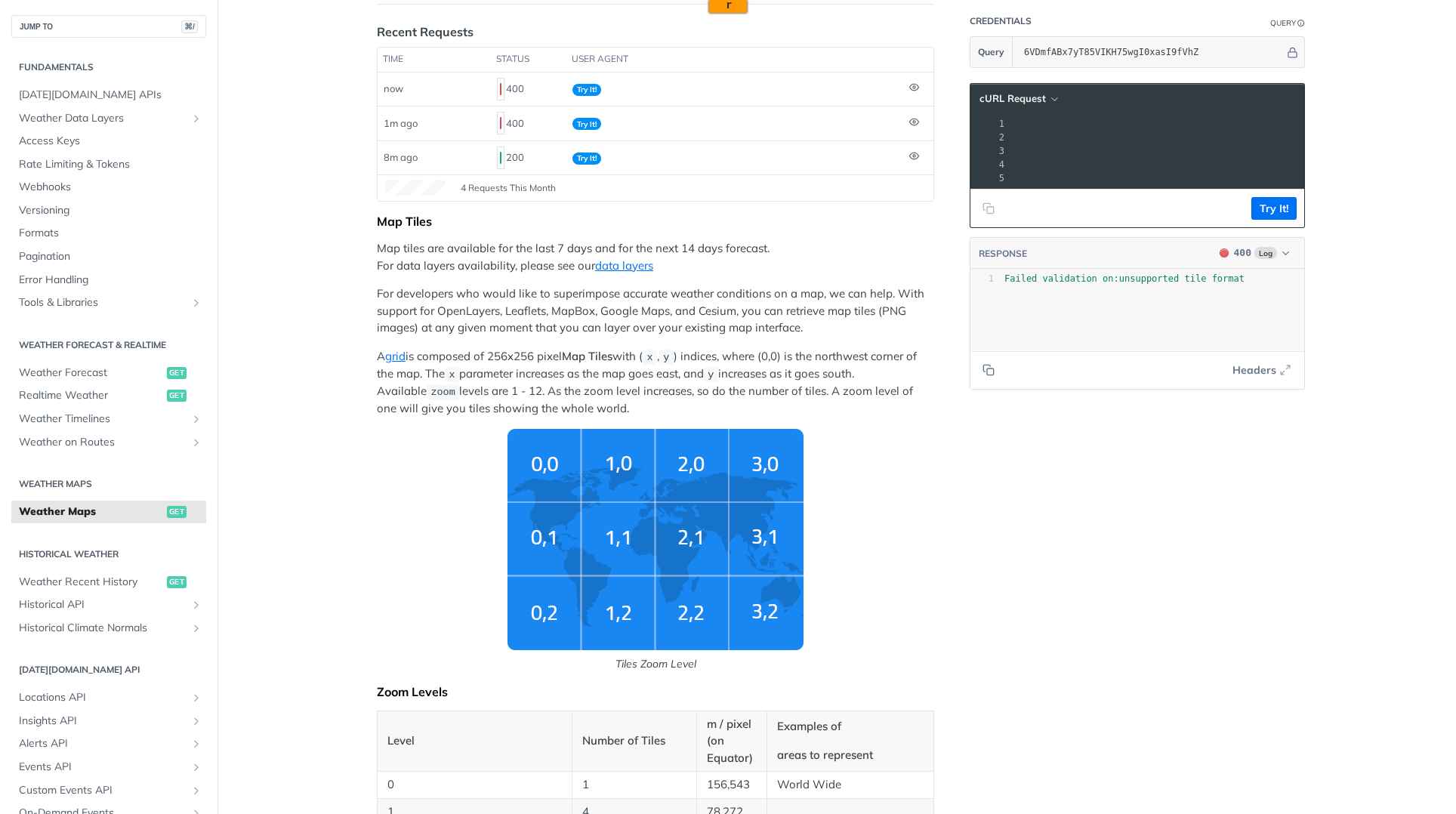
scroll to position [0, 0]
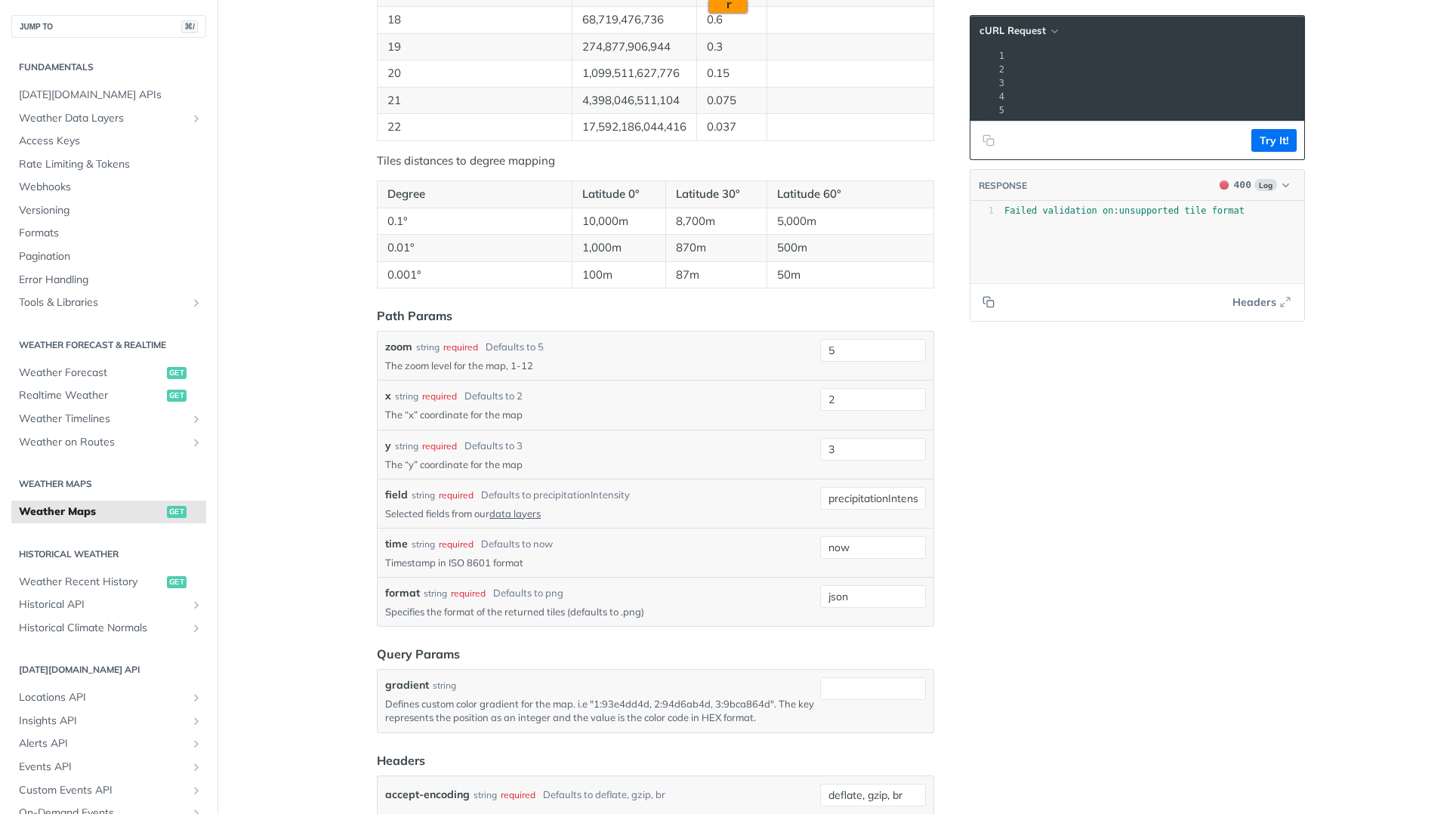
scroll to position [1427, 0]
click at [855, 500] on input "precipitationIntensity" at bounding box center [873, 494] width 106 height 23
click at [108, 238] on span "Formats" at bounding box center [111, 233] width 184 height 15
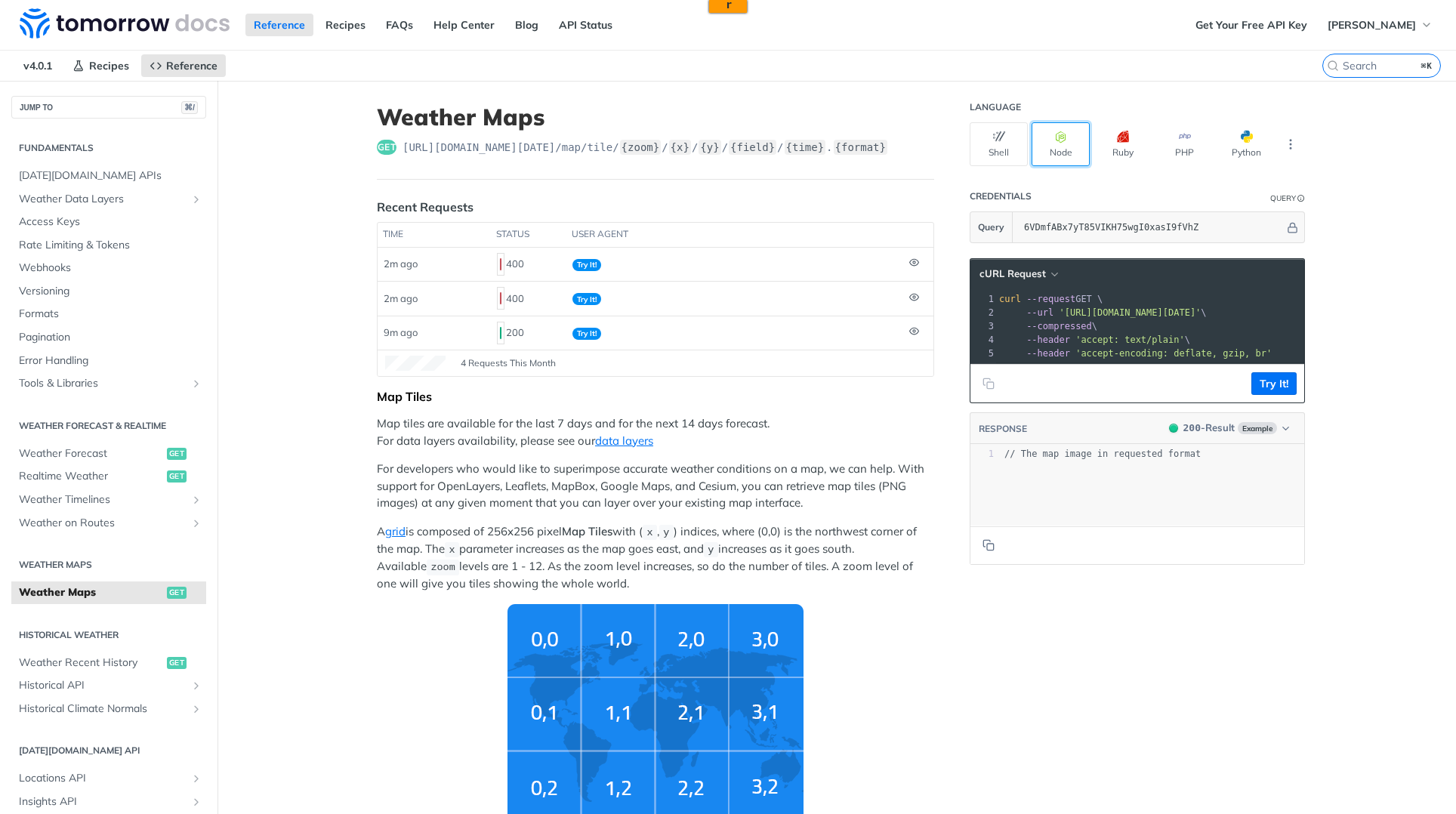
click at [1062, 154] on button "Node" at bounding box center [1061, 144] width 58 height 43
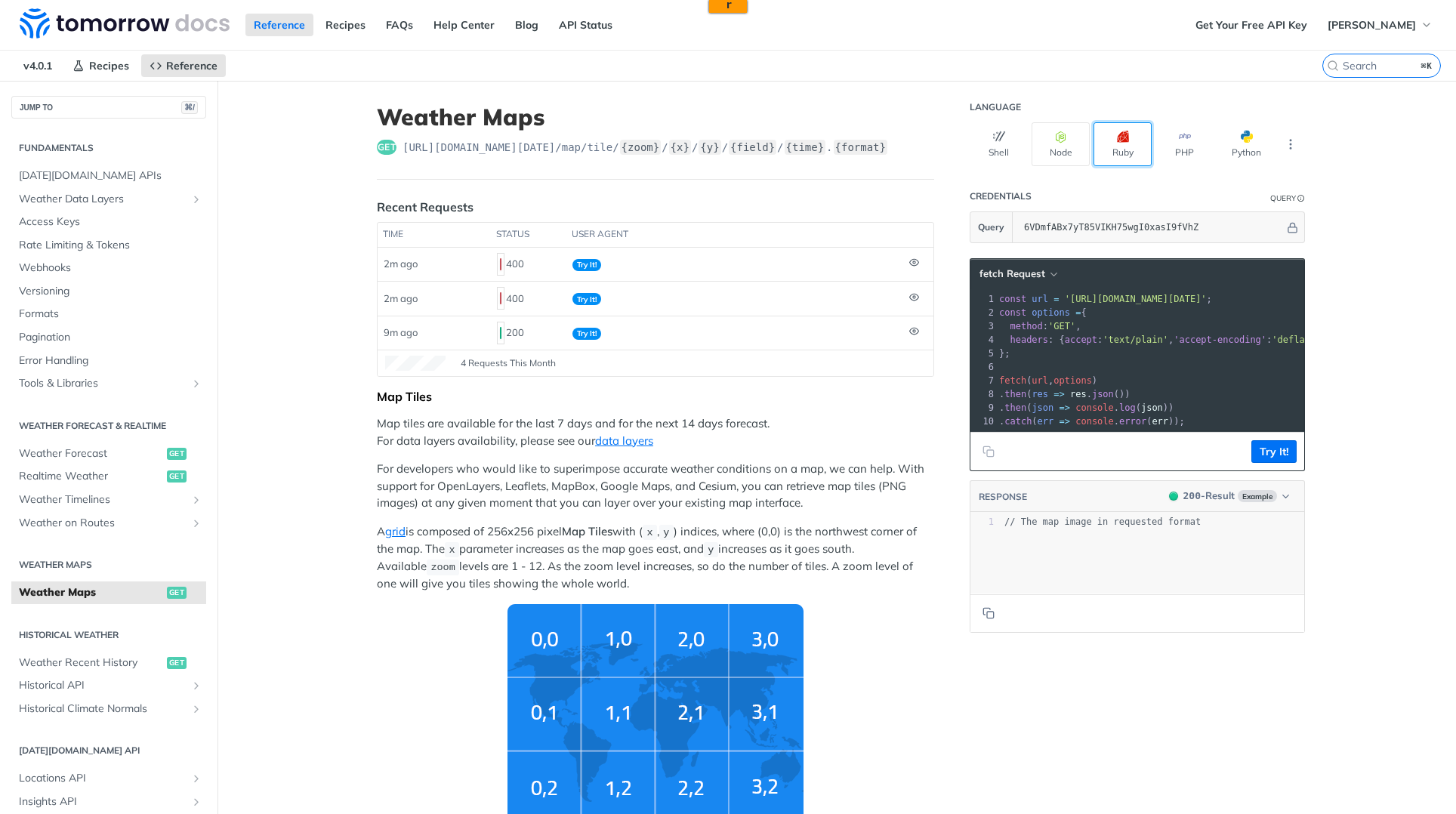
click at [1114, 152] on button "Ruby" at bounding box center [1122, 144] width 58 height 43
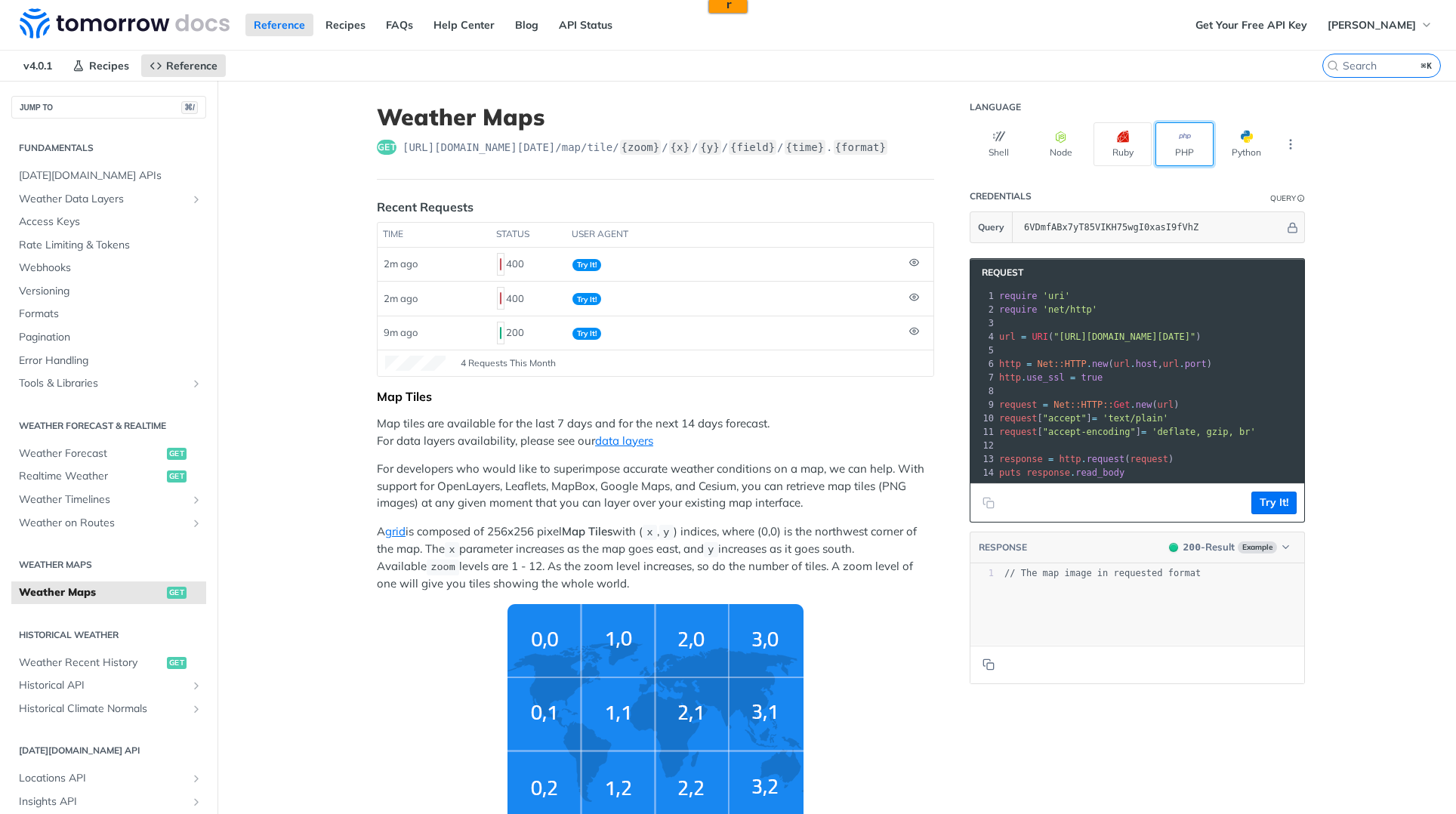
click at [1169, 149] on button "PHP" at bounding box center [1184, 144] width 58 height 43
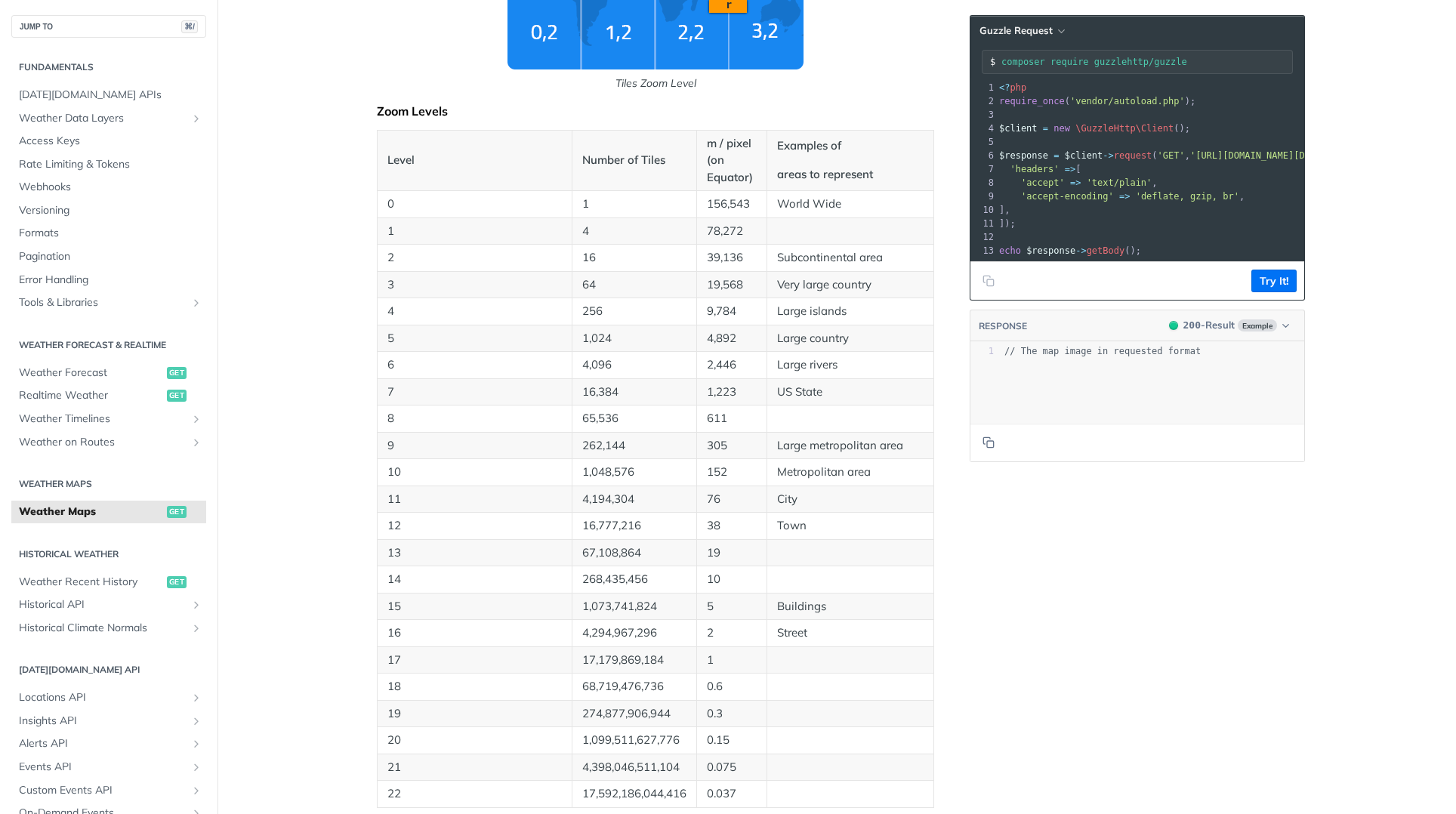
scroll to position [1752, 0]
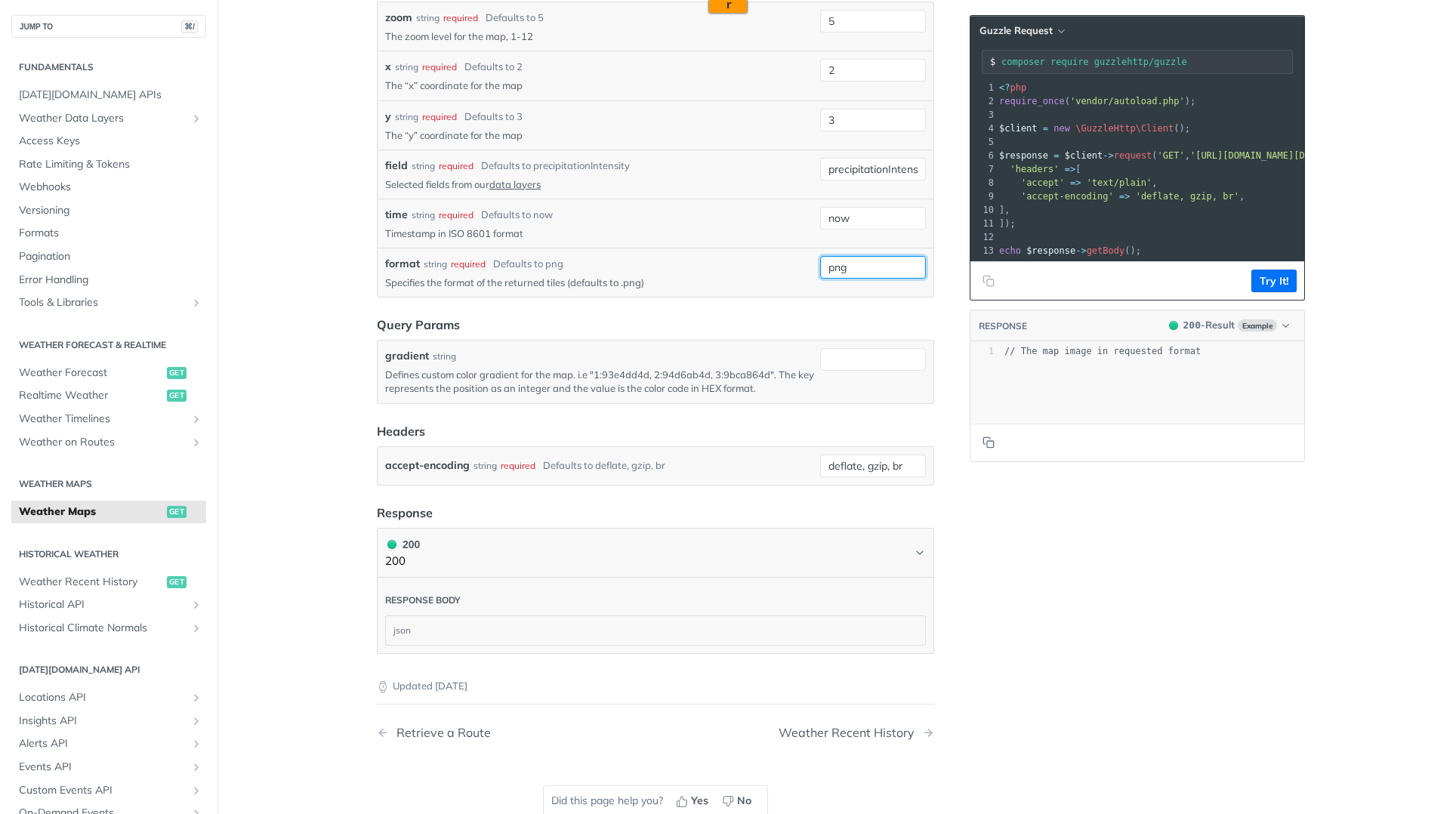
click at [865, 259] on input "png" at bounding box center [873, 267] width 106 height 23
click at [872, 268] on input "png" at bounding box center [873, 267] width 106 height 23
click at [845, 266] on input "png" at bounding box center [873, 267] width 106 height 23
click at [410, 263] on label "format" at bounding box center [402, 264] width 35 height 16
click at [821, 263] on input "png" at bounding box center [873, 267] width 106 height 23
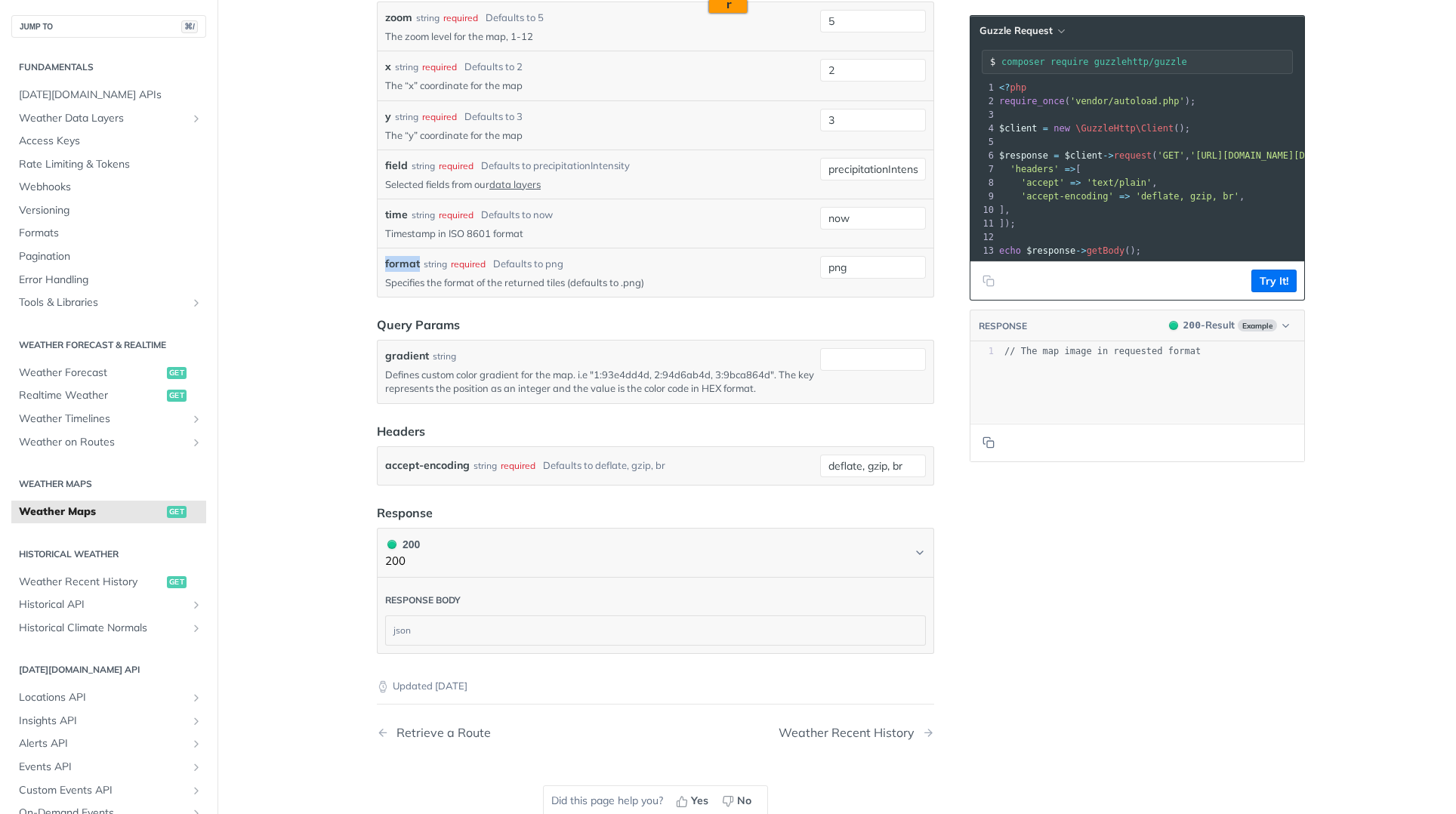
click at [410, 263] on label "format" at bounding box center [402, 264] width 35 height 16
click at [821, 263] on input "png" at bounding box center [873, 267] width 106 height 23
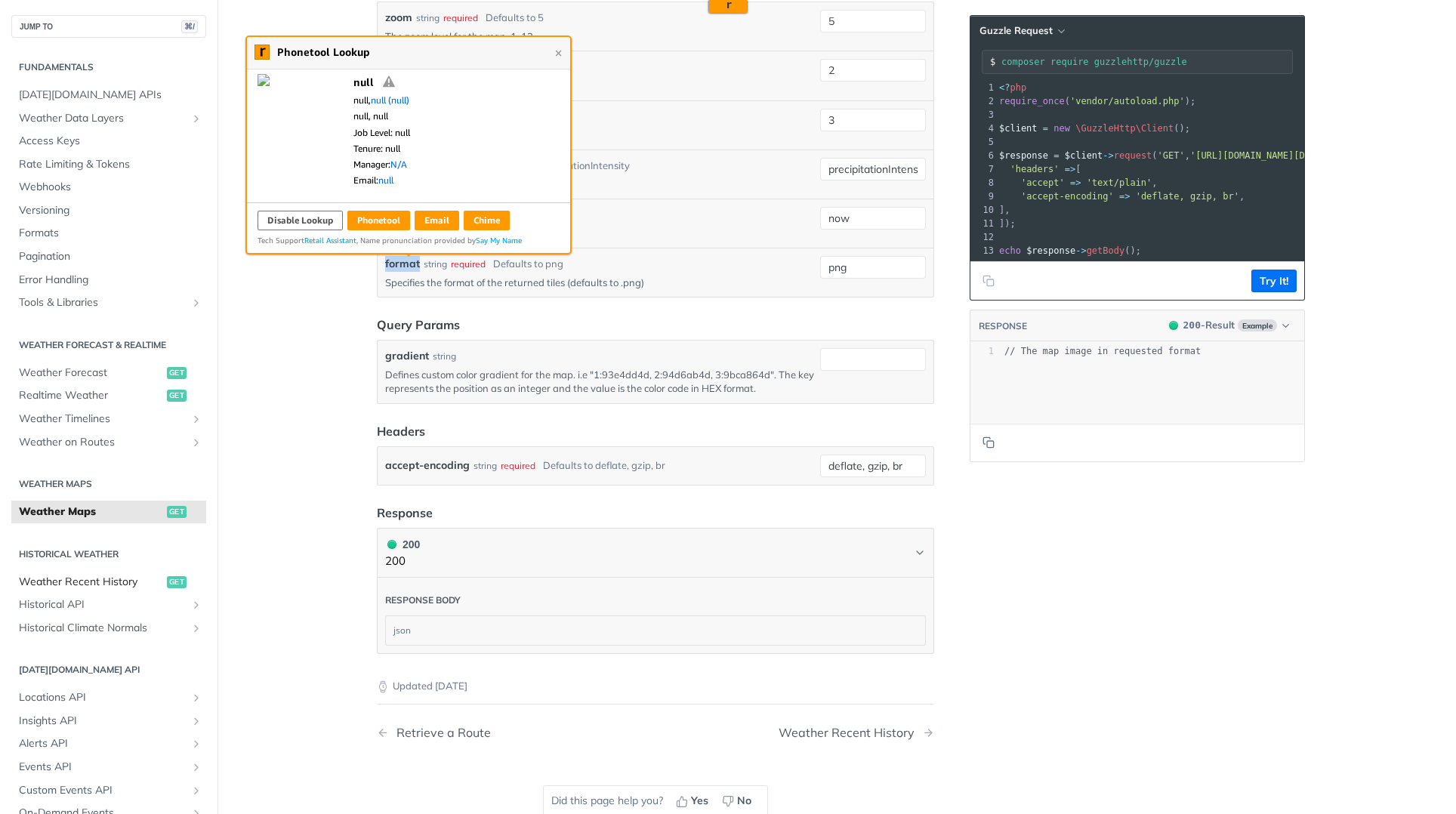
copy label "format"
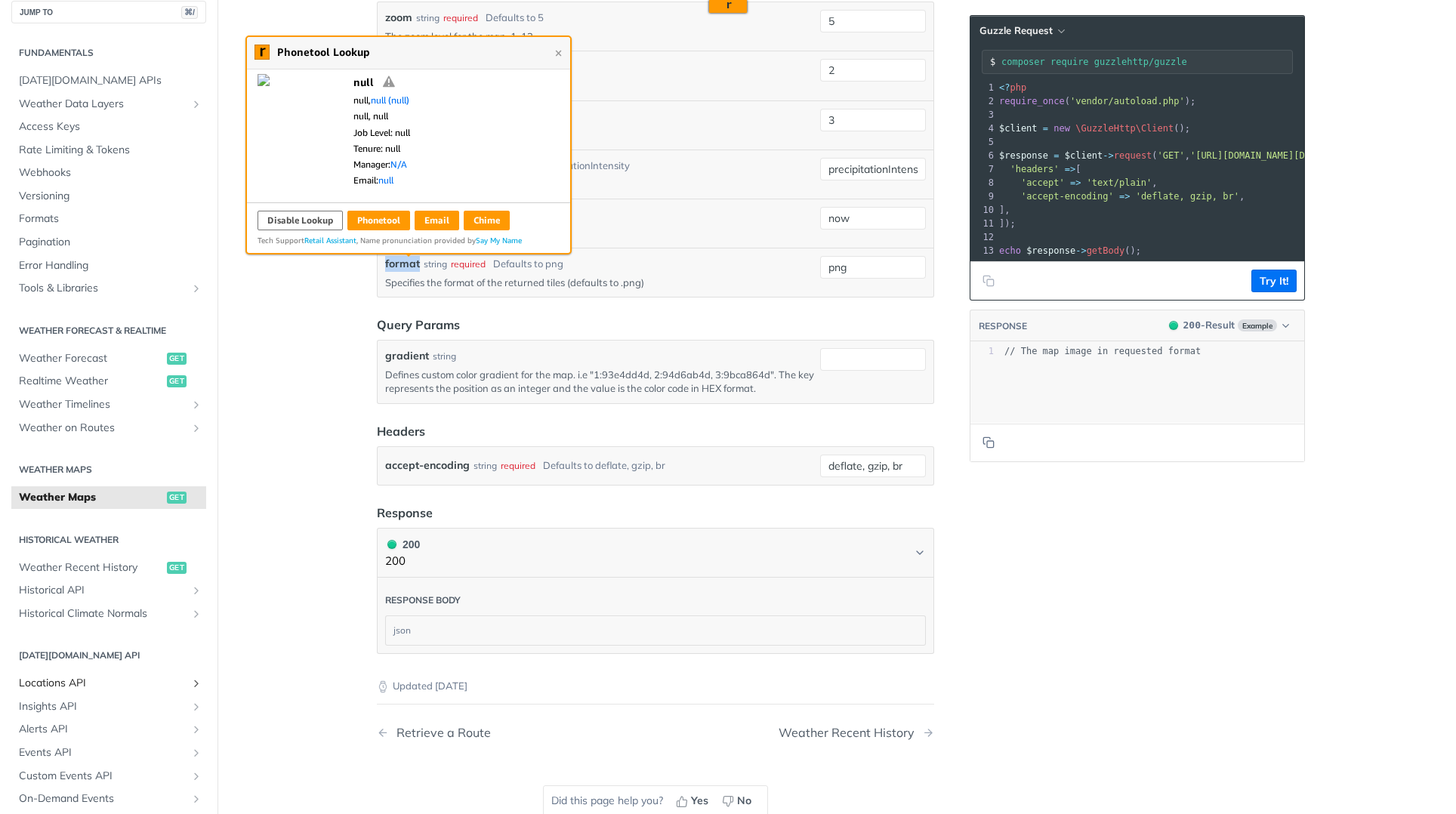
scroll to position [31, 0]
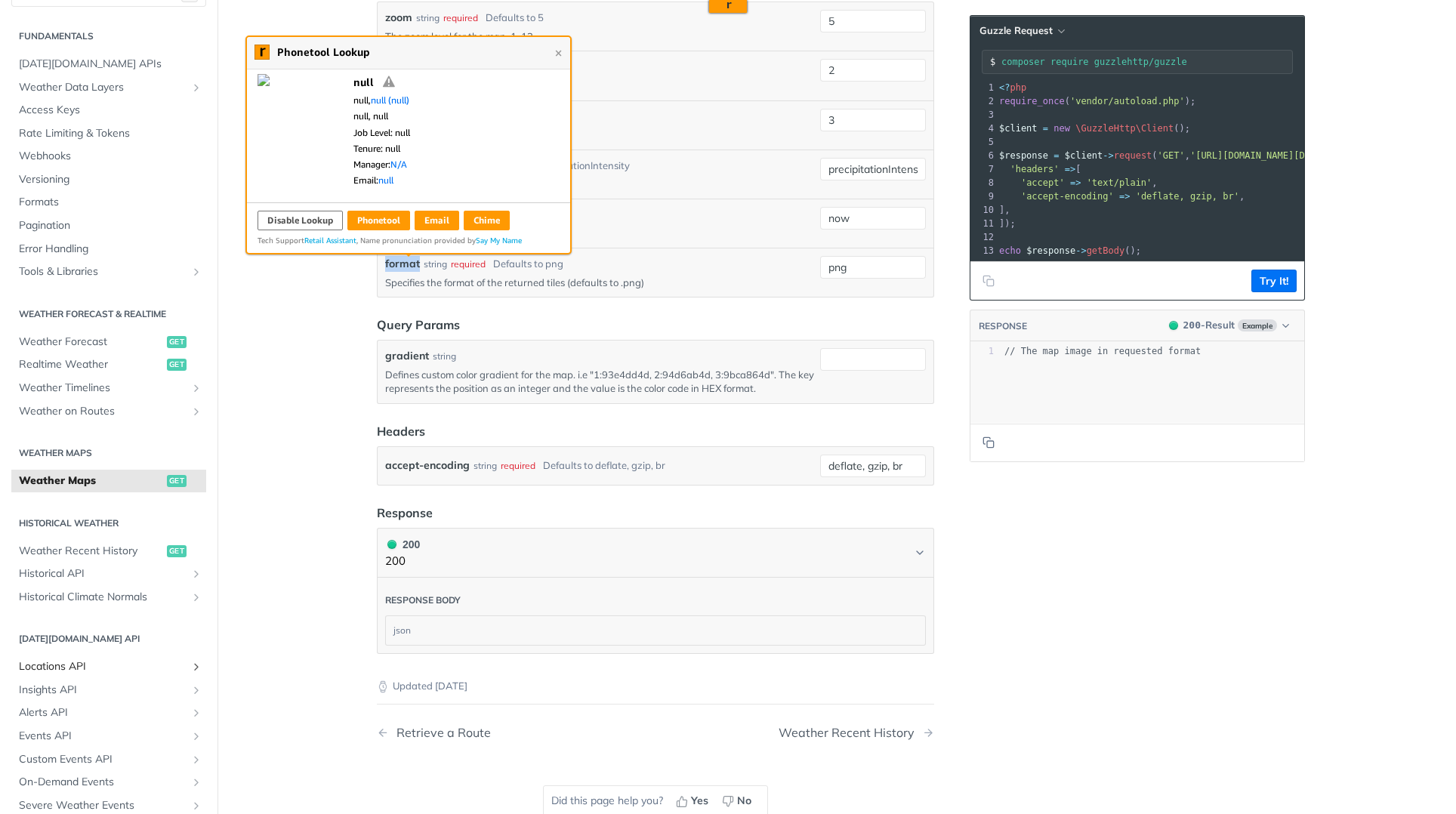
click at [96, 670] on span "Locations API" at bounding box center [103, 667] width 168 height 15
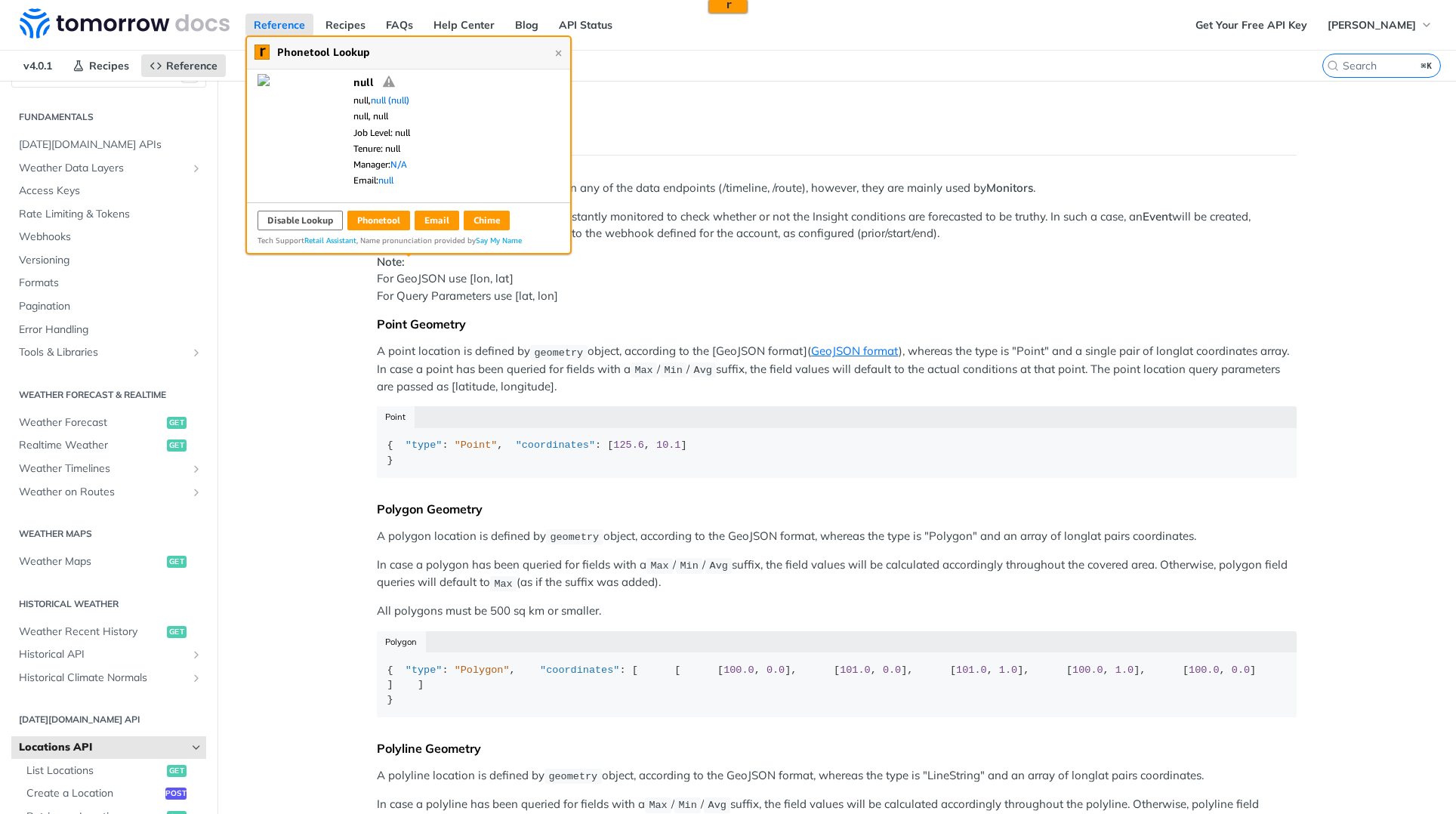
click at [663, 578] on div "Predefined locations can be queried in any of the data endpoints (/timeline, /r…" at bounding box center [837, 566] width 920 height 773
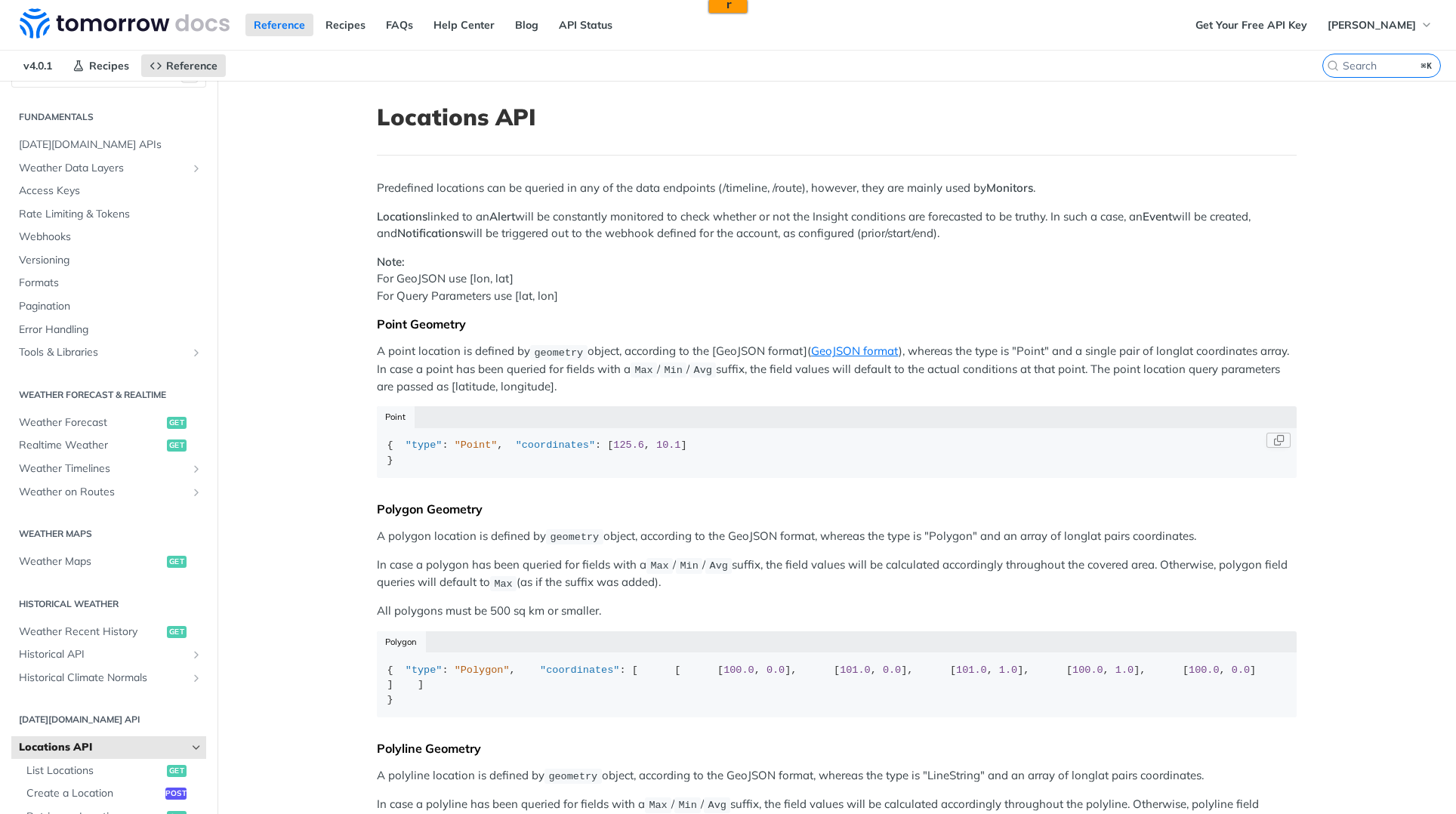
scroll to position [529, 0]
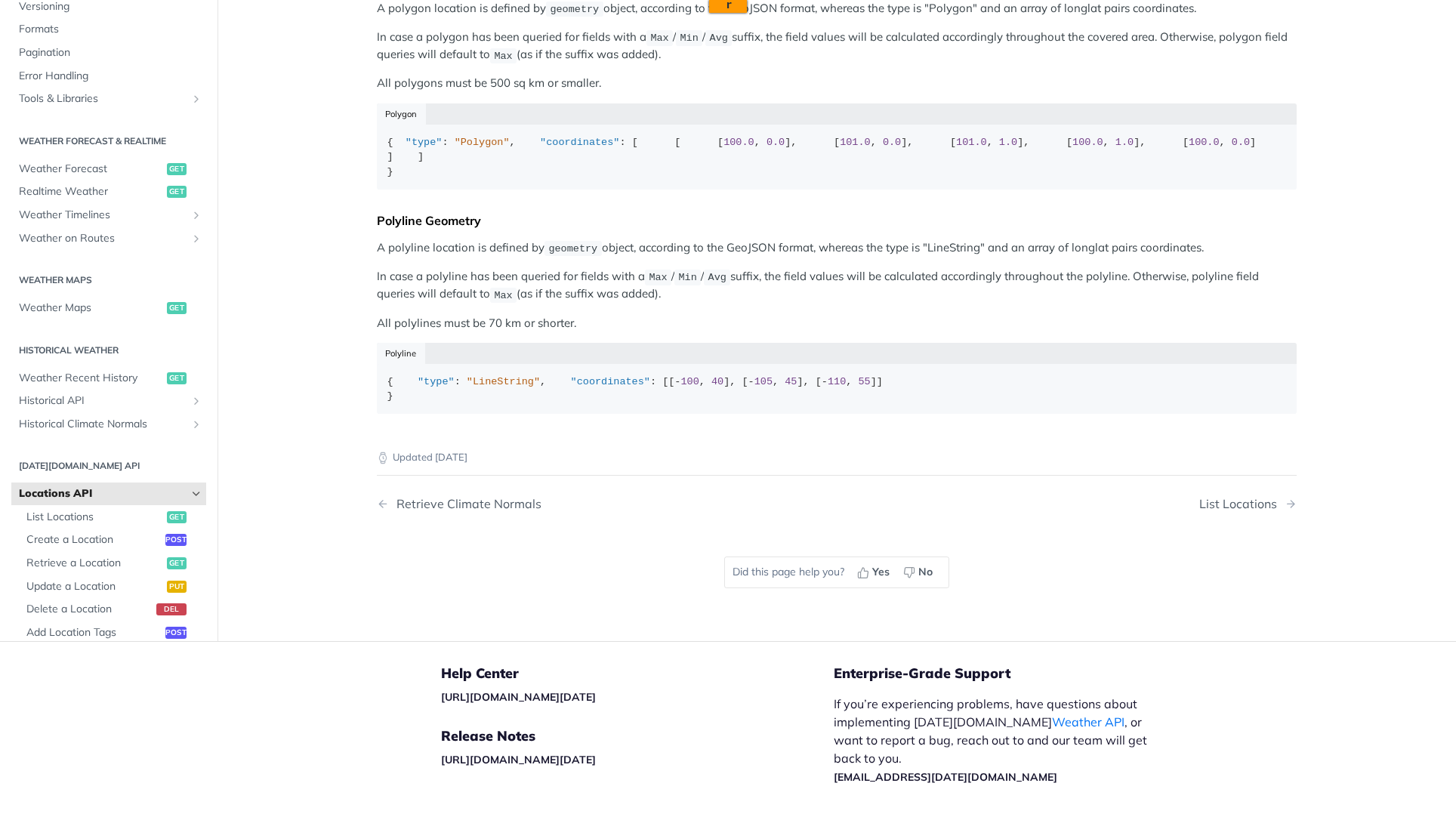
click at [566, 255] on span "geometry" at bounding box center [573, 248] width 49 height 11
copy span "geometry"
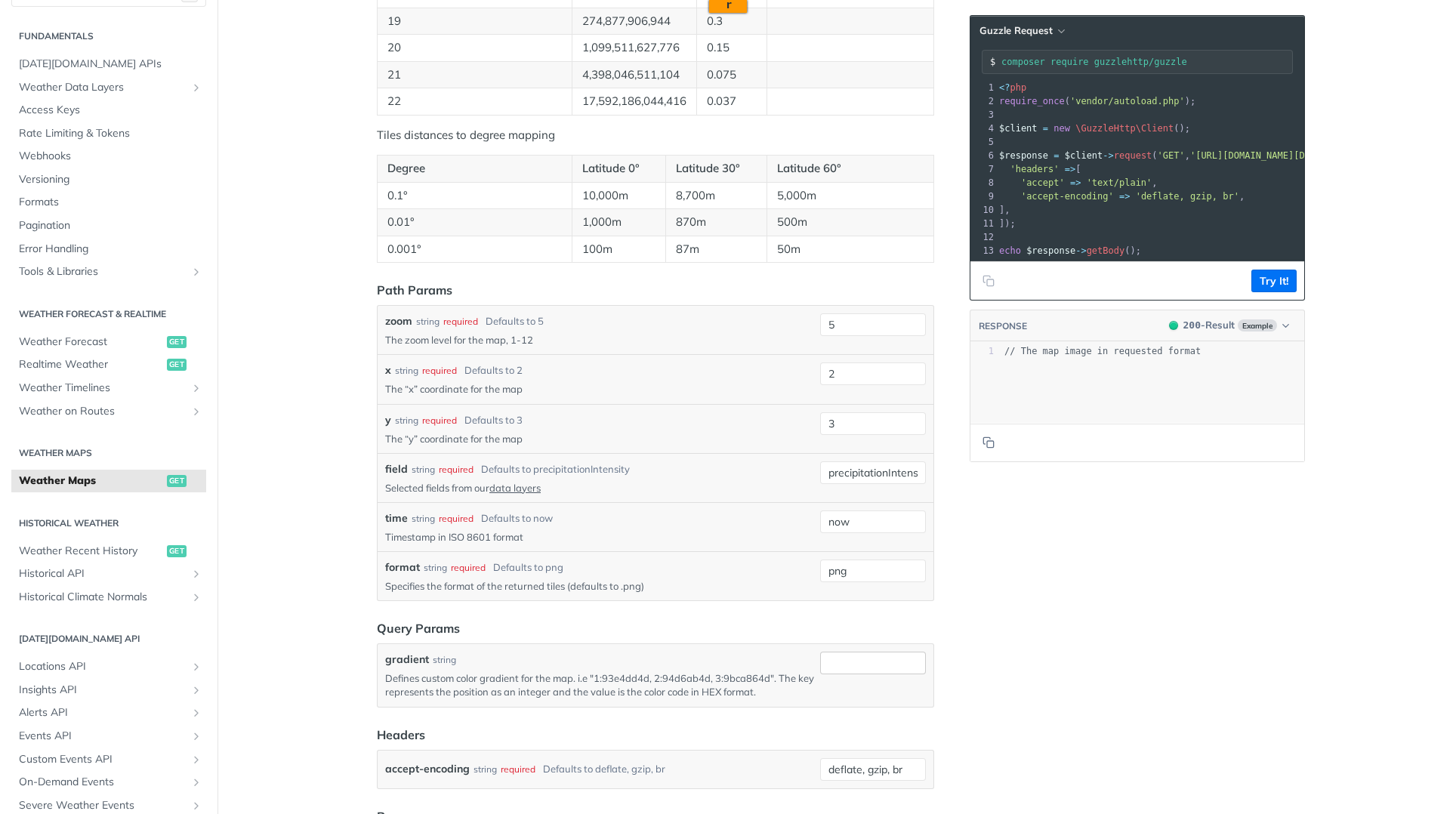
scroll to position [1603, 0]
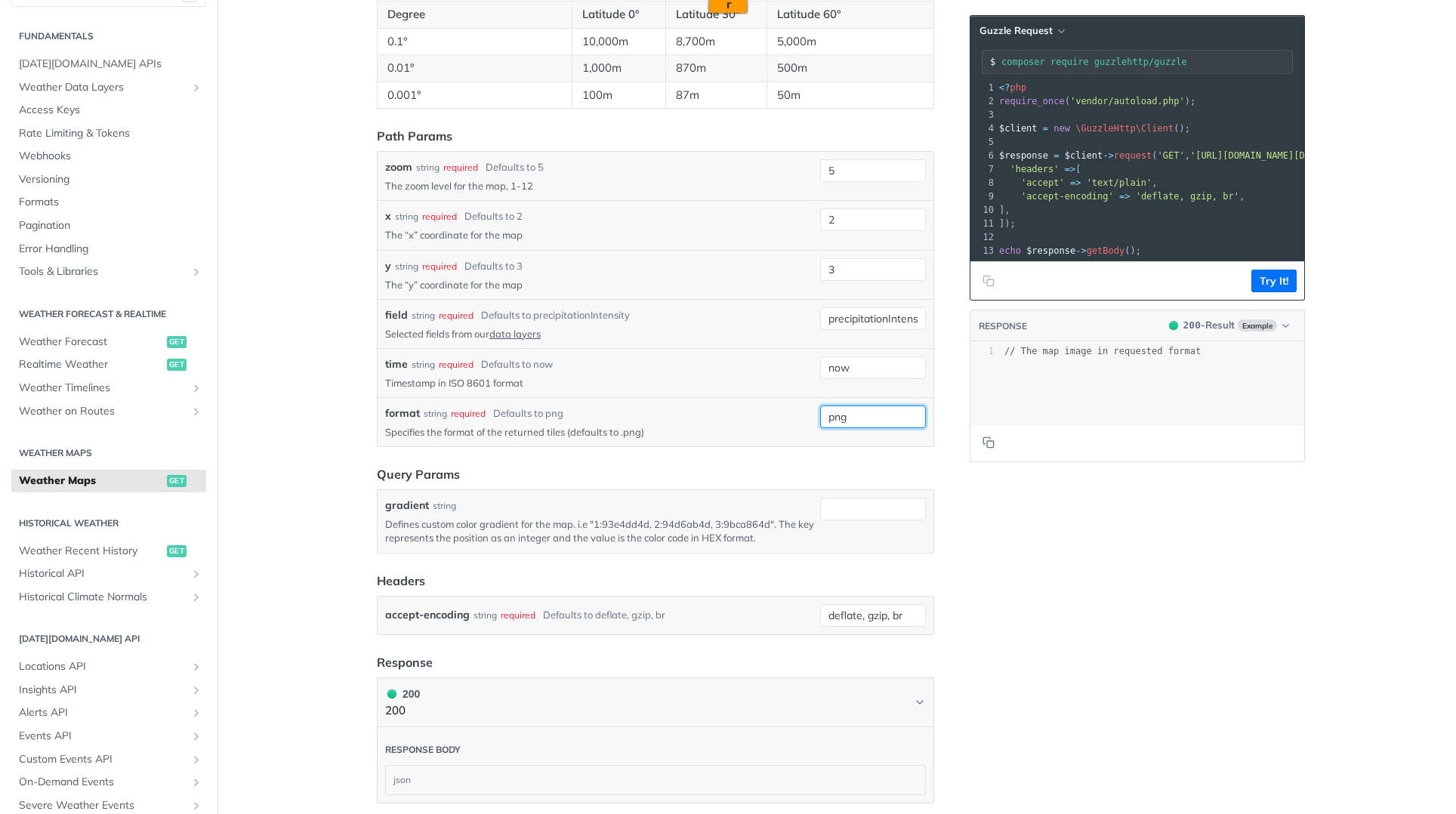
click at [881, 415] on input "png" at bounding box center [873, 417] width 106 height 23
paste input "geometry"
type input "geometry"
click at [1040, 461] on footer at bounding box center [1138, 442] width 334 height 39
click at [1265, 287] on button "Try It!" at bounding box center [1274, 281] width 45 height 23
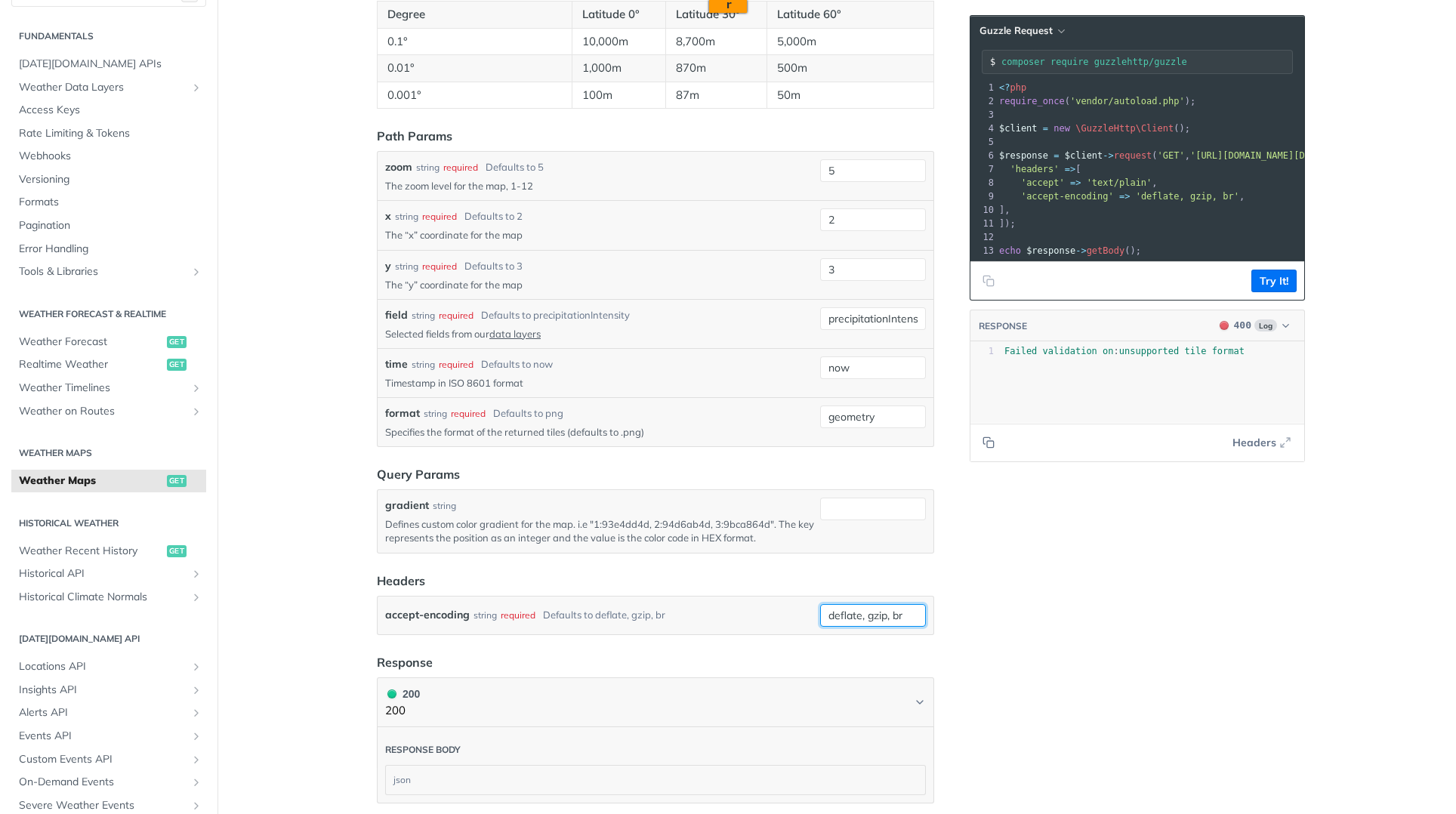
click at [873, 615] on input "deflate, gzip, br" at bounding box center [873, 615] width 106 height 23
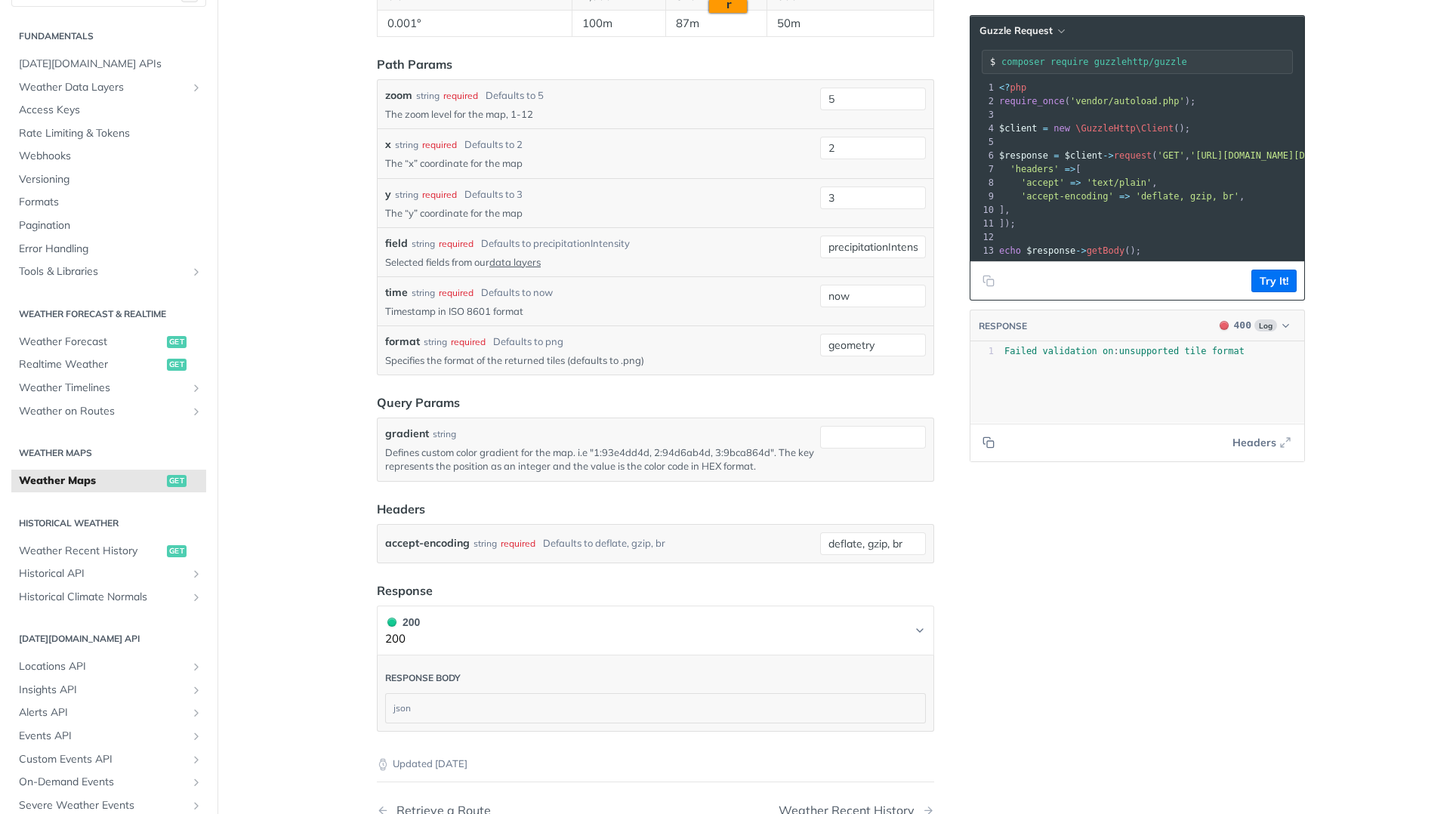
scroll to position [1710, 0]
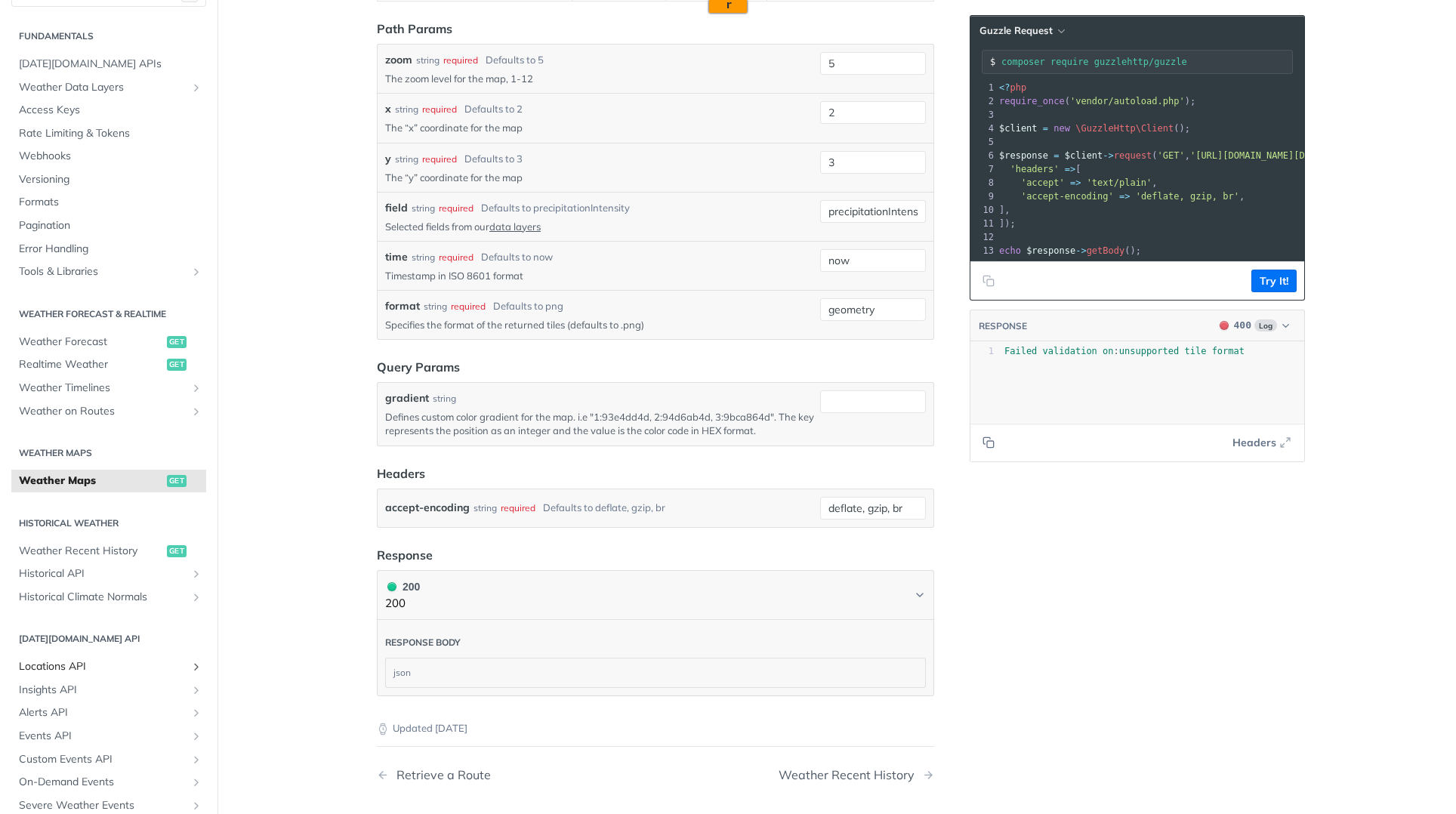
click at [137, 667] on span "Locations API" at bounding box center [103, 667] width 168 height 15
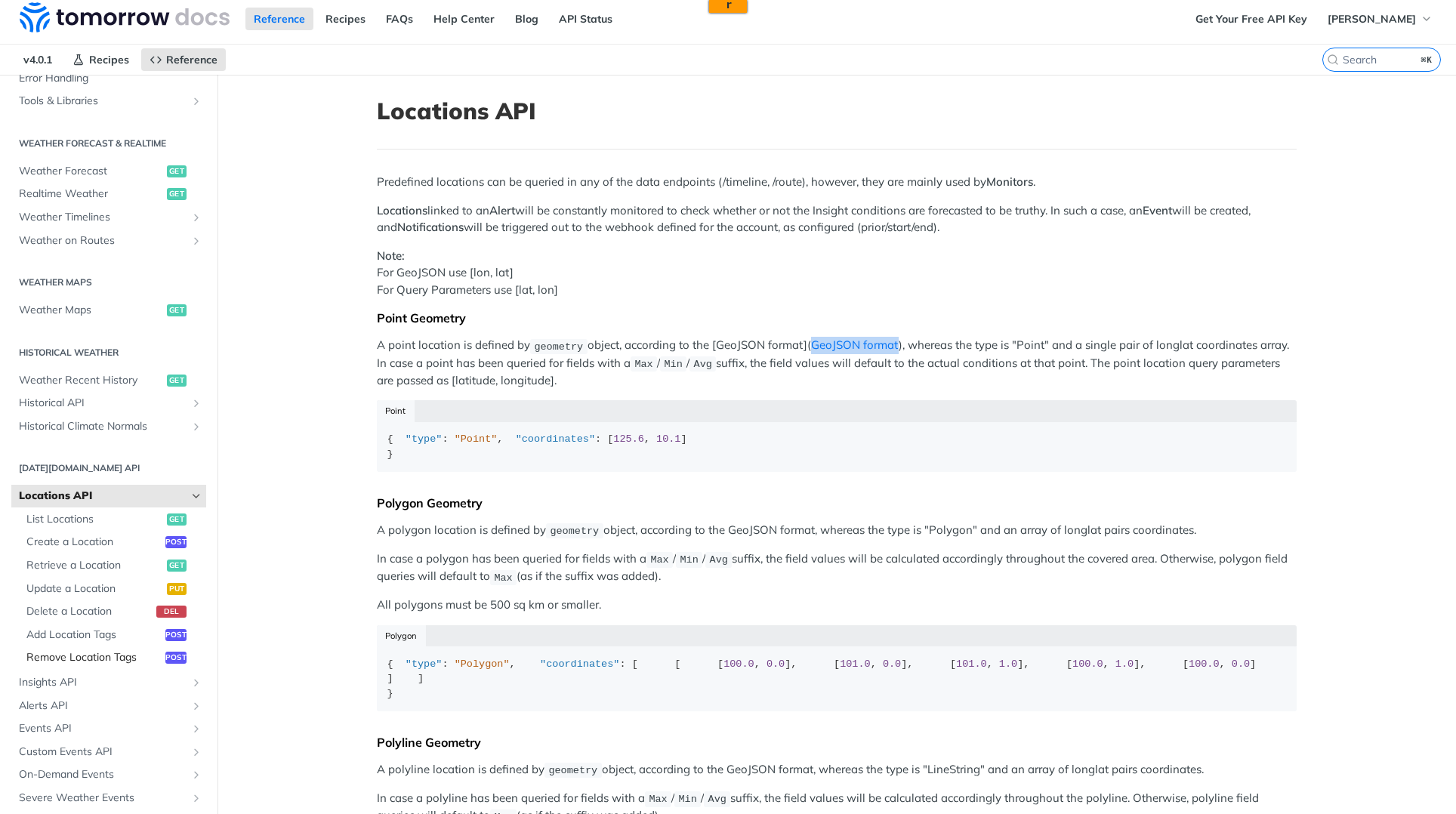
scroll to position [321, 0]
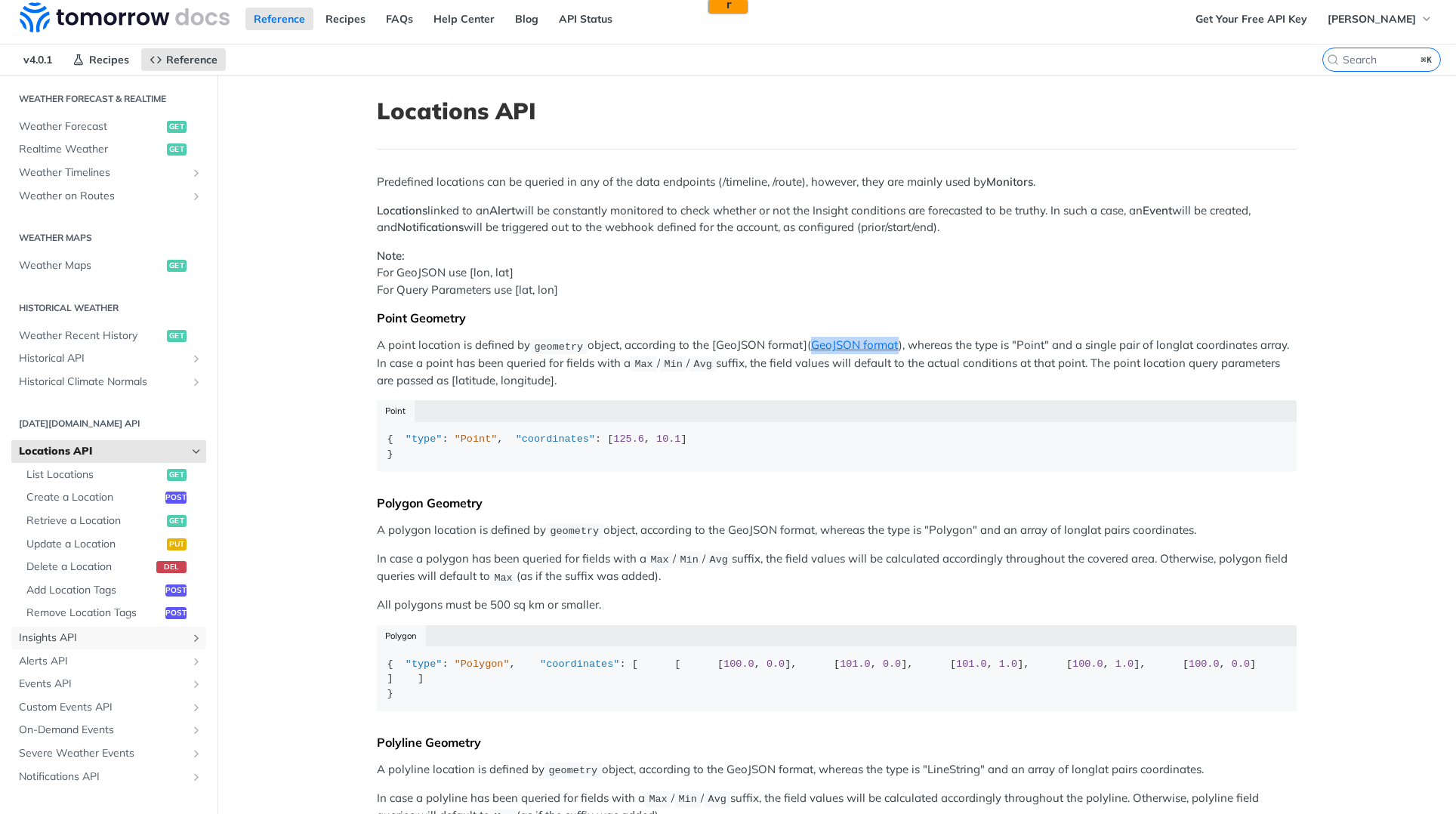
click at [87, 634] on span "Insights API" at bounding box center [103, 638] width 168 height 15
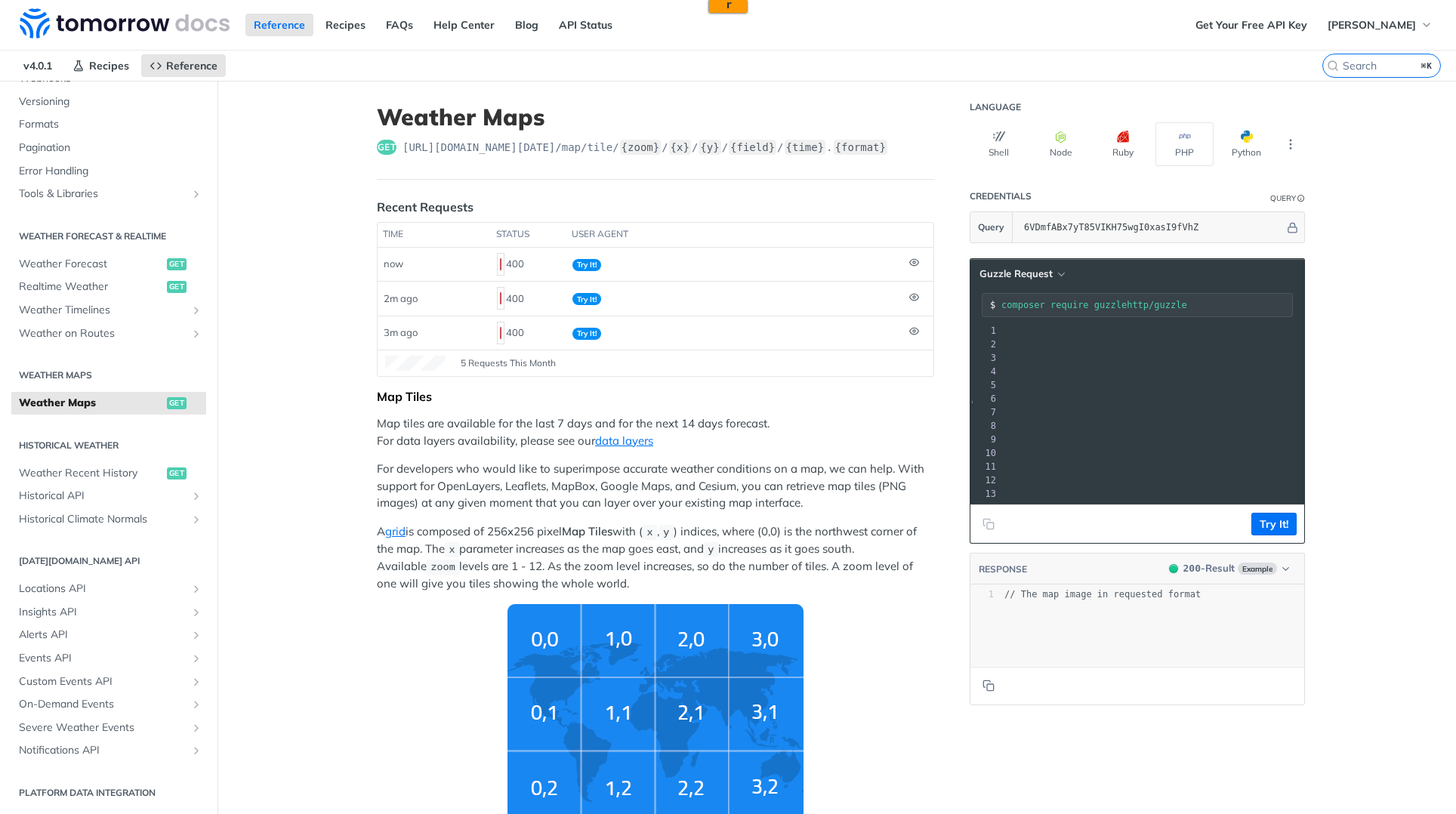
scroll to position [0, 384]
click at [928, 401] on span "'https://api.tomorrow.io/v4/map/tile/5/2/3/precipitationIntensity/now.png?apike…" at bounding box center [856, 398] width 142 height 11
copy span "precipitationIntensity"
click at [928, 399] on span "'https://api.tomorrow.io/v4/map/tile/5/2/3/precipitationIntensity/now.png?apike…" at bounding box center [856, 398] width 142 height 11
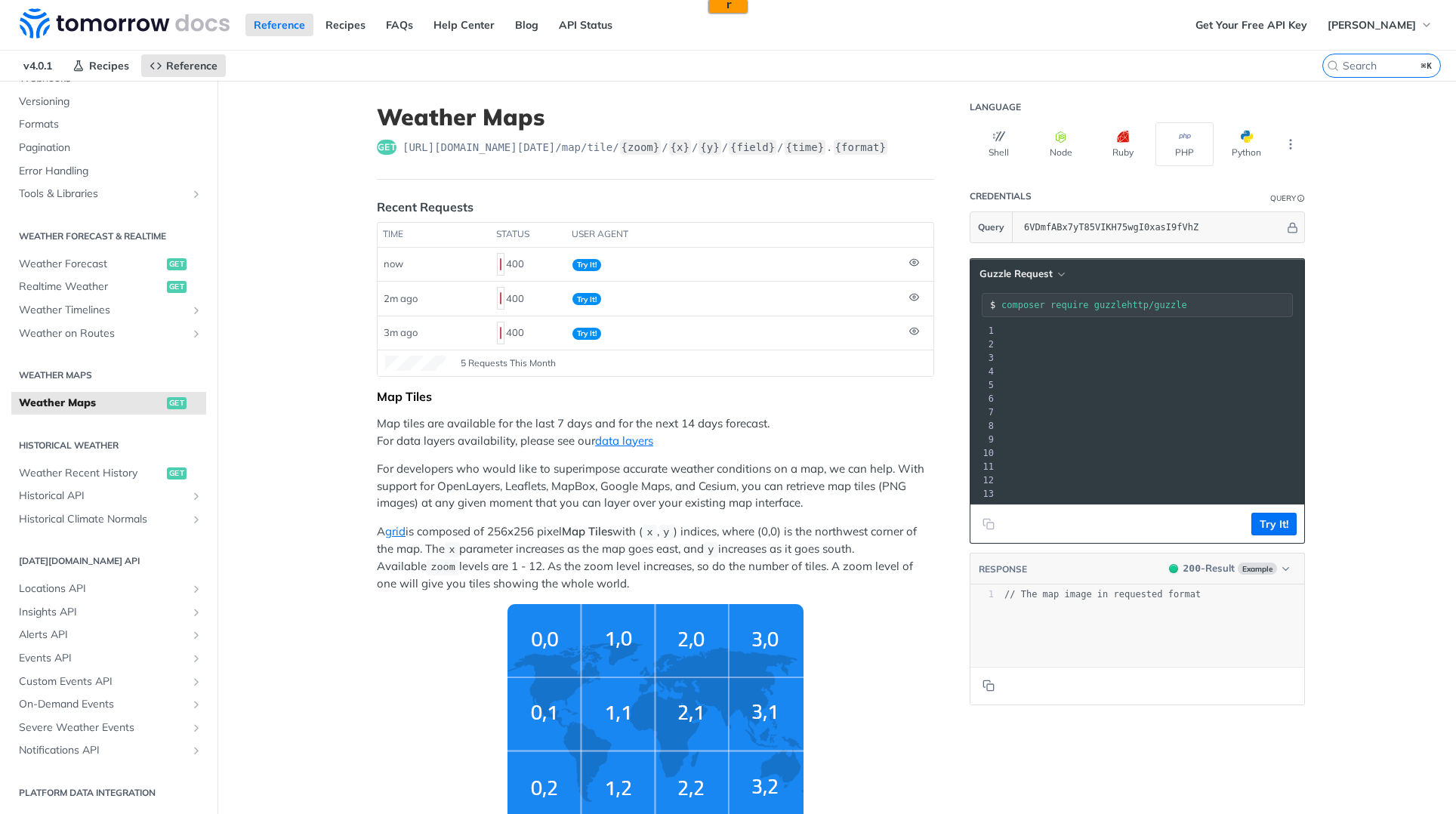
click at [928, 399] on span "'https://api.tomorrow.io/v4/map/tile/5/2/3/precipitationIntensity/now.png?apike…" at bounding box center [856, 398] width 142 height 11
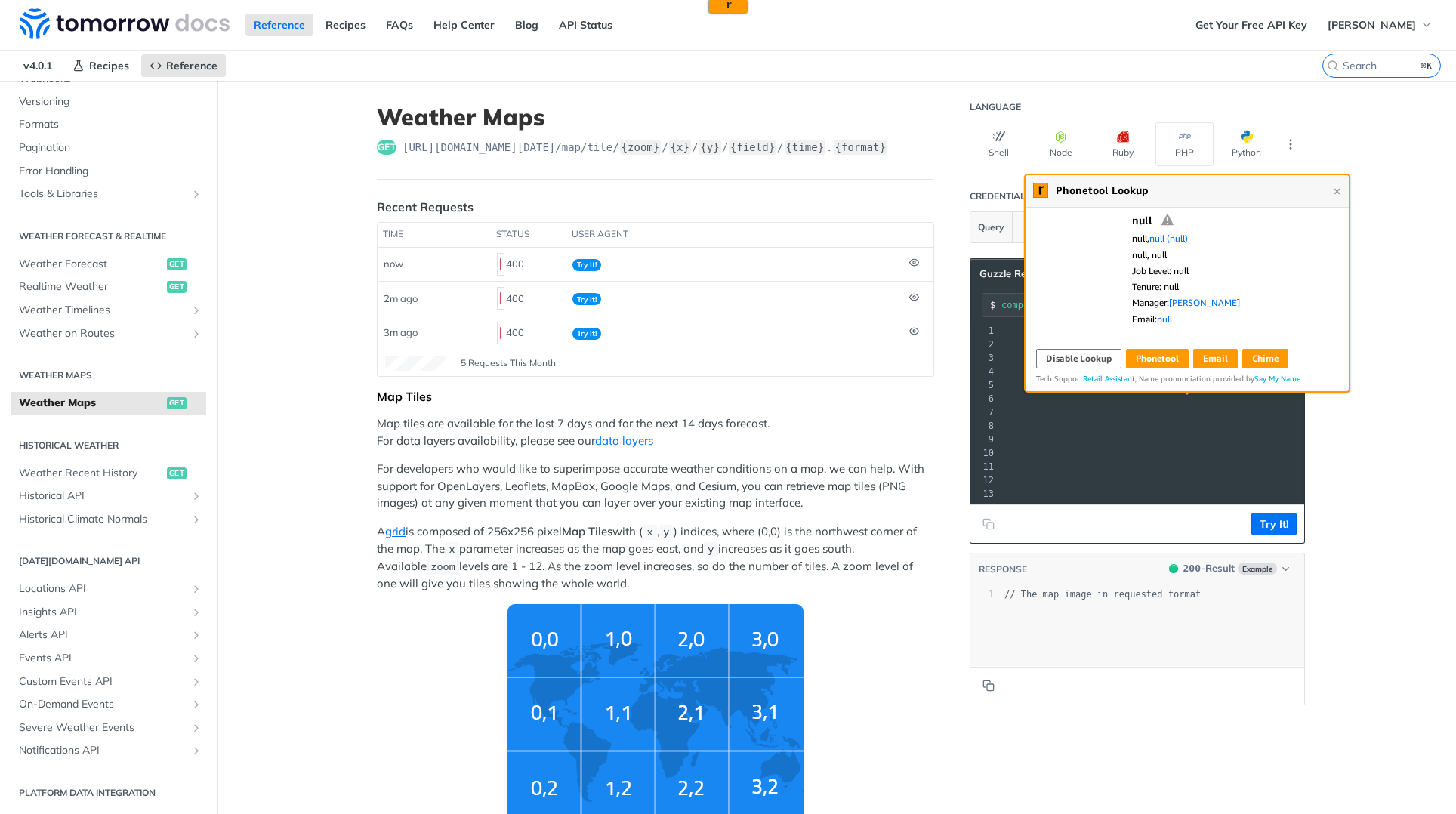
copy span "png"
click at [1219, 457] on pre "]," at bounding box center [1011, 453] width 840 height 14
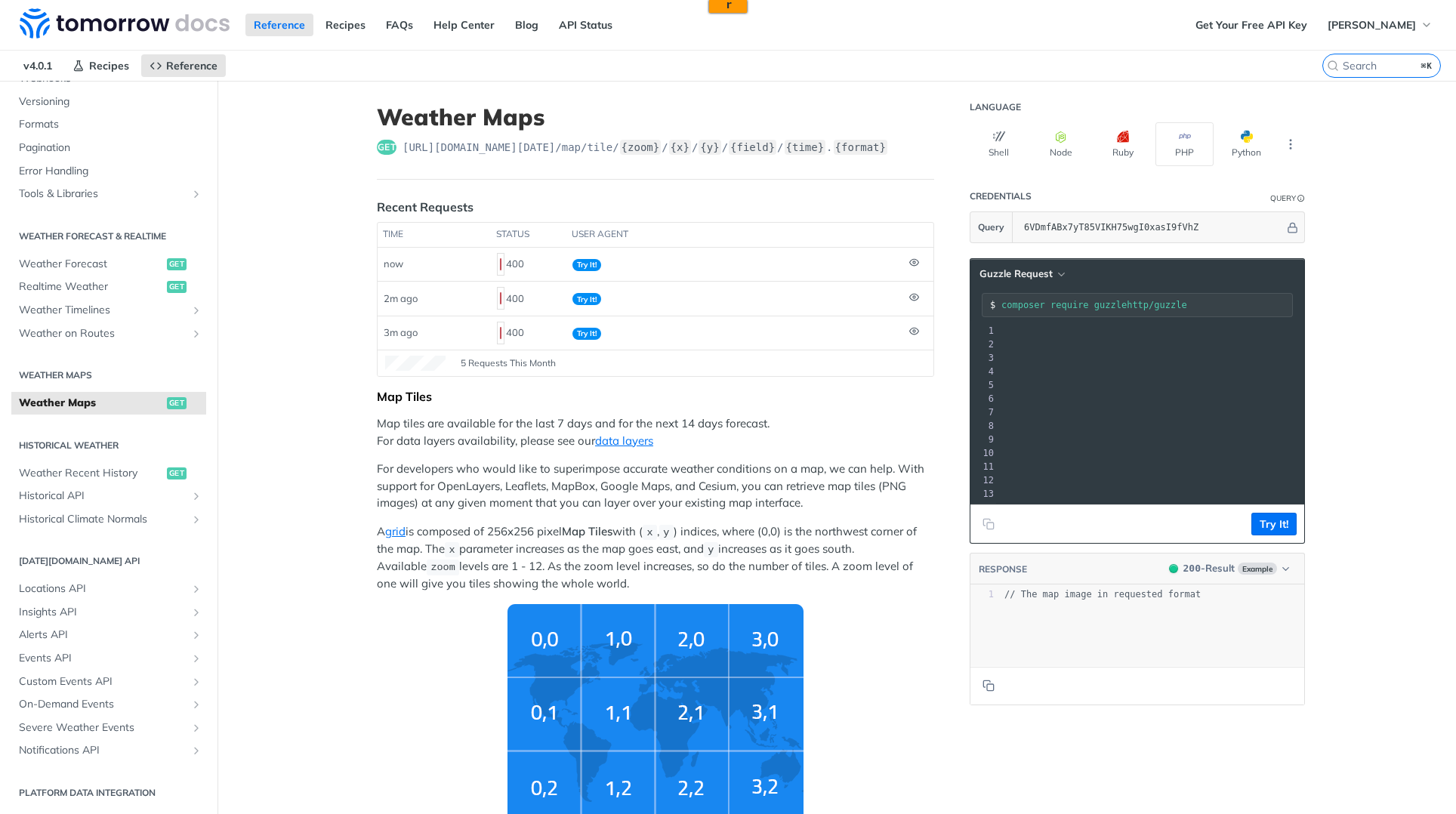
drag, startPoint x: 1055, startPoint y: 398, endPoint x: 1093, endPoint y: 400, distance: 38.1
click at [836, 400] on span "'https://api.tomorrow.io/v4/map/tile/5/2/3/precipitationIntensity/now.png?apike…" at bounding box center [765, 398] width 142 height 11
copy span "now.png"
click at [1135, 406] on pre "'headers' => [" at bounding box center [920, 413] width 840 height 14
click at [904, 418] on p "Map tiles are available for the last 7 days and for the next 14 days forecast. …" at bounding box center [656, 433] width 557 height 34
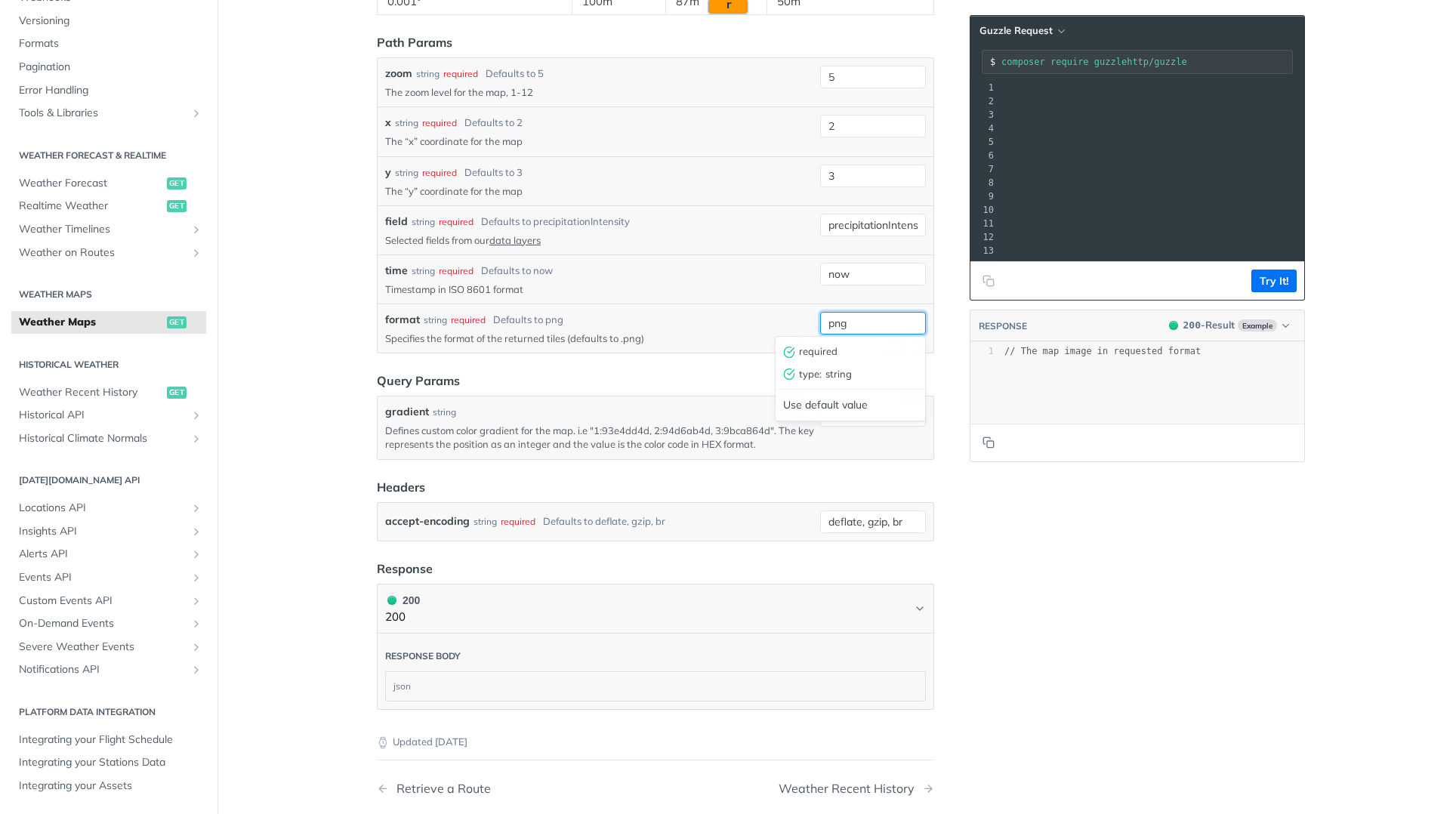
click at [855, 329] on input "png" at bounding box center [873, 323] width 106 height 23
click at [863, 278] on input "now" at bounding box center [873, 274] width 106 height 23
click at [872, 239] on div "precipitationIntensity" at bounding box center [873, 230] width 106 height 34
click at [876, 229] on input "precipitationIntensity" at bounding box center [873, 224] width 106 height 23
type input "="
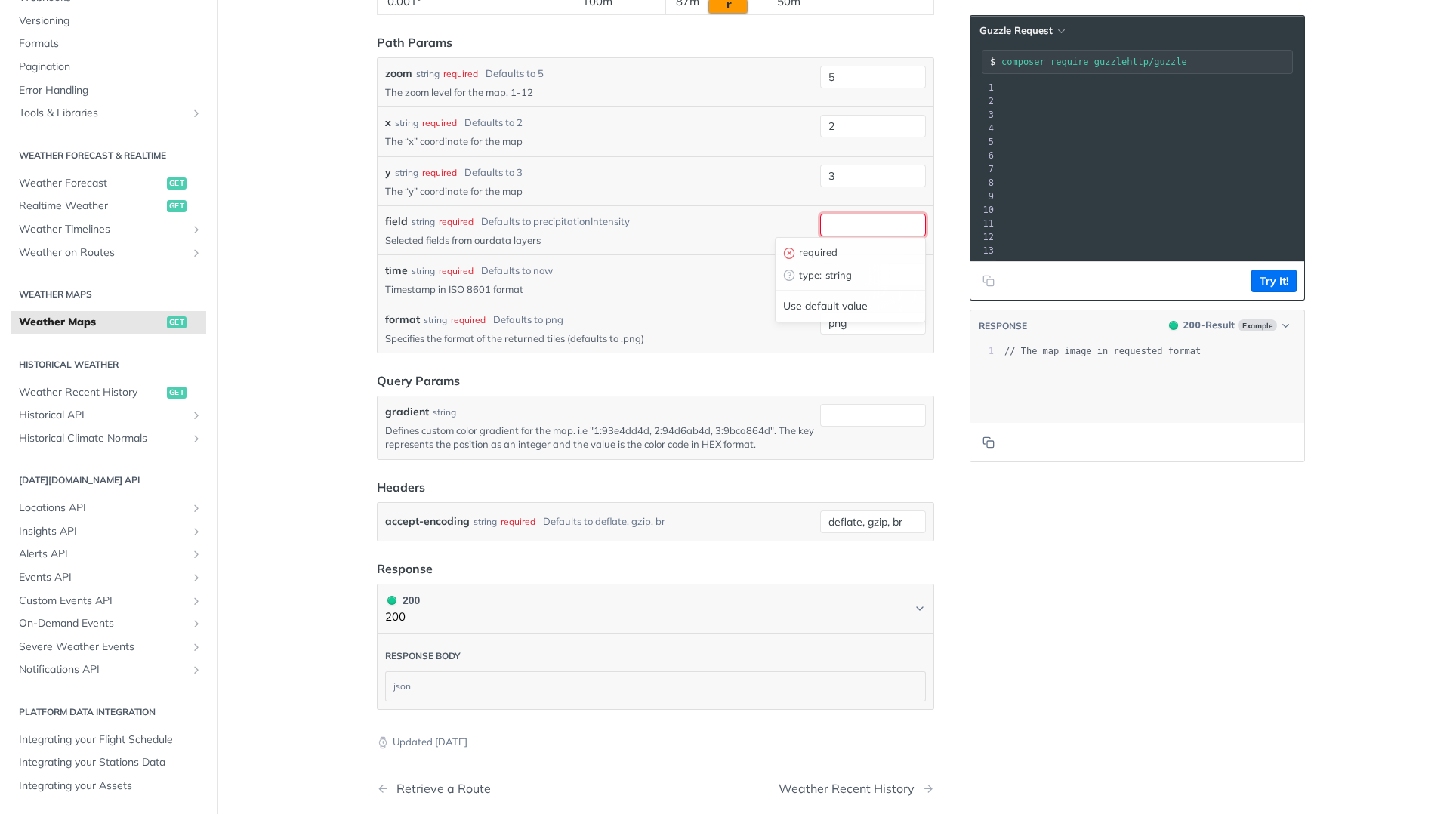
click at [867, 223] on input "field" at bounding box center [873, 224] width 106 height 23
click at [739, 234] on p "Selected fields from our data layers" at bounding box center [600, 240] width 429 height 14
click at [669, 322] on div "format string required Defaults to png" at bounding box center [600, 320] width 429 height 16
drag, startPoint x: 663, startPoint y: 341, endPoint x: 362, endPoint y: 316, distance: 302.0
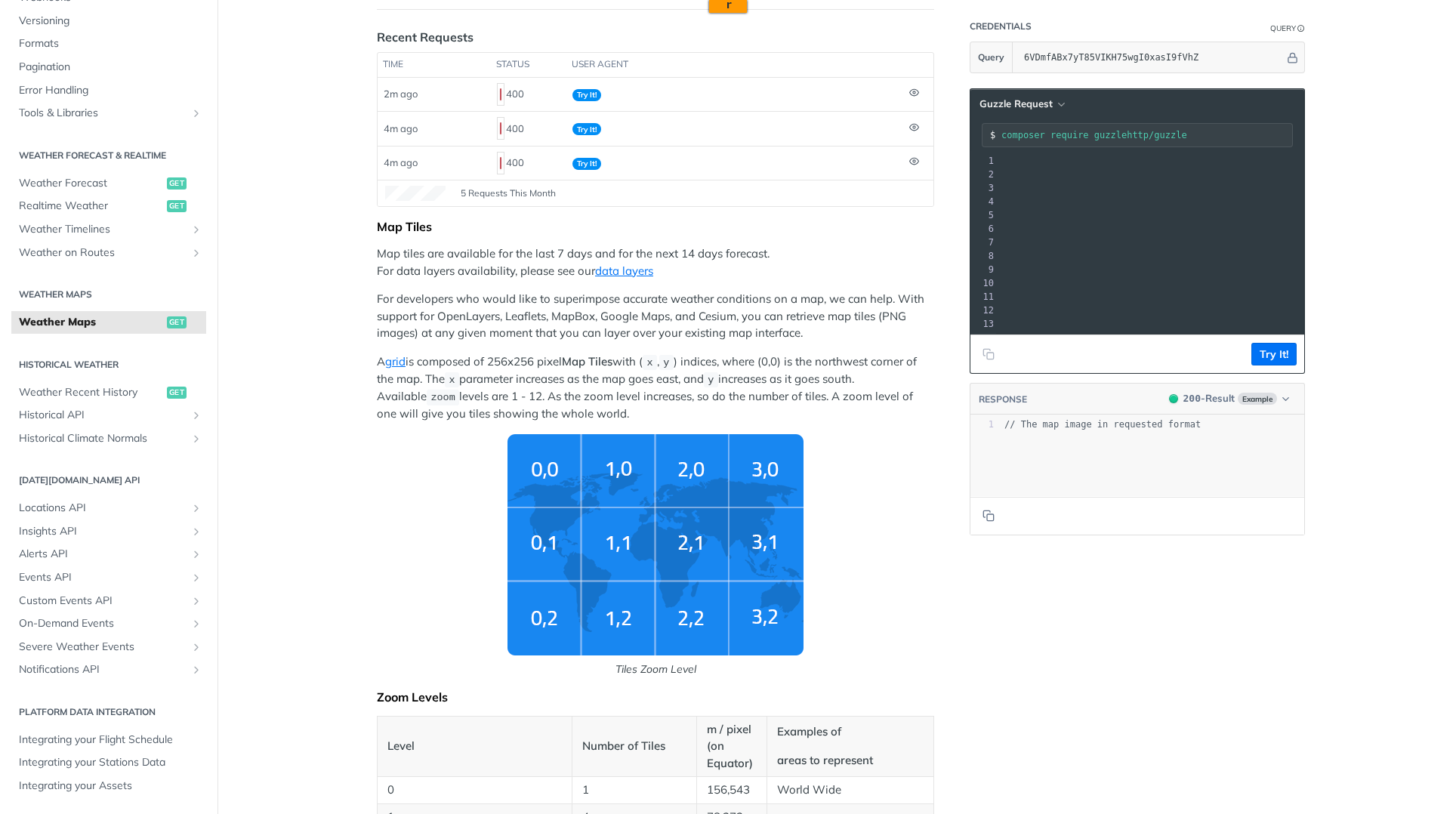
scroll to position [0, 0]
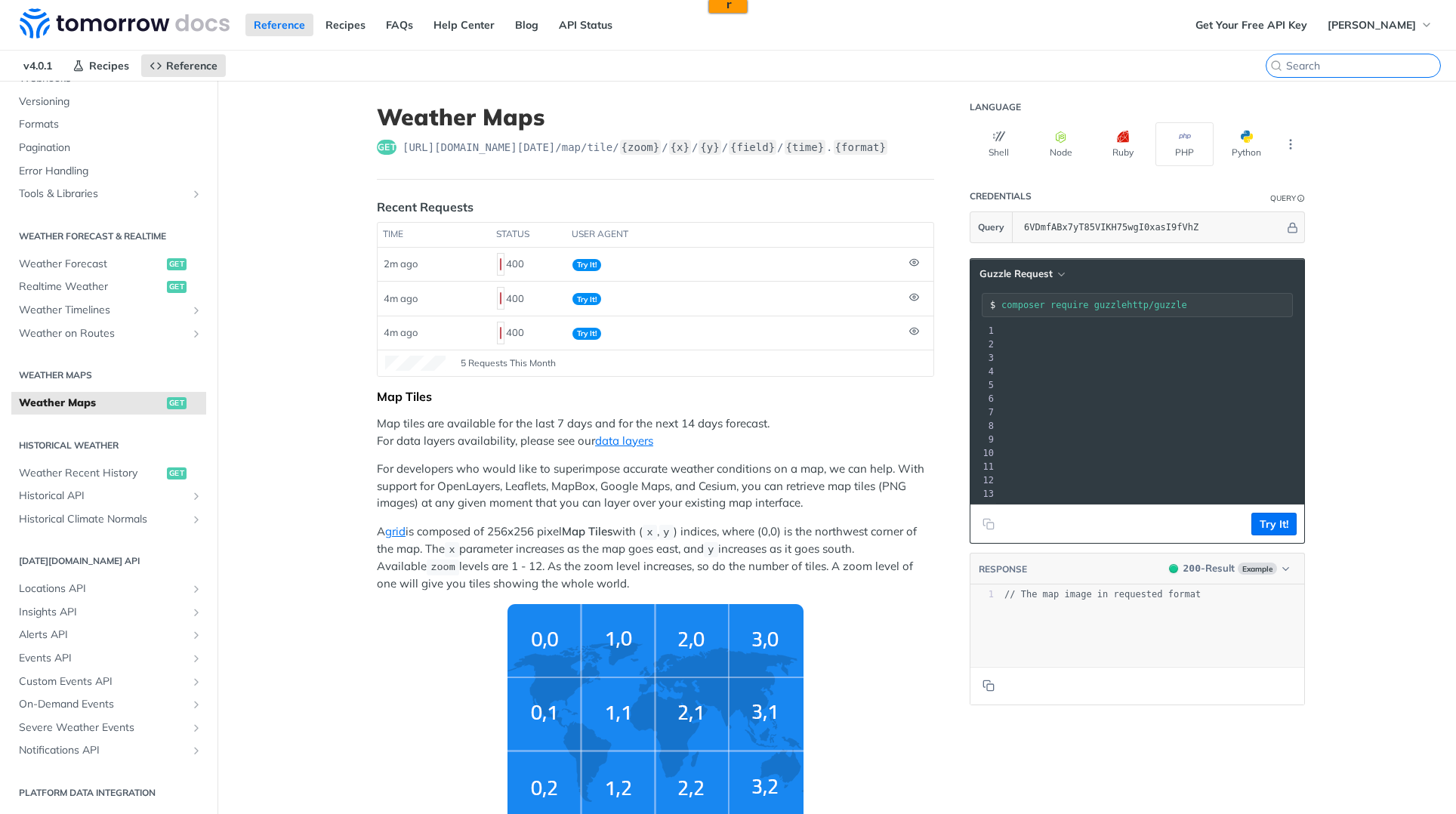
click at [1368, 64] on input "search" at bounding box center [1363, 66] width 154 height 14
paste input "format string required Defaults to png Specifies the format of the returned til…"
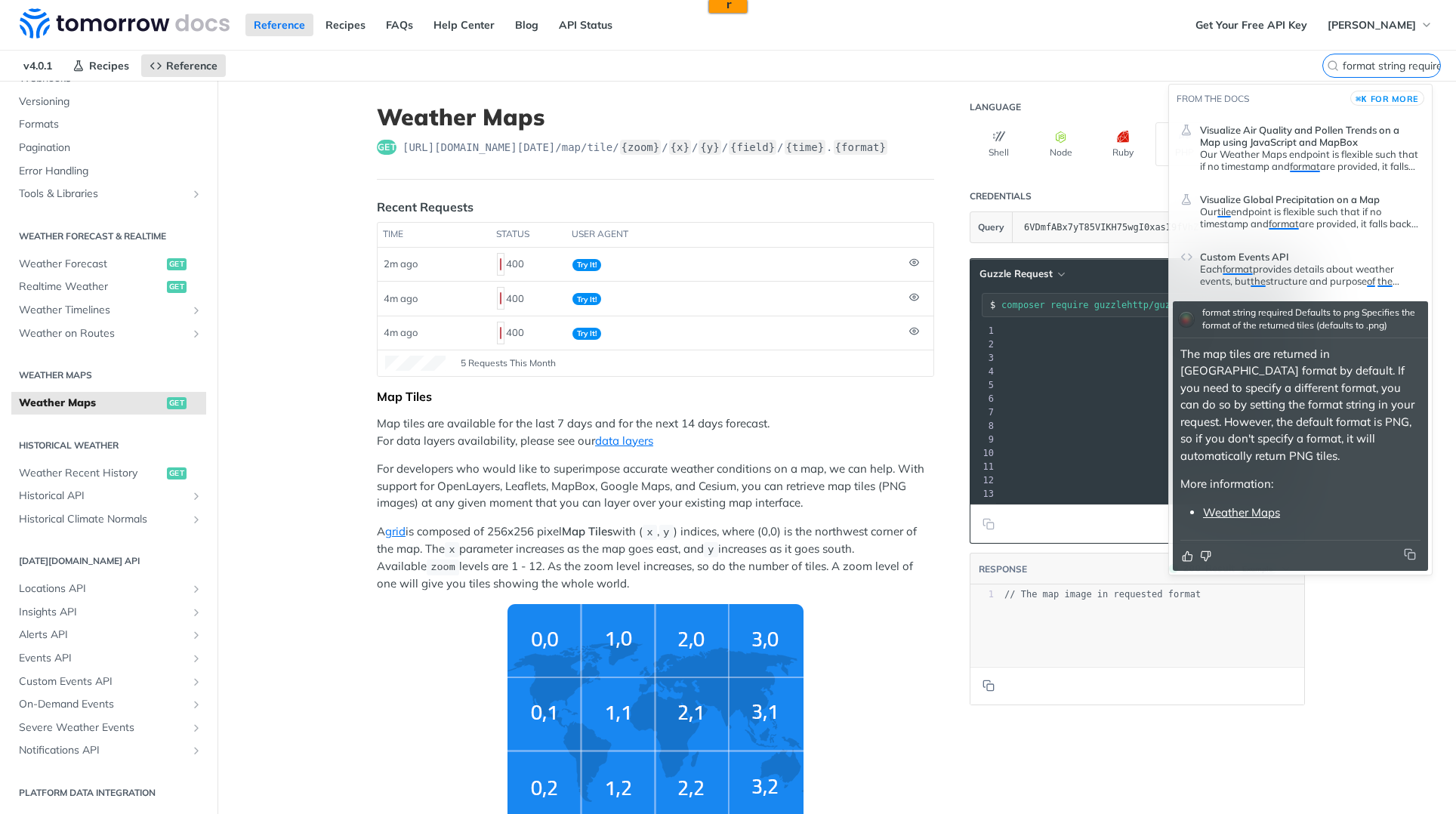
click at [1347, 476] on p "More information:" at bounding box center [1300, 485] width 240 height 18
click at [1366, 67] on input "format string required Defaults to png Specifies the format of the returned til…" at bounding box center [1363, 66] width 154 height 14
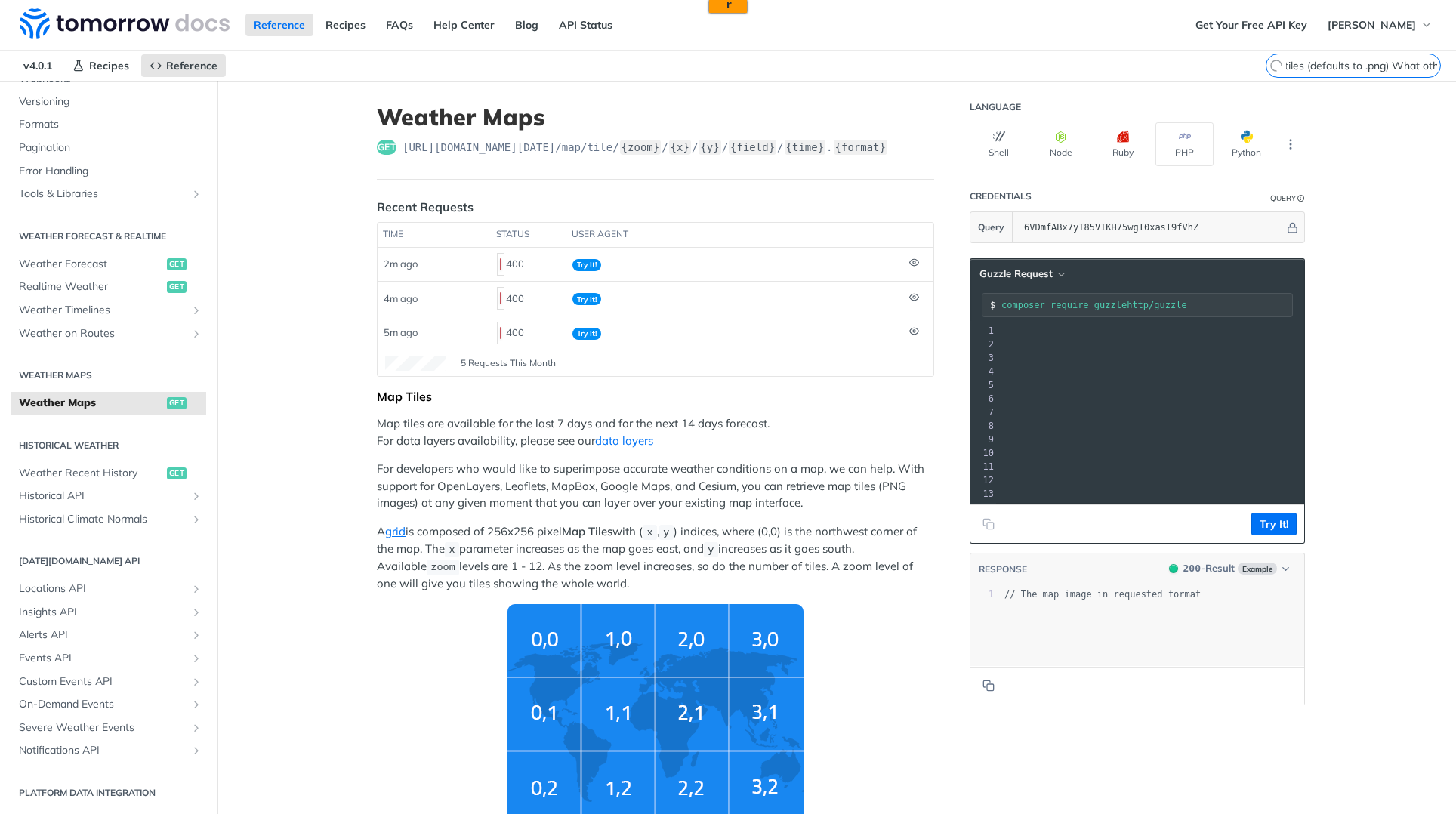
scroll to position [0, 374]
click at [1348, 68] on input "format string required Defaults to png Specifies the format of the returned til…" at bounding box center [1363, 66] width 154 height 14
type input "format string required Defaults to png Specifies the format of the returned til…"
click at [1350, 57] on label "format string required Defaults to png Specifies the format of the returned til…" at bounding box center [1382, 65] width 119 height 24
click at [1350, 59] on input "format string required Defaults to png Specifies the format of the returned til…" at bounding box center [1363, 66] width 154 height 14
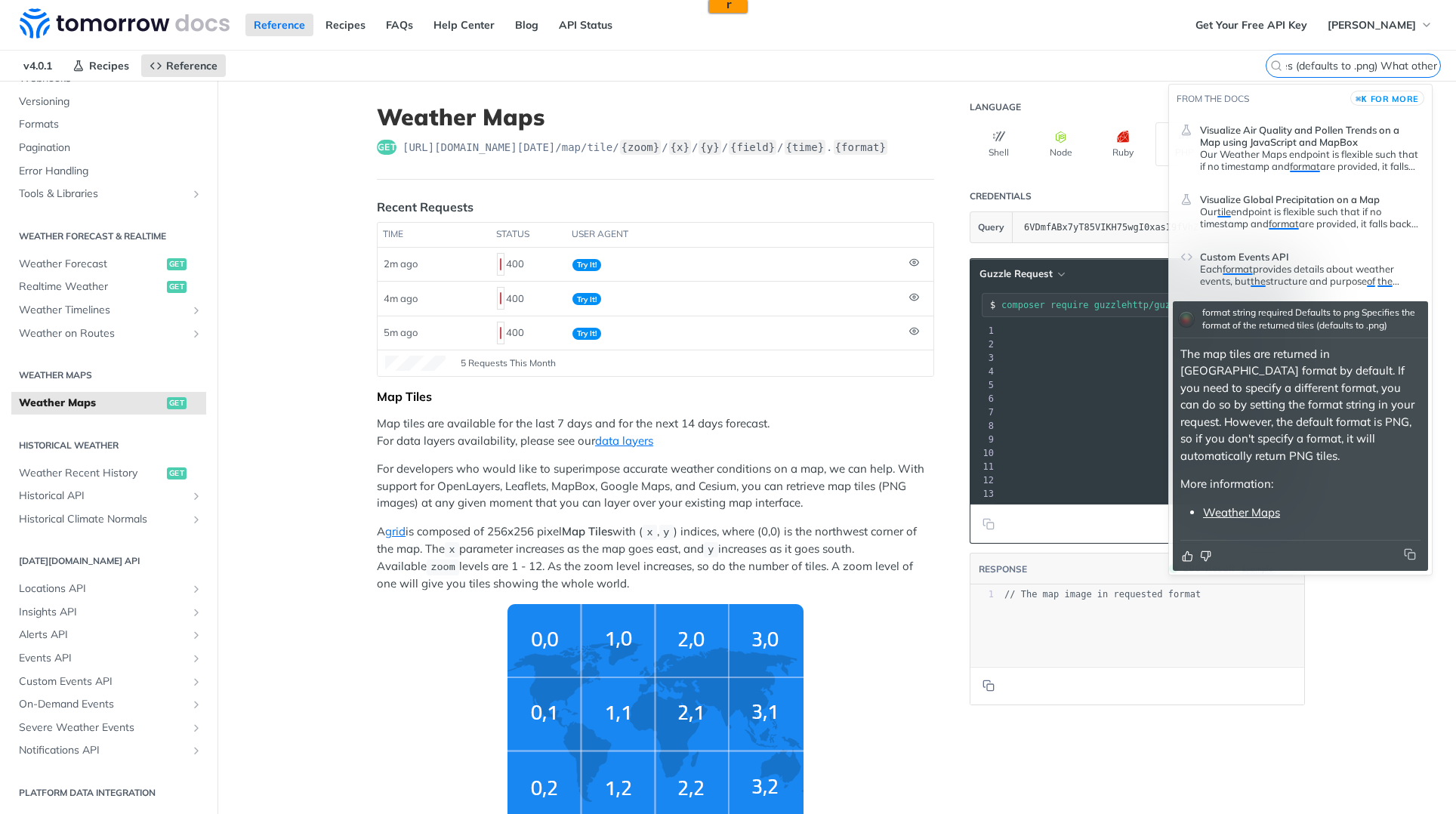
scroll to position [0, 375]
click at [582, 34] on link "API Status" at bounding box center [586, 25] width 70 height 23
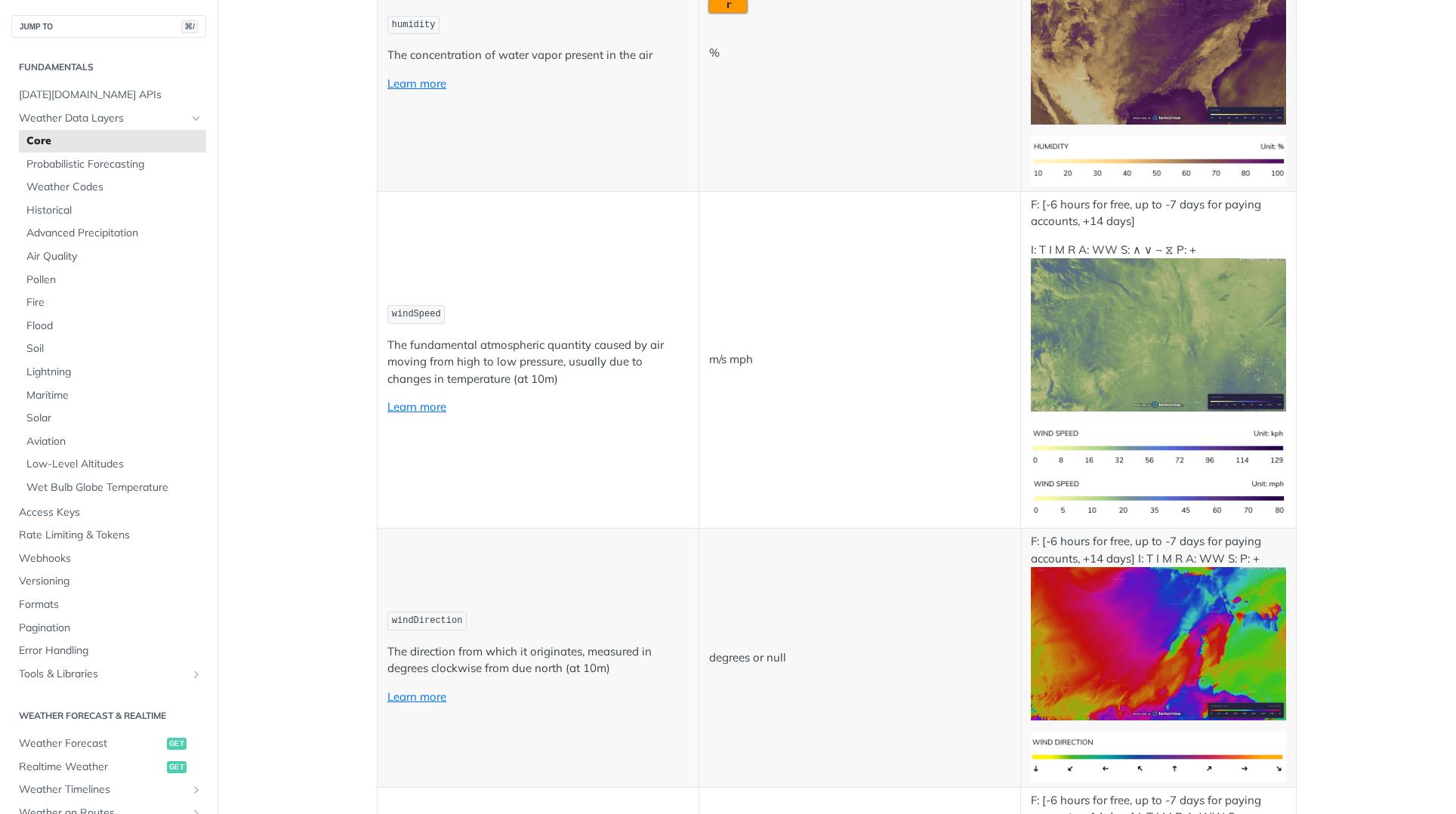
scroll to position [1427, 0]
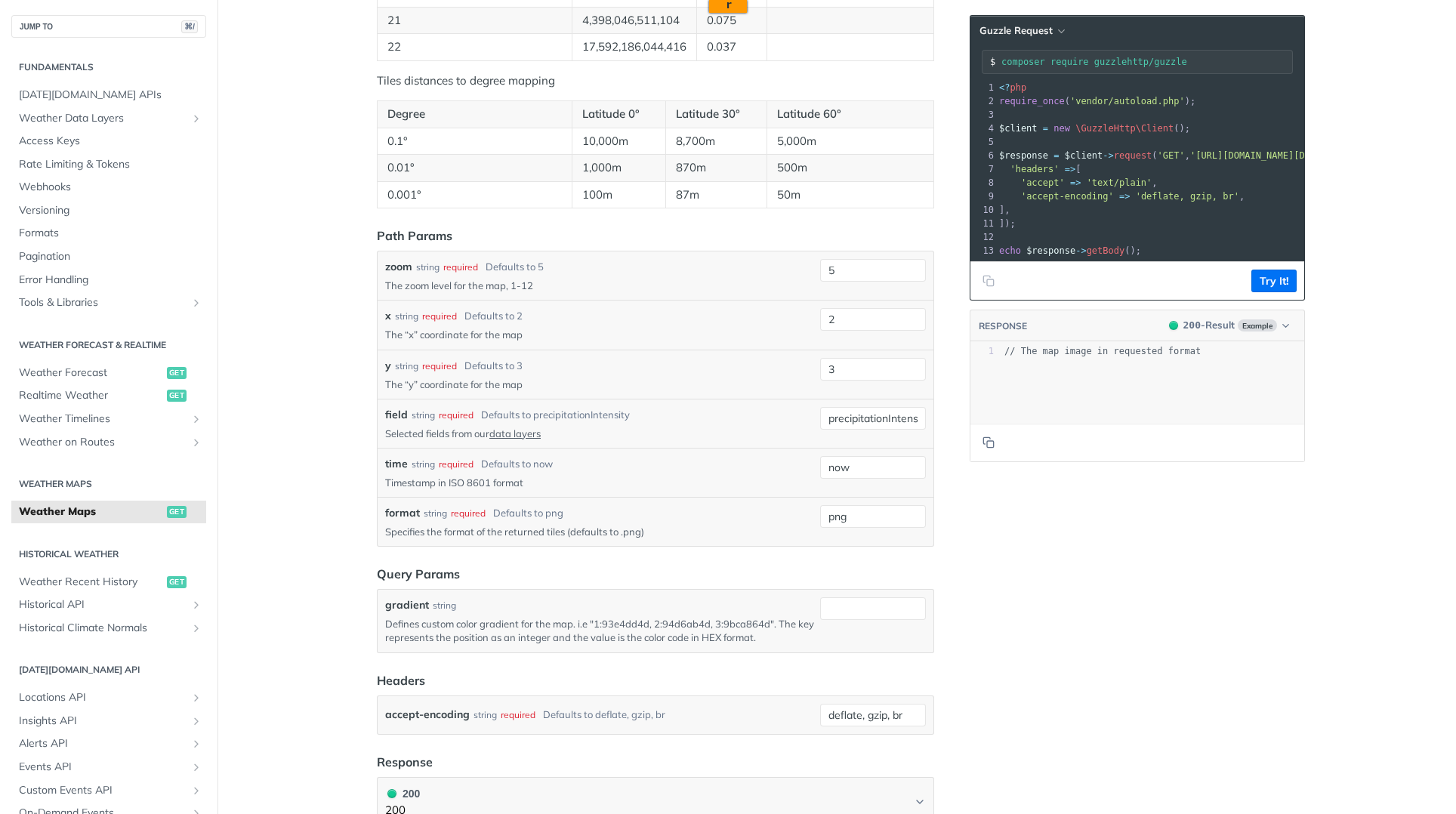
scroll to position [1522, 0]
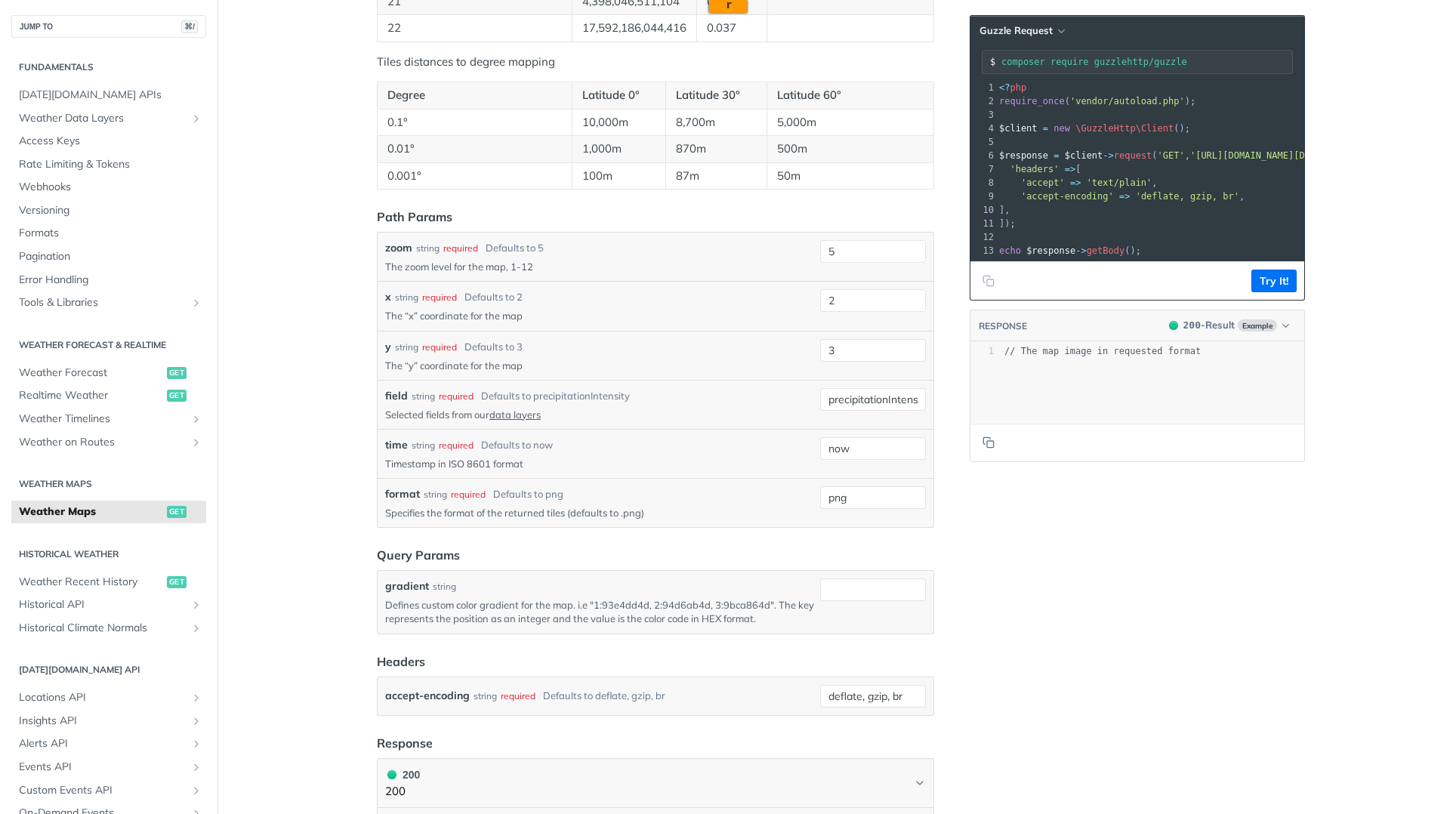
click at [461, 496] on div "required" at bounding box center [468, 495] width 35 height 14
click at [400, 489] on label "format" at bounding box center [402, 495] width 35 height 16
click at [821, 489] on input "png" at bounding box center [873, 498] width 106 height 23
click at [400, 489] on label "format" at bounding box center [402, 495] width 35 height 16
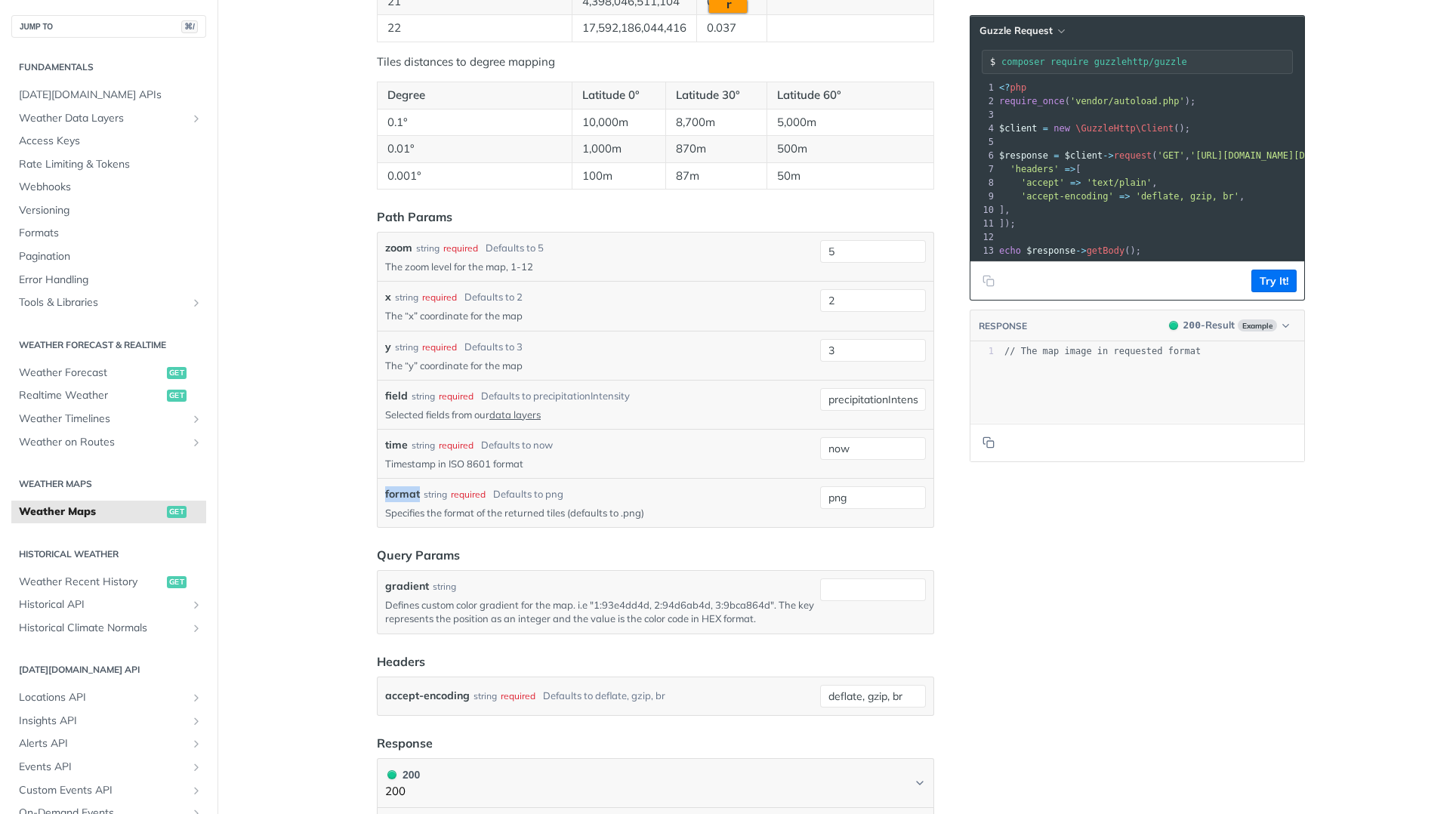
click at [821, 489] on input "png" at bounding box center [873, 498] width 106 height 23
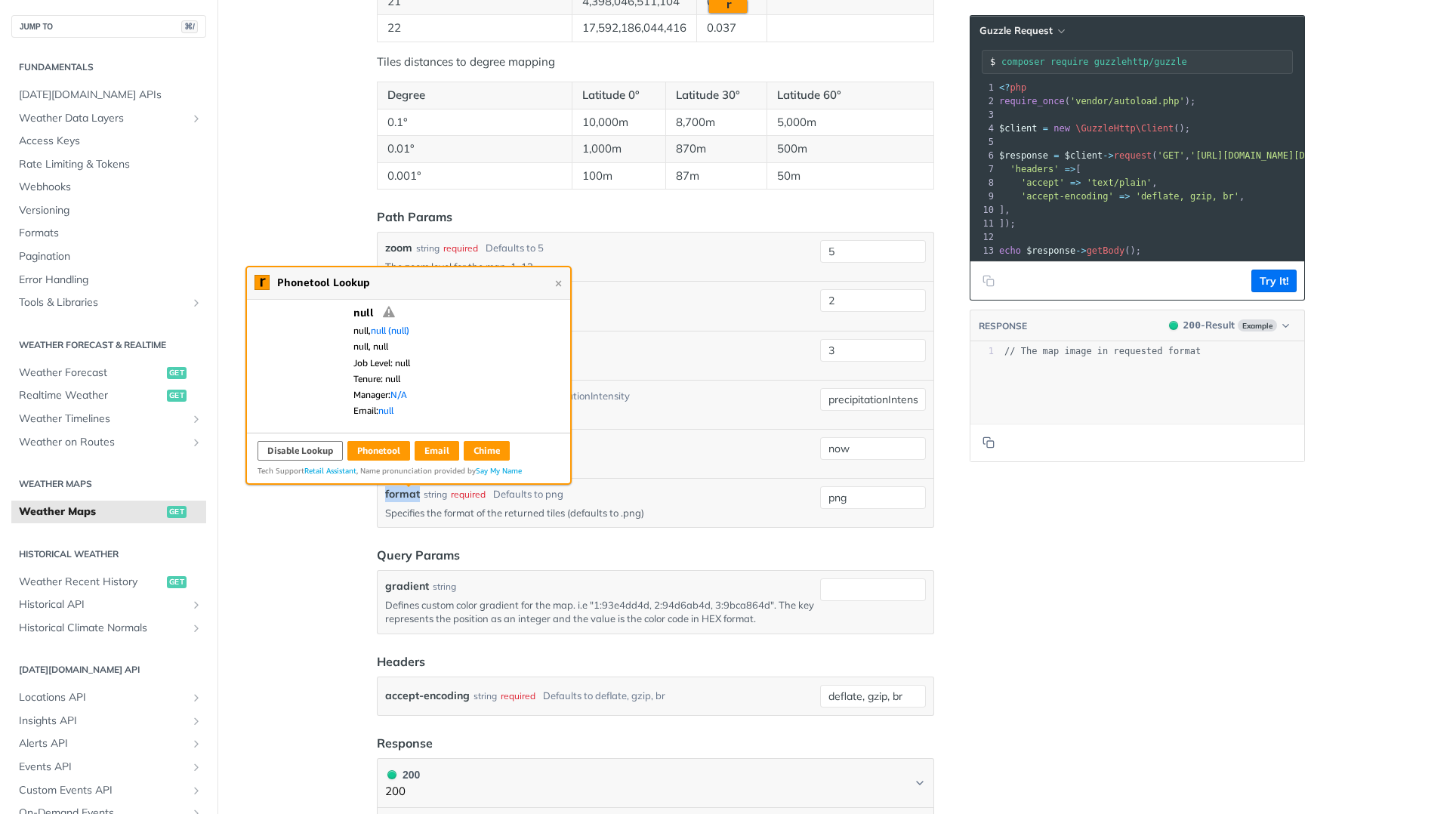
copy label "format"
click at [137, 581] on span "Weather Recent History" at bounding box center [91, 582] width 144 height 15
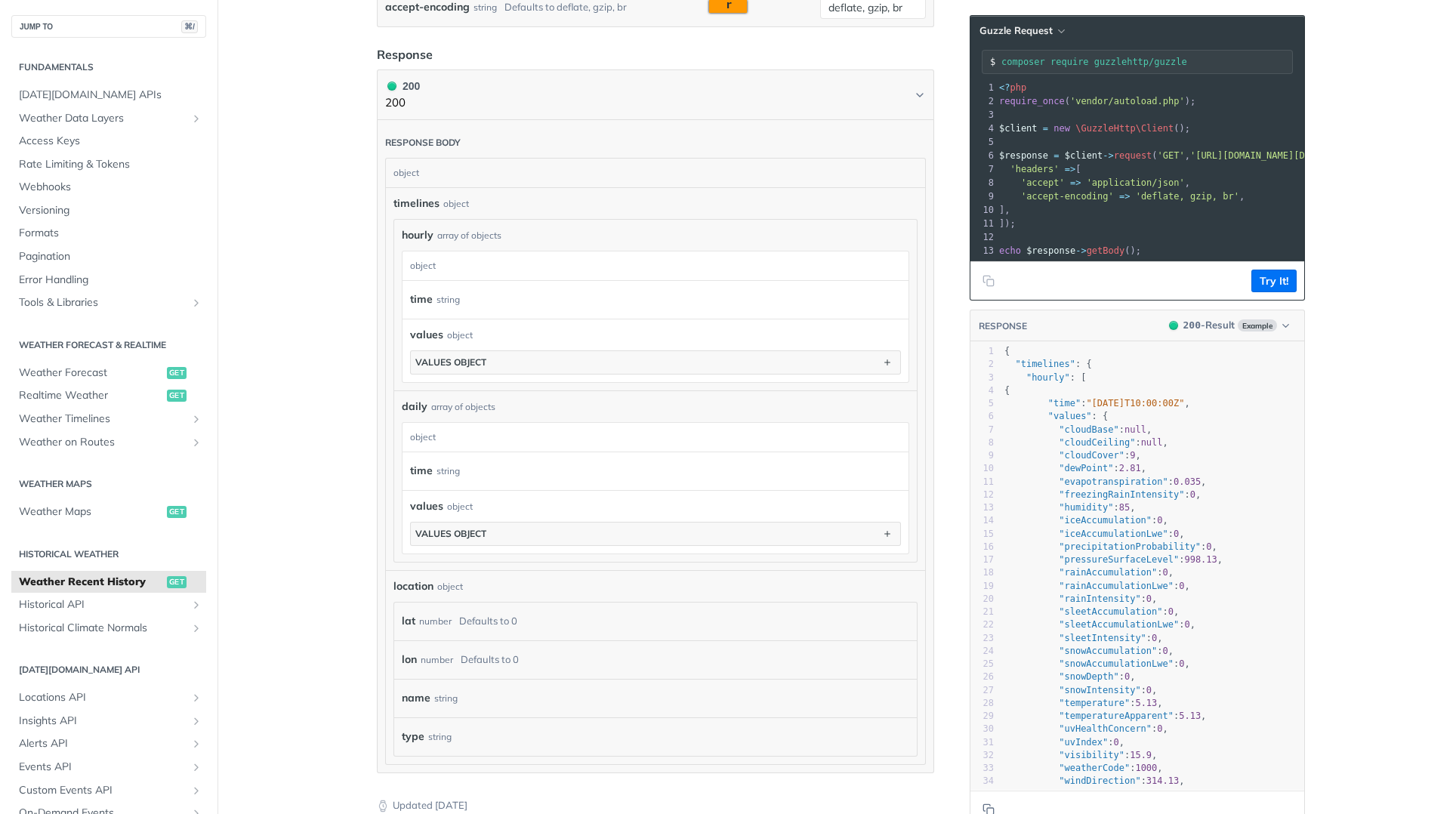
scroll to position [1043, 0]
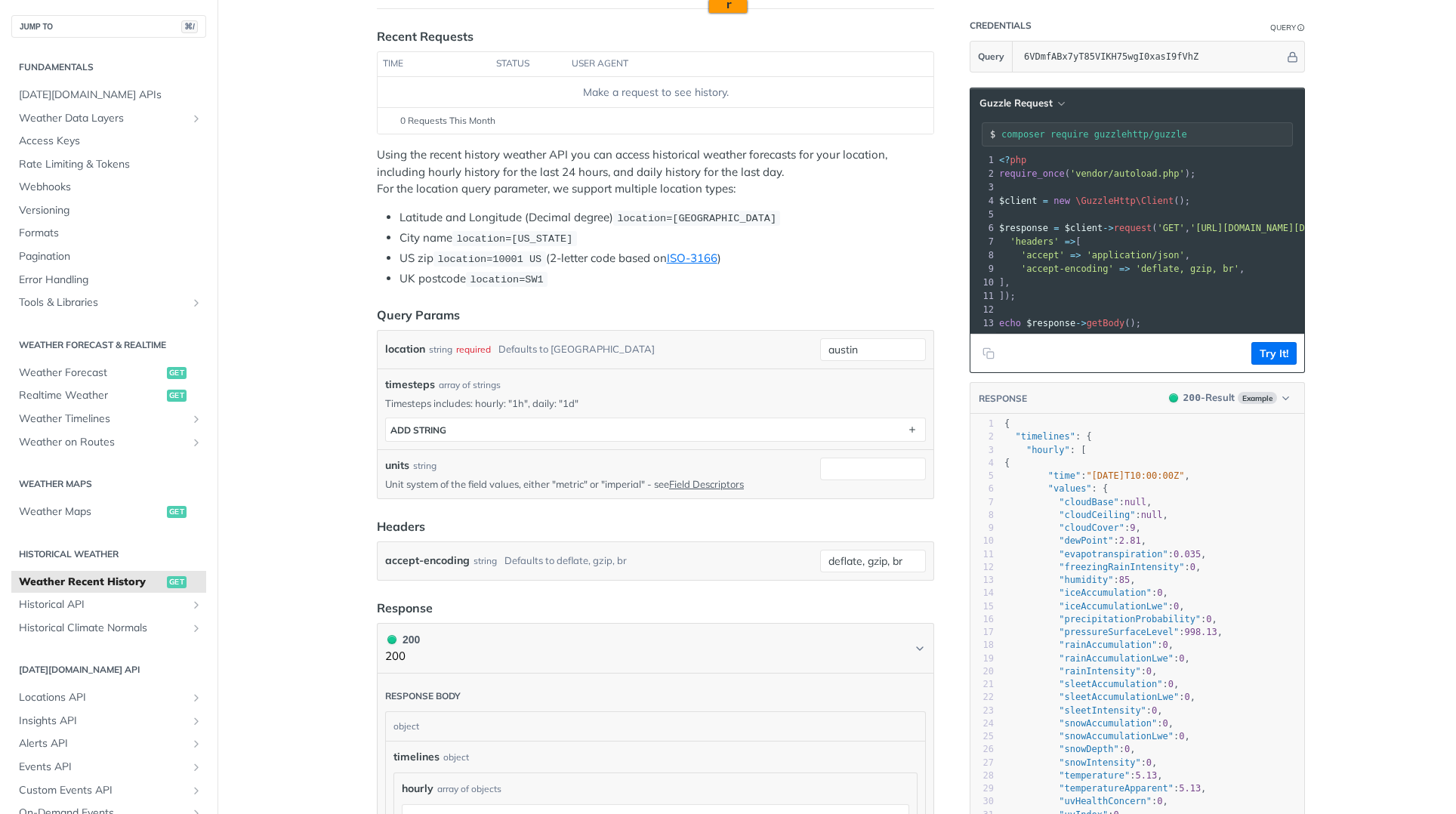
scroll to position [0, 0]
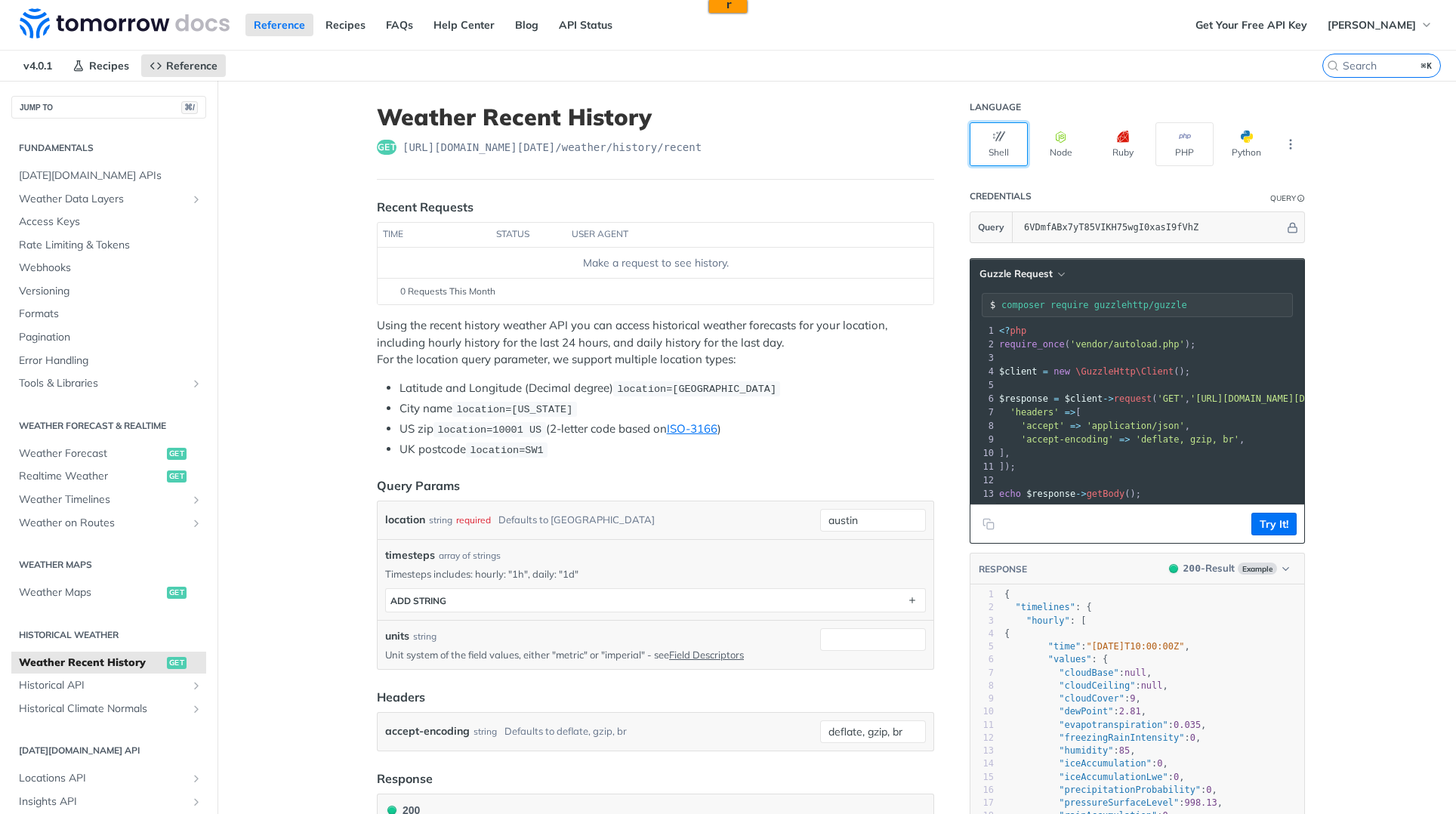
click at [985, 142] on button "Shell" at bounding box center [999, 144] width 58 height 43
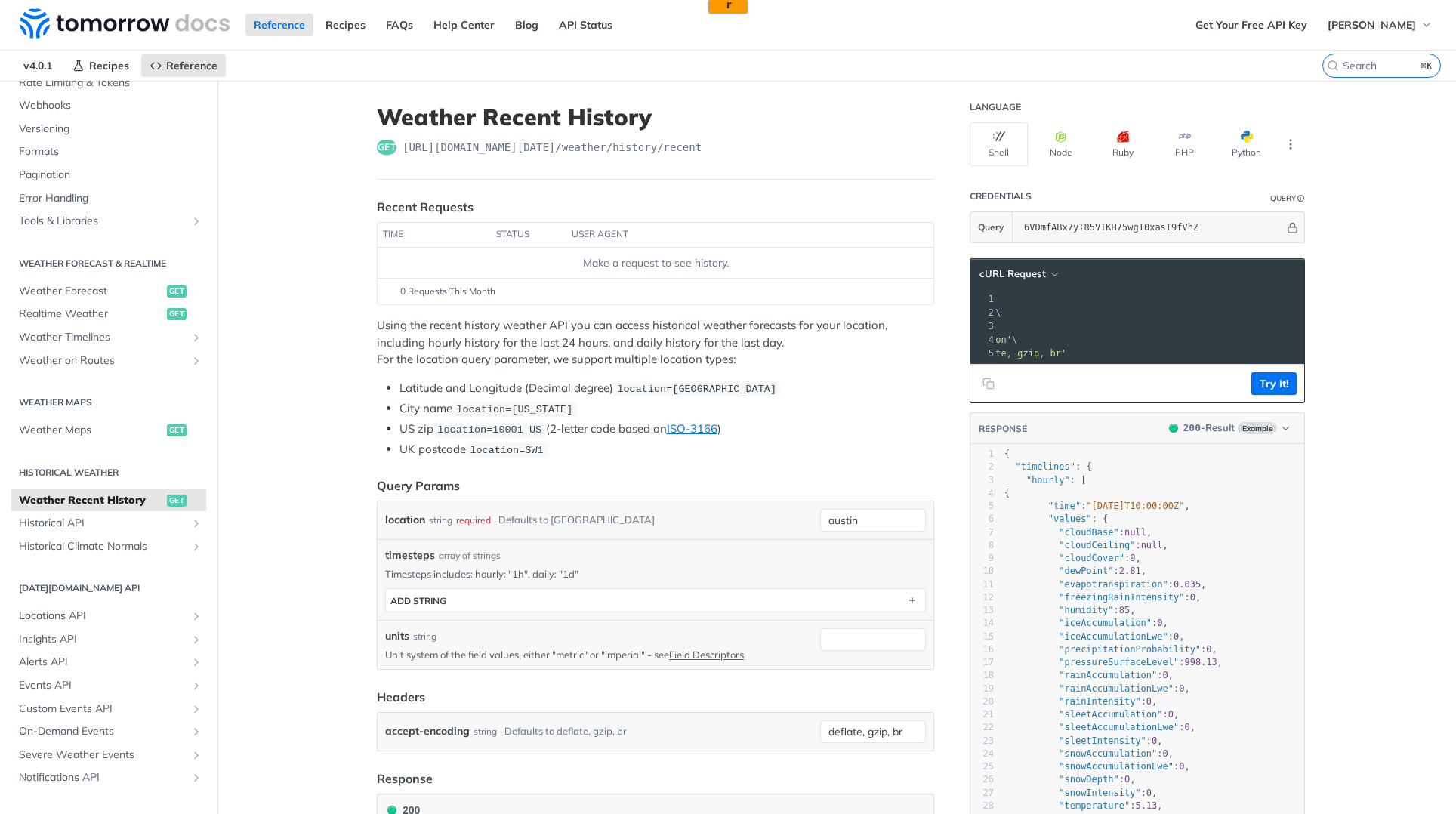
scroll to position [165, 0]
click at [85, 432] on span "Weather Maps" at bounding box center [91, 427] width 144 height 15
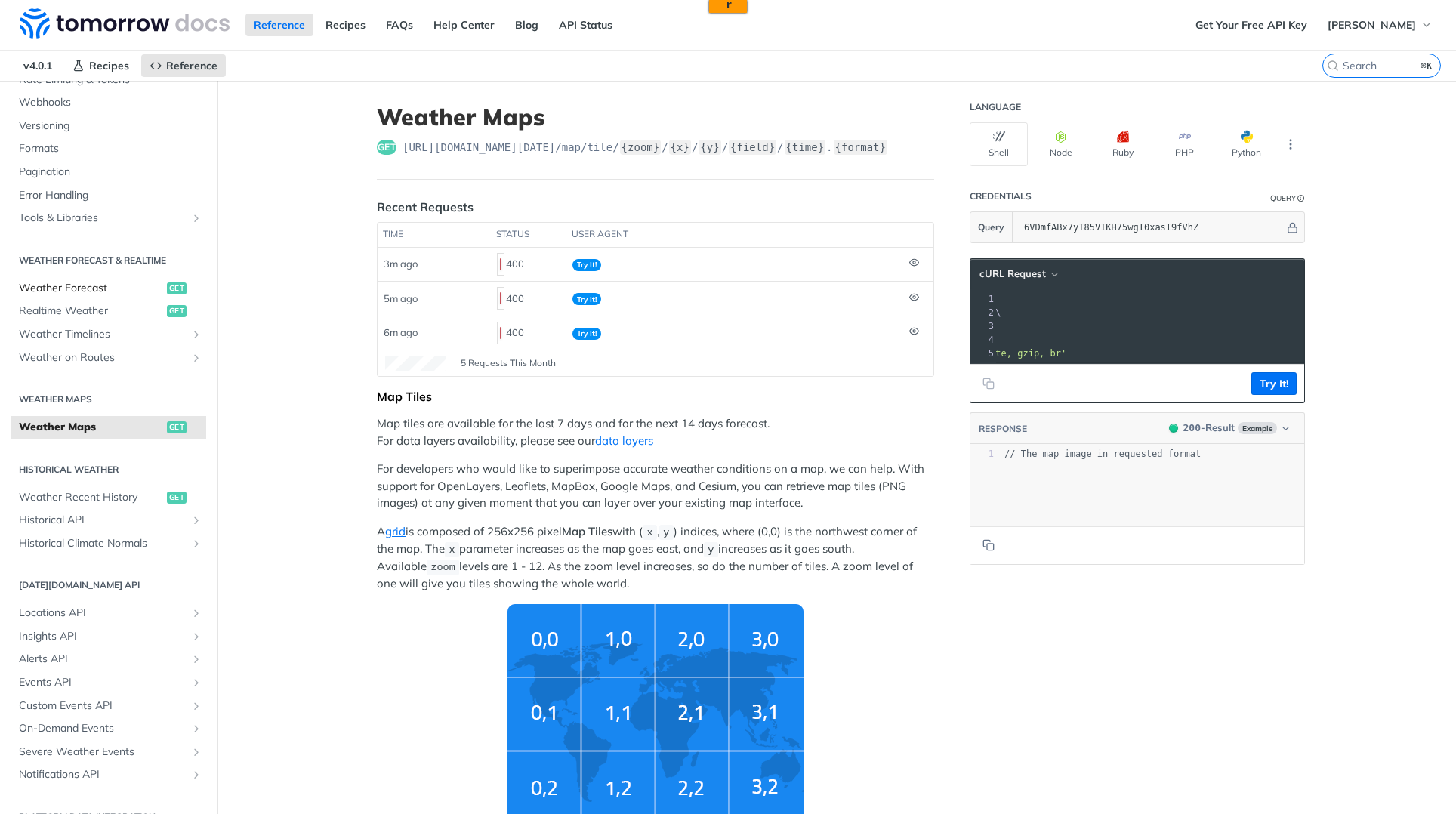
click at [111, 294] on span "Weather Forecast" at bounding box center [91, 287] width 144 height 15
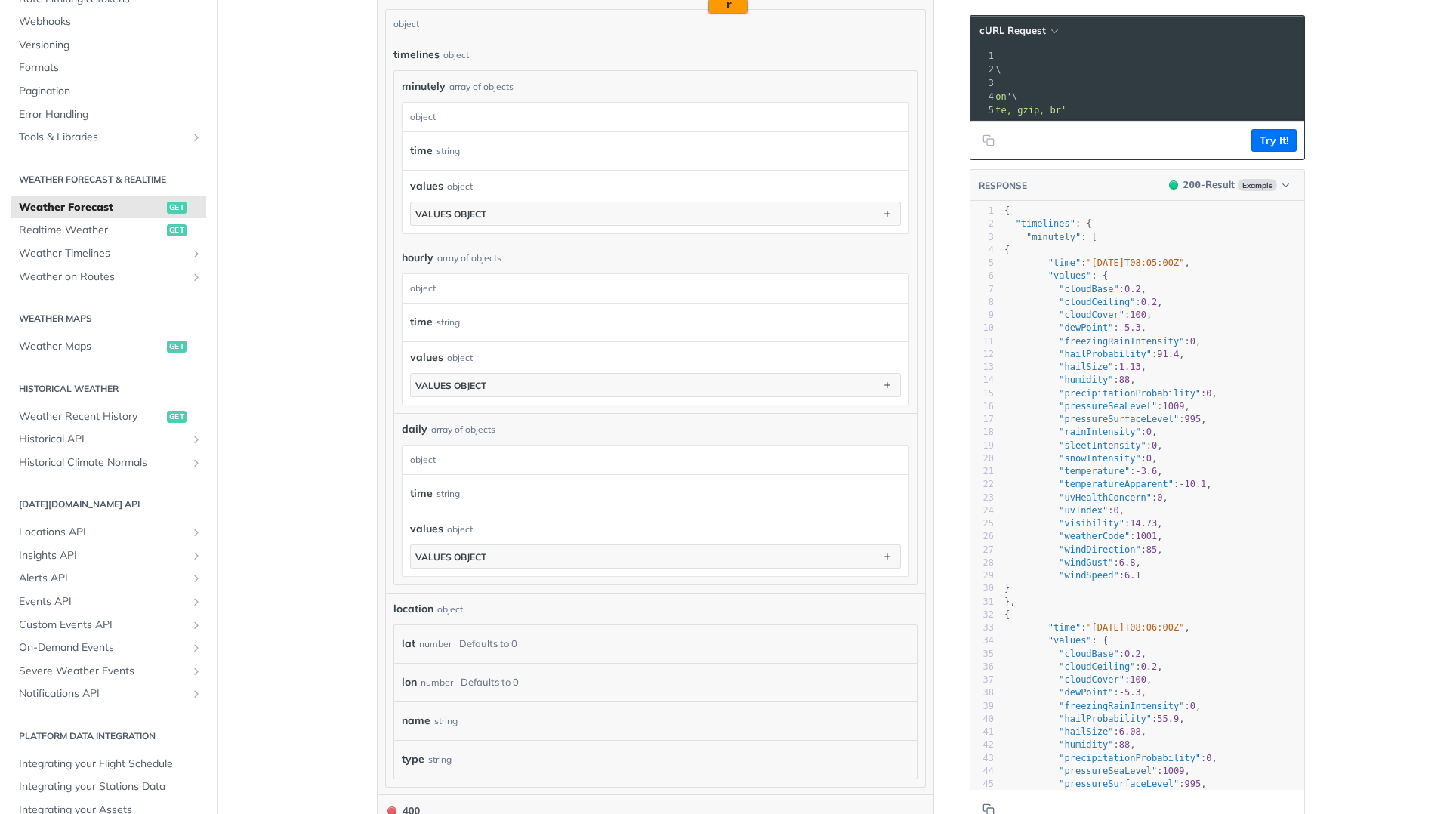
scroll to position [889, 0]
click at [92, 235] on span "Realtime Weather" at bounding box center [91, 230] width 144 height 15
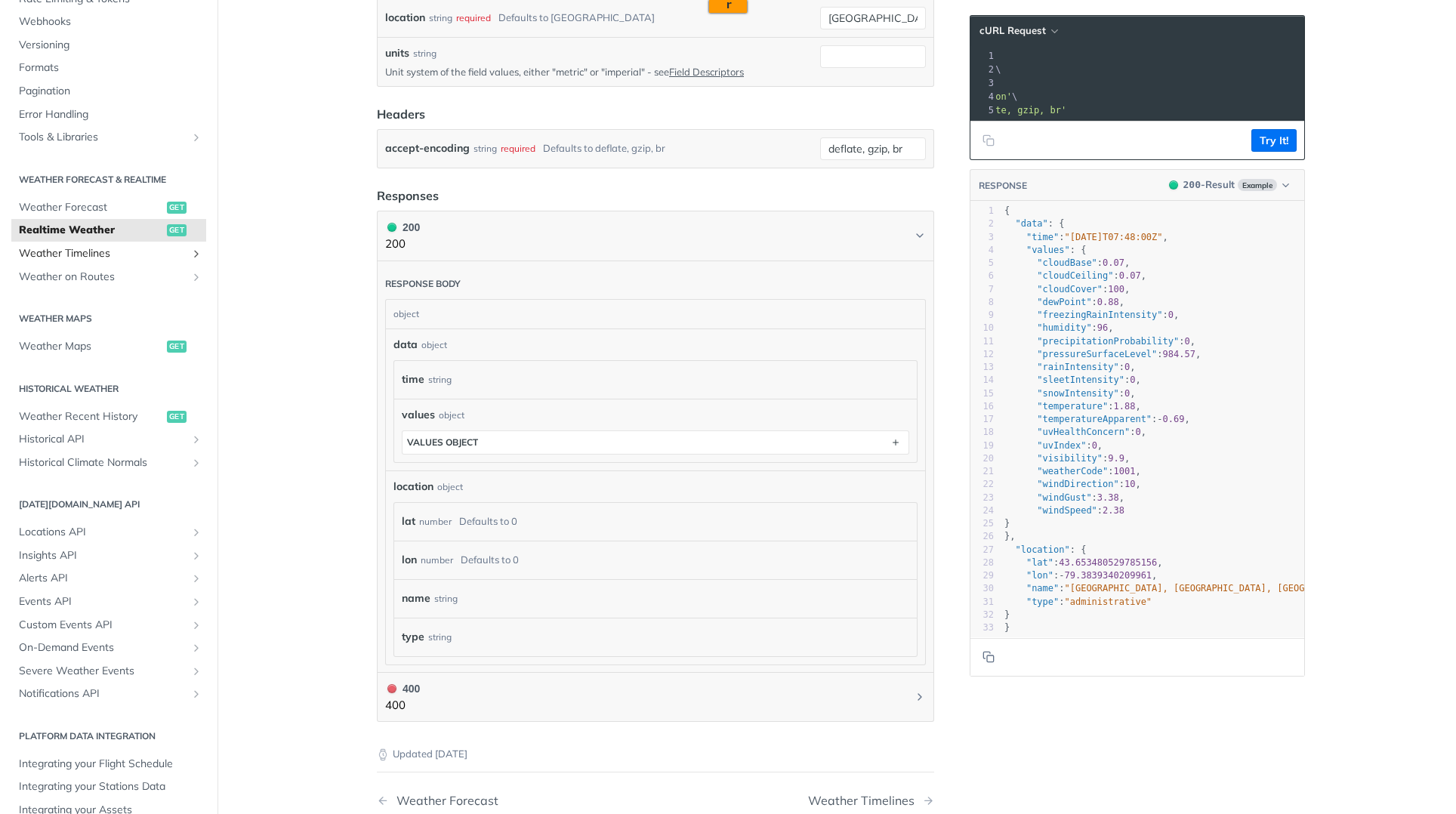
click at [95, 260] on span "Weather Timelines" at bounding box center [103, 253] width 168 height 15
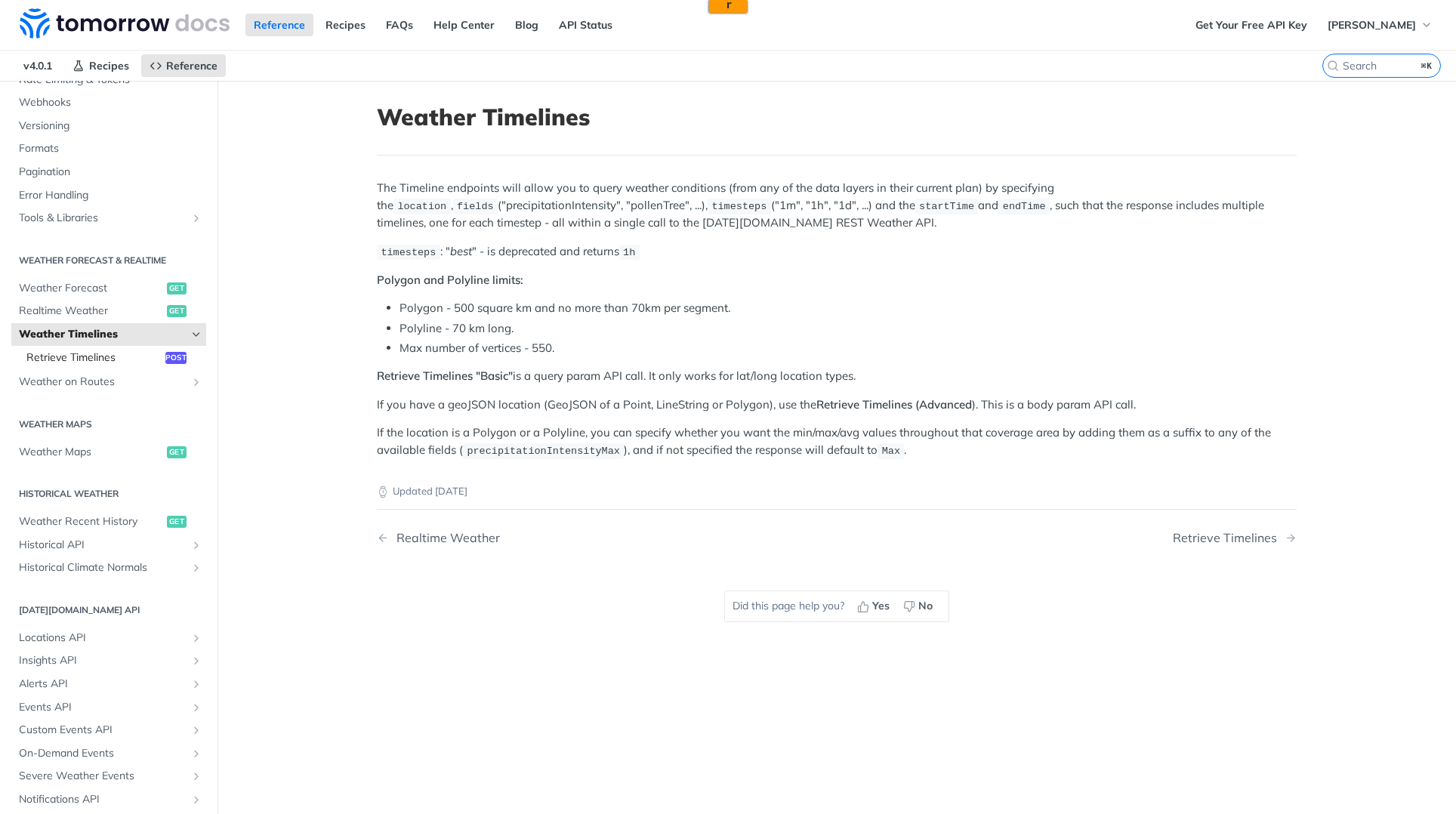
click at [97, 352] on span "Retrieve Timelines" at bounding box center [94, 358] width 135 height 15
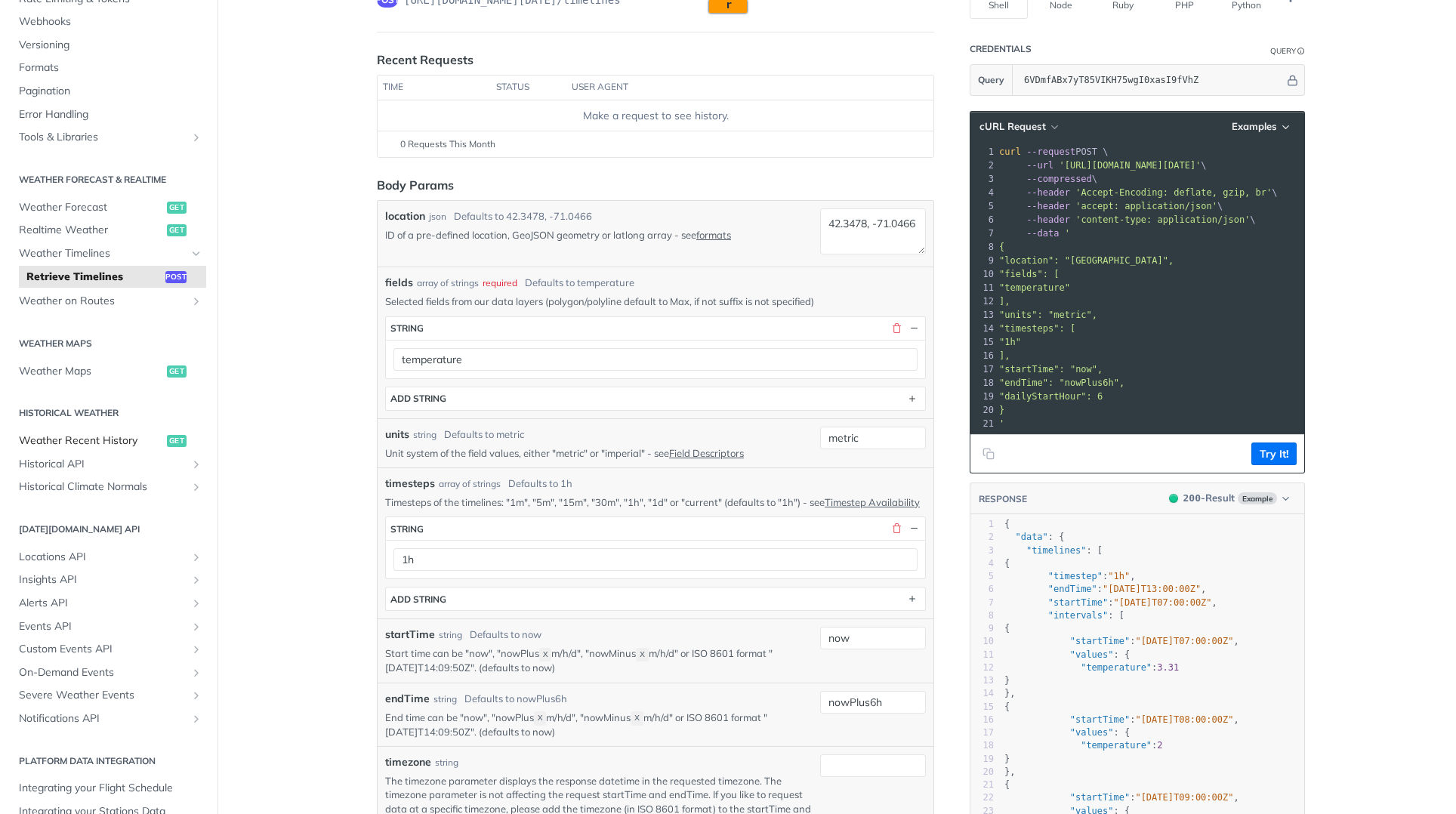
click at [92, 445] on span "Weather Recent History" at bounding box center [91, 441] width 144 height 15
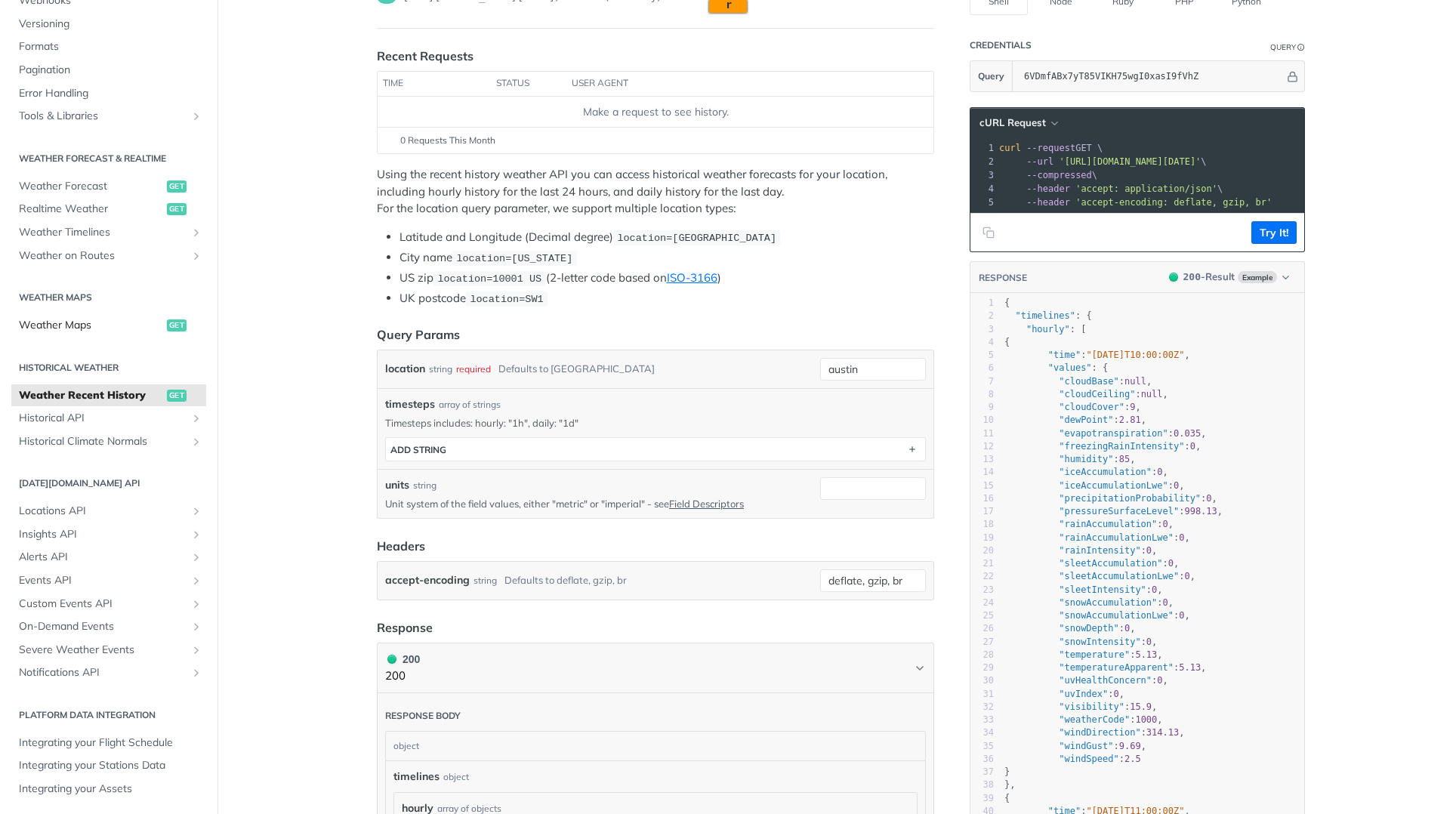
click at [86, 324] on span "Weather Maps" at bounding box center [91, 325] width 144 height 15
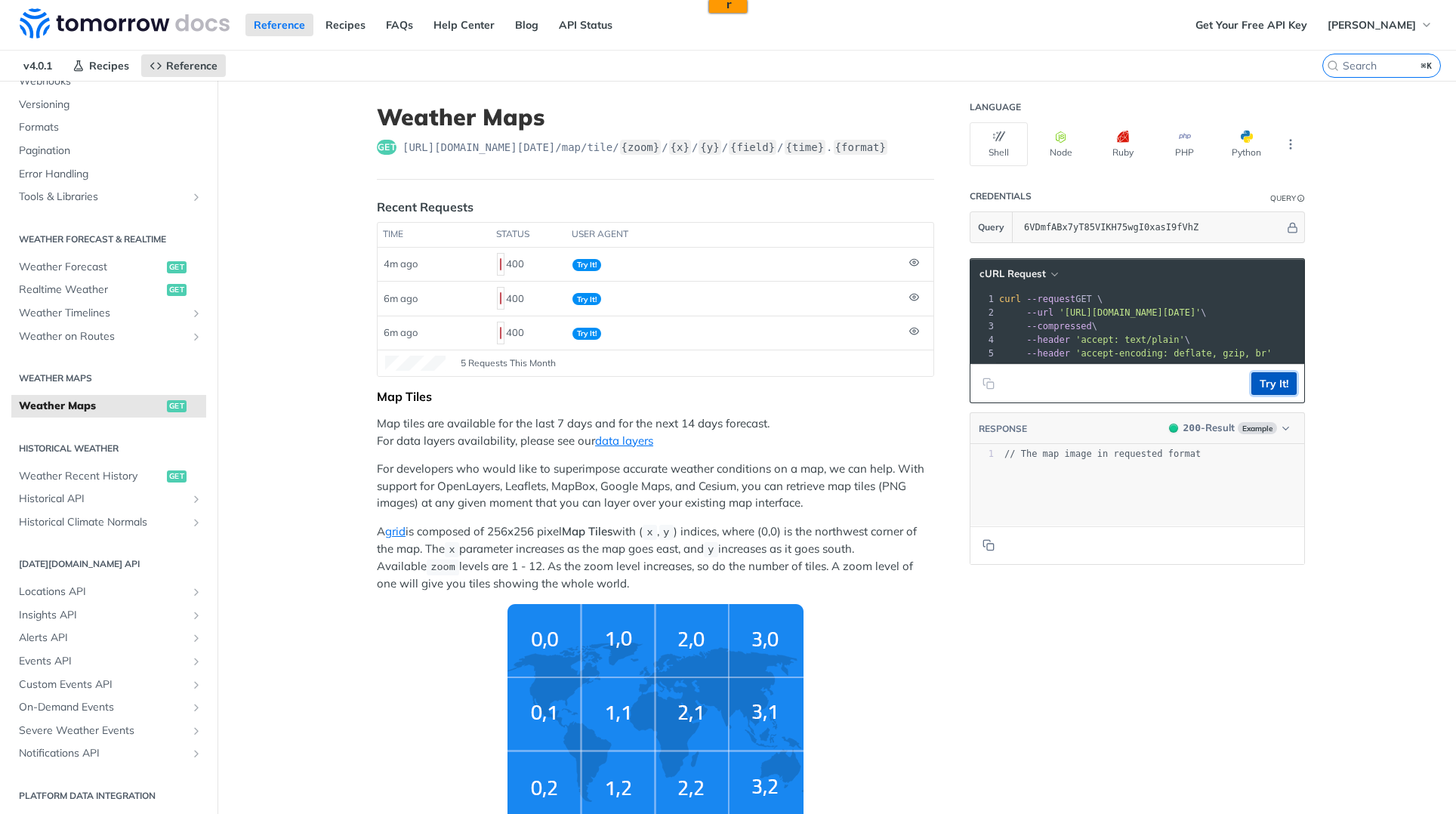
click at [1259, 394] on button "Try It!" at bounding box center [1274, 383] width 45 height 23
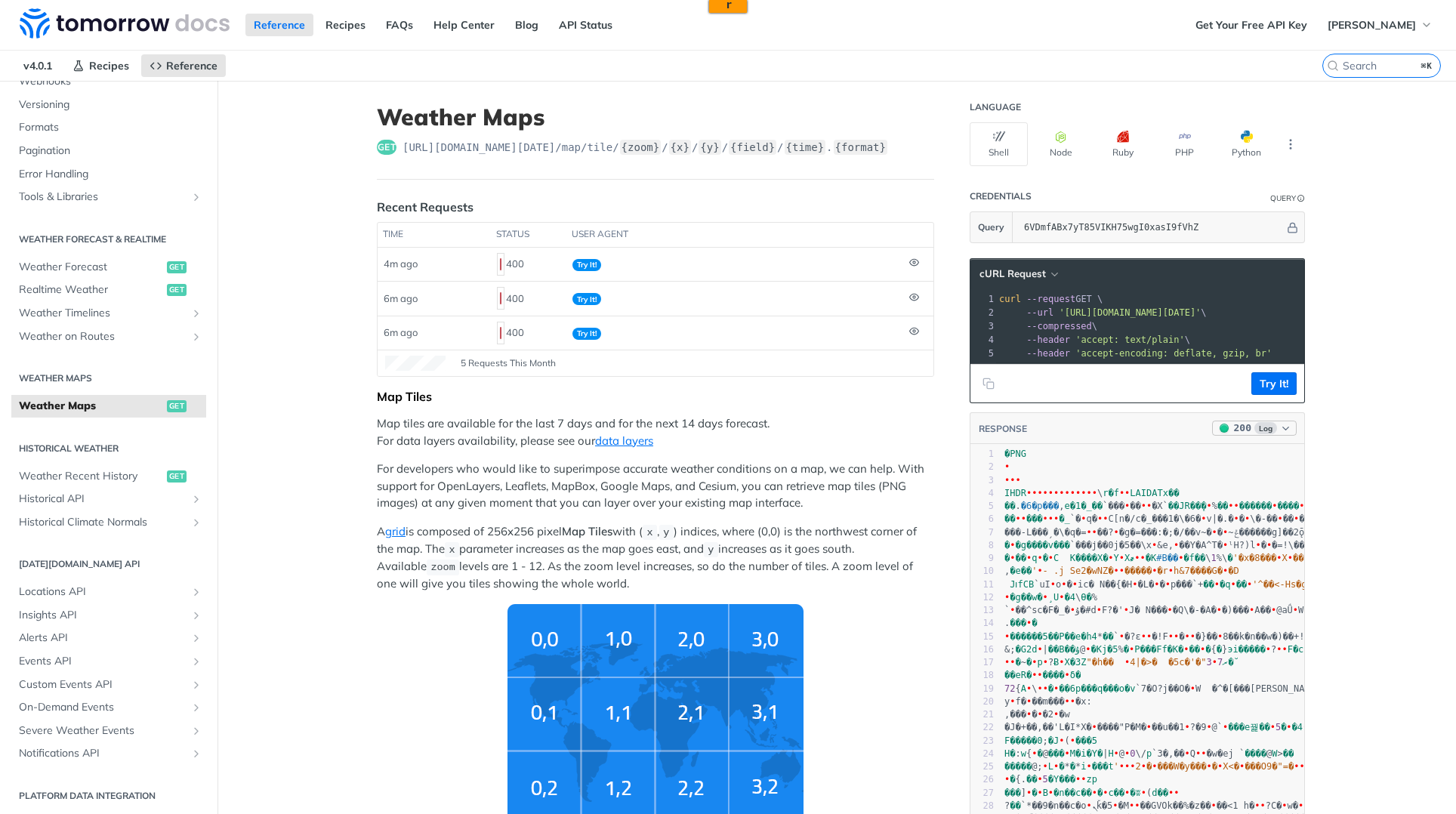
click at [1280, 435] on icon "button" at bounding box center [1285, 428] width 11 height 11
click at [750, 439] on p "Map tiles are available for the last 7 days and for the next 14 days forecast. …" at bounding box center [656, 433] width 557 height 34
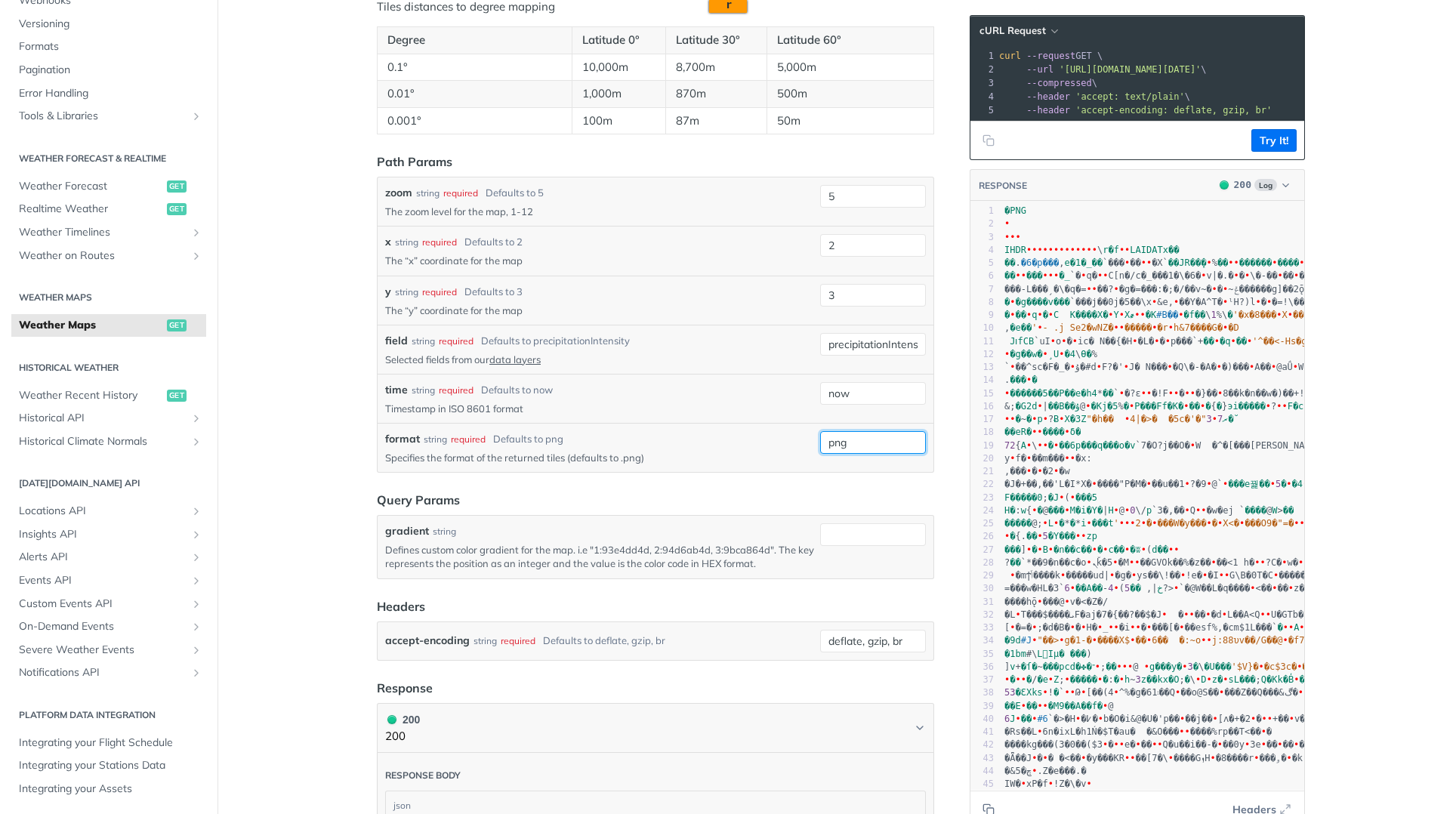
click at [888, 440] on input "png" at bounding box center [873, 443] width 106 height 23
click at [887, 441] on input "png" at bounding box center [873, 443] width 106 height 23
type input "json"
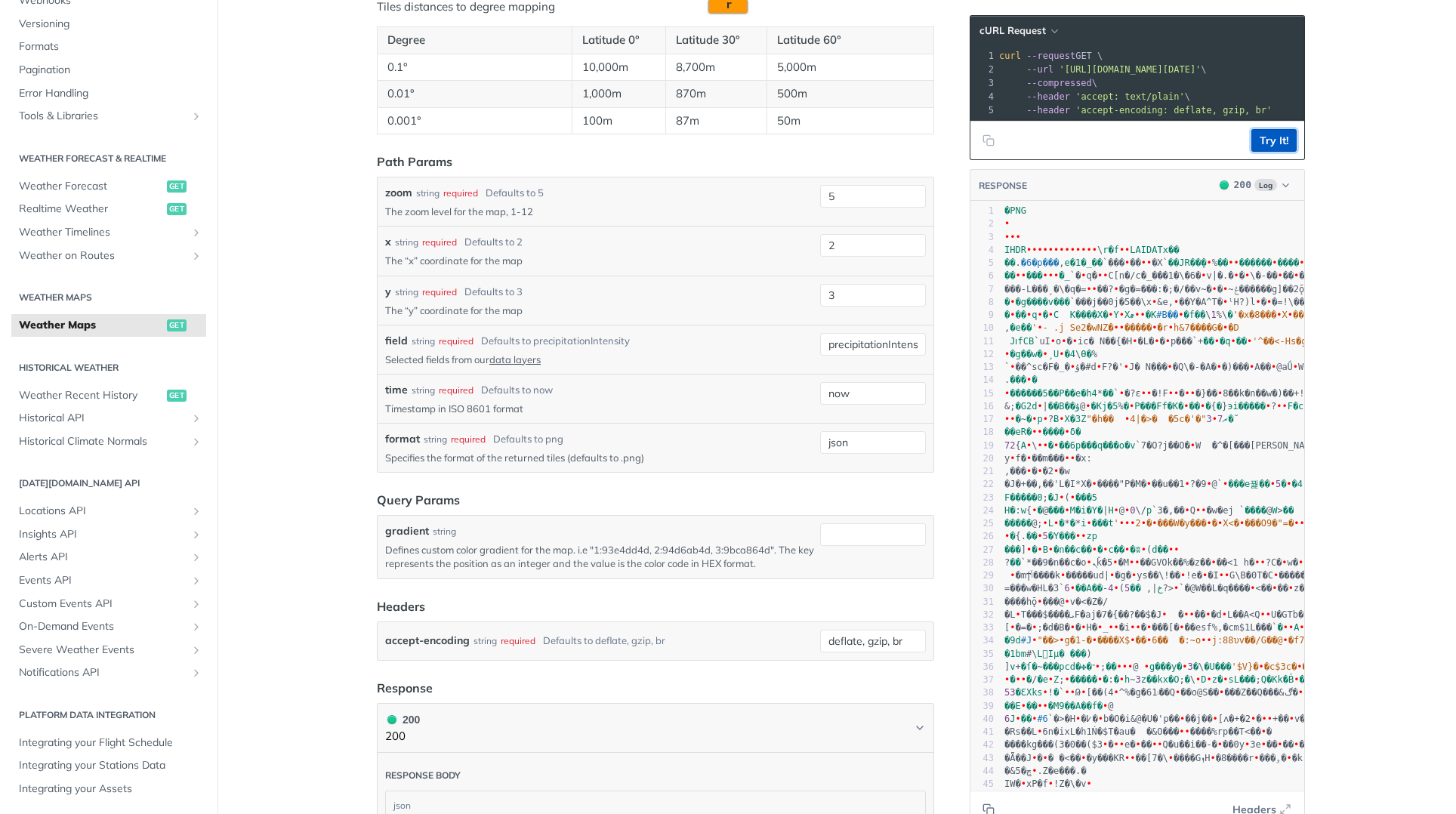
click at [1263, 152] on button "Try It!" at bounding box center [1274, 140] width 45 height 23
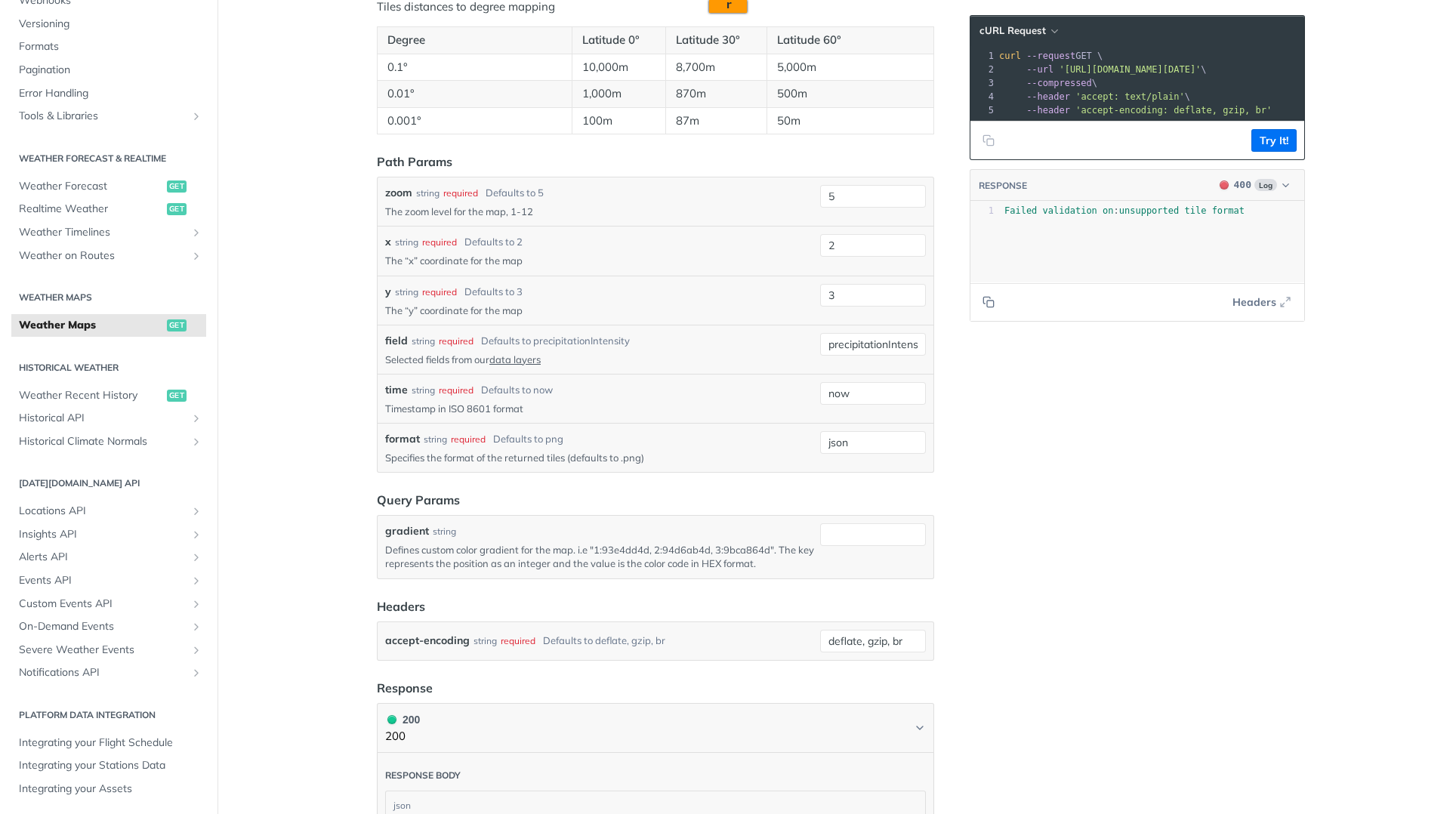
click at [1251, 217] on pre "Failed validation on : unsupported tile format" at bounding box center [1159, 210] width 314 height 13
type textarea "Failed validation on: unsupported tile format"
click at [1251, 217] on pre "Failed validation on : unsupported tile format" at bounding box center [1159, 210] width 314 height 13
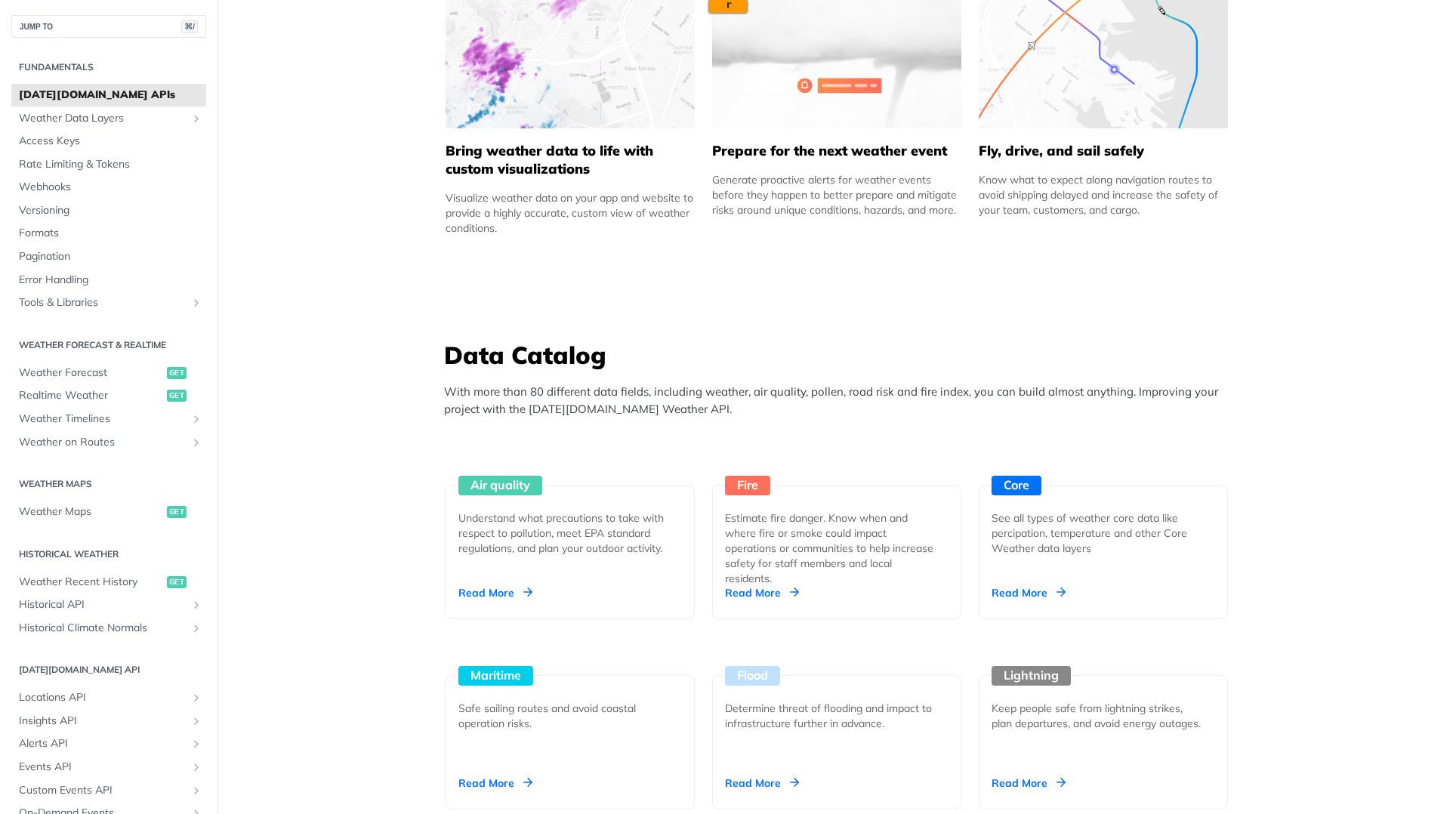
scroll to position [566, 0]
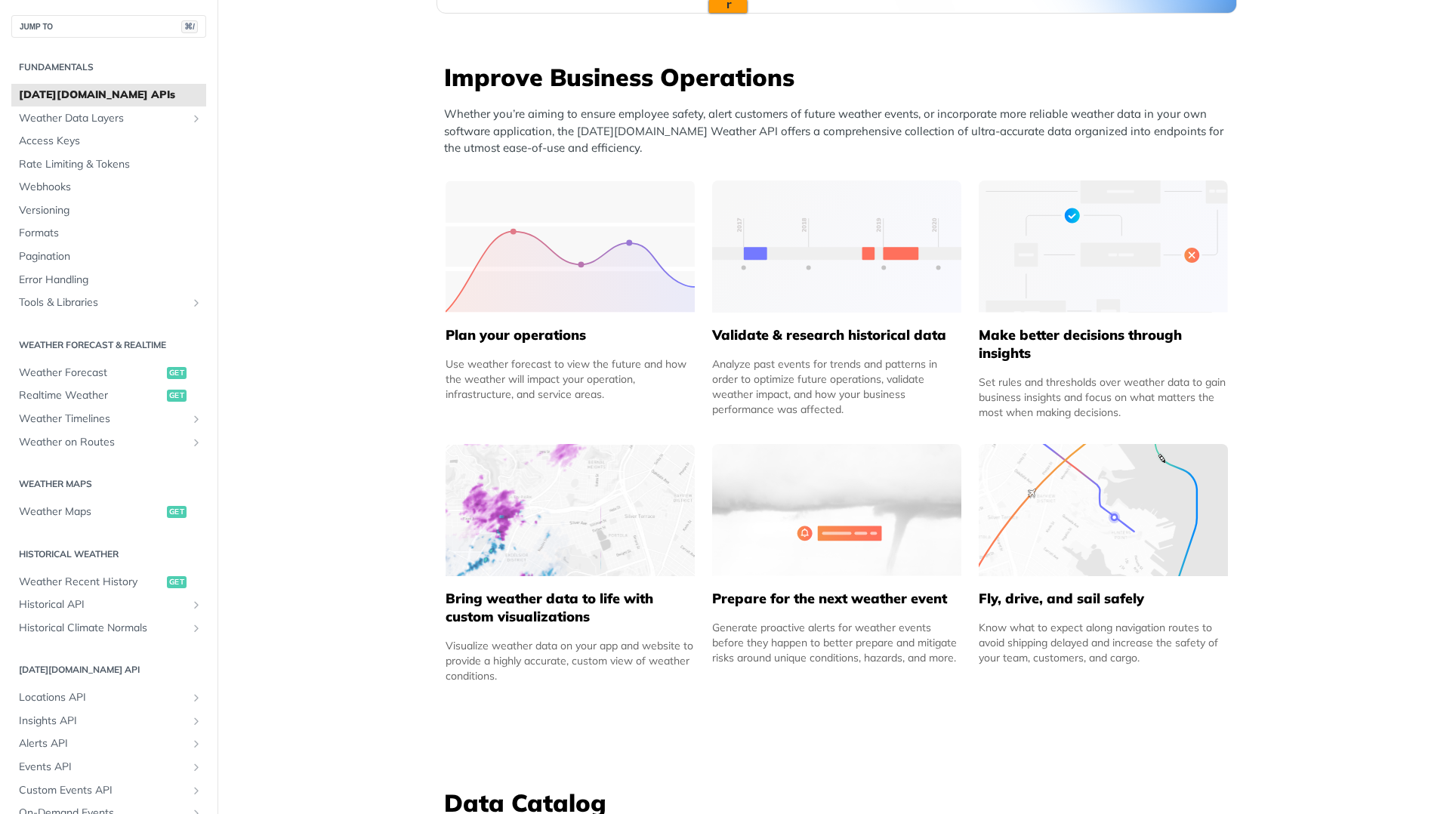
click at [538, 606] on h5 "Bring weather data to life with custom visualizations" at bounding box center [570, 608] width 249 height 37
click at [580, 570] on img at bounding box center [570, 511] width 249 height 132
click at [599, 539] on img at bounding box center [570, 511] width 249 height 132
click at [570, 618] on h5 "Bring weather data to life with custom visualizations" at bounding box center [570, 608] width 249 height 37
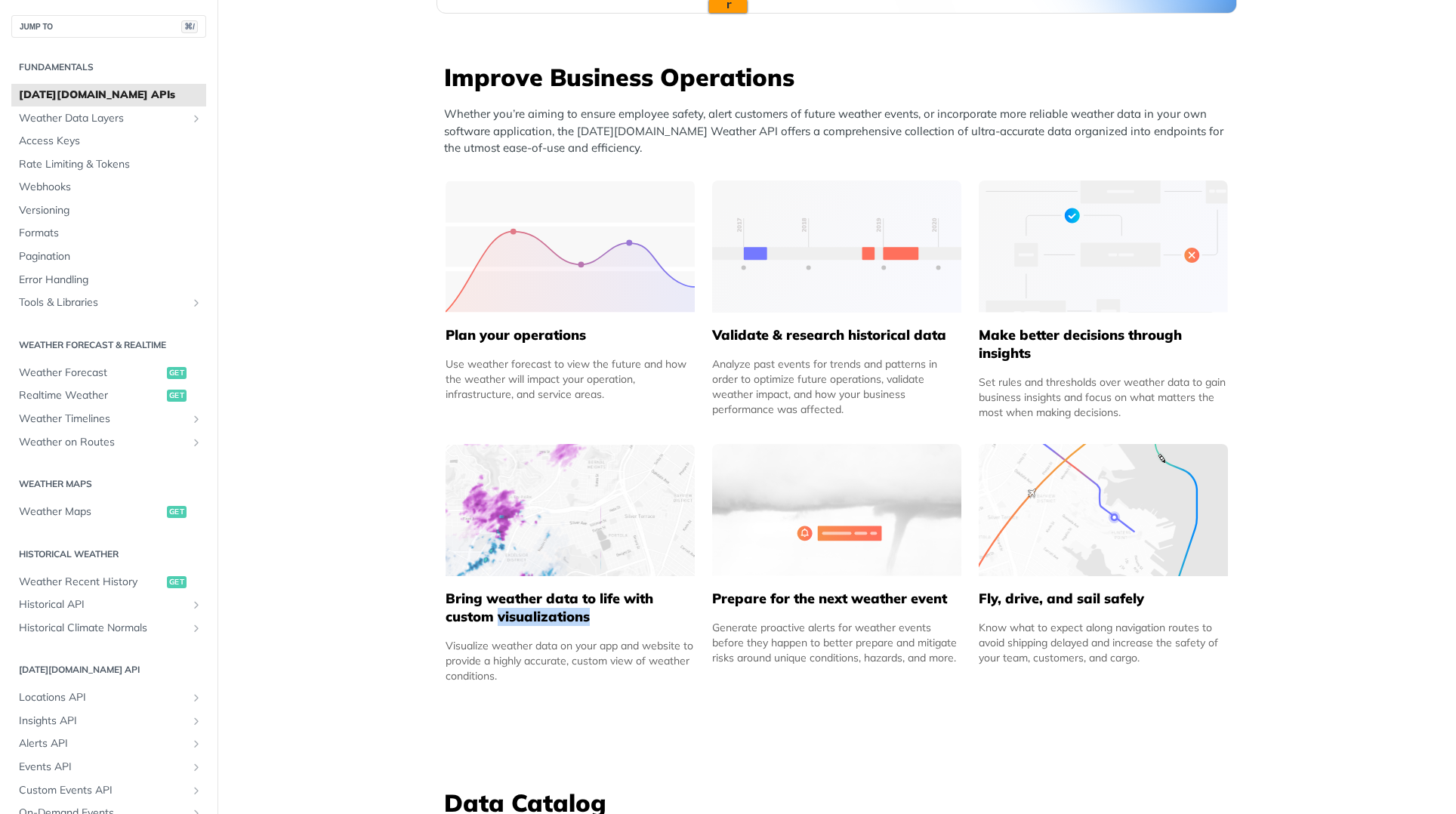
click at [589, 618] on h5 "Bring weather data to life with custom visualizations" at bounding box center [570, 608] width 249 height 37
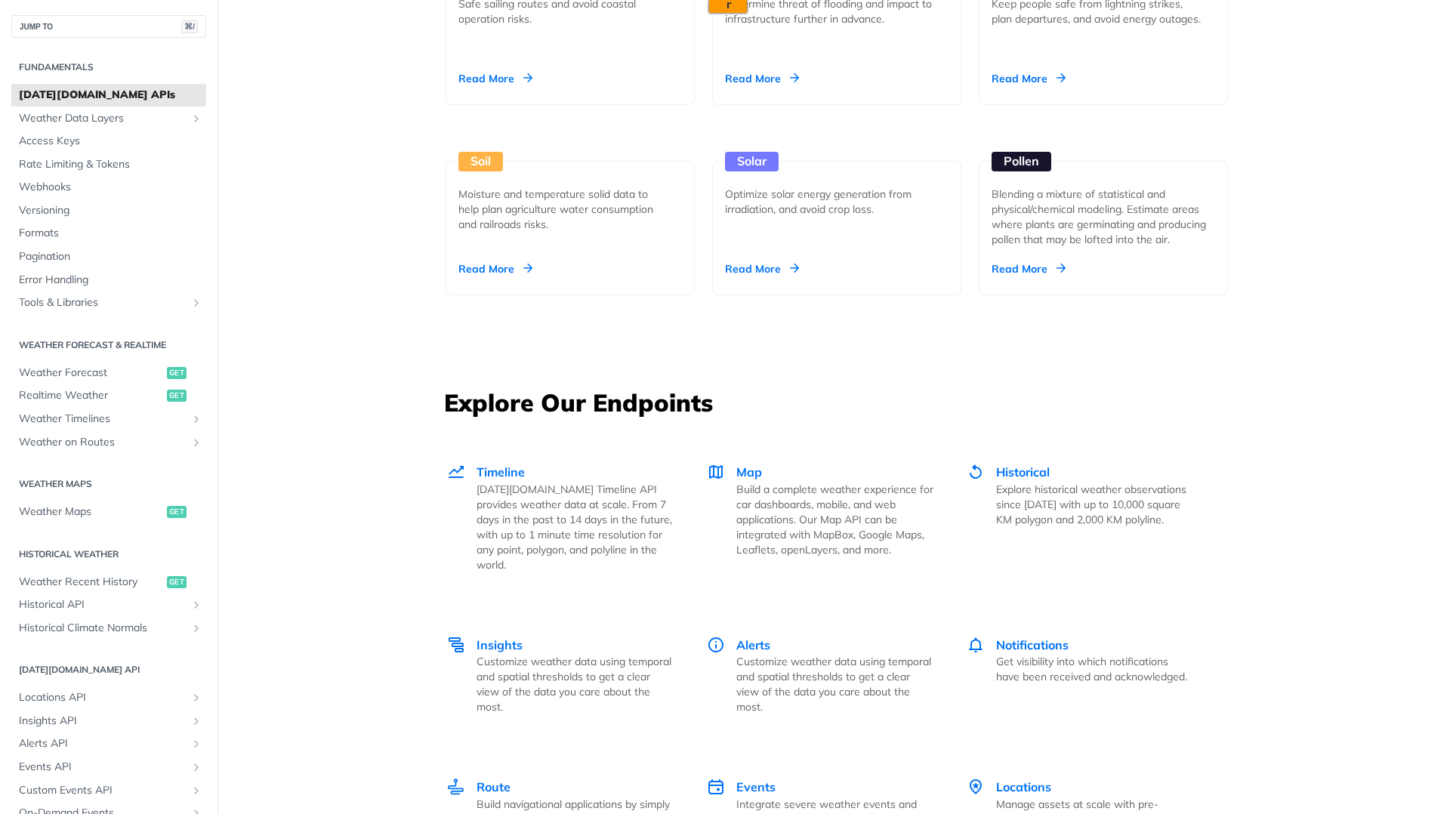
scroll to position [1727, 0]
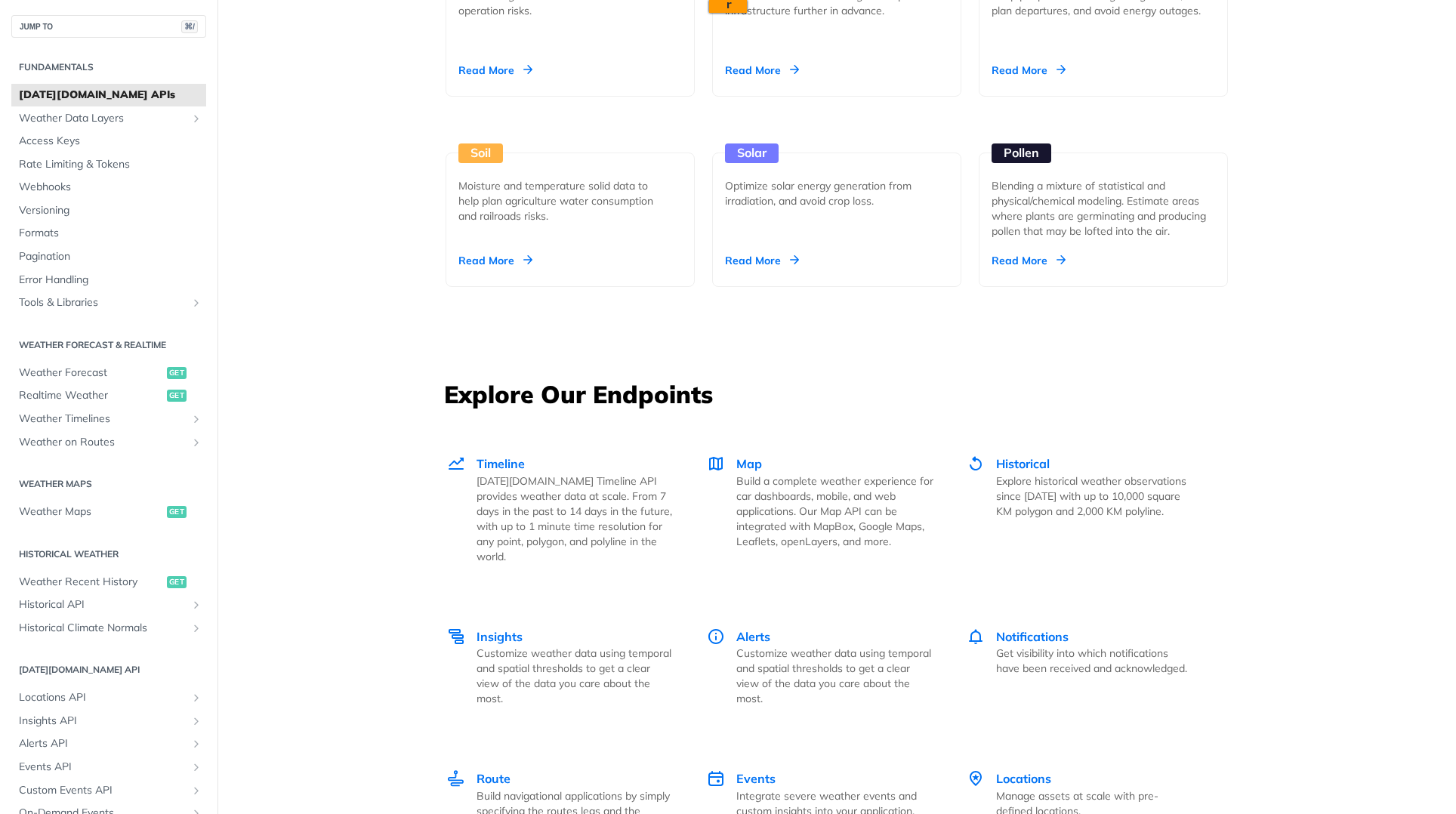
click at [911, 381] on h3 "Explore Our Endpoints" at bounding box center [837, 394] width 785 height 34
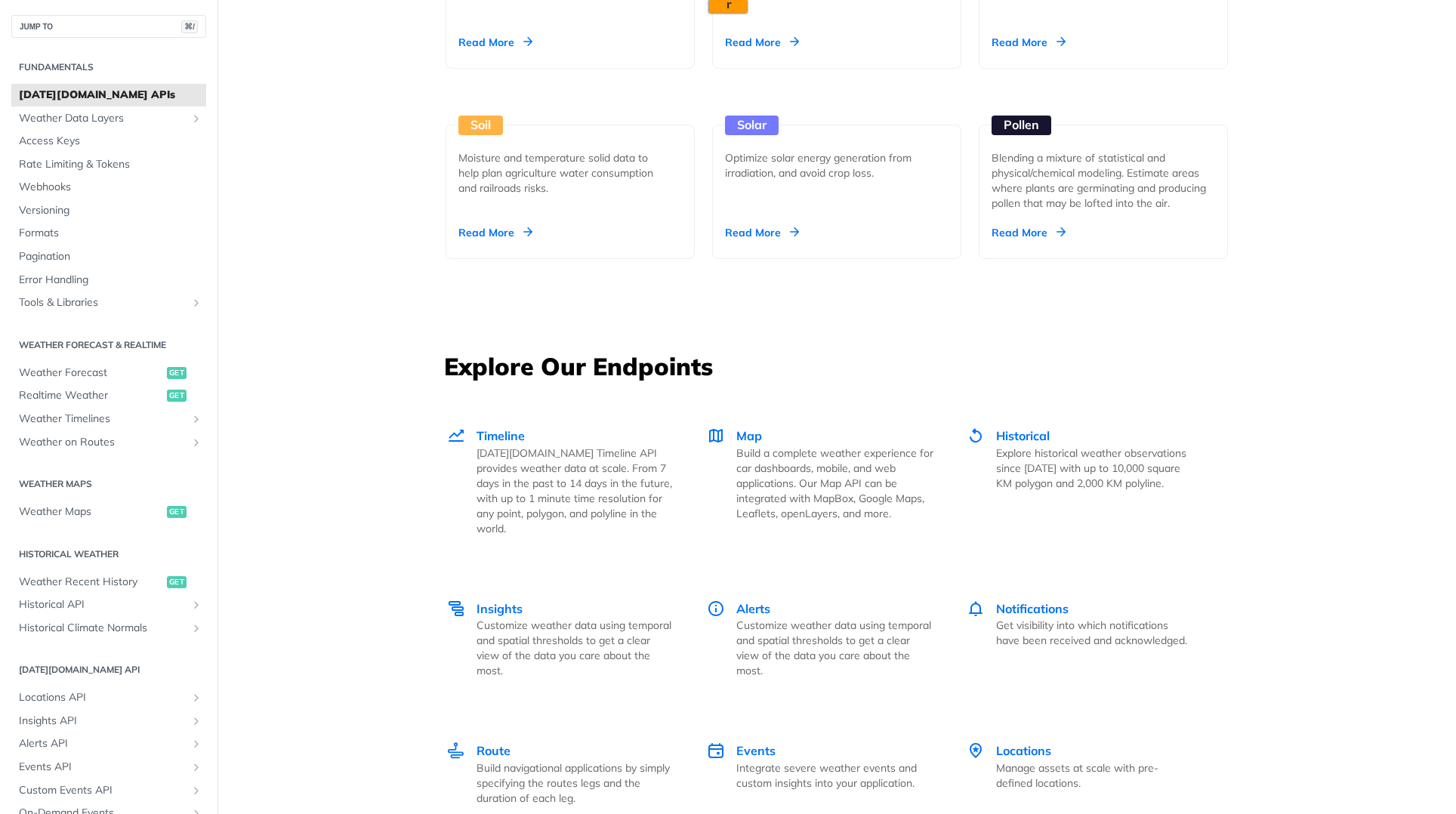
scroll to position [1851, 0]
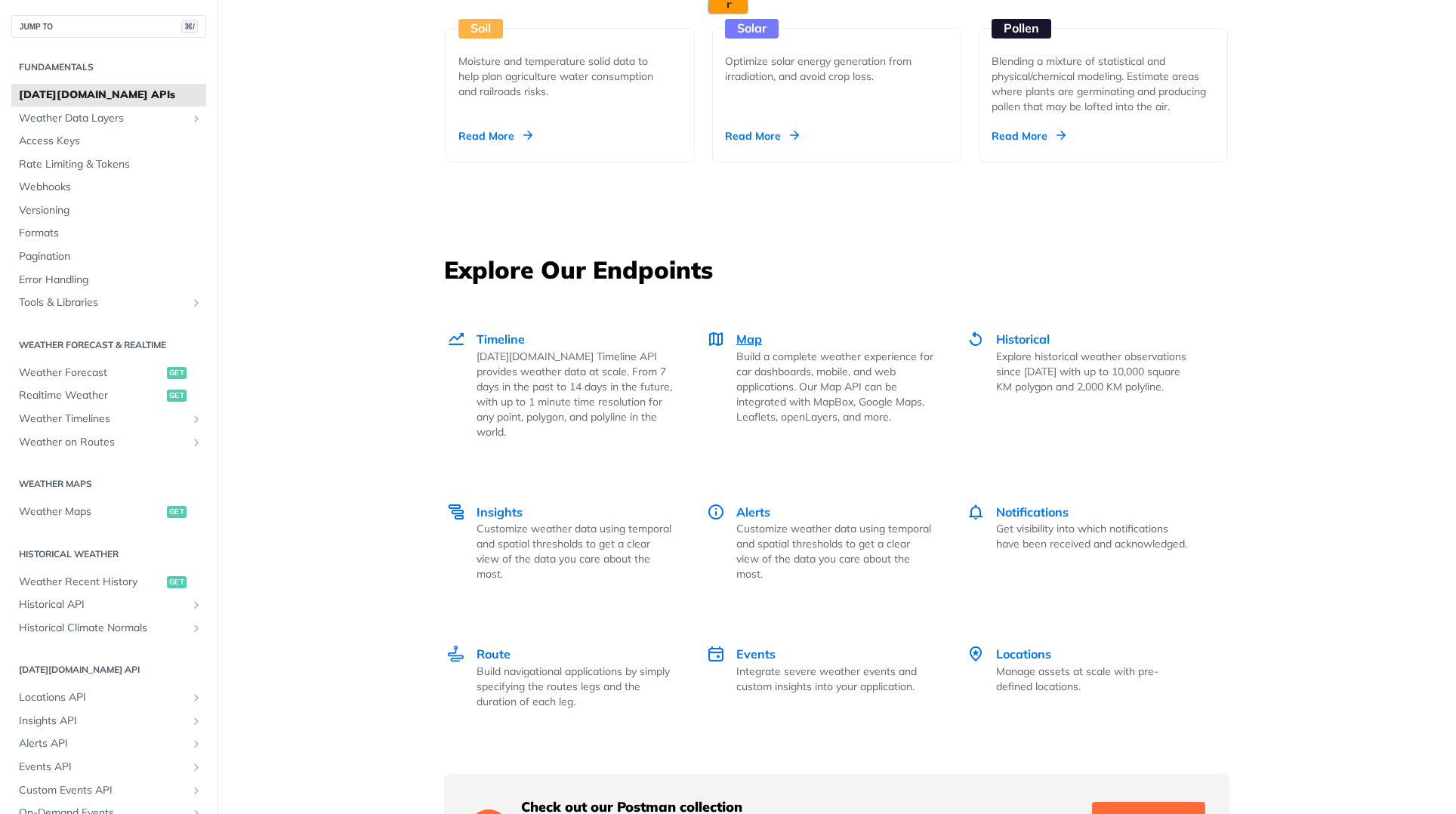
click at [887, 383] on p "Build a complete weather experience for car dashboards, mobile, and web applica…" at bounding box center [836, 386] width 198 height 75
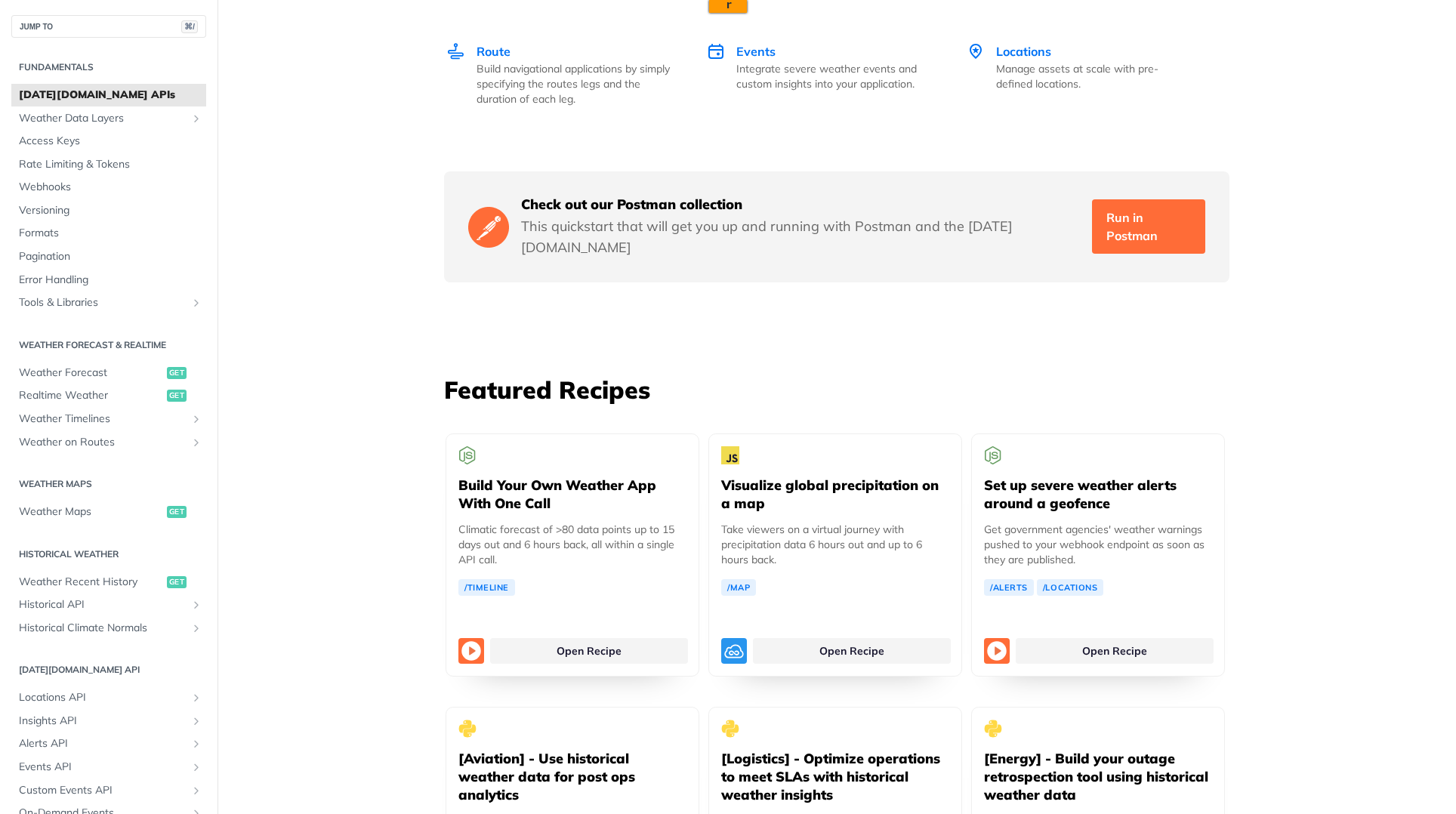
scroll to position [2535, 0]
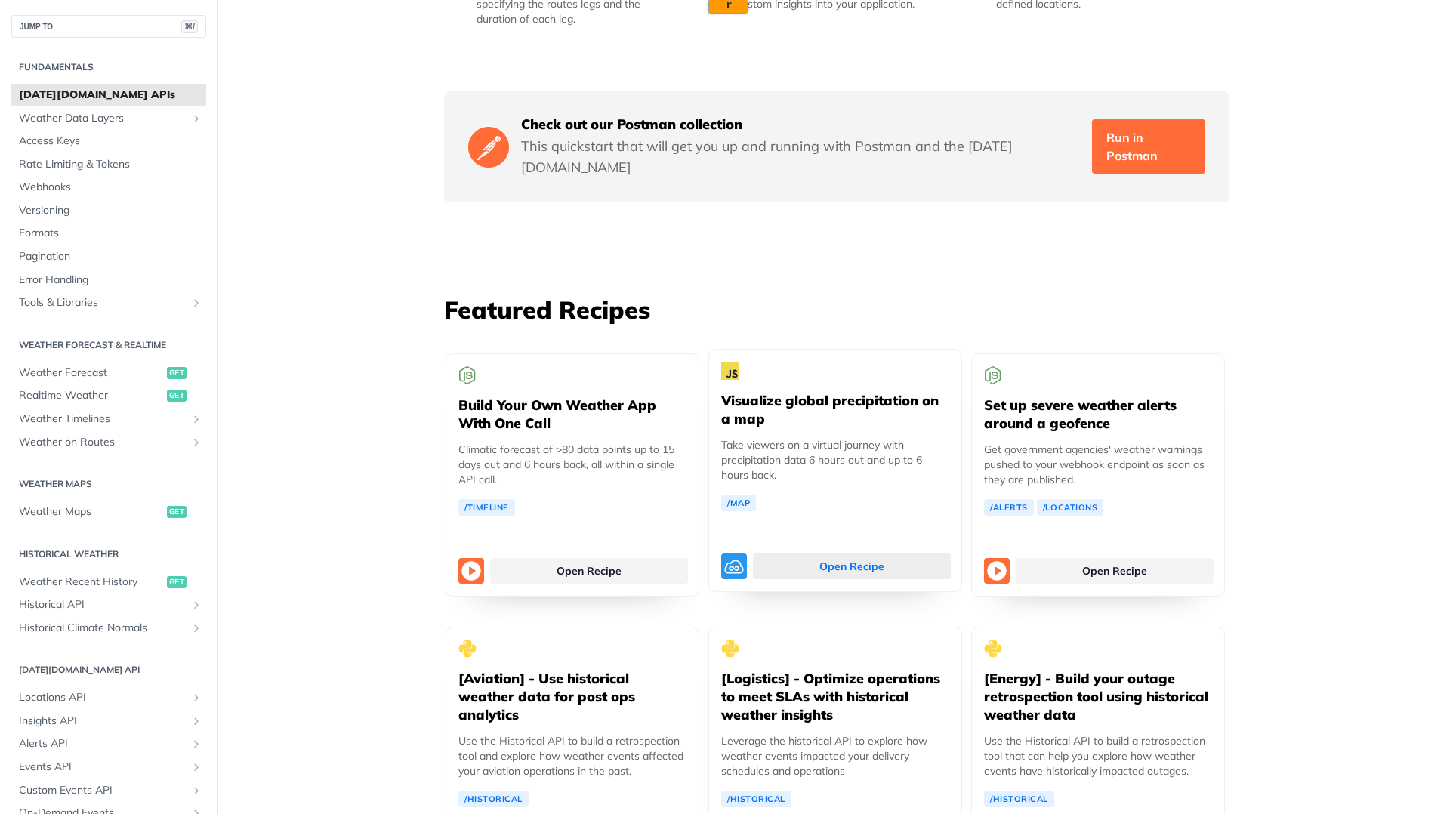
click at [810, 554] on link "Open Recipe" at bounding box center [851, 567] width 198 height 26
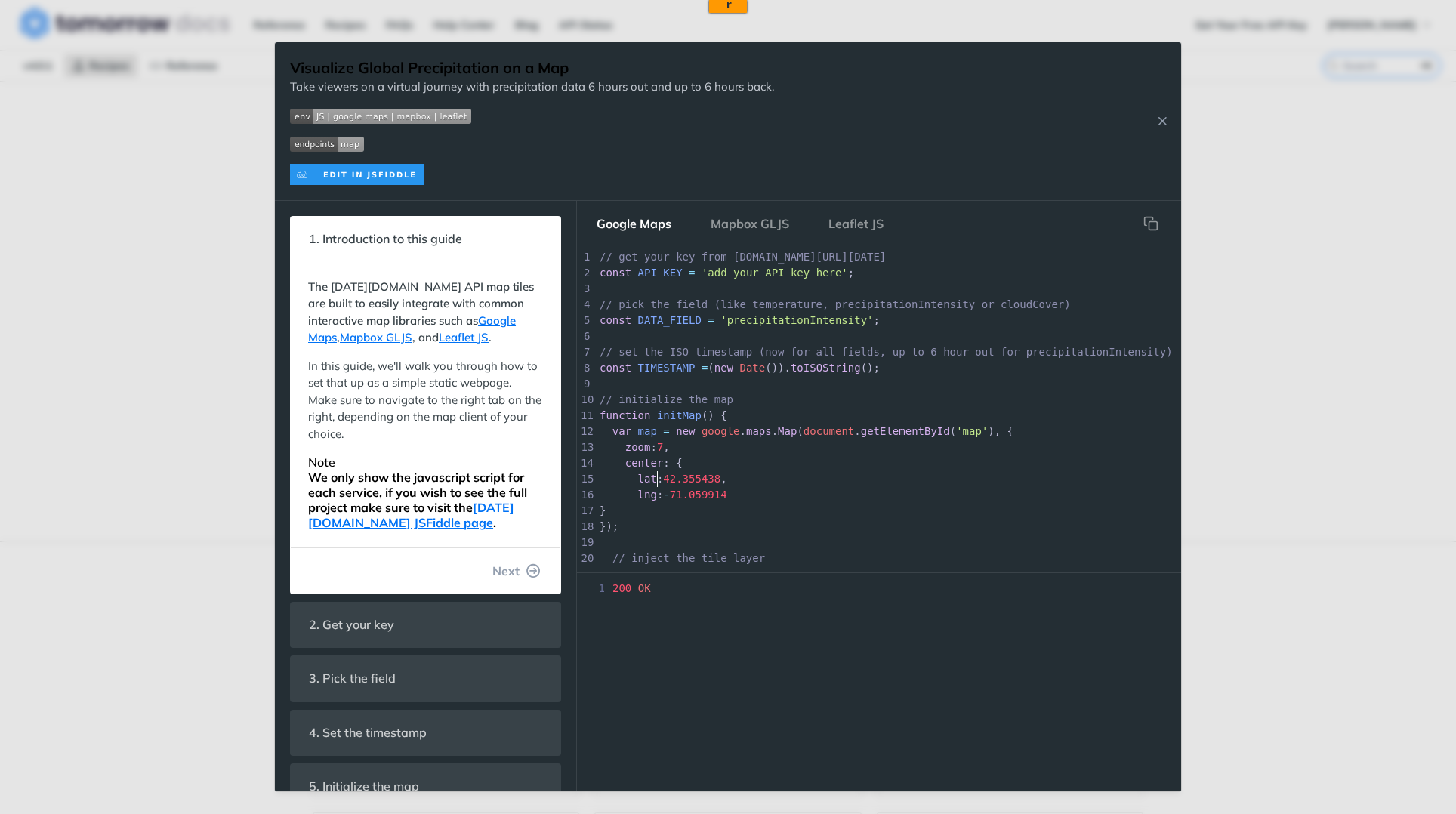
click at [659, 480] on span "lat : 42.355438 ," at bounding box center [663, 479] width 127 height 12
click at [506, 568] on span "Next" at bounding box center [507, 571] width 28 height 18
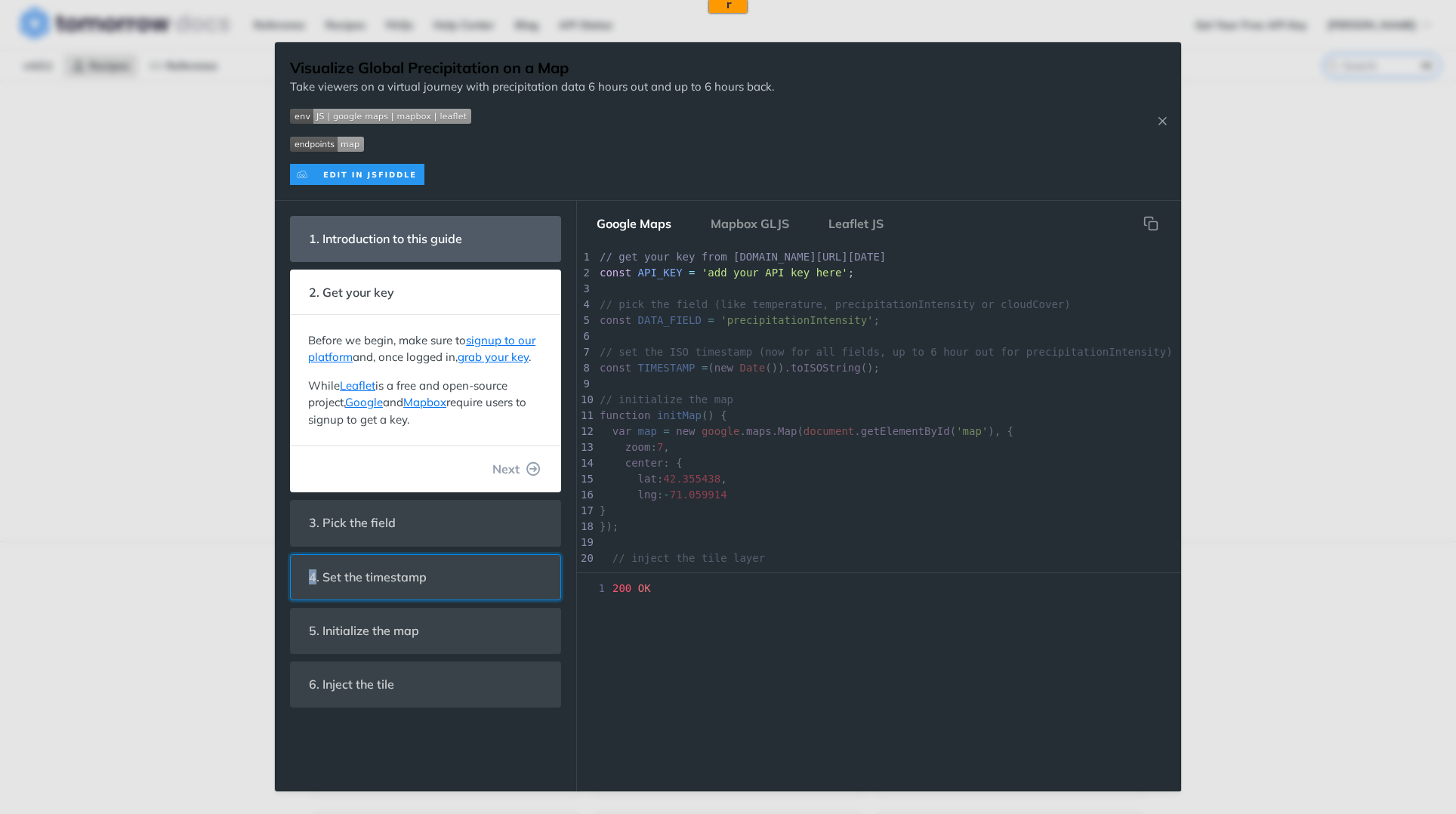
click at [506, 568] on header "4. Set the timestamp" at bounding box center [425, 577] width 270 height 44
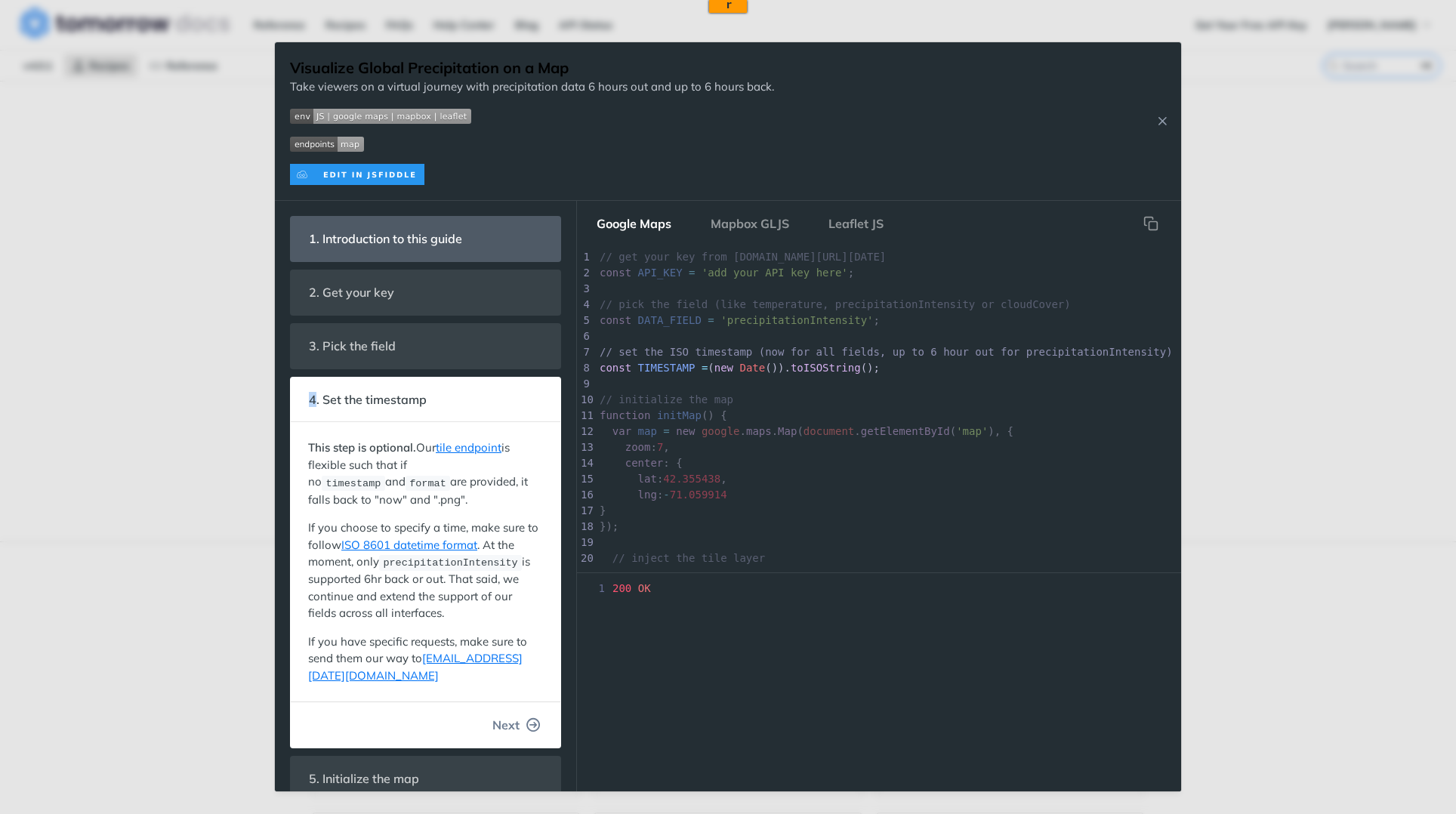
click at [496, 731] on span "Next" at bounding box center [507, 725] width 28 height 18
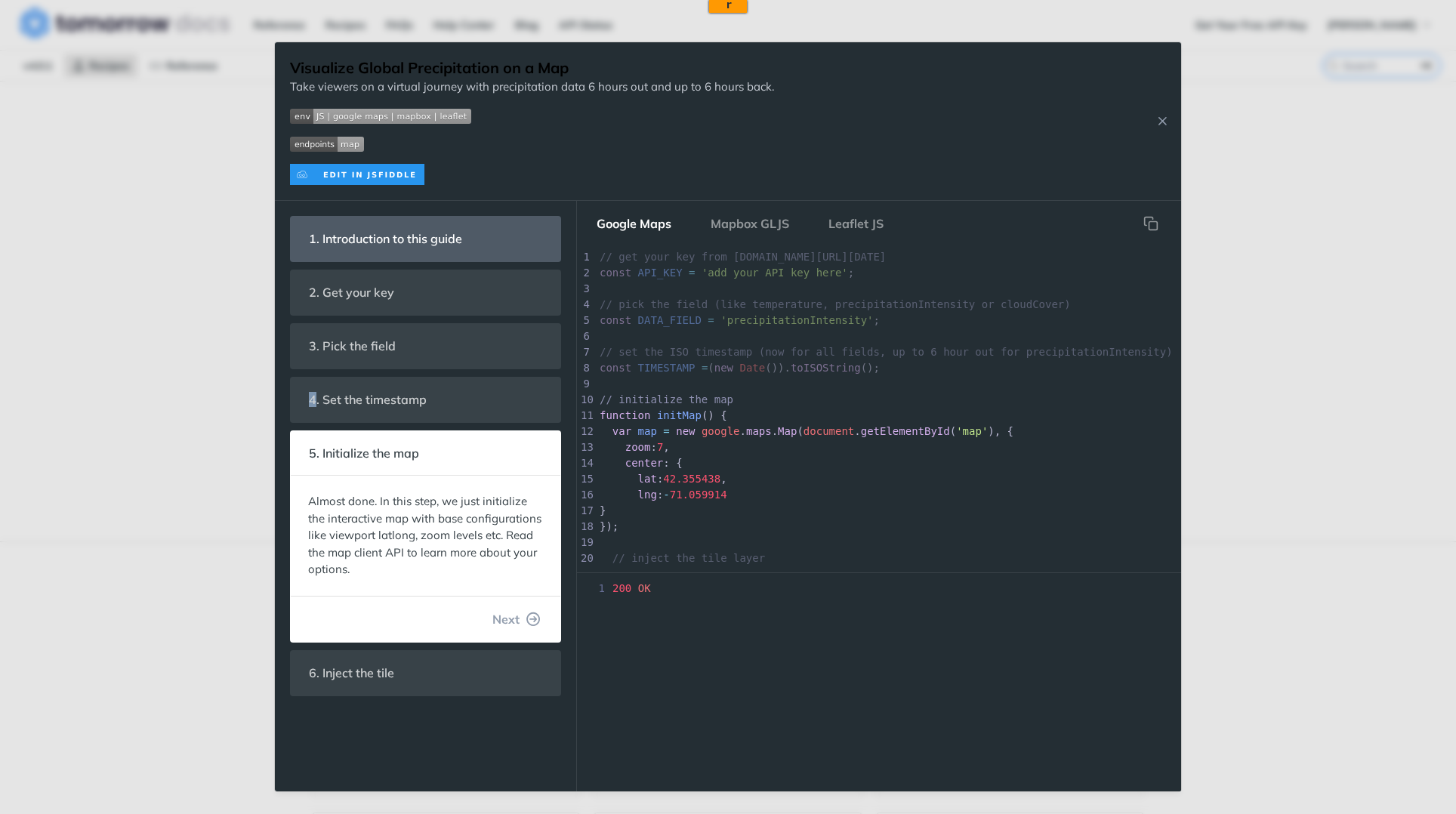
scroll to position [43, 0]
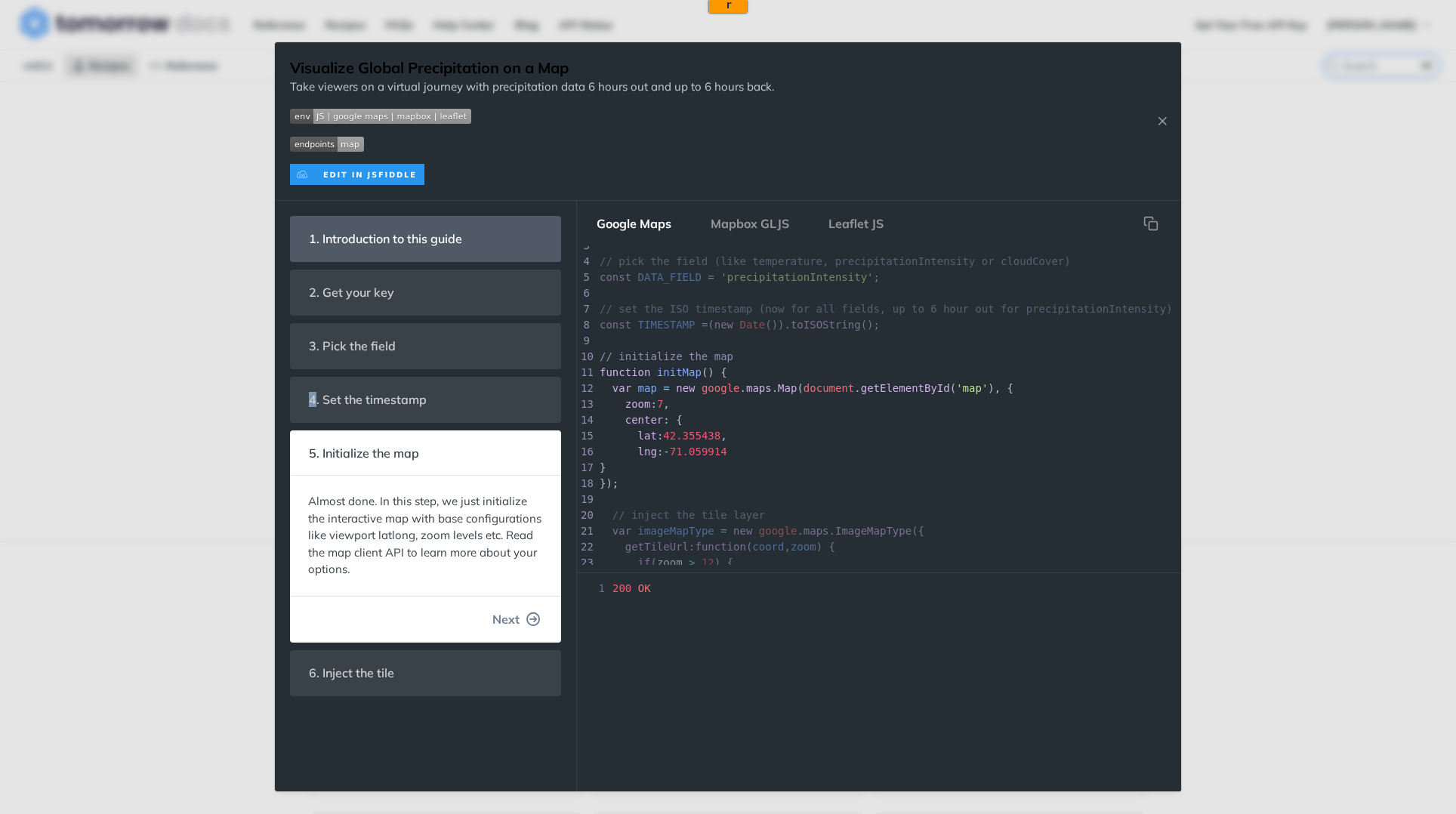
click at [524, 621] on button "Next" at bounding box center [516, 619] width 72 height 31
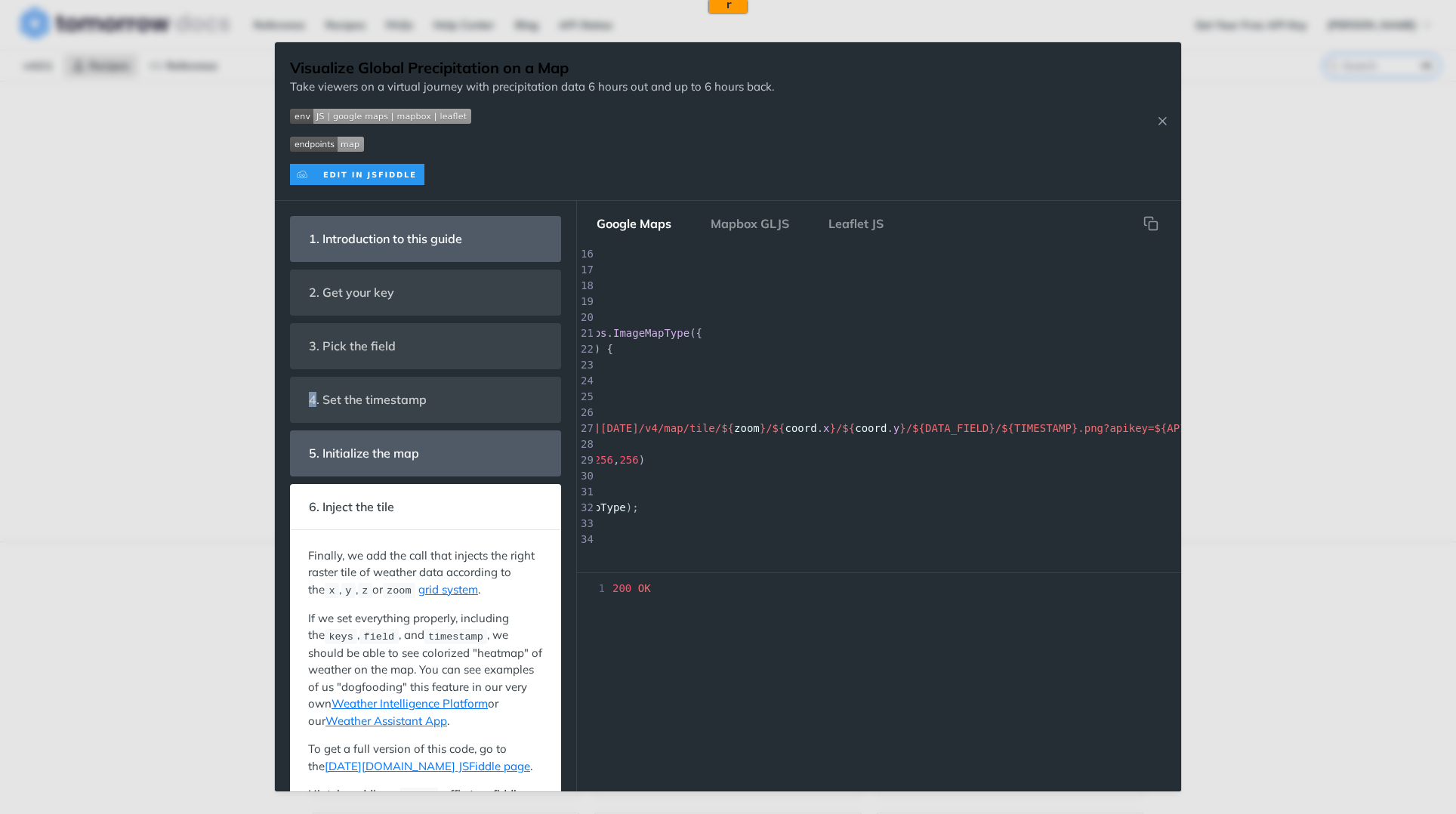
scroll to position [241, 0]
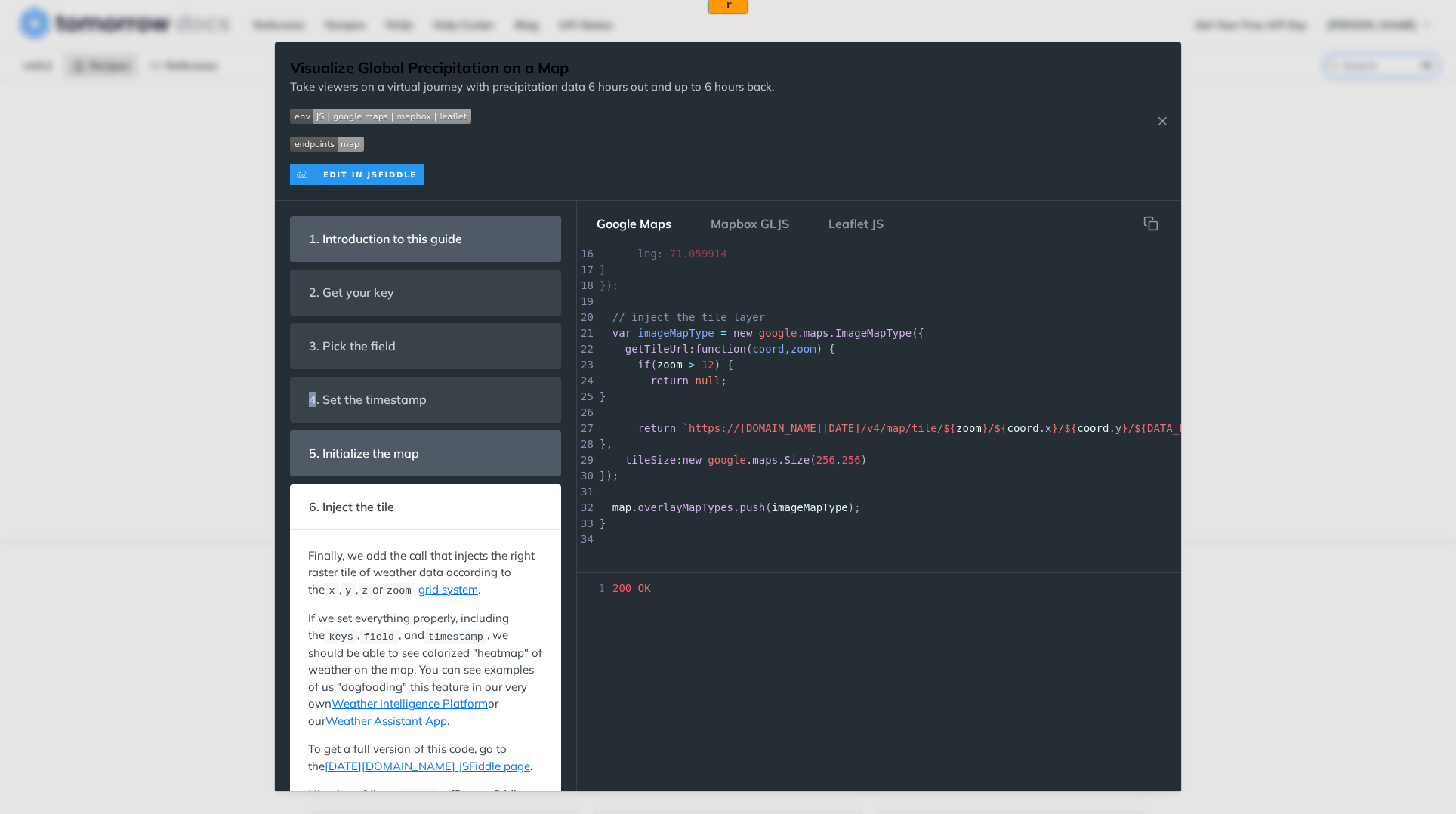
click at [821, 494] on pre "​" at bounding box center [994, 492] width 795 height 16
click at [860, 484] on pre "​" at bounding box center [994, 492] width 795 height 16
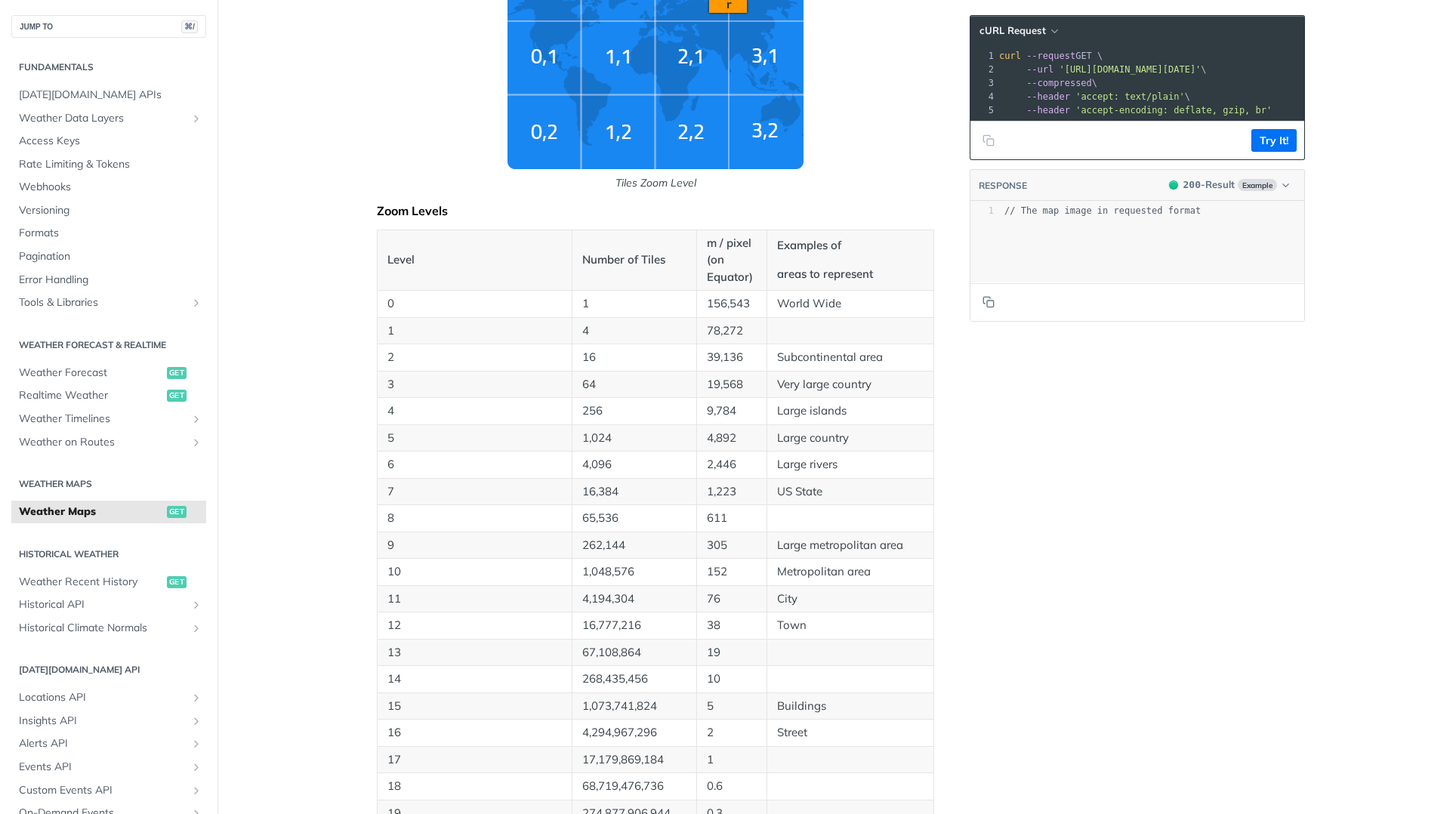
scroll to position [662, 0]
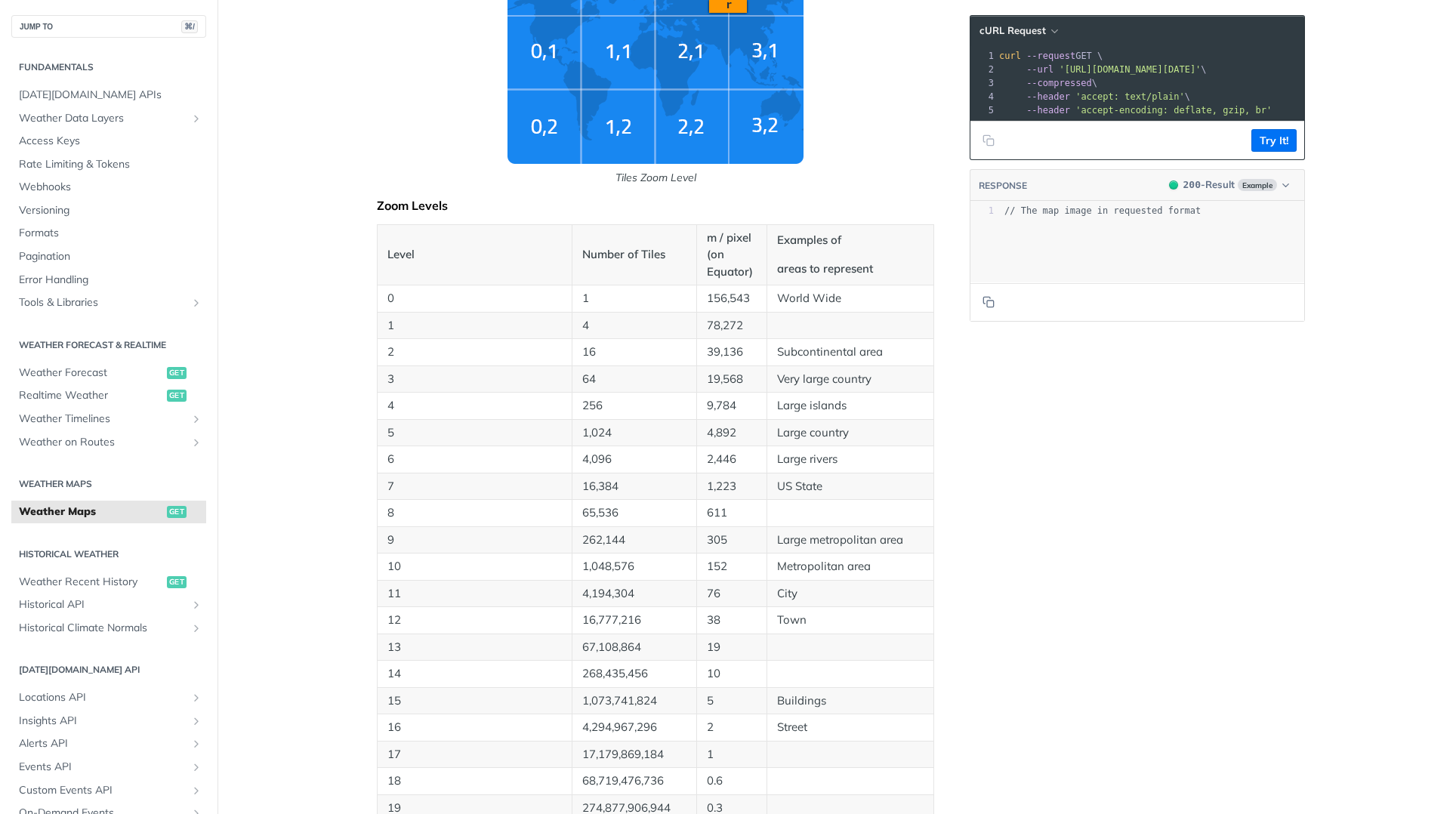
drag, startPoint x: 565, startPoint y: 490, endPoint x: 556, endPoint y: 490, distance: 9.0
click at [564, 490] on td "7" at bounding box center [474, 487] width 195 height 28
drag, startPoint x: 486, startPoint y: 486, endPoint x: 382, endPoint y: 480, distance: 104.2
click at [387, 480] on p "7" at bounding box center [474, 487] width 175 height 18
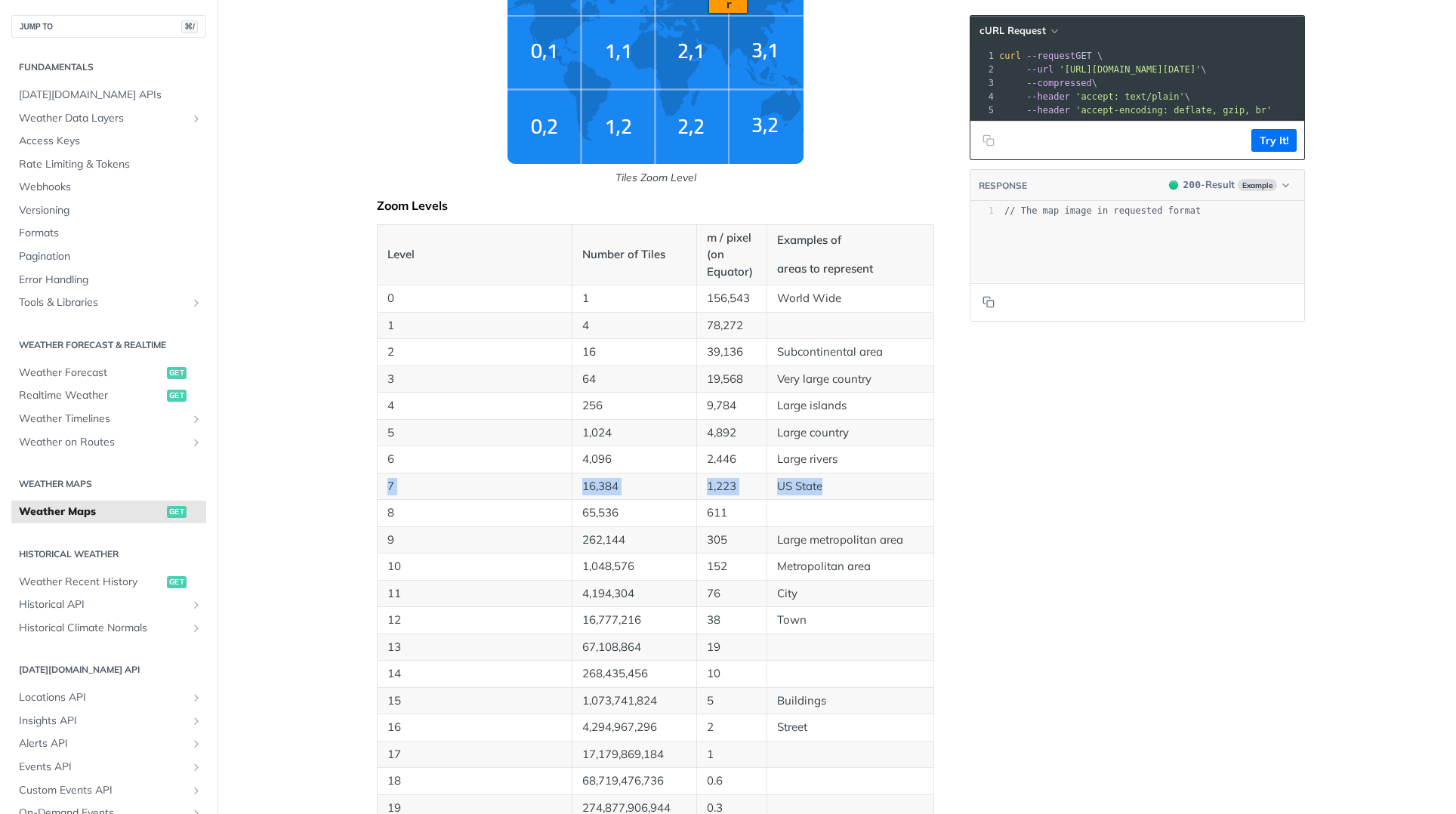
drag, startPoint x: 375, startPoint y: 483, endPoint x: 830, endPoint y: 484, distance: 455.0
click at [830, 484] on tr "7 16,384 1,223 US State" at bounding box center [656, 487] width 557 height 28
copy tr "7 16,384 1,223 US State"
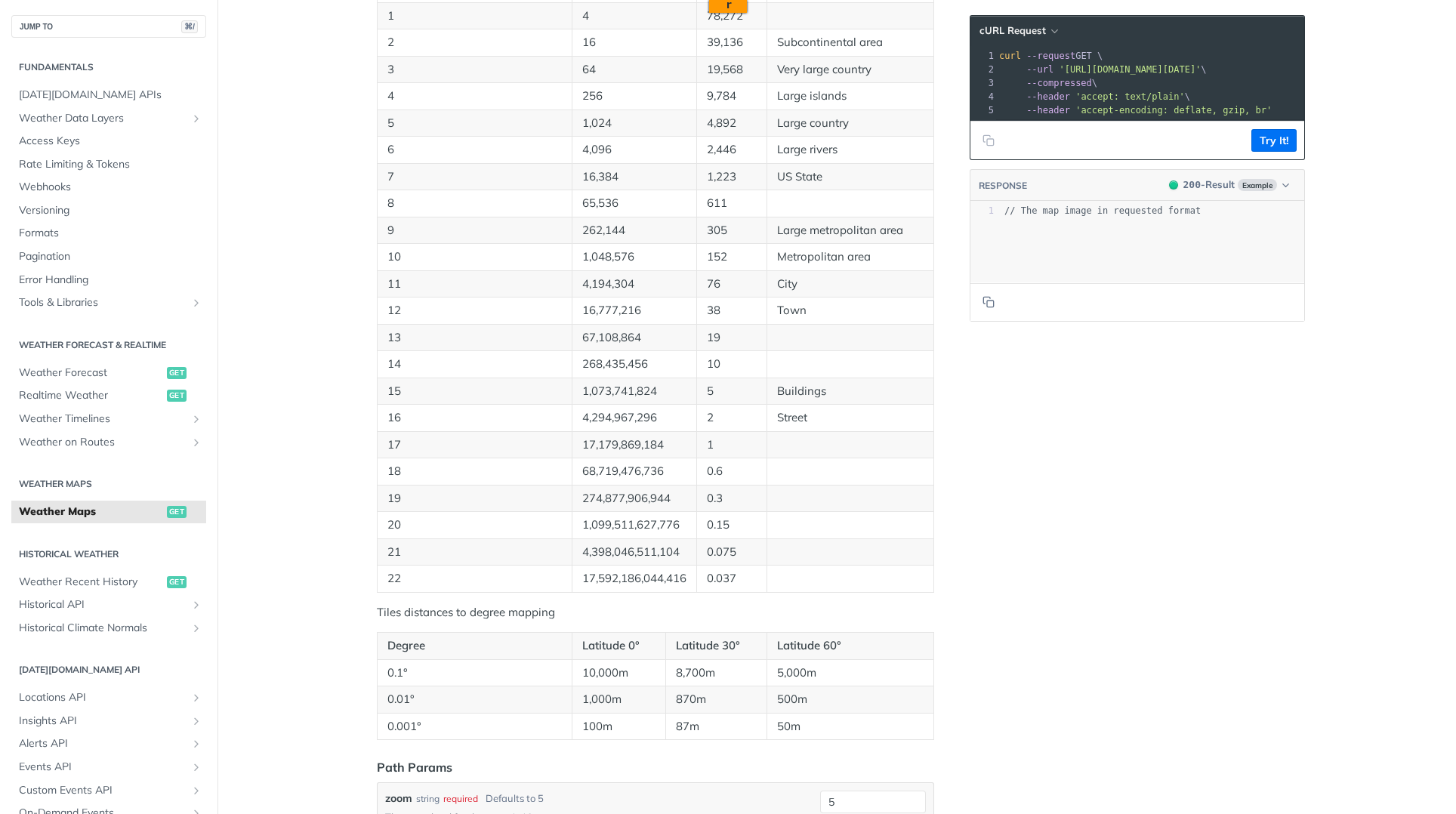
click at [1052, 593] on div "Language Shell Node Ruby PHP Python Credentials Query Query 6VDmfABx7yT85VIKH75…" at bounding box center [1139, 379] width 363 height 2542
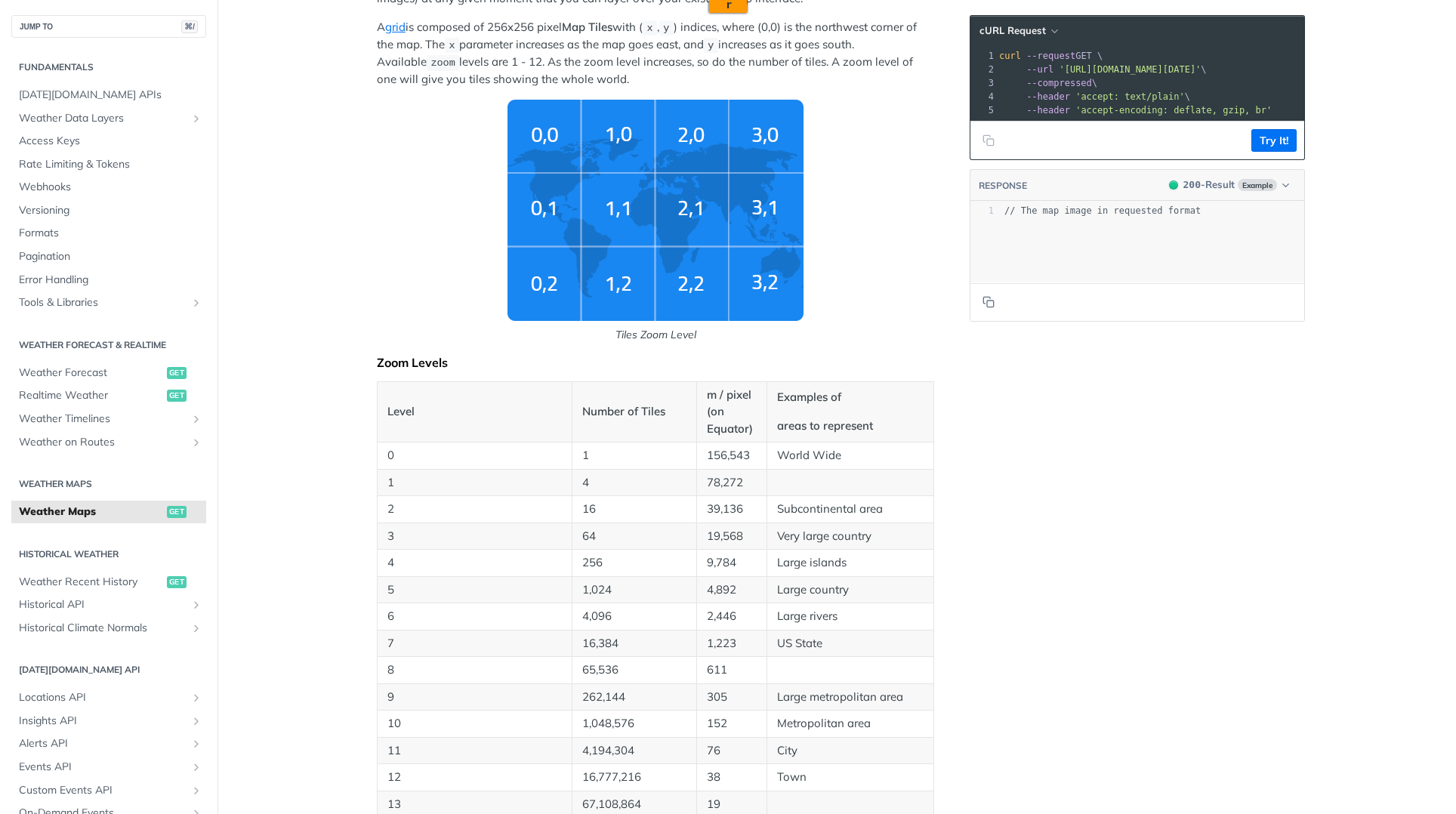
scroll to position [513, 0]
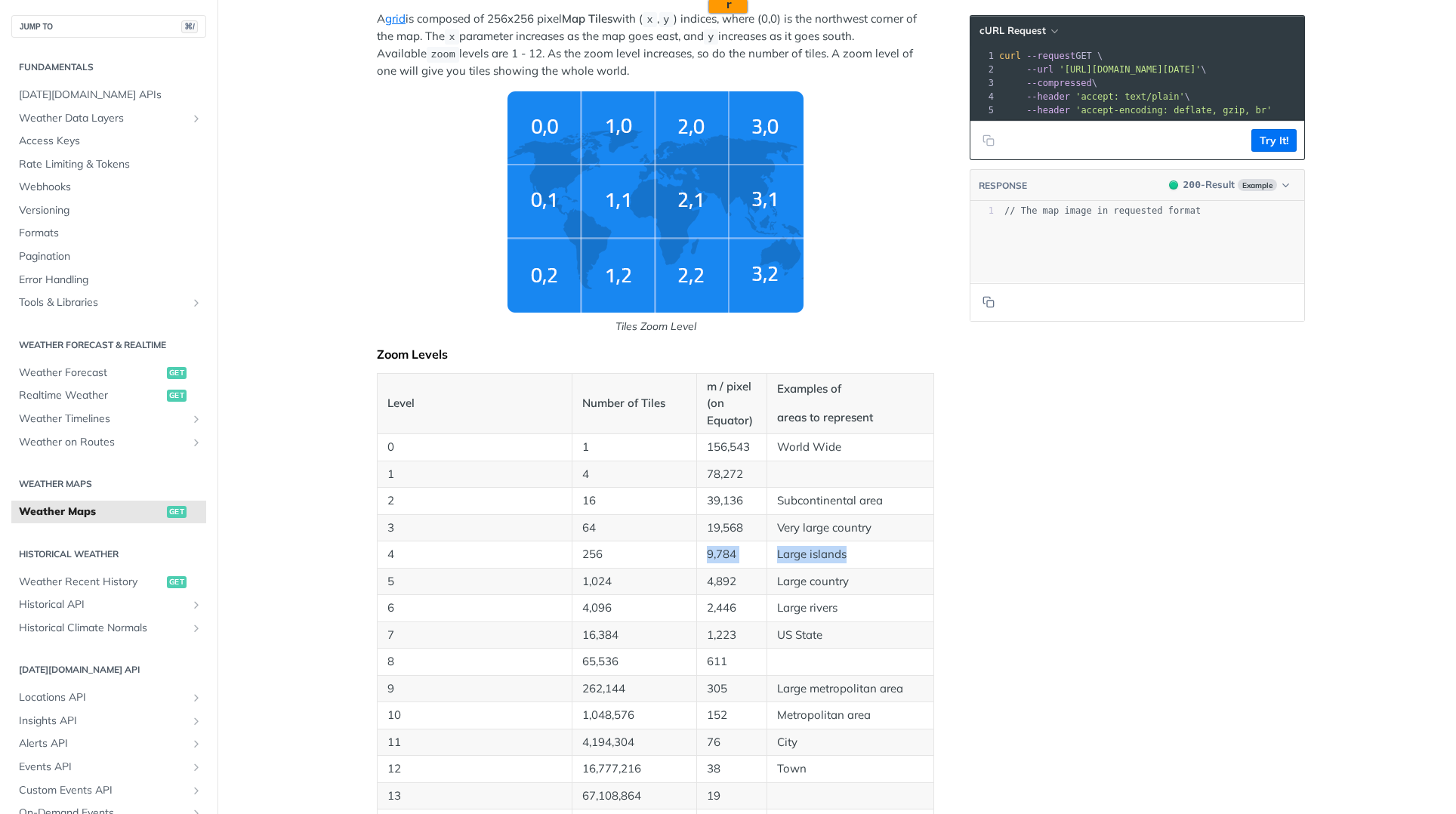
drag, startPoint x: 874, startPoint y: 555, endPoint x: 620, endPoint y: 558, distance: 254.0
click at [620, 558] on tr "4 256 9,784 Large islands" at bounding box center [656, 555] width 557 height 28
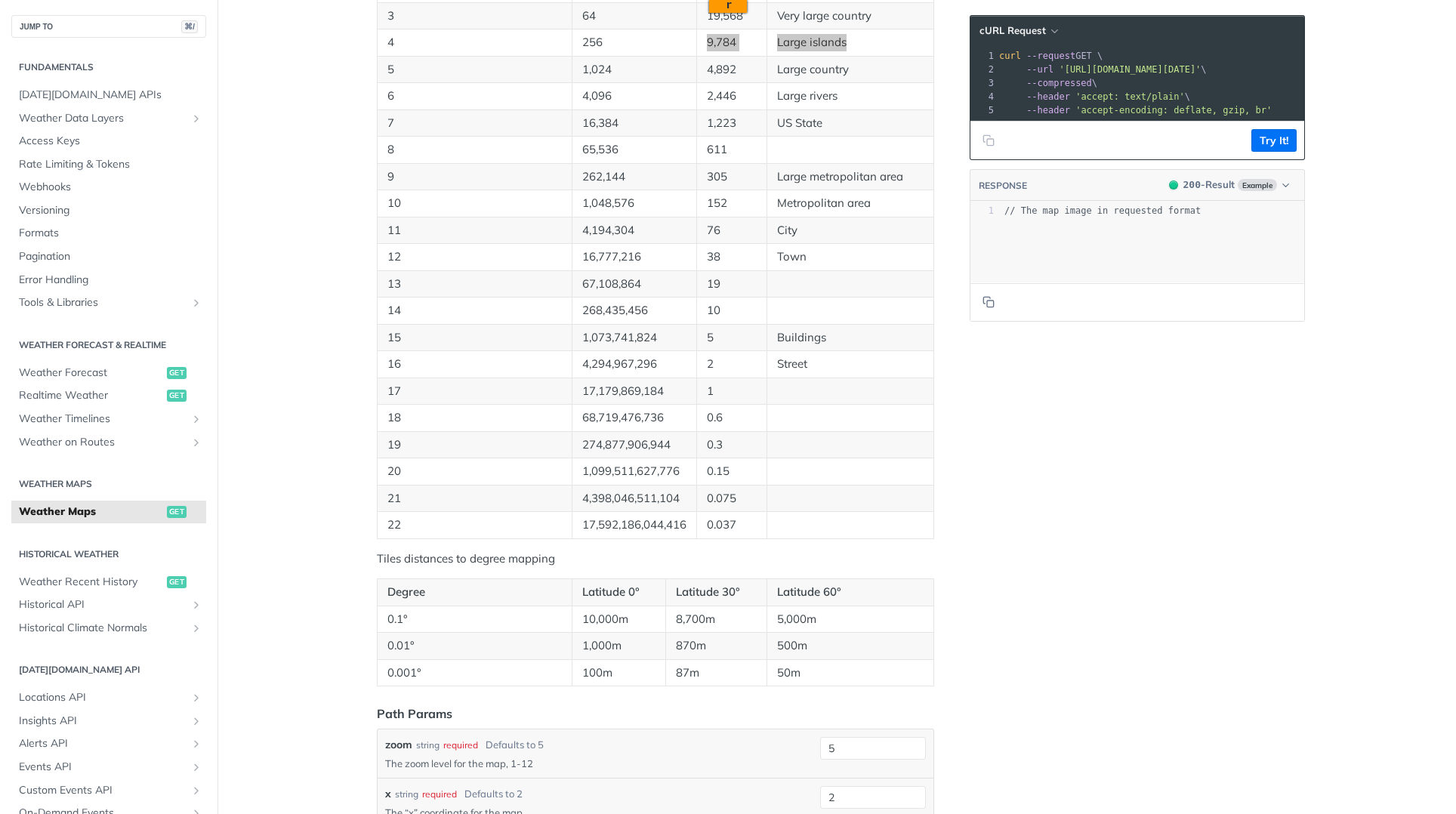
scroll to position [1338, 0]
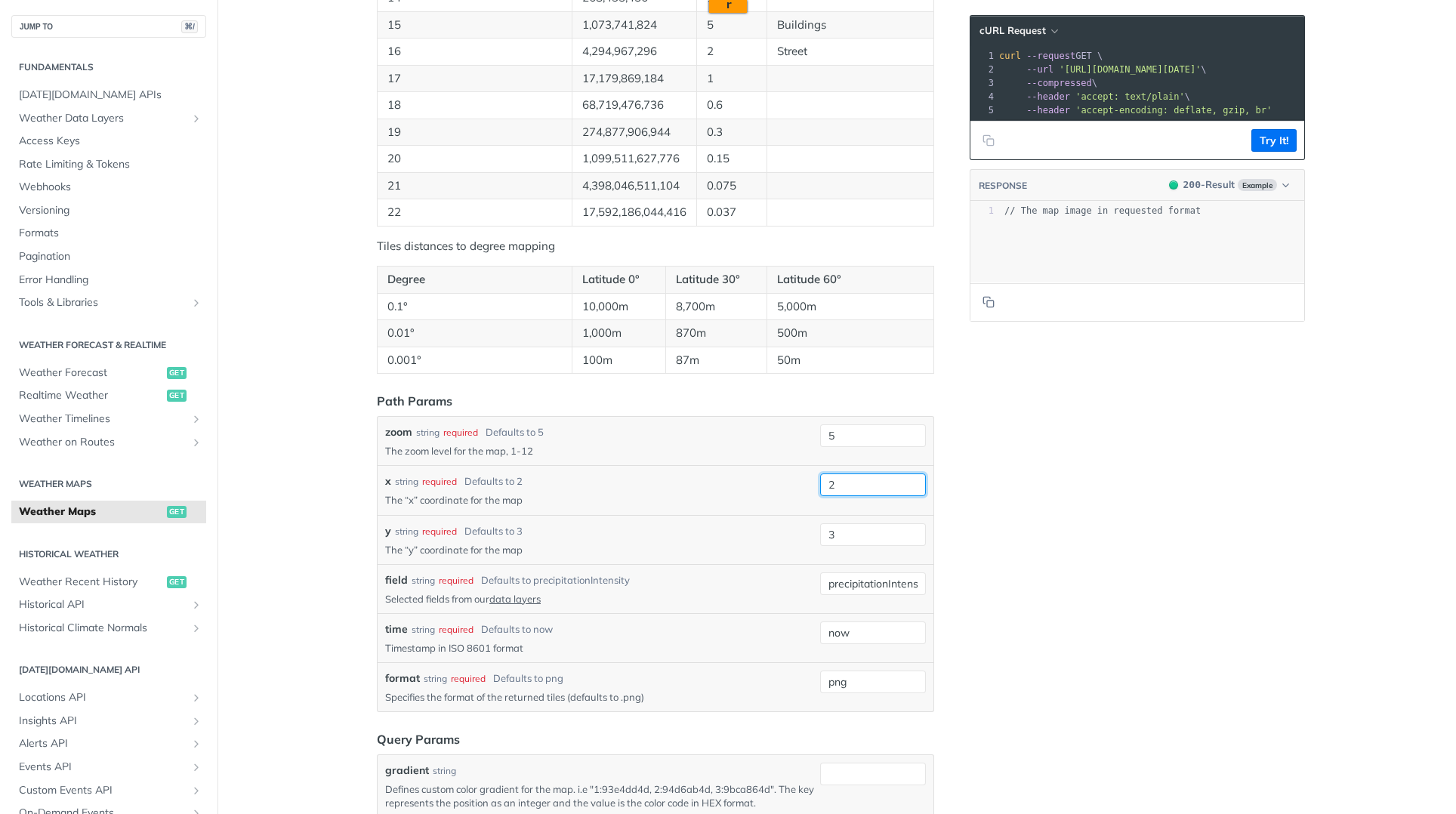
click at [847, 489] on input "2" at bounding box center [873, 485] width 106 height 23
click at [1010, 483] on div "Language Shell Node Ruby PHP Python Credentials Query Query 6VDmfABx7yT85VIKH75…" at bounding box center [1139, 13] width 363 height 2542
drag, startPoint x: 872, startPoint y: 485, endPoint x: 728, endPoint y: 487, distance: 144.0
click at [798, 488] on div "x string required Defaults to 2 The “x” coordinate for the map 2 required type …" at bounding box center [656, 491] width 541 height 34
click at [981, 488] on div "Language Shell Node Ruby PHP Python Credentials Query Query 6VDmfABx7yT85VIKH75…" at bounding box center [1139, 13] width 363 height 2542
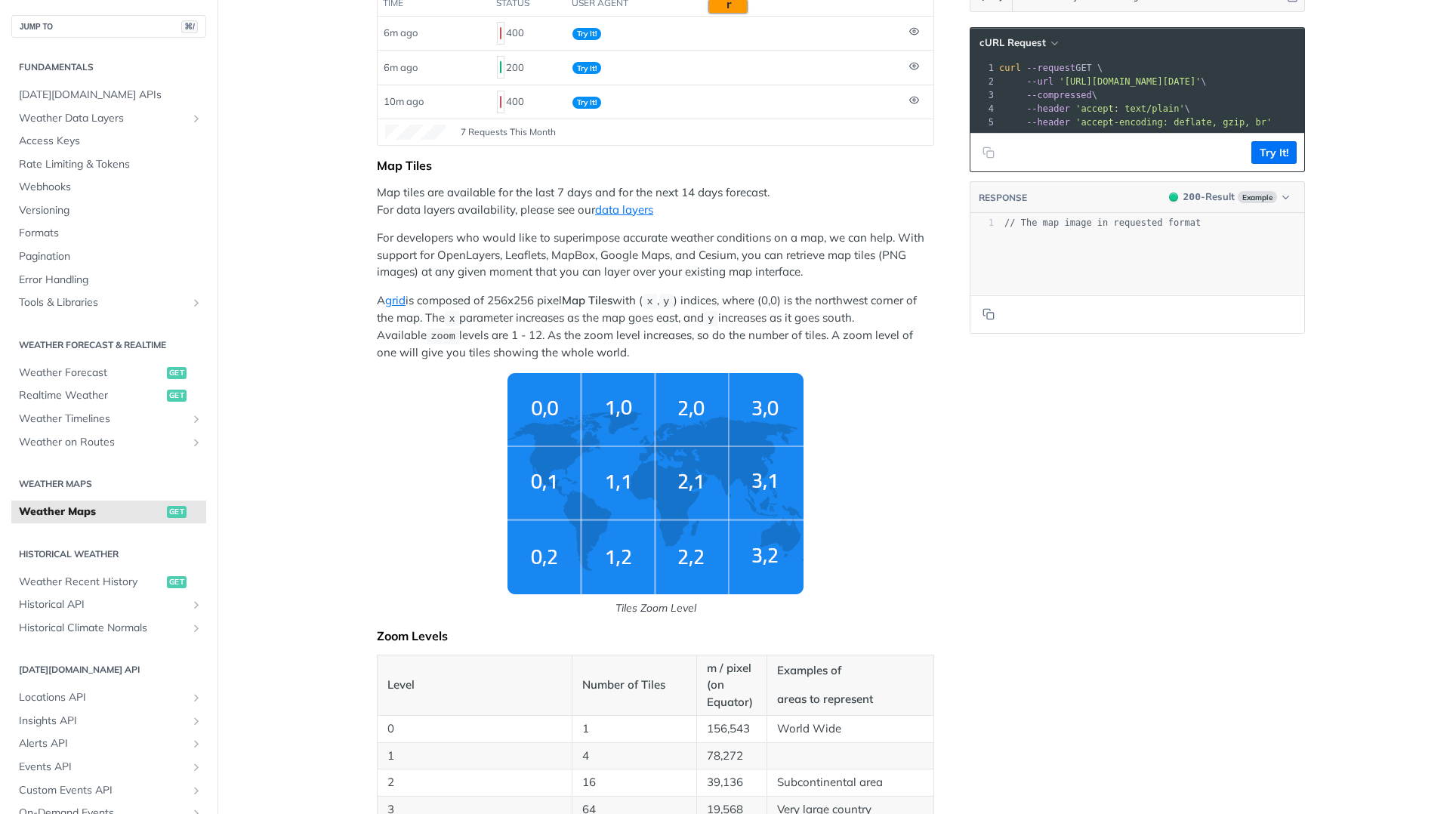
scroll to position [530, 0]
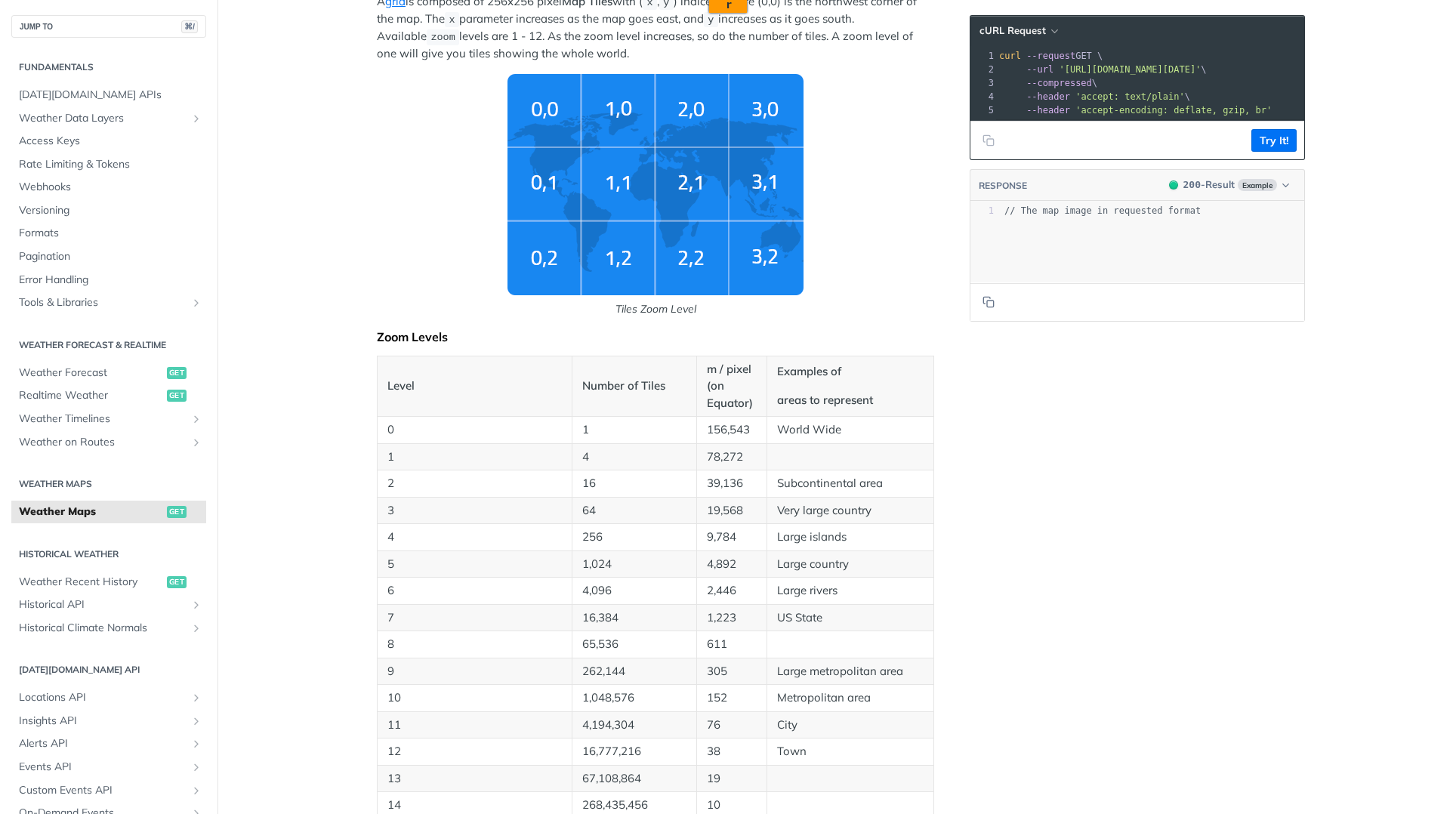
click at [1170, 96] on span "'accept: text/plain'" at bounding box center [1130, 97] width 110 height 11
click at [612, 534] on p "256" at bounding box center [635, 537] width 105 height 18
click at [722, 509] on p "19,568" at bounding box center [732, 512] width 49 height 18
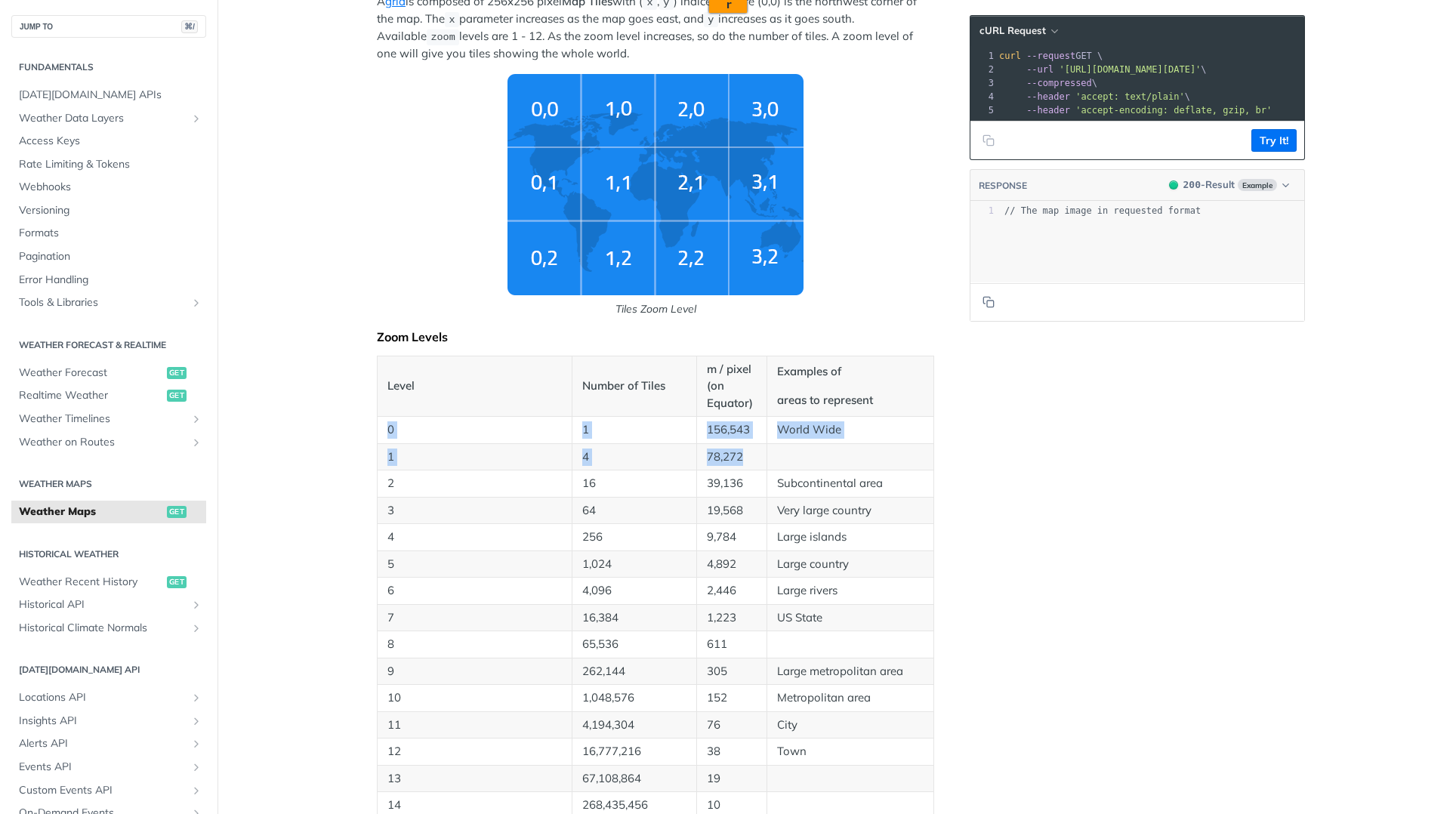
drag, startPoint x: 375, startPoint y: 427, endPoint x: 892, endPoint y: 461, distance: 518.1
click at [892, 461] on tbody "0 1 156,543 World Wide 1 4 78,272 2 16 39,136 Subcontinental area 3 64 19,568 V…" at bounding box center [656, 725] width 557 height 617
copy tbody "0 1 156,543 World Wide 1 4 78,272"
click at [770, 467] on td at bounding box center [849, 457] width 167 height 28
drag, startPoint x: 787, startPoint y: 451, endPoint x: 904, endPoint y: 467, distance: 118.1
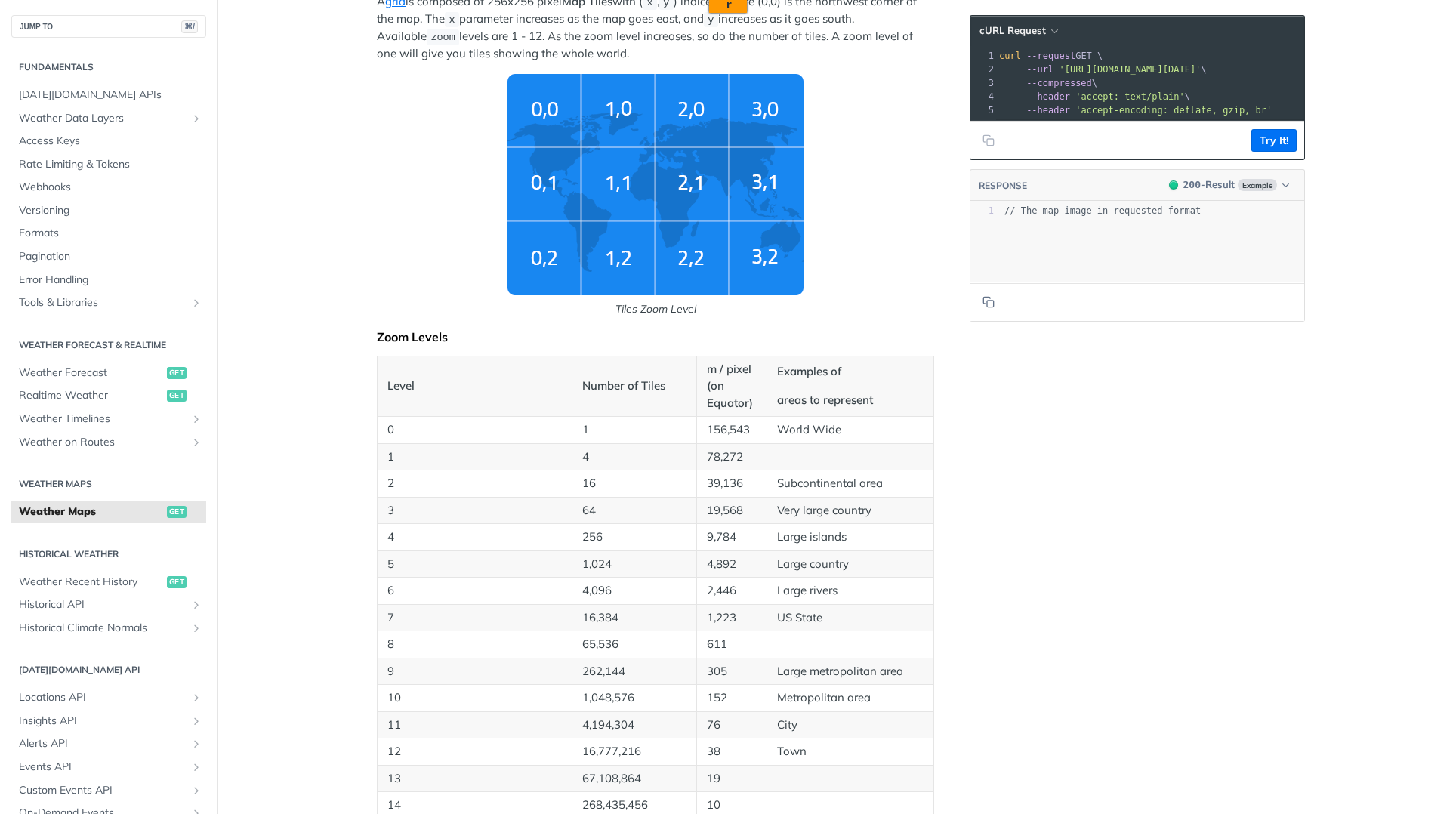
click at [789, 451] on td at bounding box center [849, 457] width 167 height 28
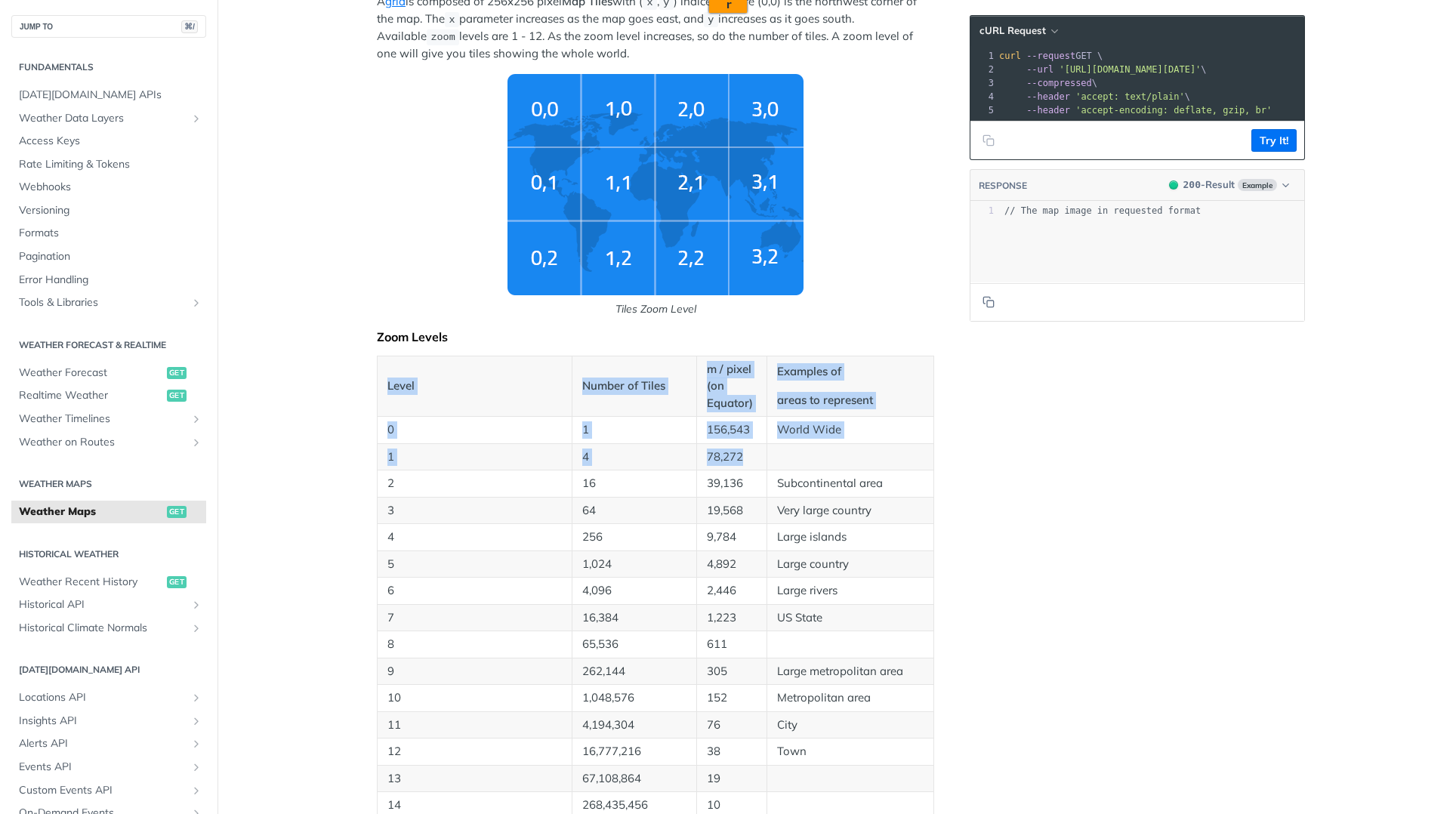
drag, startPoint x: 916, startPoint y: 465, endPoint x: 377, endPoint y: 385, distance: 544.9
click at [377, 385] on table "Level Number of Tiles m / pixel (on Equator) Examples of areas to represent 0 1…" at bounding box center [656, 694] width 557 height 679
copy table "Level Number of Tiles m / pixel (on Equator) Examples of areas to represent 0 1…"
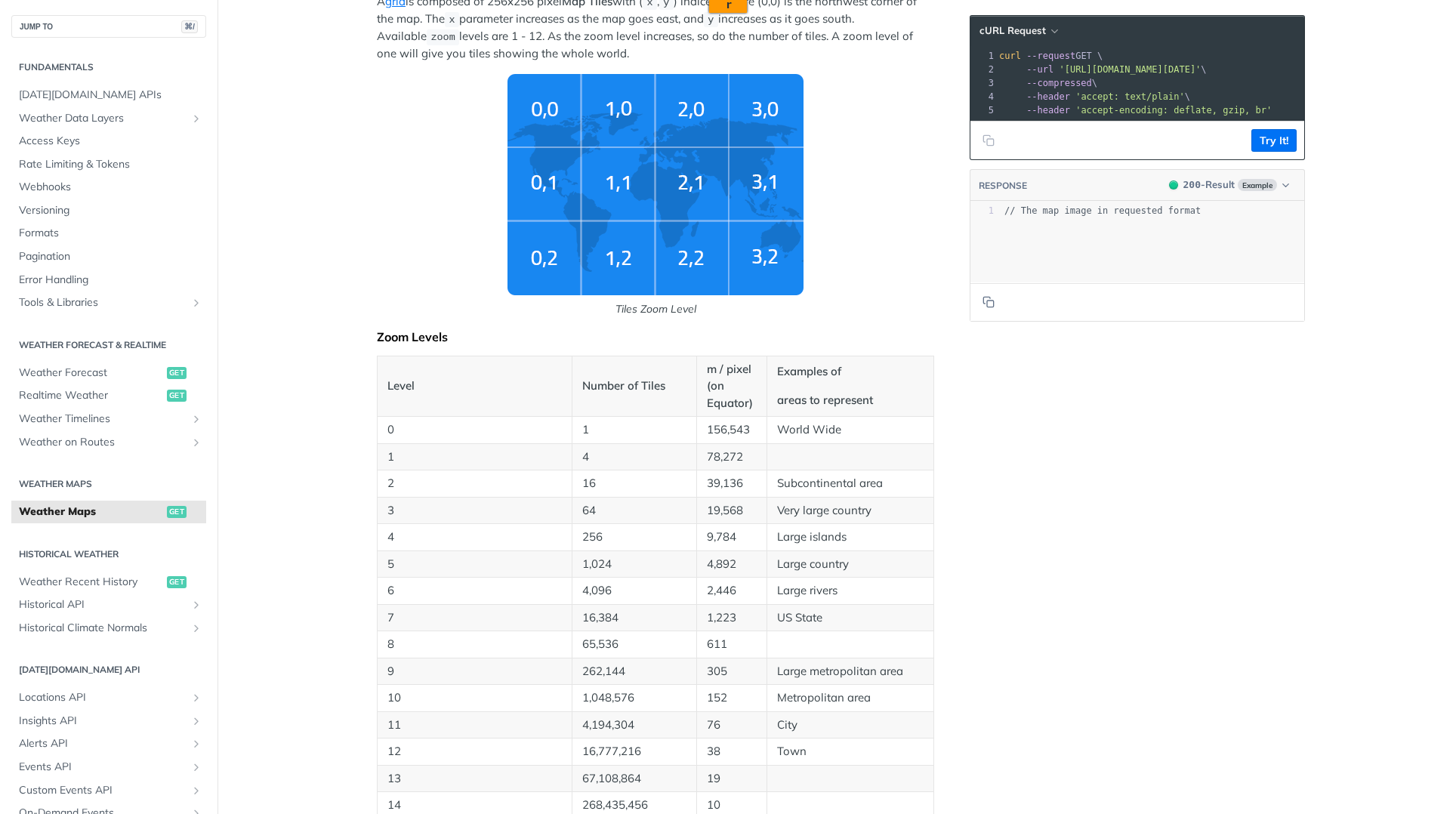
click at [960, 586] on div "Language Shell Node Ruby PHP Python Credentials Query Query 6VDmfABx7yT85VIKH75…" at bounding box center [1139, 821] width 363 height 2542
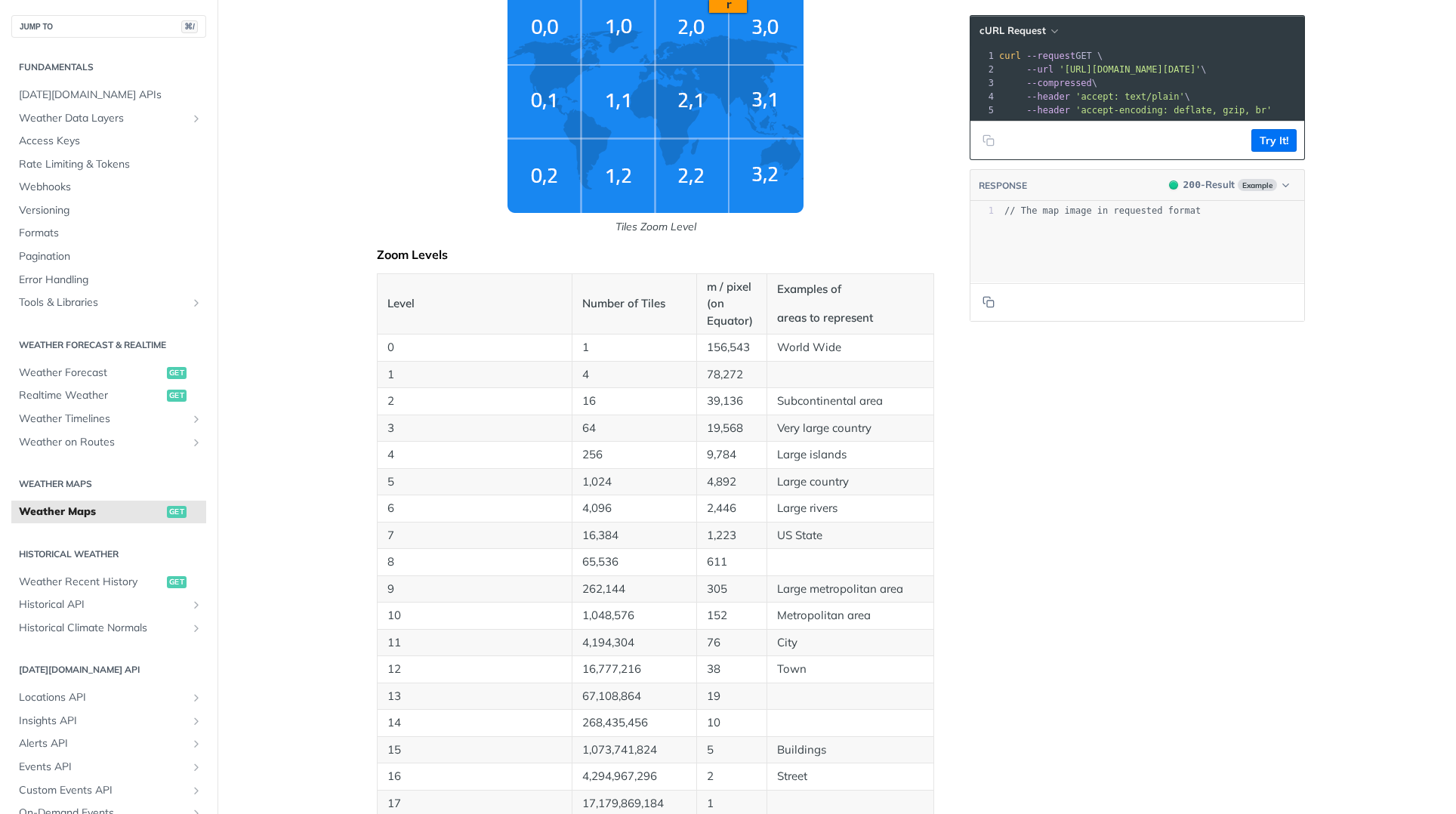
scroll to position [666, 0]
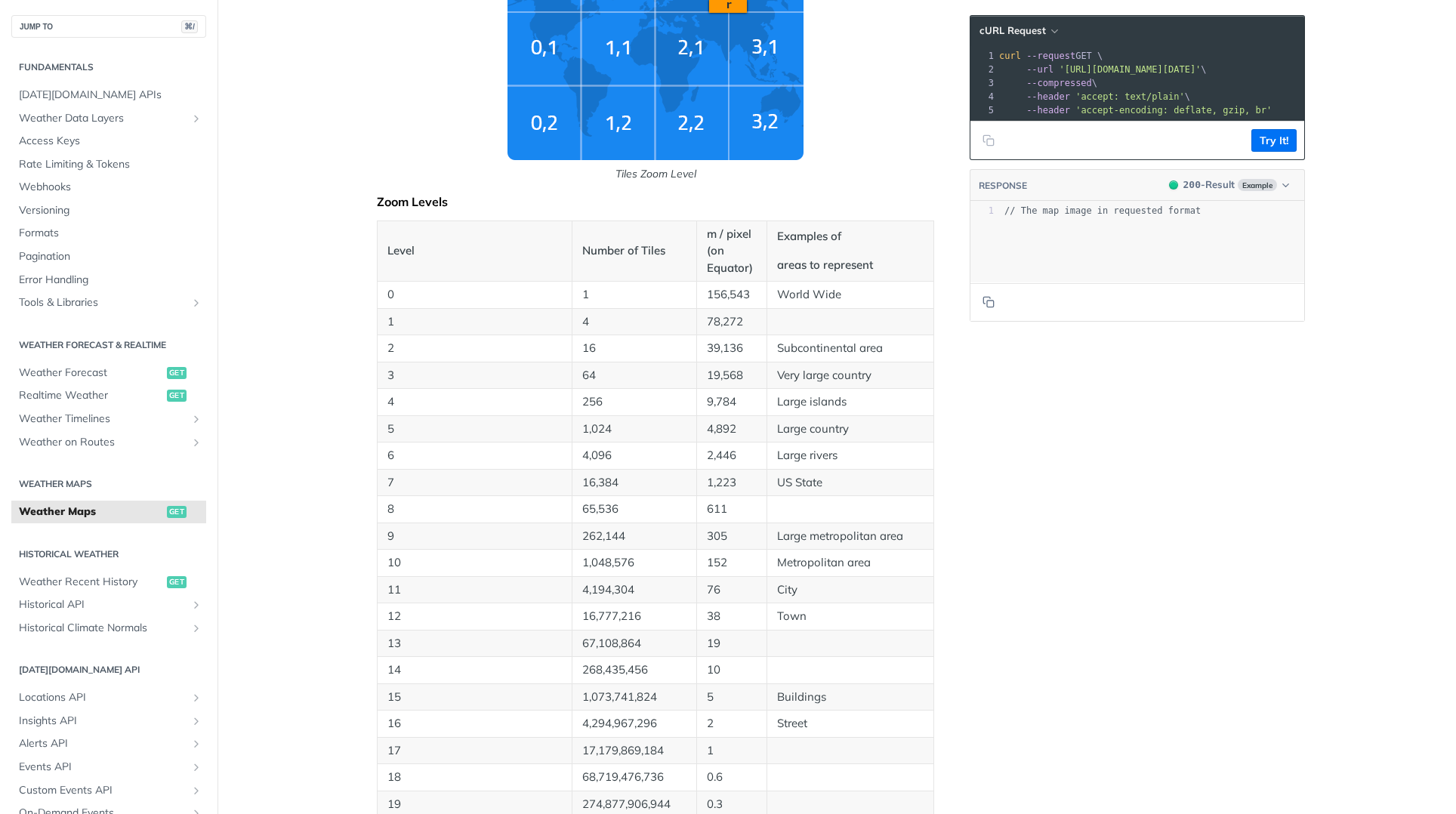
click at [849, 483] on p "US State" at bounding box center [850, 483] width 146 height 18
drag, startPoint x: 836, startPoint y: 480, endPoint x: 380, endPoint y: 480, distance: 456.0
click at [380, 480] on tr "7 16,384 1,223 US State" at bounding box center [656, 483] width 557 height 28
copy tr "7 16,384 1,223 US State"
click at [621, 480] on p "16,384" at bounding box center [635, 483] width 105 height 18
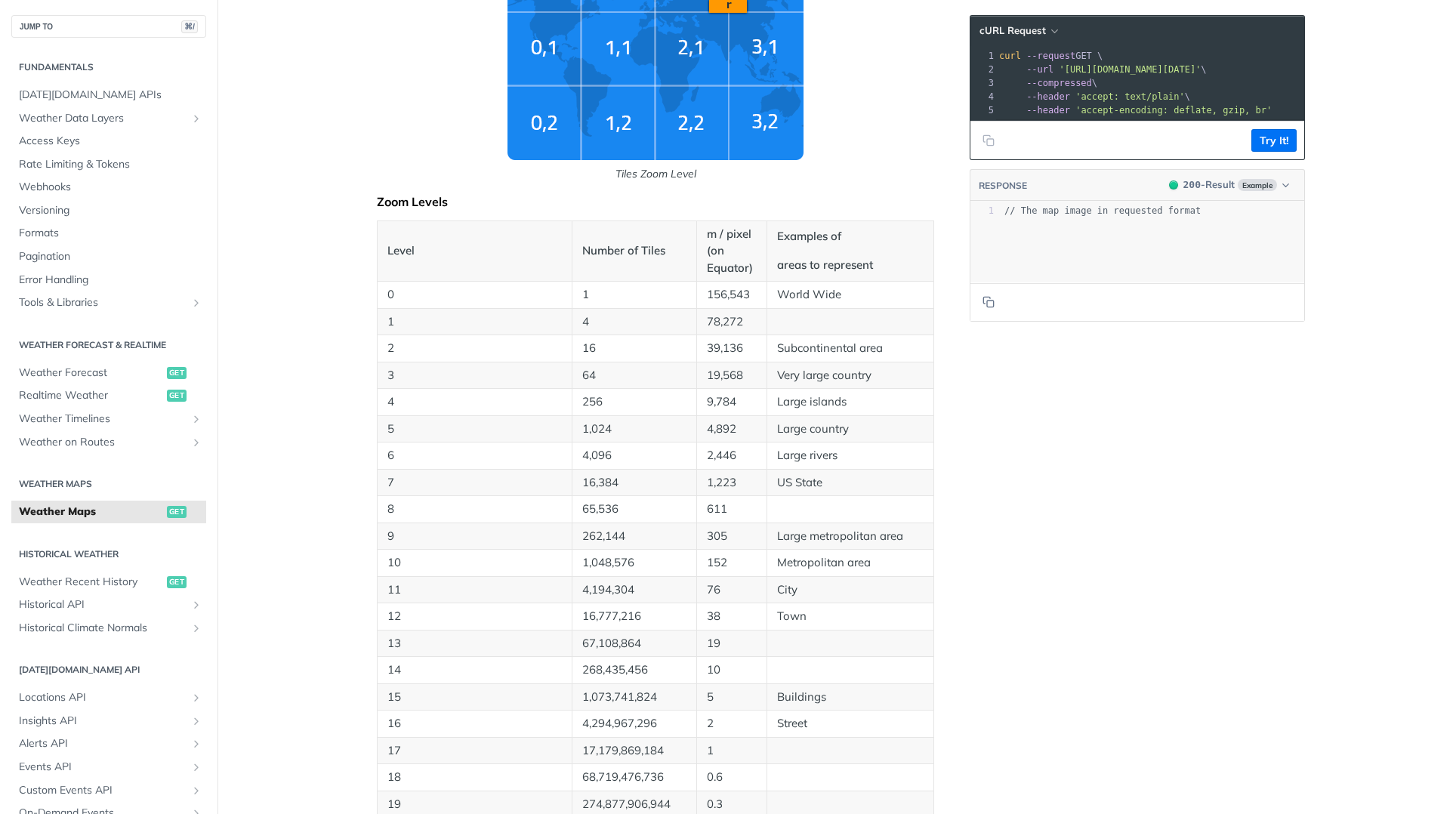
click at [594, 477] on p "16,384" at bounding box center [635, 483] width 105 height 18
copy p "16,384"
drag, startPoint x: 375, startPoint y: 400, endPoint x: 868, endPoint y: 409, distance: 493.1
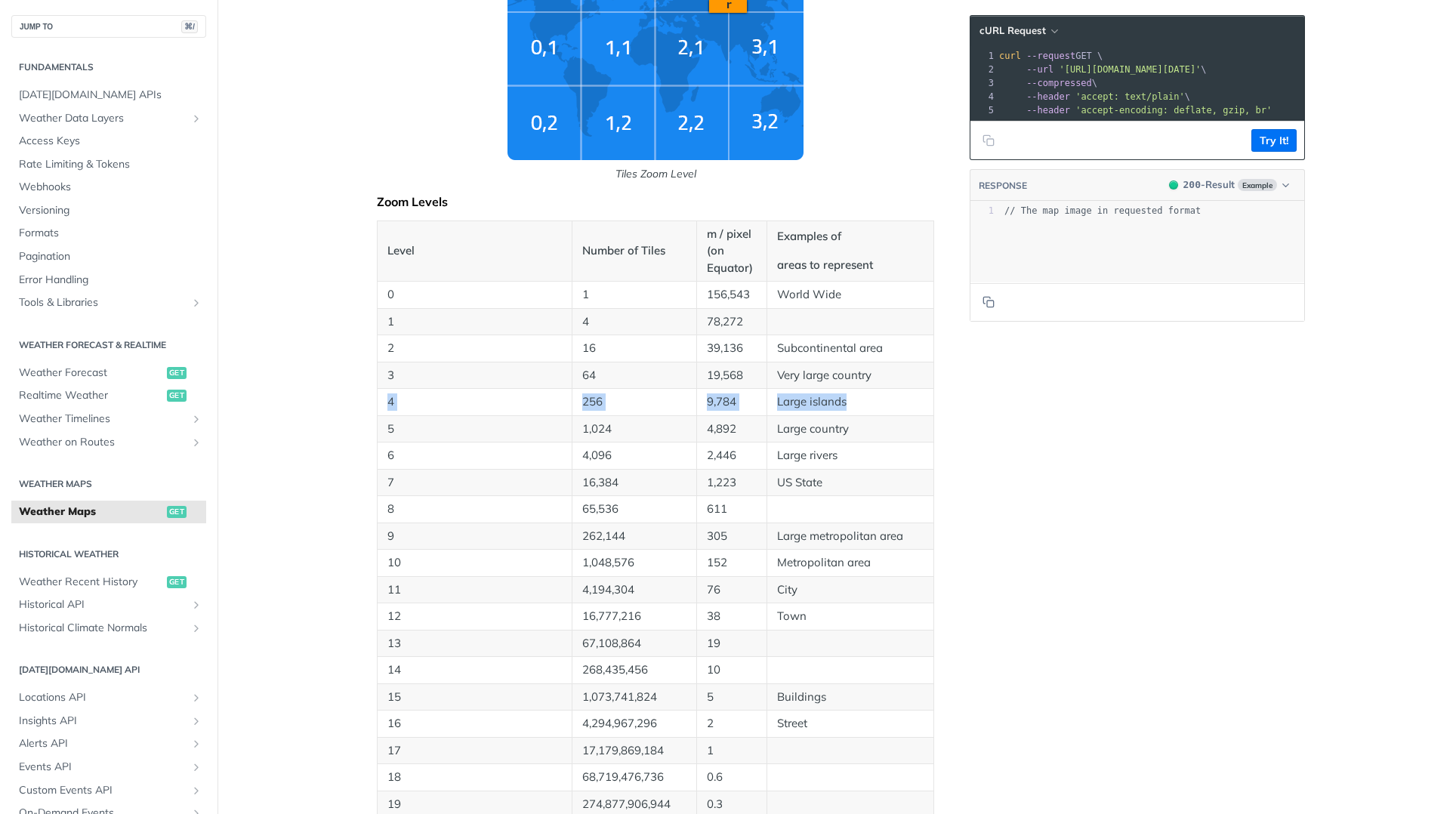
click at [868, 409] on tr "4 256 9,784 Large islands" at bounding box center [656, 403] width 557 height 28
click at [872, 405] on p "Large islands" at bounding box center [850, 402] width 146 height 18
drag, startPoint x: 865, startPoint y: 400, endPoint x: 386, endPoint y: 403, distance: 479.0
click at [386, 403] on tr "4 256 9,784 Large islands" at bounding box center [656, 403] width 557 height 28
click at [513, 531] on p "9" at bounding box center [474, 537] width 175 height 18
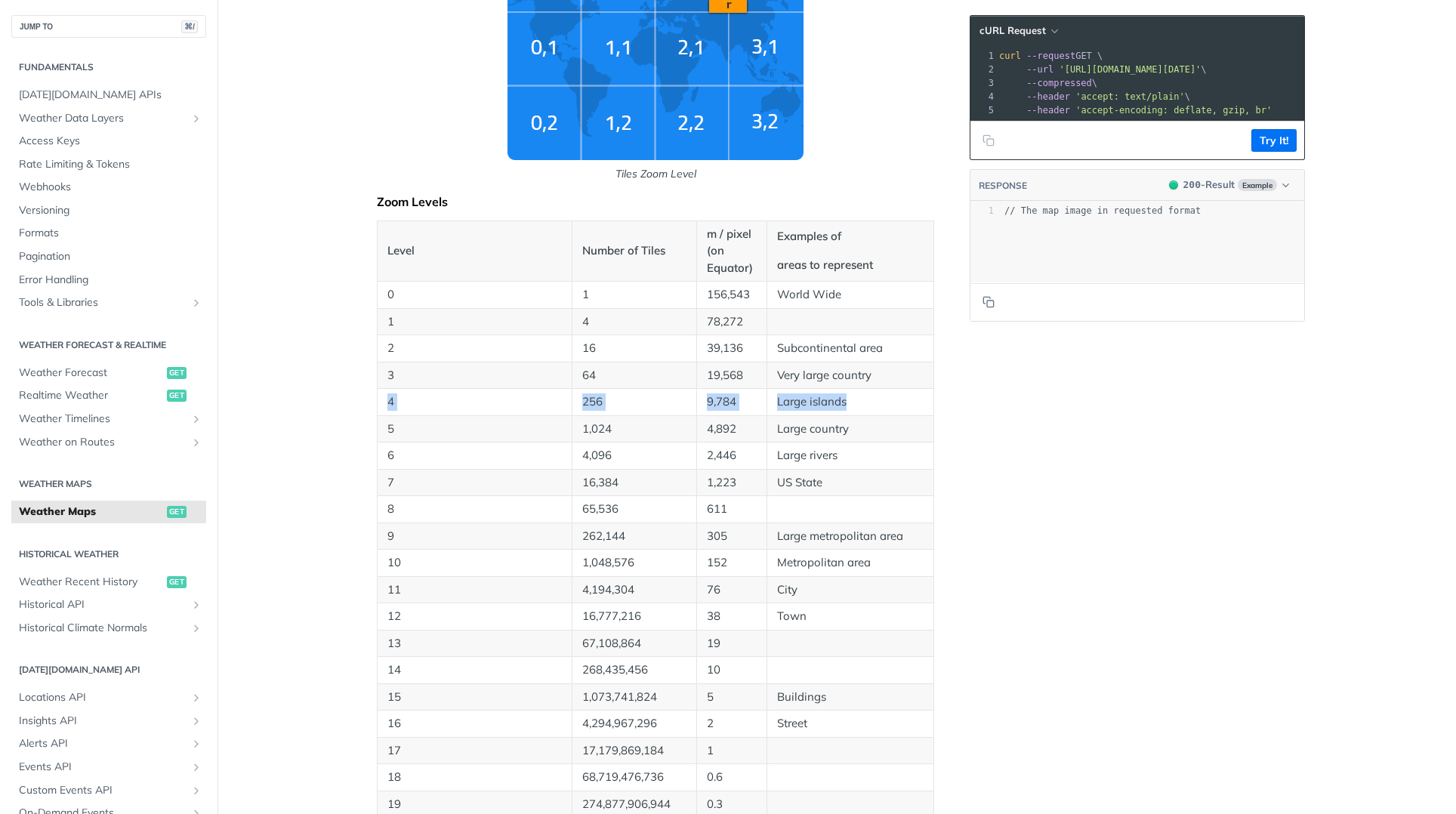
drag, startPoint x: 860, startPoint y: 396, endPoint x: 414, endPoint y: 414, distance: 446.4
click at [377, 403] on tr "4 256 9,784 Large islands" at bounding box center [656, 403] width 557 height 28
click at [805, 393] on p "Large islands" at bounding box center [850, 402] width 146 height 18
drag, startPoint x: 835, startPoint y: 484, endPoint x: 375, endPoint y: 485, distance: 460.0
click at [377, 485] on tr "7 16,384 1,223 US State" at bounding box center [656, 483] width 557 height 28
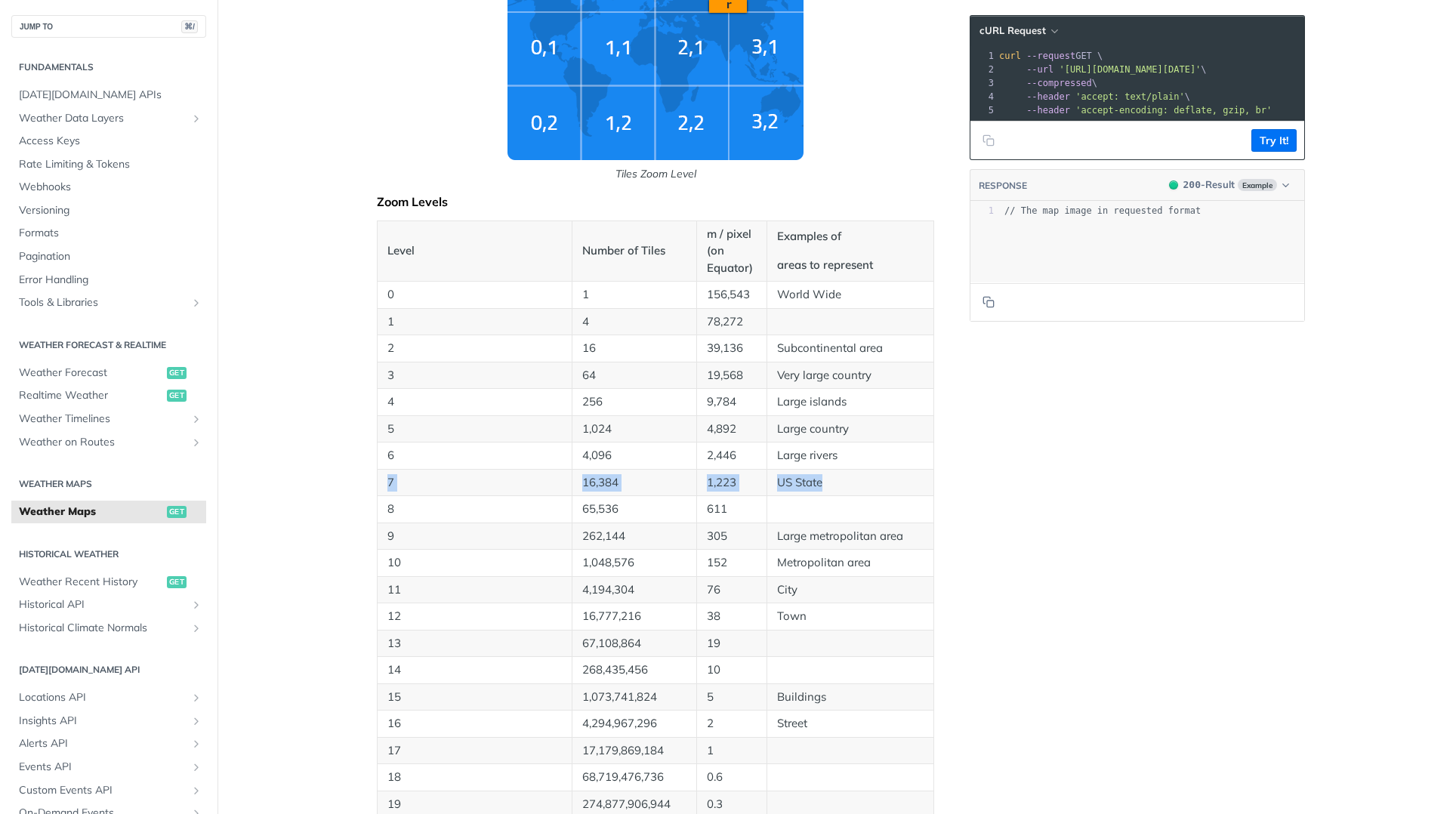
copy tr "7 16,384 1,223 US State"
click at [480, 497] on td "8" at bounding box center [474, 510] width 195 height 28
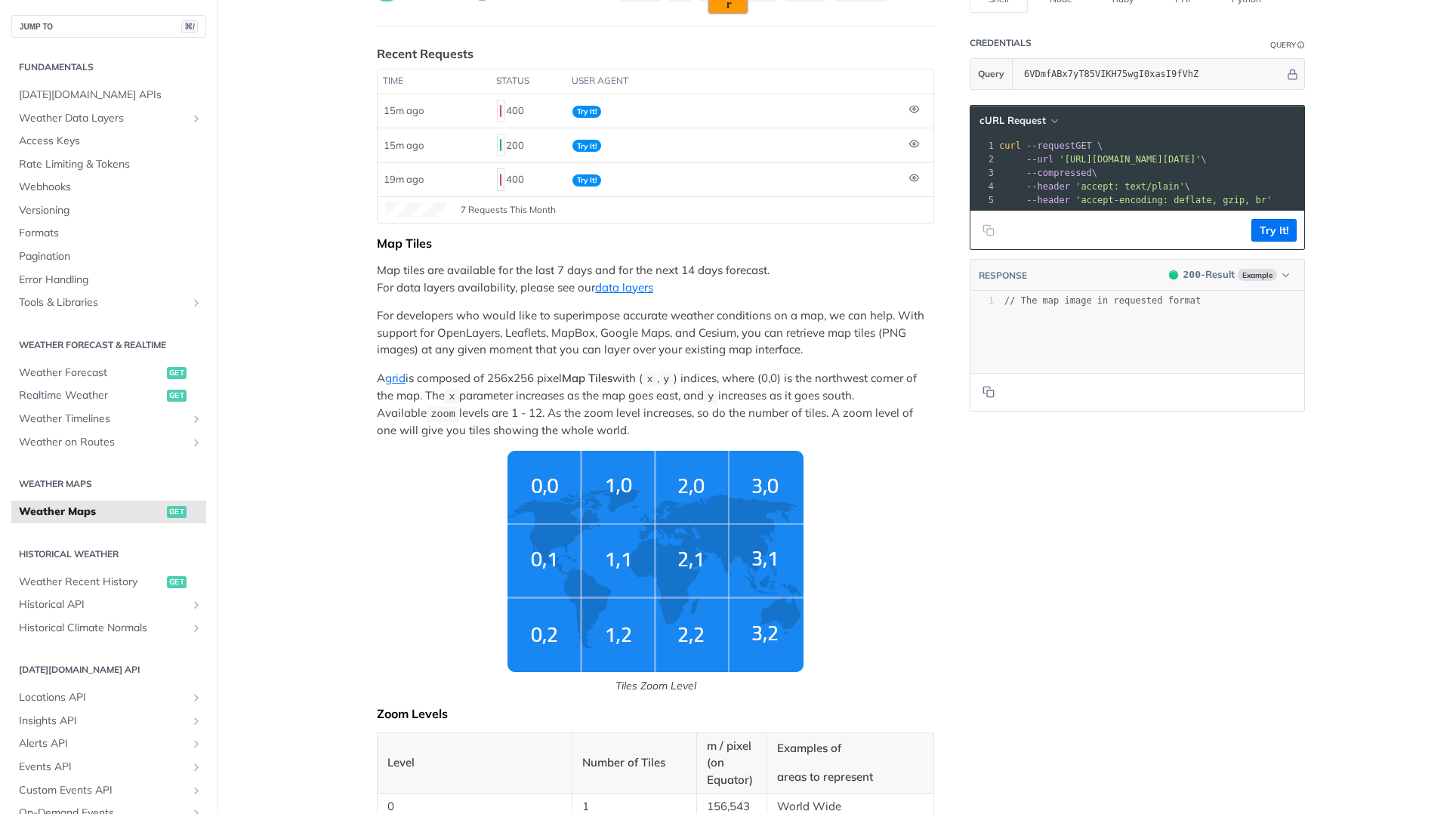
scroll to position [0, 0]
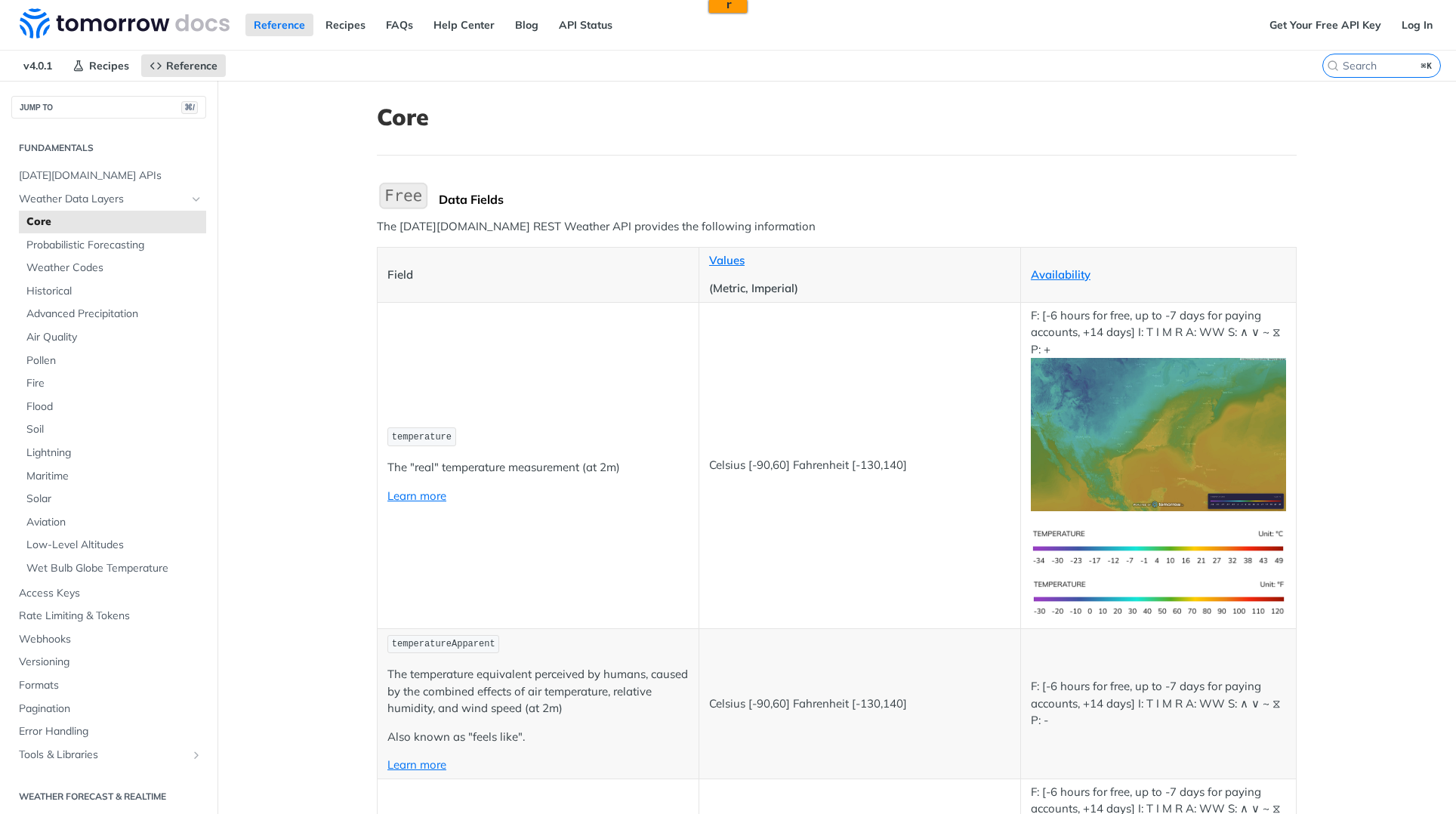
click at [1198, 204] on div "Data Fields" at bounding box center [867, 199] width 858 height 15
